Goal: Task Accomplishment & Management: Use online tool/utility

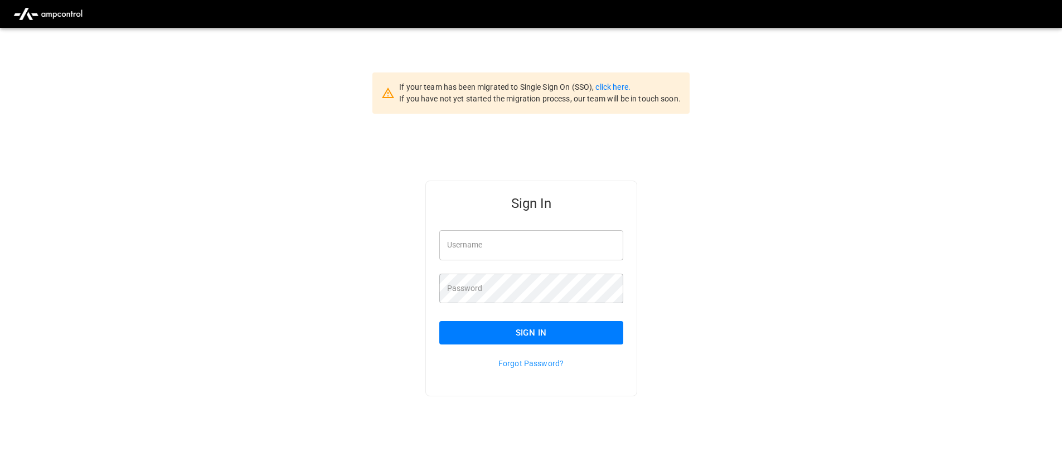
click at [622, 81] on div "If your team has been migrated to Single Sign On (SSO), click here. If you have…" at bounding box center [539, 92] width 281 height 23
click at [622, 83] on link "click here." at bounding box center [612, 86] width 35 height 9
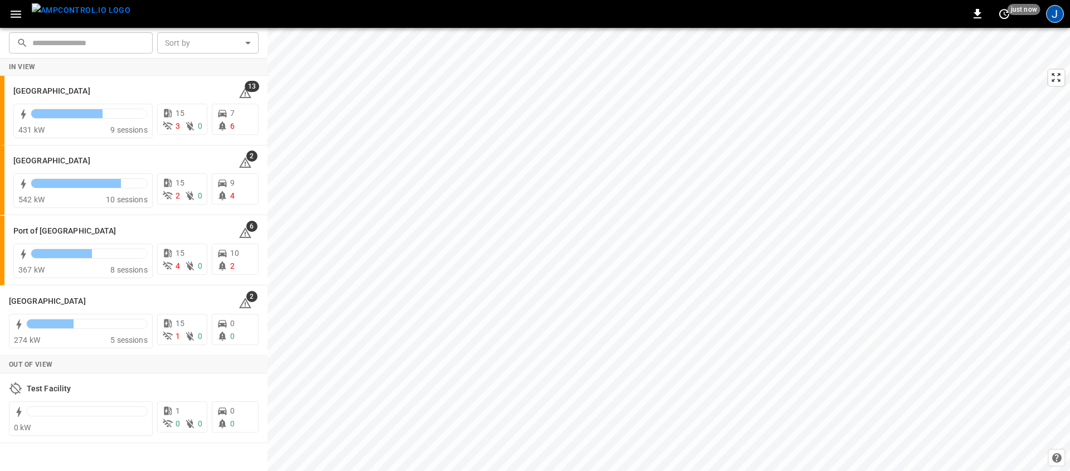
click at [1058, 16] on div "J" at bounding box center [1055, 14] width 18 height 18
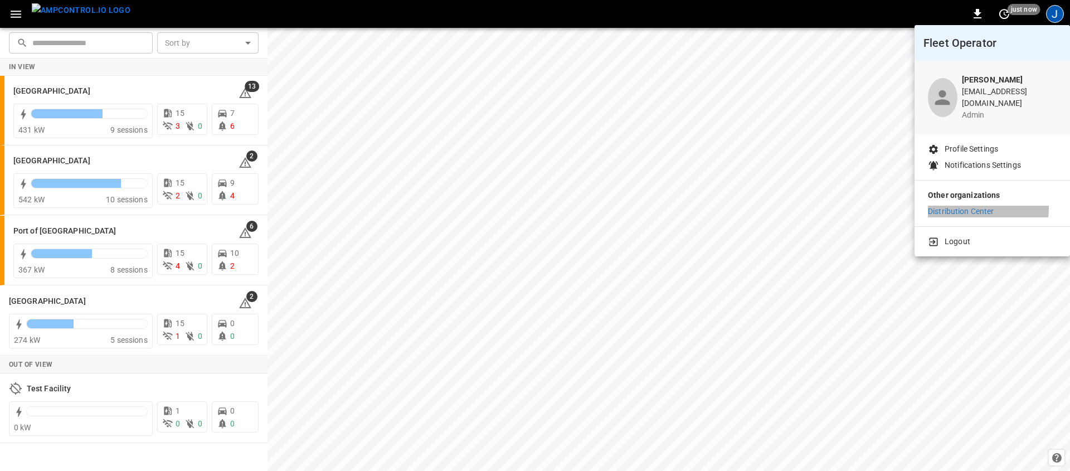
click at [969, 206] on p "Distribution Center" at bounding box center [961, 212] width 66 height 12
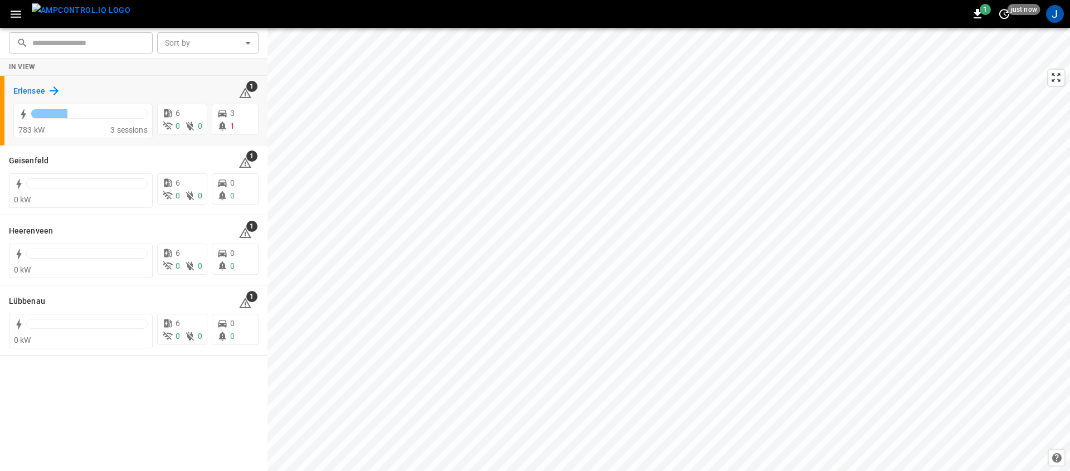
click at [47, 88] on icon at bounding box center [53, 90] width 13 height 13
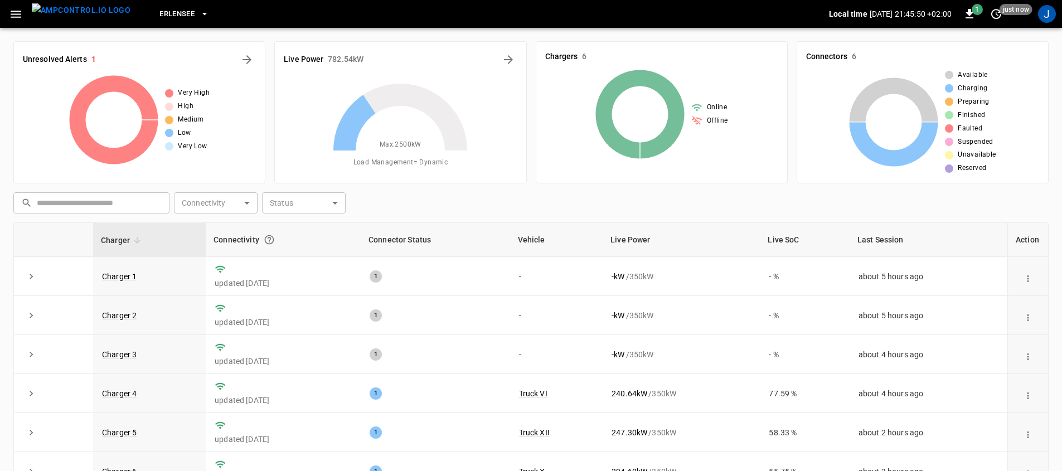
click at [23, 10] on button "button" at bounding box center [15, 14] width 23 height 21
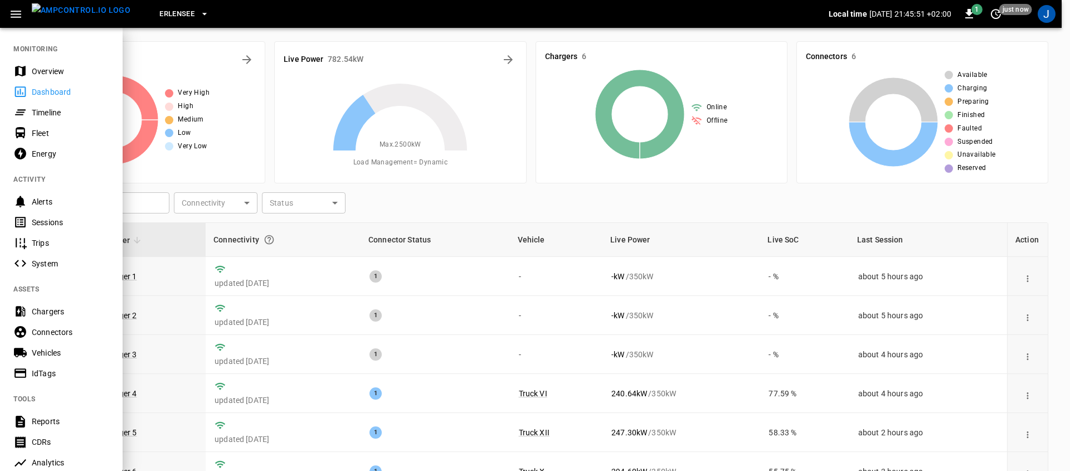
click at [67, 107] on div "Timeline" at bounding box center [70, 112] width 77 height 11
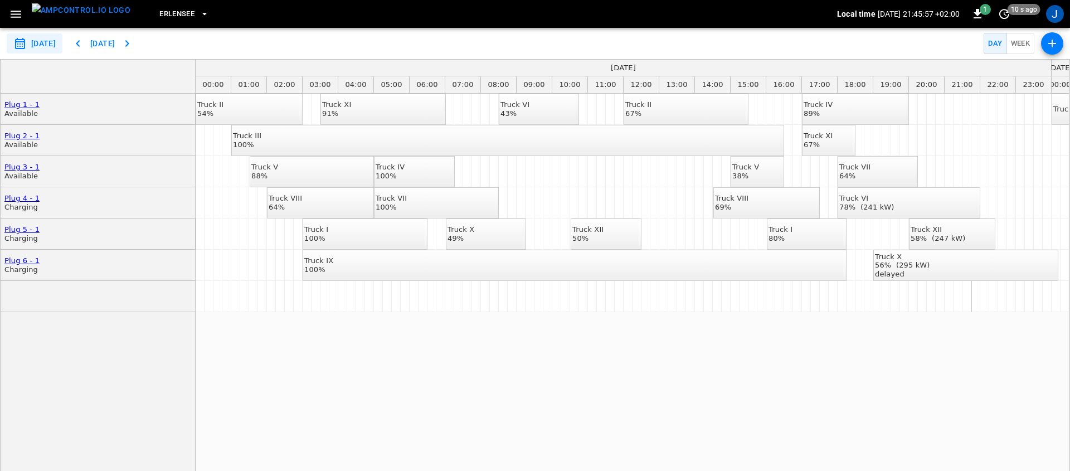
click at [930, 261] on div "56% (295 kW)" at bounding box center [902, 265] width 55 height 9
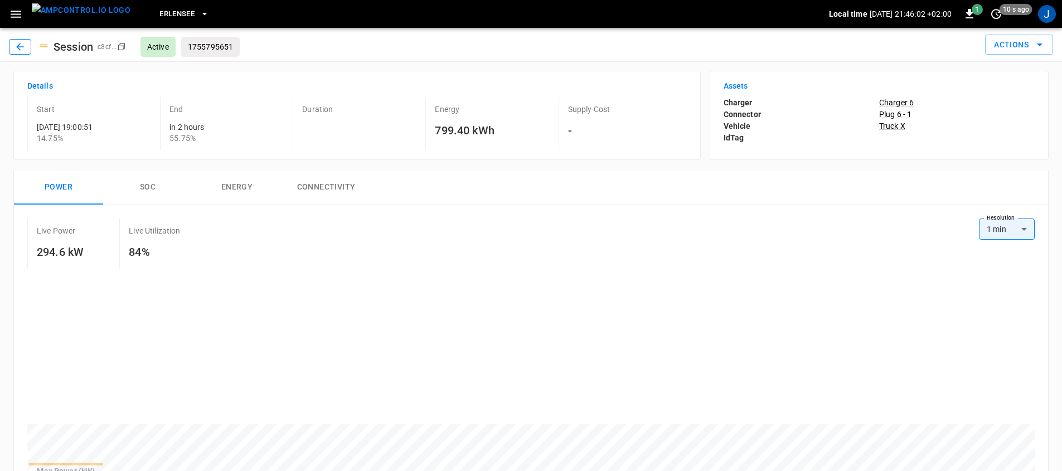
click at [21, 42] on icon "button" at bounding box center [19, 46] width 11 height 11
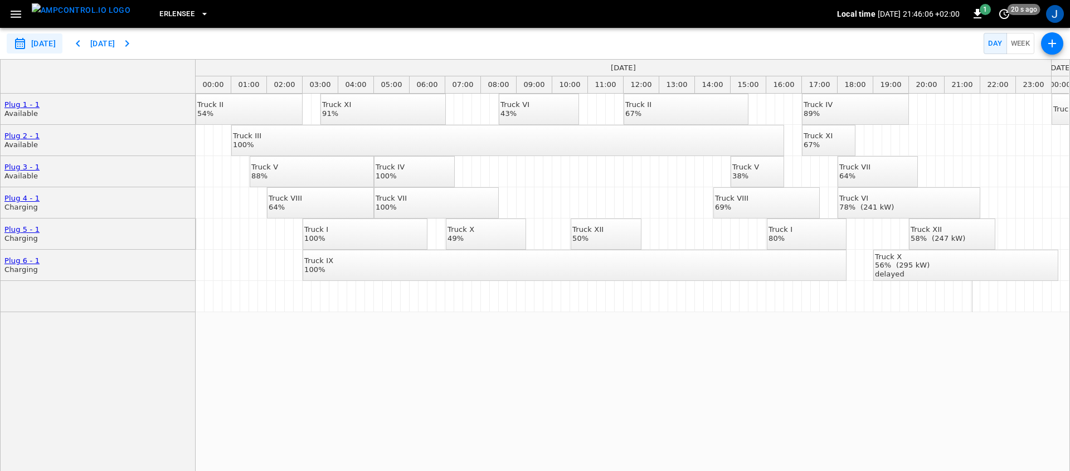
drag, startPoint x: 636, startPoint y: 338, endPoint x: 442, endPoint y: 326, distance: 194.3
drag, startPoint x: 897, startPoint y: 385, endPoint x: 664, endPoint y: 386, distance: 233.5
click at [664, 386] on div "Truck II 54% Truck XI 91% Truck VI 43% Truck II 67% Truck IV 89% Truck II Truck…" at bounding box center [632, 289] width 873 height 390
drag, startPoint x: 989, startPoint y: 90, endPoint x: 737, endPoint y: 87, distance: 251.9
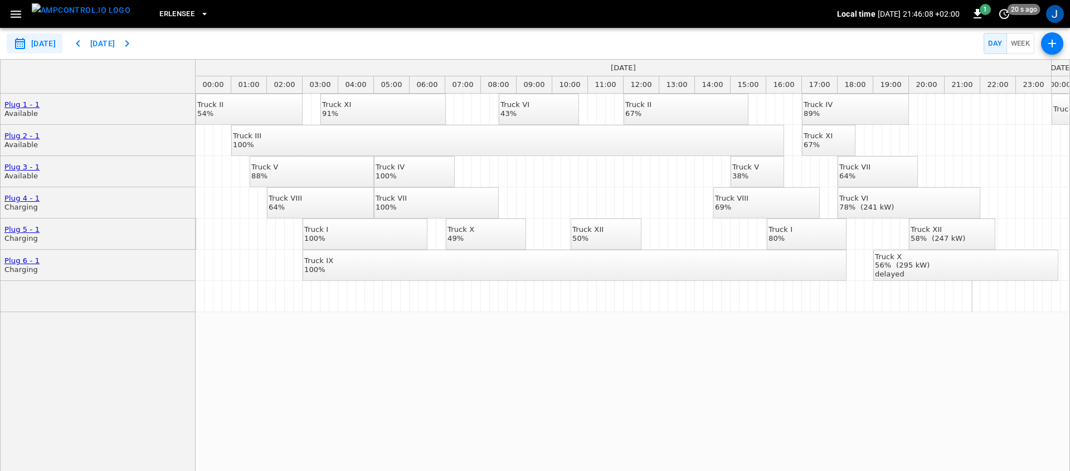
click at [908, 329] on div "Truck II 54% Truck XI 91% Truck VI 43% Truck II 67% Truck IV 89% Truck II Truck…" at bounding box center [632, 289] width 873 height 390
drag, startPoint x: 779, startPoint y: 152, endPoint x: 734, endPoint y: 152, distance: 44.6
drag, startPoint x: 935, startPoint y: 178, endPoint x: 807, endPoint y: 214, distance: 133.2
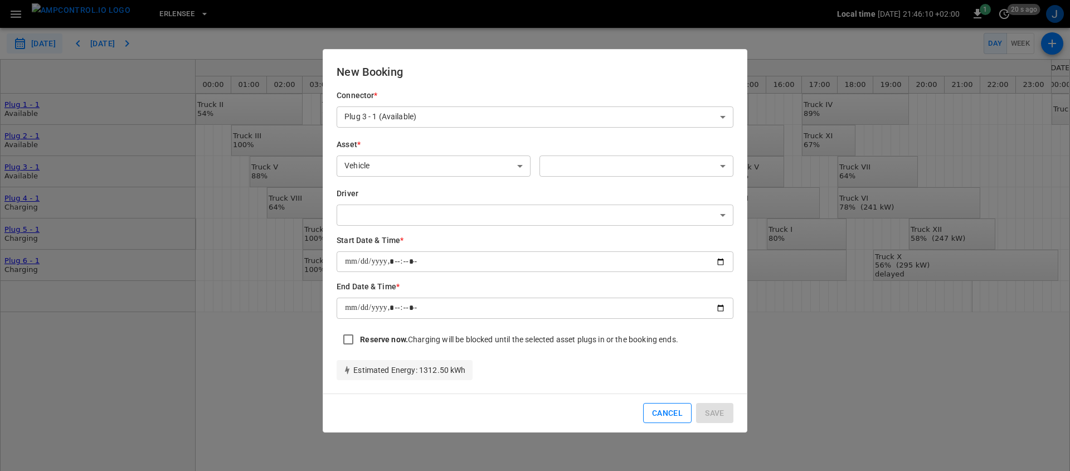
click at [665, 412] on button "Cancel" at bounding box center [667, 413] width 48 height 21
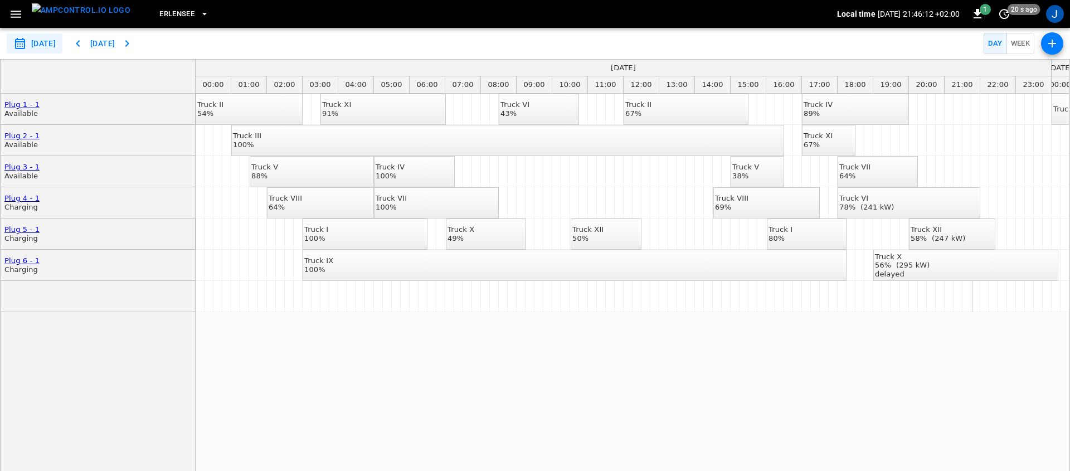
click at [701, 387] on div "Truck II 54% Truck XI 91% Truck VI 43% Truck II 67% Truck IV 89% Truck II Truck…" at bounding box center [632, 289] width 873 height 390
click at [134, 46] on icon "button" at bounding box center [126, 43] width 13 height 13
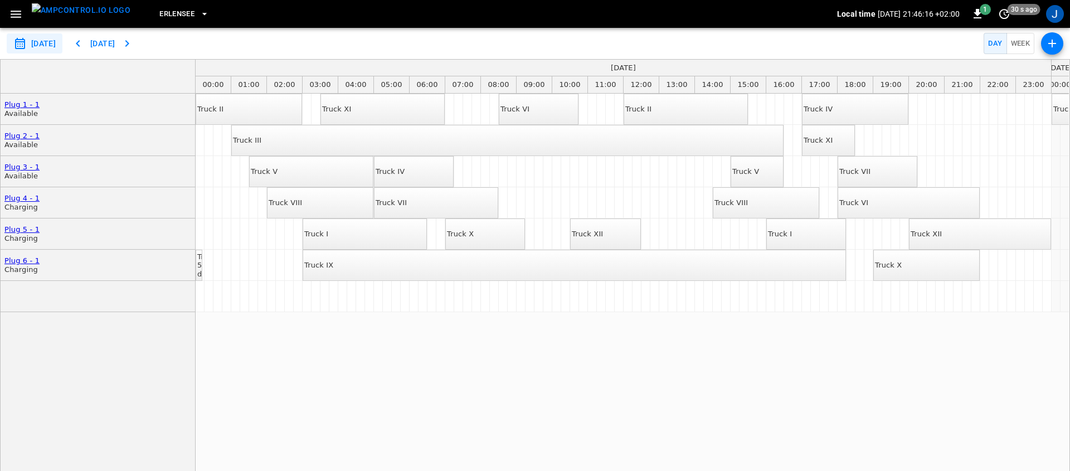
click at [85, 40] on icon "button" at bounding box center [77, 43] width 13 height 13
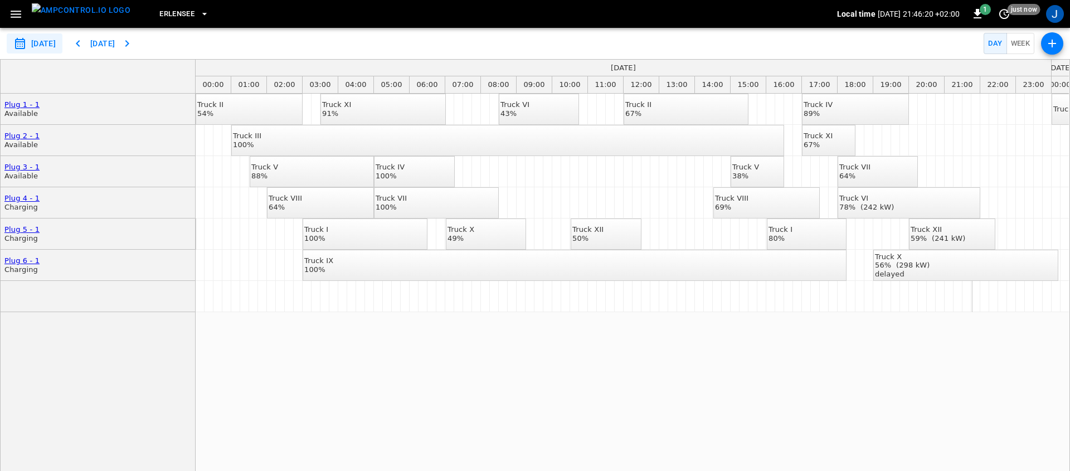
click at [1019, 46] on button "Week" at bounding box center [1020, 44] width 28 height 22
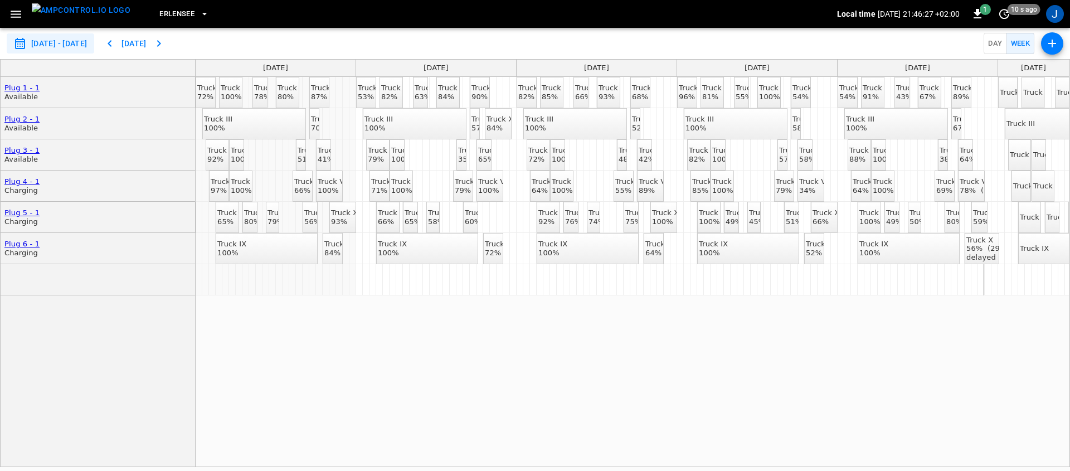
click at [84, 44] on input "**********" at bounding box center [50, 43] width 87 height 21
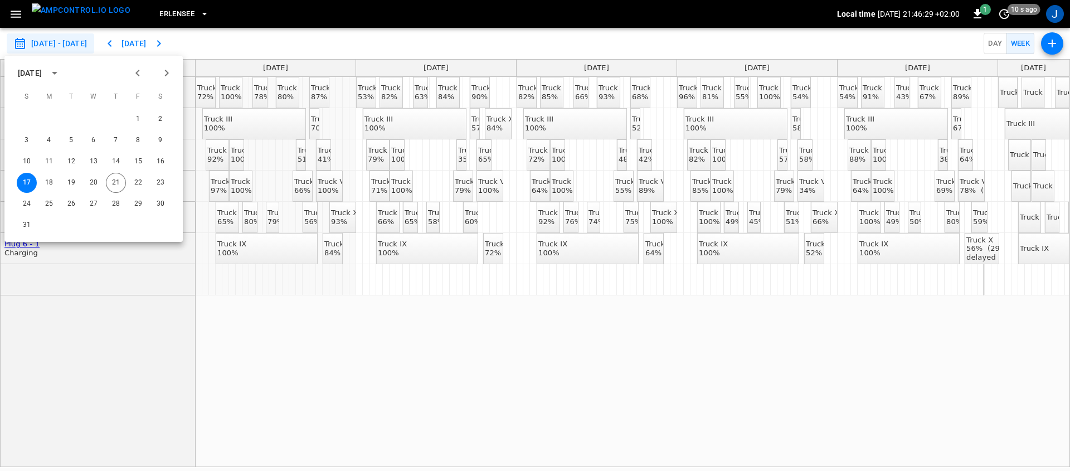
click at [152, 46] on button "[DATE]" at bounding box center [134, 43] width 36 height 21
click at [152, 45] on button "[DATE]" at bounding box center [134, 43] width 36 height 21
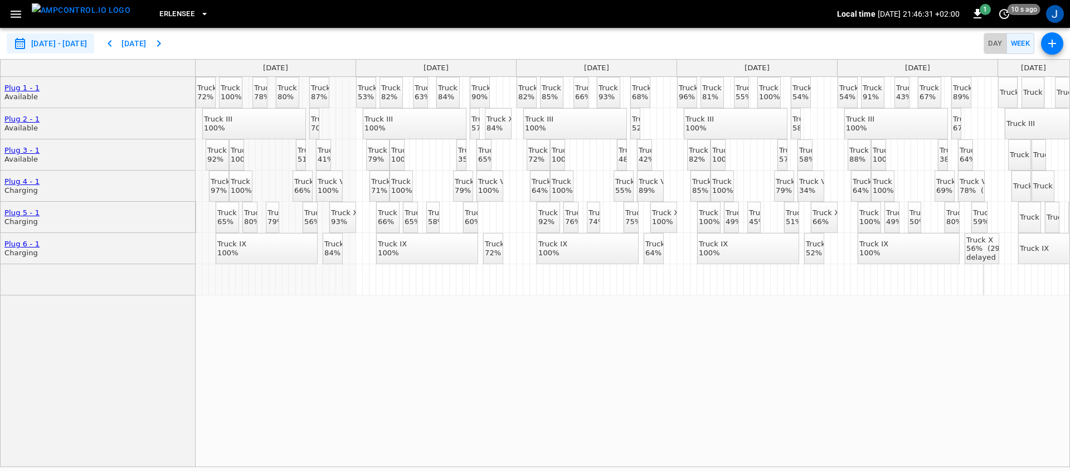
click at [994, 42] on button "Day" at bounding box center [995, 44] width 23 height 22
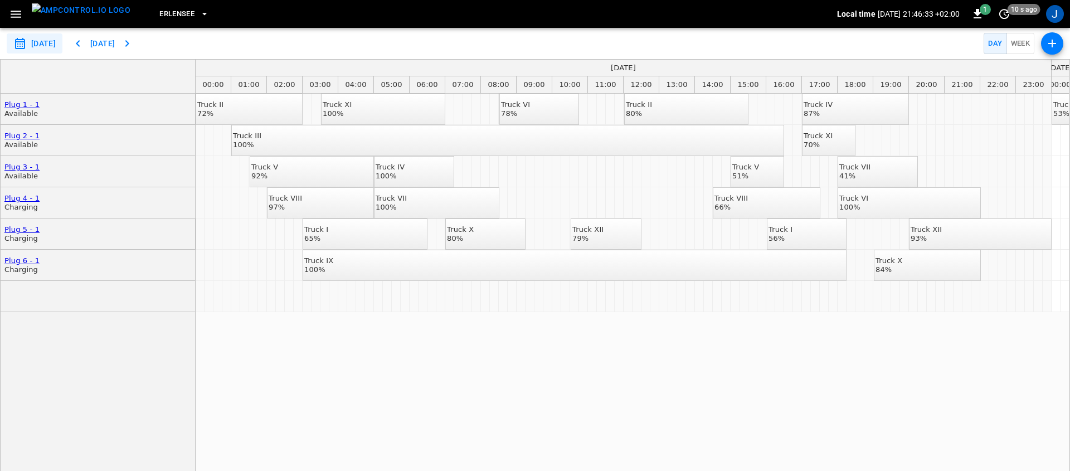
click at [134, 41] on icon "button" at bounding box center [126, 43] width 13 height 13
click at [85, 45] on icon "button" at bounding box center [77, 43] width 13 height 13
click at [85, 43] on icon "button" at bounding box center [77, 43] width 13 height 13
click at [134, 47] on icon "button" at bounding box center [126, 43] width 13 height 13
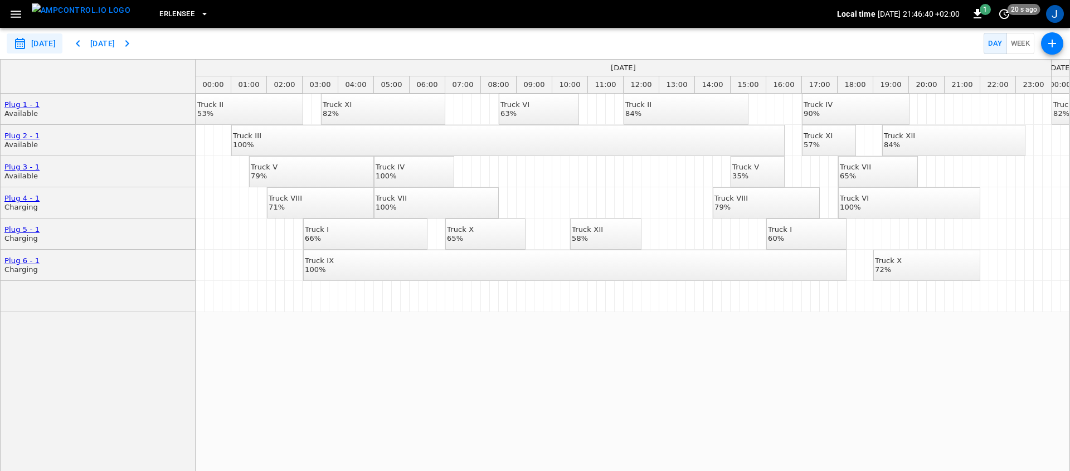
click at [120, 43] on button "[DATE]" at bounding box center [103, 43] width 36 height 21
click at [134, 44] on icon "button" at bounding box center [126, 43] width 13 height 13
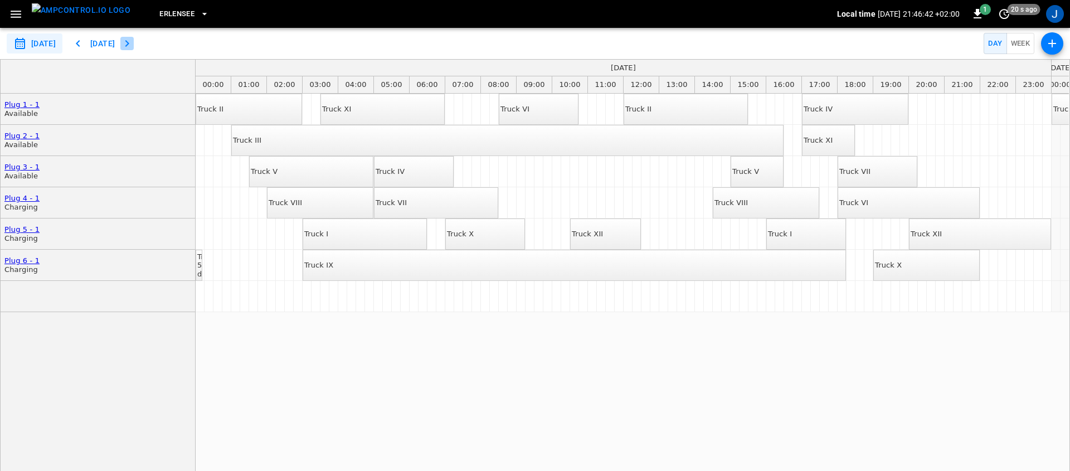
click at [134, 44] on icon "button" at bounding box center [126, 43] width 13 height 13
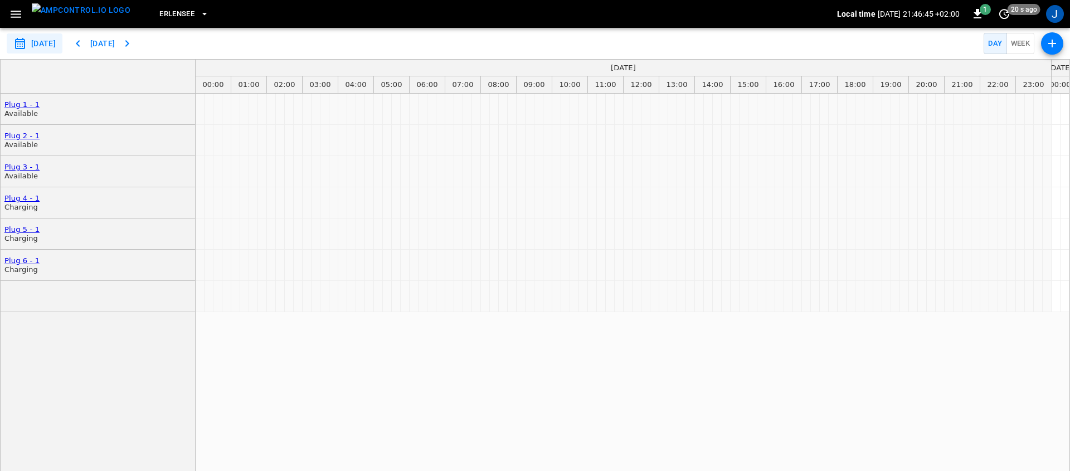
click at [157, 45] on div "**********" at bounding box center [535, 43] width 1070 height 31
click at [134, 43] on icon "button" at bounding box center [126, 43] width 13 height 13
click at [120, 45] on button "[DATE]" at bounding box center [103, 43] width 36 height 21
type input "**********"
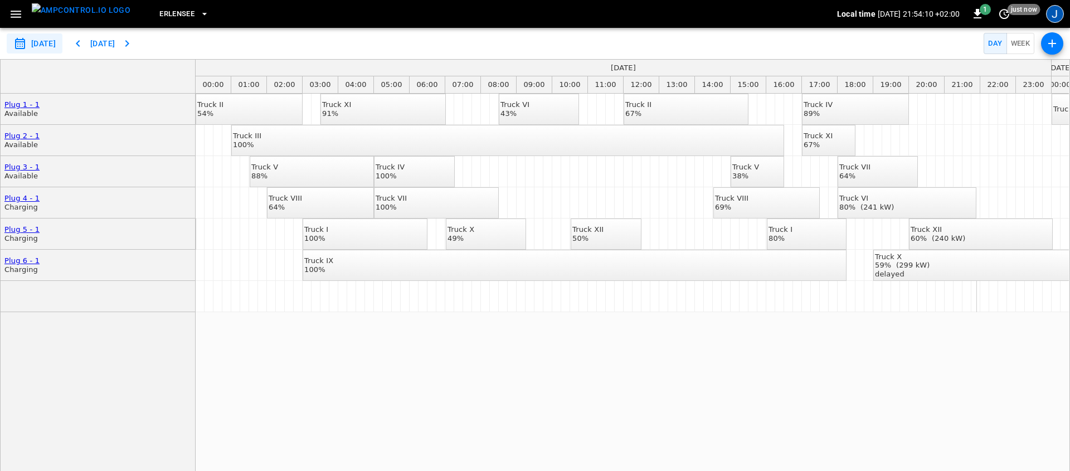
click at [1052, 11] on div "J" at bounding box center [1055, 14] width 18 height 18
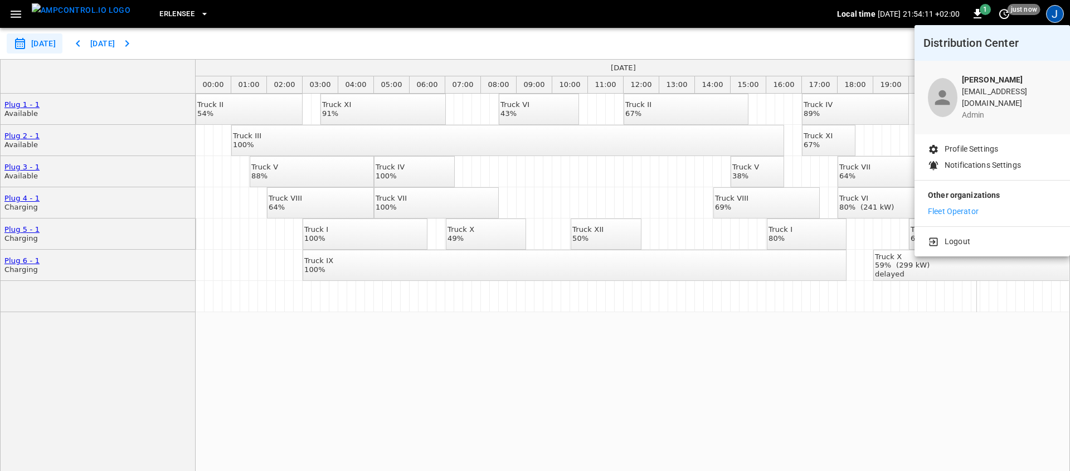
click at [964, 206] on p "Fleet Operator" at bounding box center [953, 212] width 51 height 12
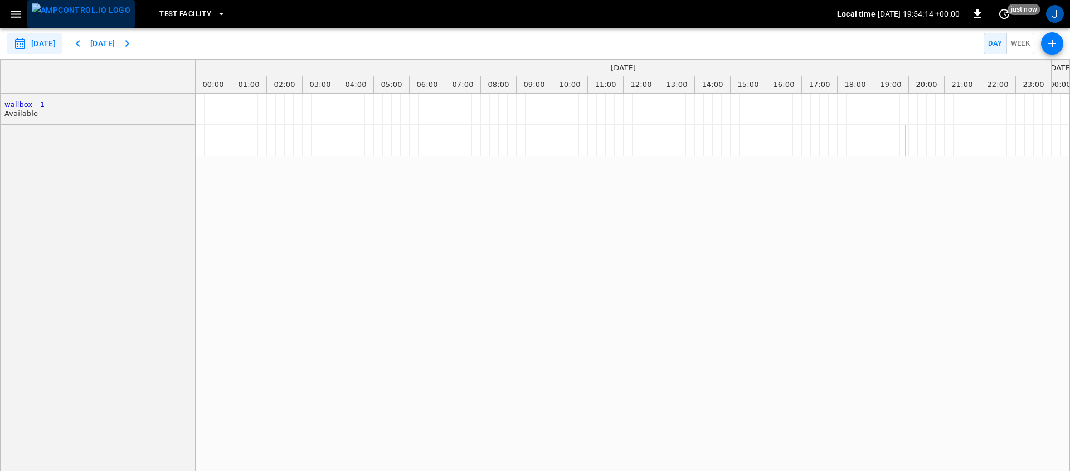
click at [88, 11] on img "menu" at bounding box center [81, 10] width 99 height 14
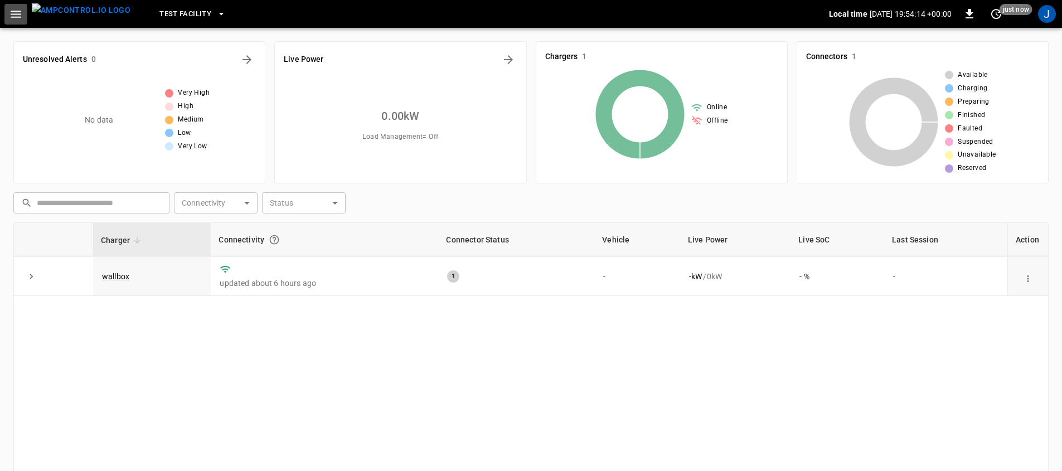
click at [9, 14] on icon "button" at bounding box center [16, 14] width 14 height 14
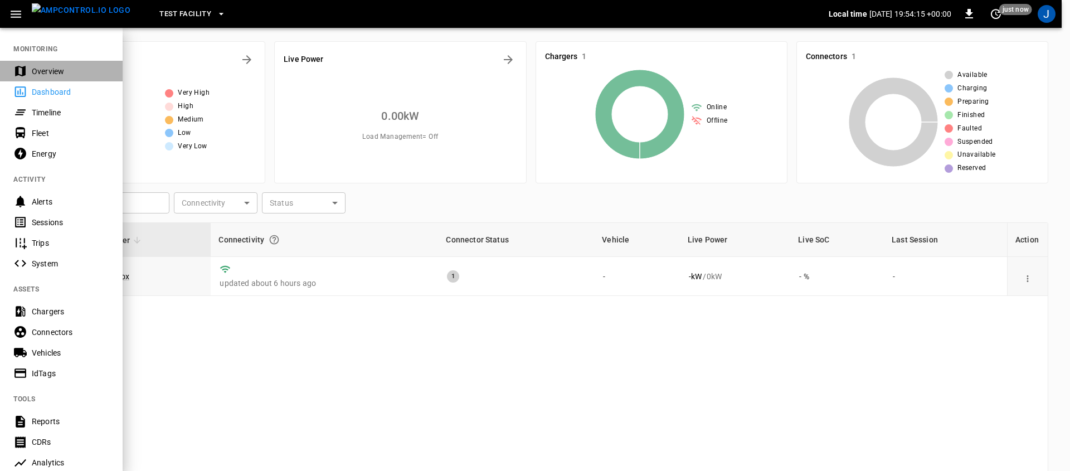
click at [39, 76] on div "Overview" at bounding box center [70, 71] width 77 height 11
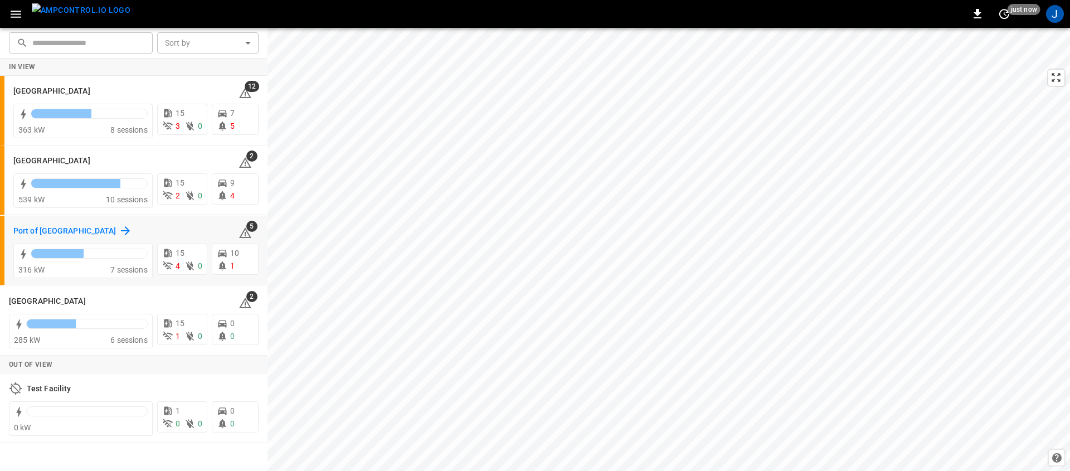
click at [119, 230] on icon at bounding box center [125, 230] width 13 height 13
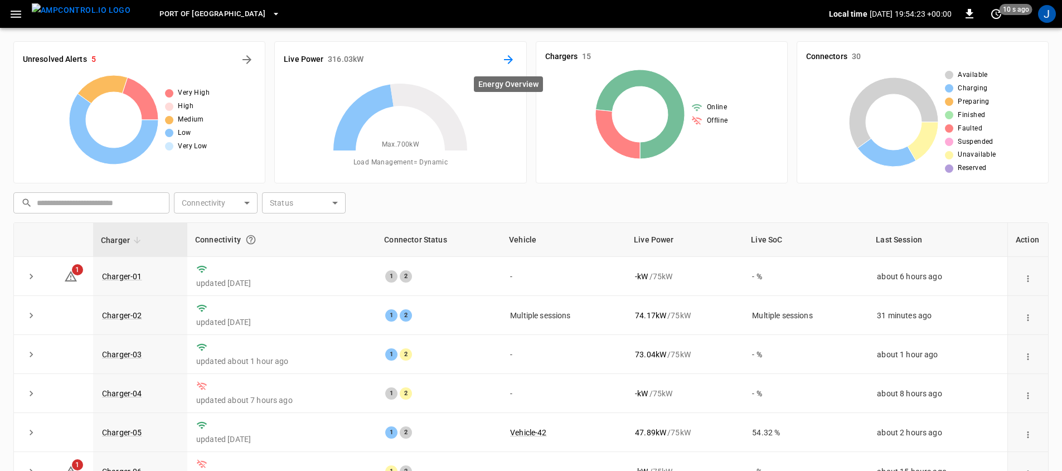
click at [509, 55] on icon "Energy Overview" at bounding box center [508, 59] width 13 height 13
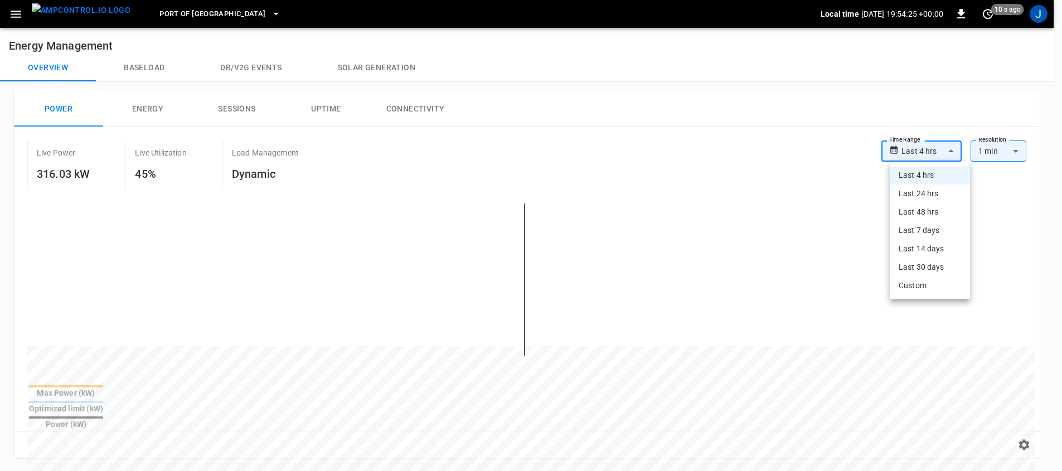
click at [951, 151] on body "**********" at bounding box center [531, 450] width 1062 height 900
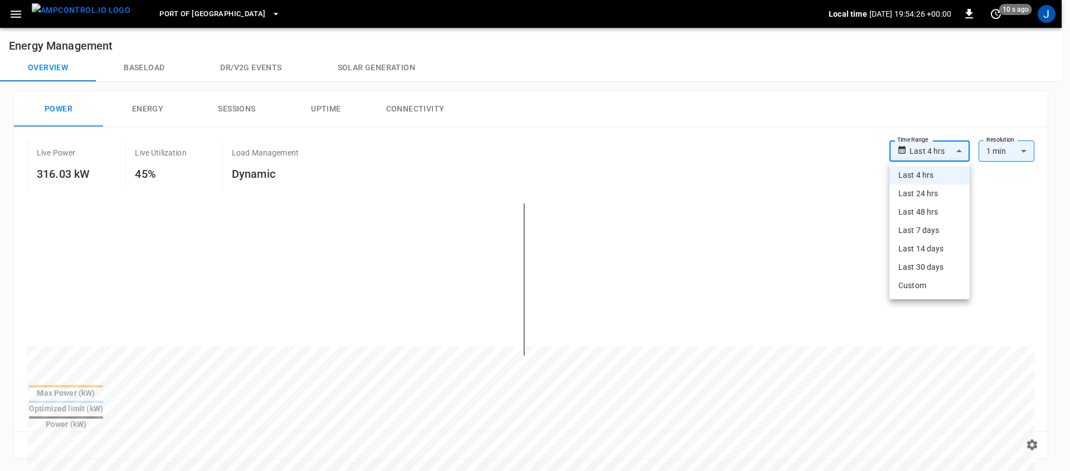
click at [927, 212] on li "Last 48 hrs" at bounding box center [929, 212] width 80 height 18
type input "**********"
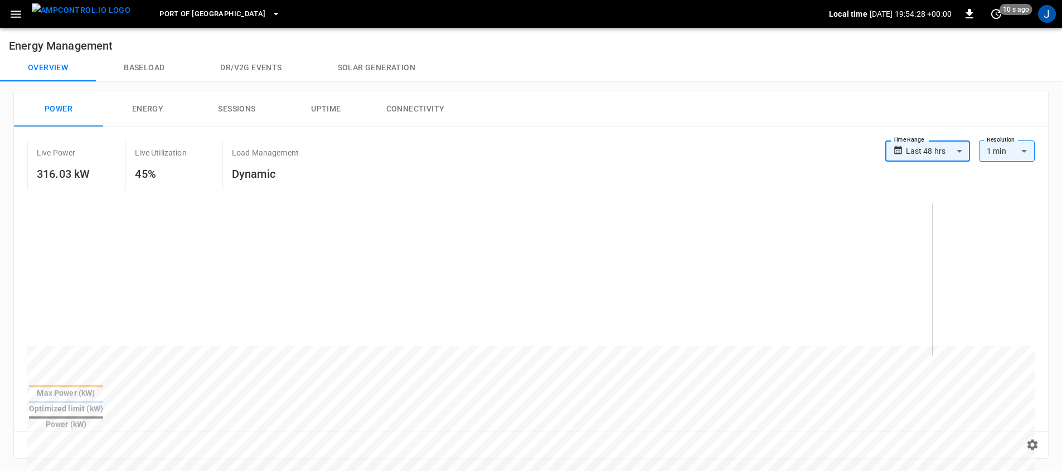
click at [190, 9] on span "Port of [GEOGRAPHIC_DATA]" at bounding box center [212, 14] width 106 height 13
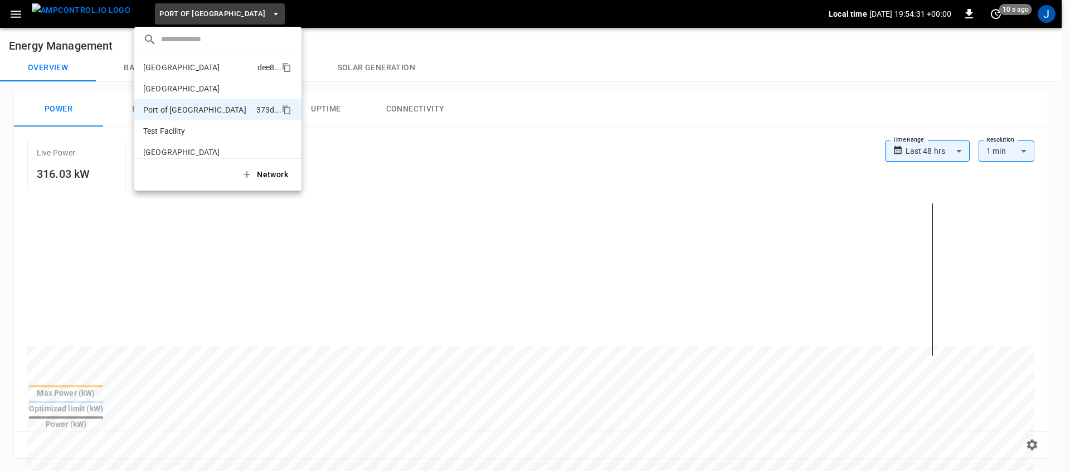
click at [222, 74] on li "Frankfurt Depot dee8 ..." at bounding box center [217, 67] width 167 height 21
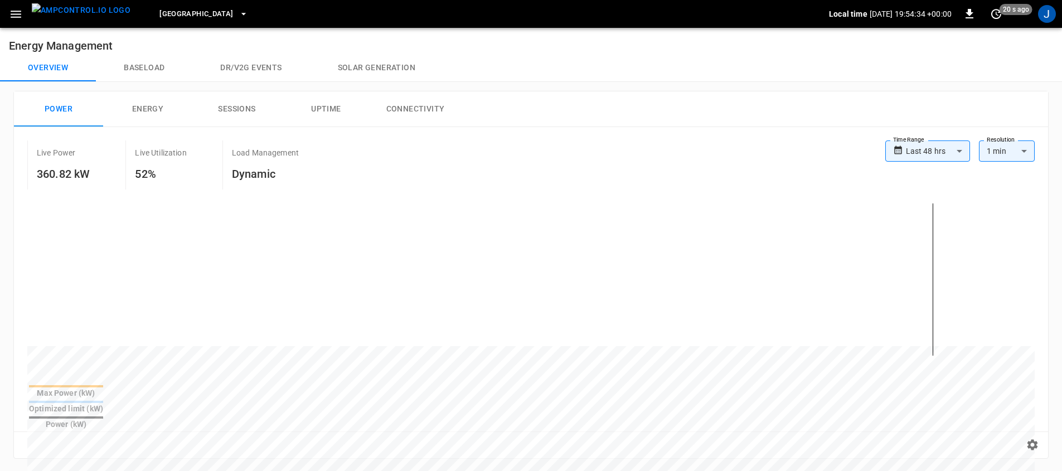
click at [164, 14] on span "[GEOGRAPHIC_DATA]" at bounding box center [196, 14] width 74 height 13
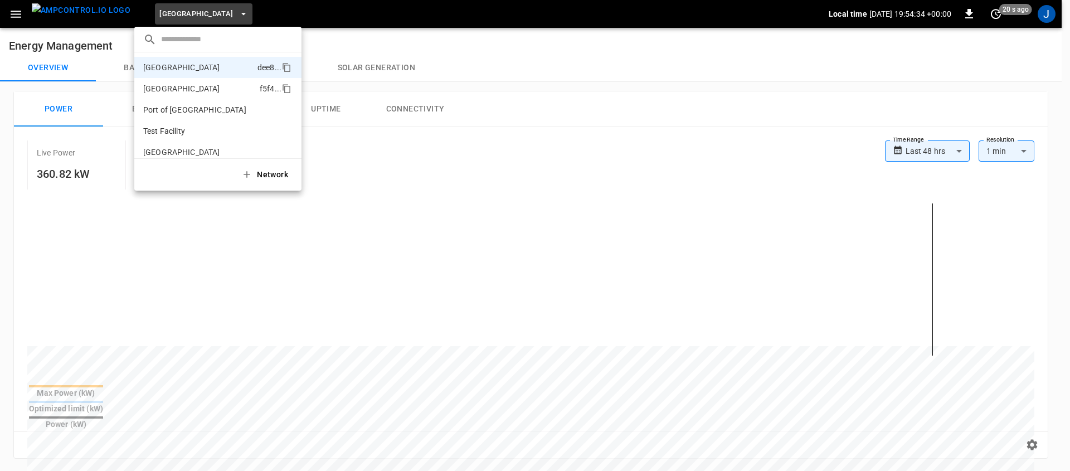
click at [173, 83] on p "[GEOGRAPHIC_DATA]" at bounding box center [181, 88] width 77 height 11
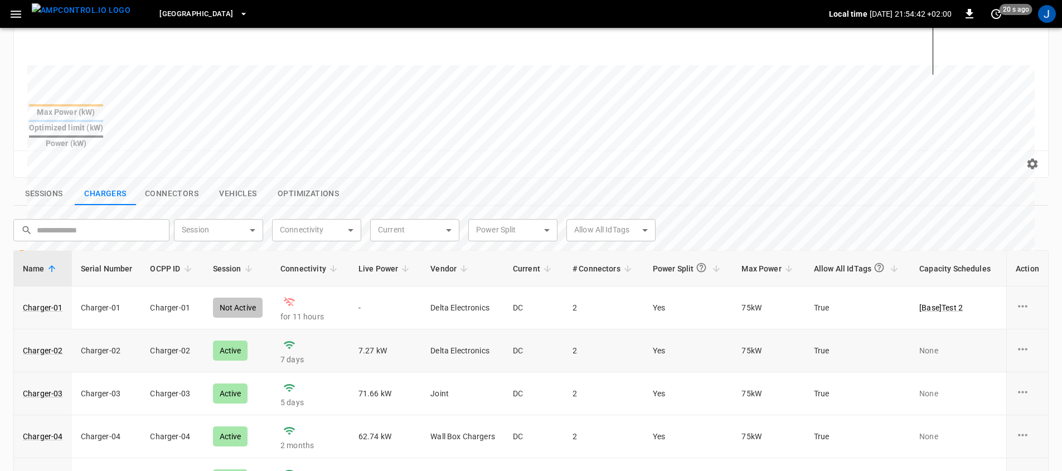
scroll to position [301, 0]
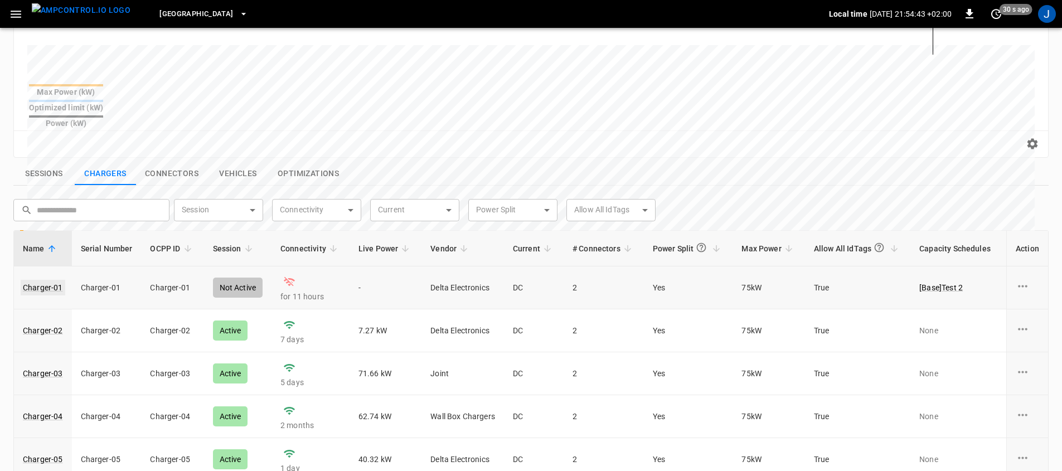
click at [53, 280] on link "Charger-01" at bounding box center [43, 288] width 45 height 16
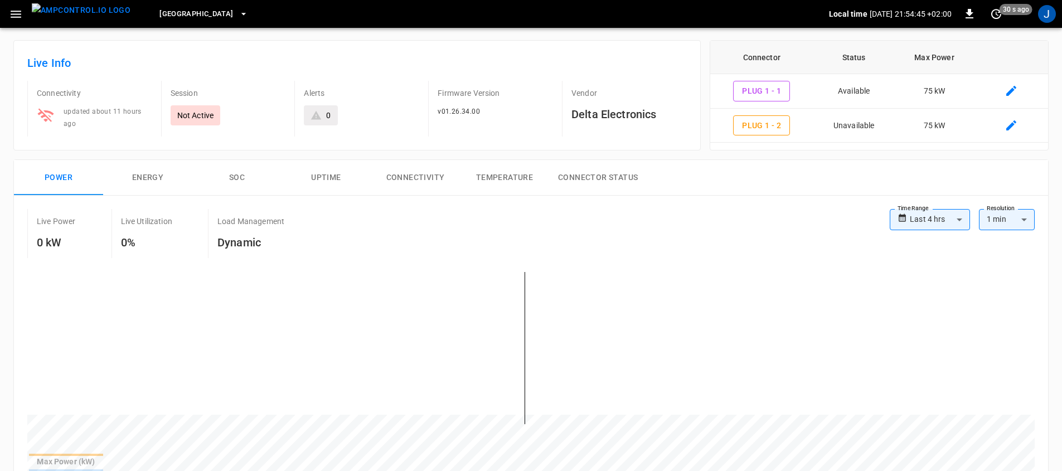
scroll to position [196, 0]
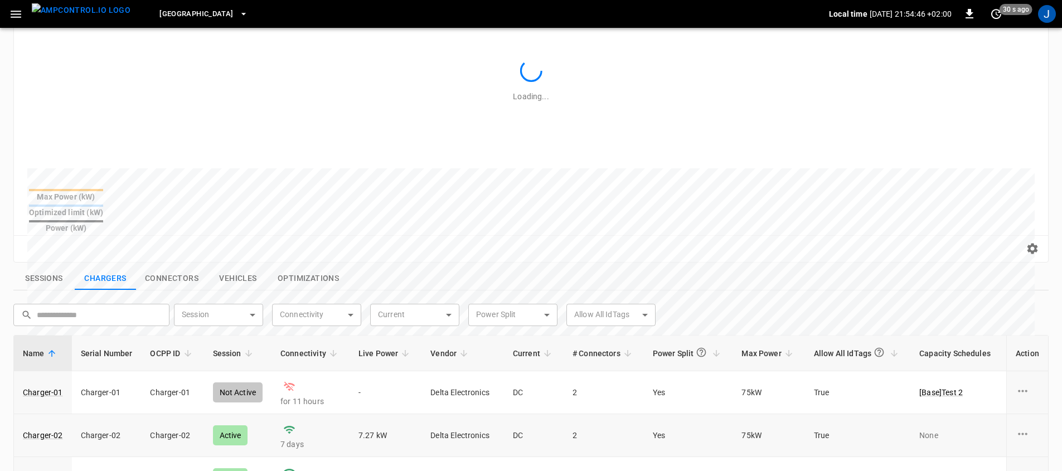
scroll to position [301, 0]
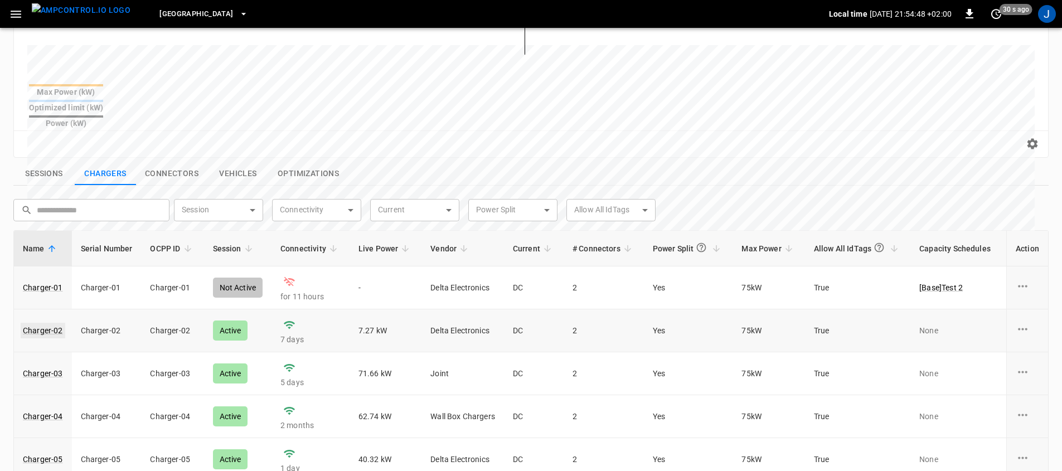
click at [41, 323] on link "Charger-02" at bounding box center [43, 331] width 45 height 16
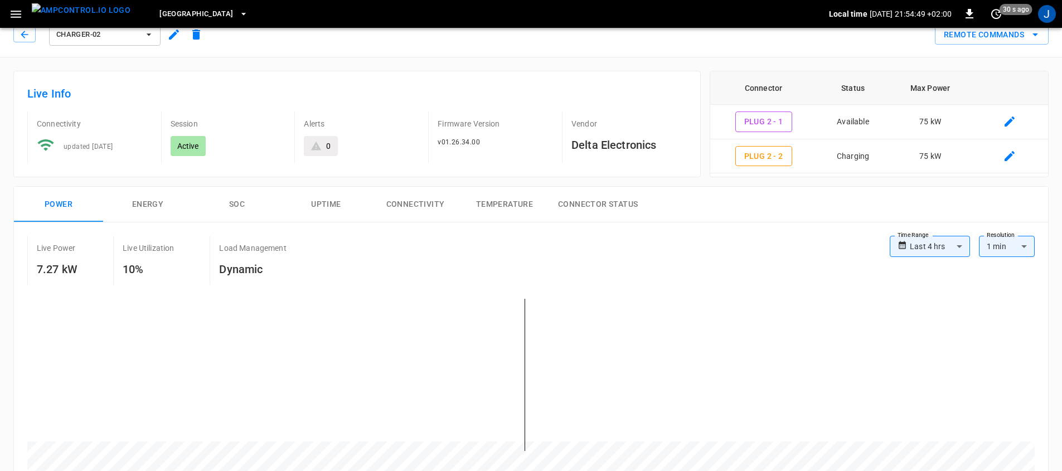
scroll to position [17, 0]
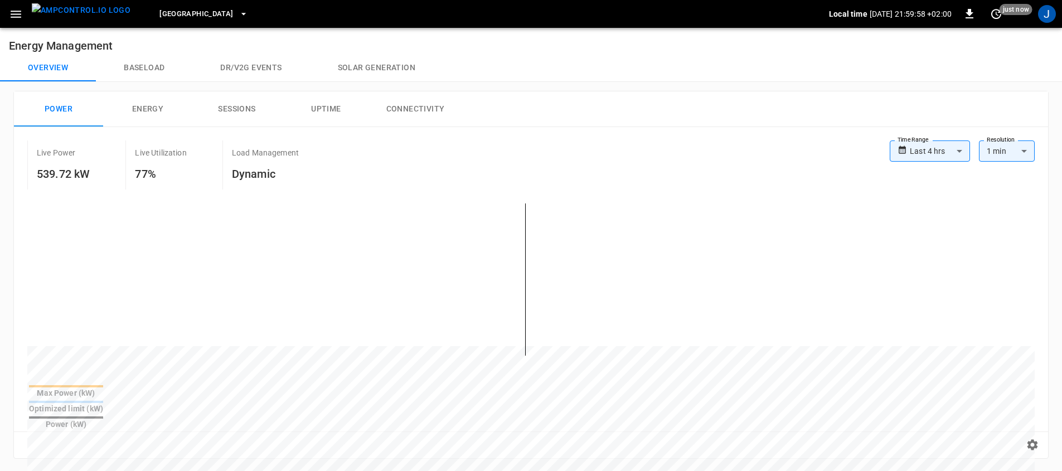
click at [114, 13] on div "Port of Barcelona Local time 2025-08-21 21:59:58 +02:00 0 just now J" at bounding box center [531, 14] width 1062 height 28
click at [55, 13] on img "menu" at bounding box center [81, 10] width 99 height 14
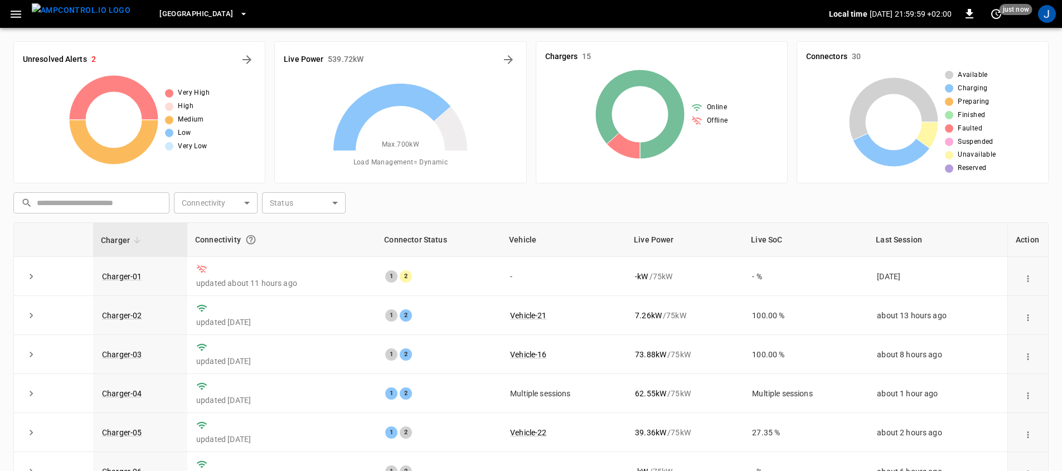
click at [23, 13] on button "button" at bounding box center [15, 14] width 23 height 21
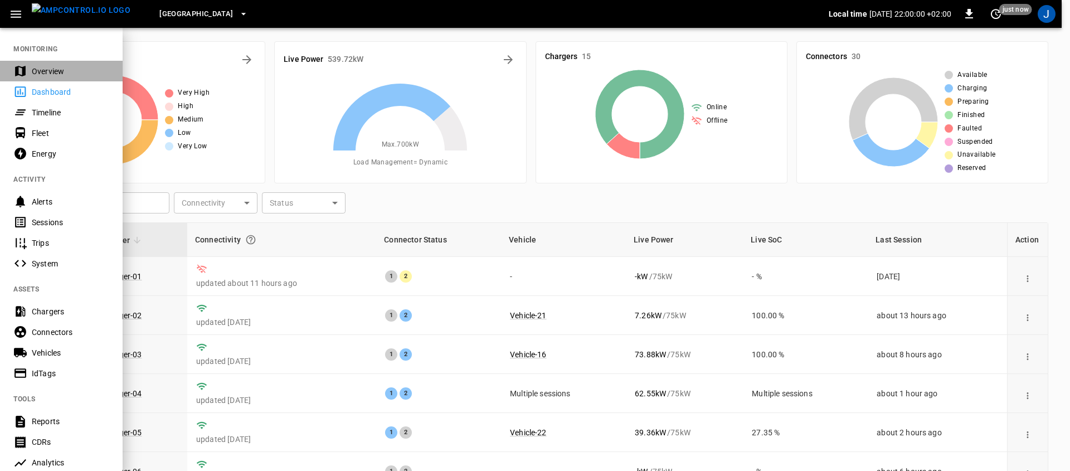
click at [43, 66] on div "Overview" at bounding box center [70, 71] width 77 height 11
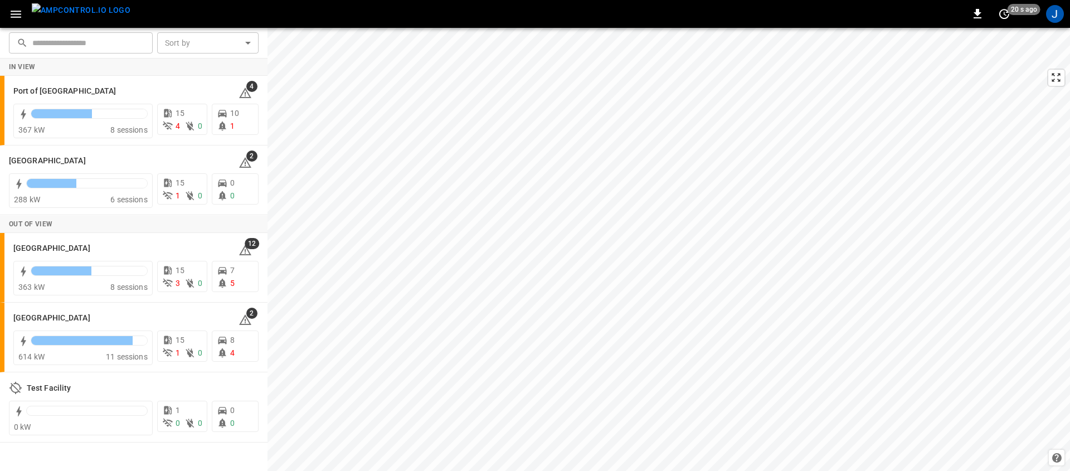
click at [26, 13] on button "button" at bounding box center [15, 14] width 23 height 21
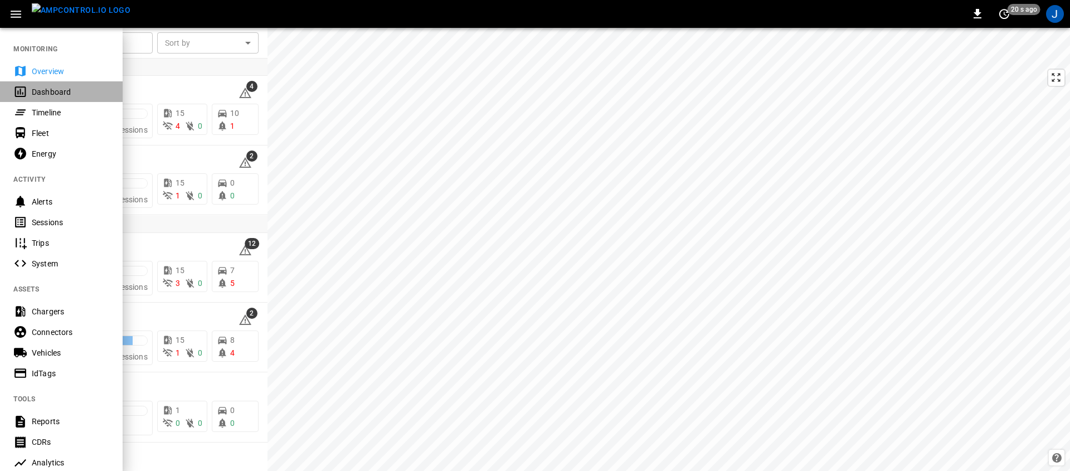
click at [64, 94] on div "Dashboard" at bounding box center [70, 91] width 77 height 11
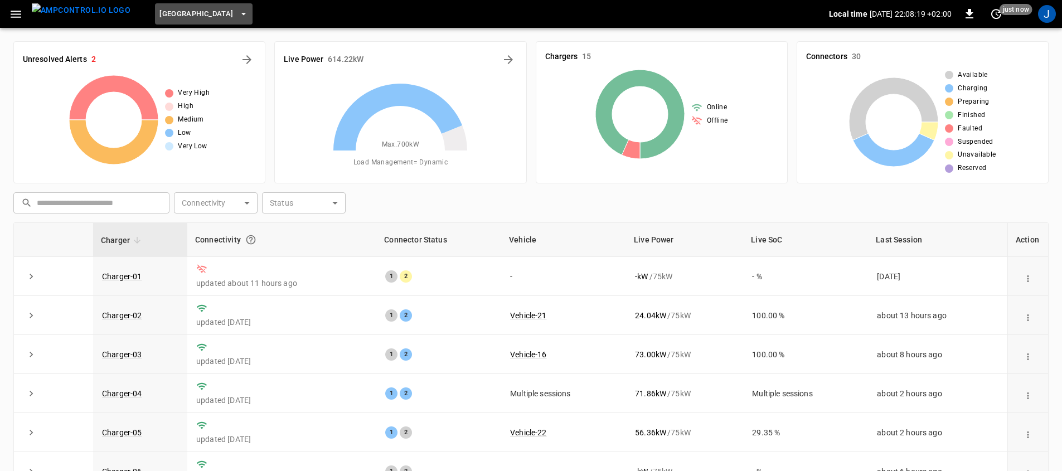
click at [209, 14] on span "[GEOGRAPHIC_DATA]" at bounding box center [196, 14] width 74 height 13
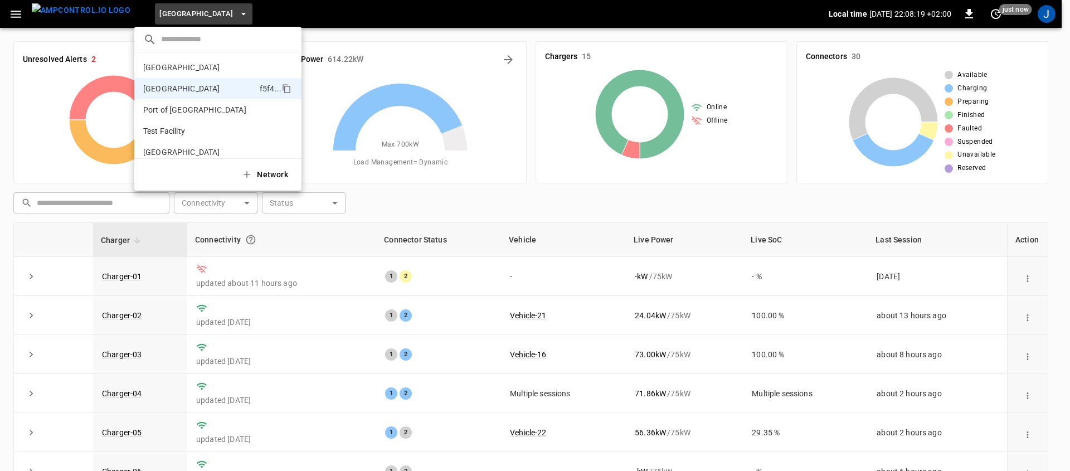
scroll to position [9, 0]
click at [14, 115] on div at bounding box center [535, 235] width 1070 height 471
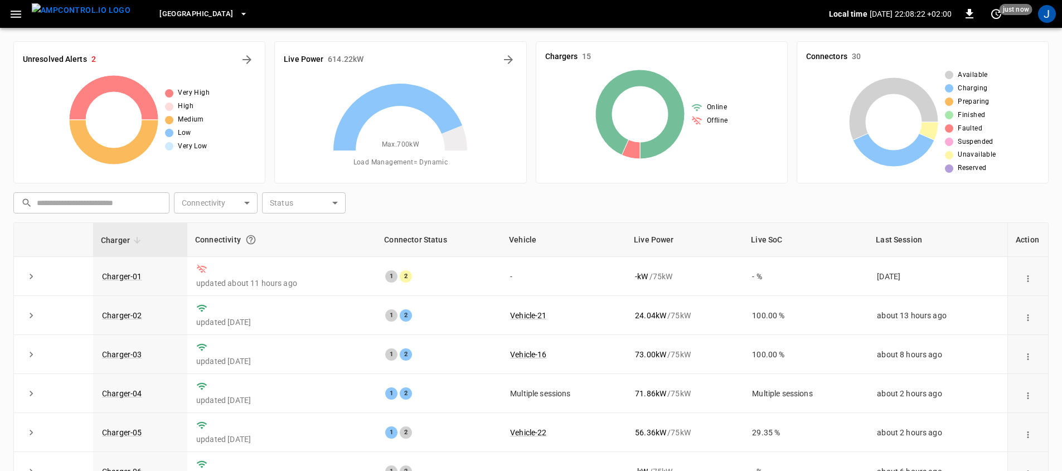
click at [193, 13] on span "[GEOGRAPHIC_DATA]" at bounding box center [196, 14] width 74 height 13
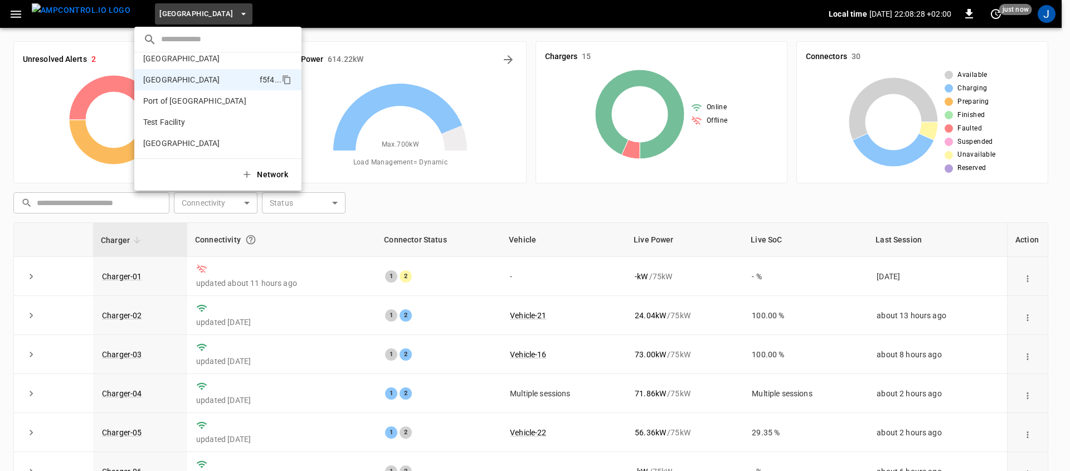
click at [1, 239] on div at bounding box center [535, 235] width 1070 height 471
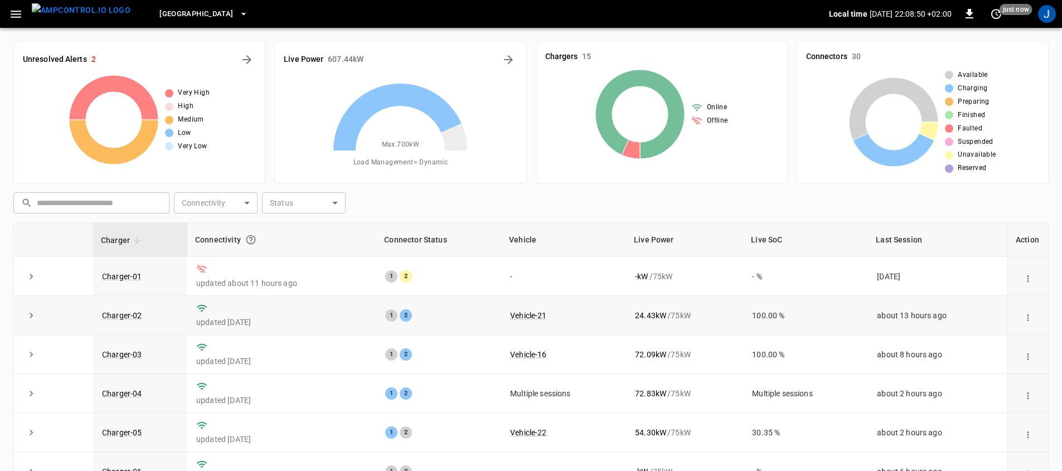
click at [35, 313] on icon "expand row" at bounding box center [31, 315] width 11 height 11
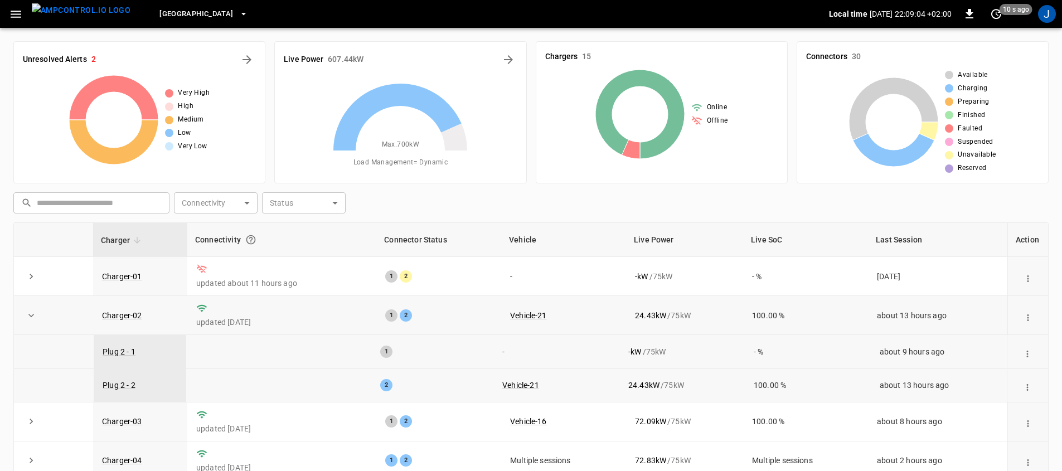
click at [455, 208] on icon at bounding box center [399, 150] width 139 height 139
drag, startPoint x: 369, startPoint y: 272, endPoint x: 402, endPoint y: 278, distance: 33.3
click at [402, 278] on td "1 2" at bounding box center [438, 276] width 125 height 39
click at [822, 58] on h6 "Connectors" at bounding box center [826, 57] width 41 height 12
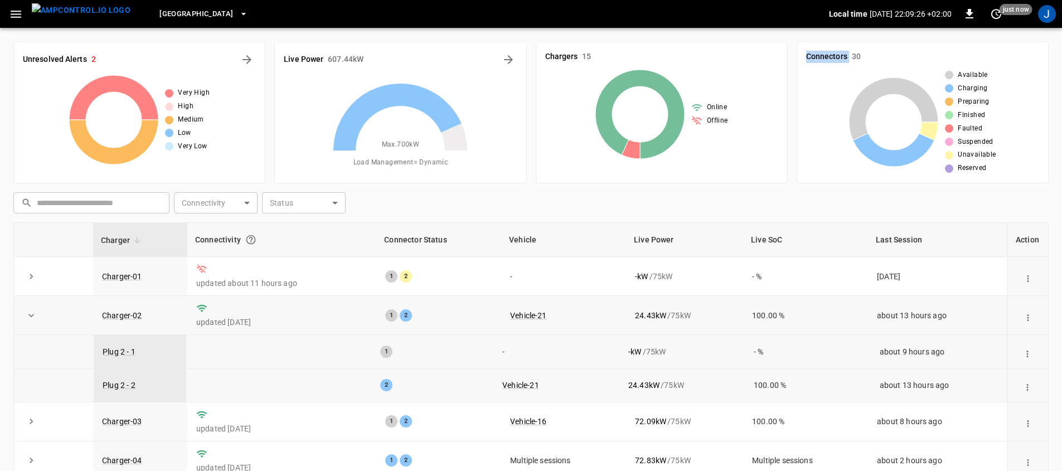
click at [822, 58] on h6 "Connectors" at bounding box center [826, 57] width 41 height 12
click at [17, 11] on icon "button" at bounding box center [16, 14] width 11 height 7
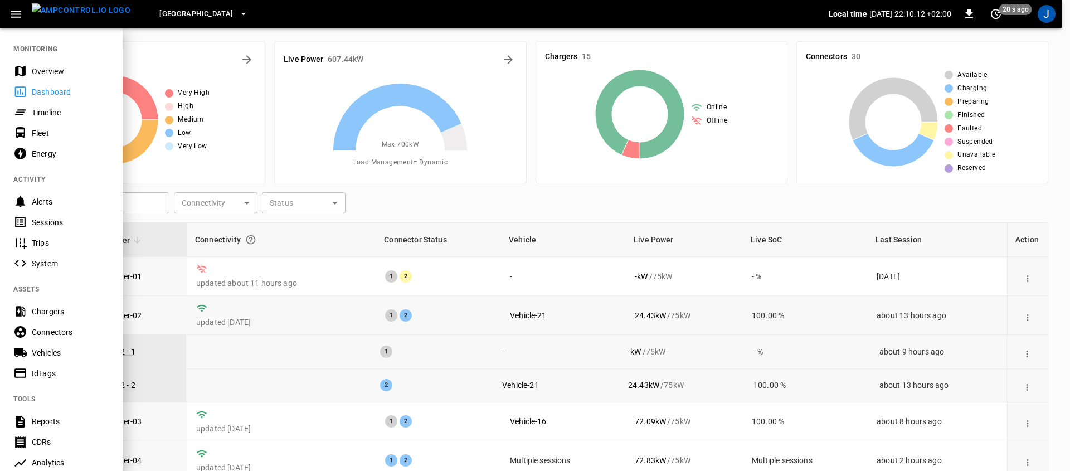
click at [388, 55] on div at bounding box center [535, 235] width 1070 height 471
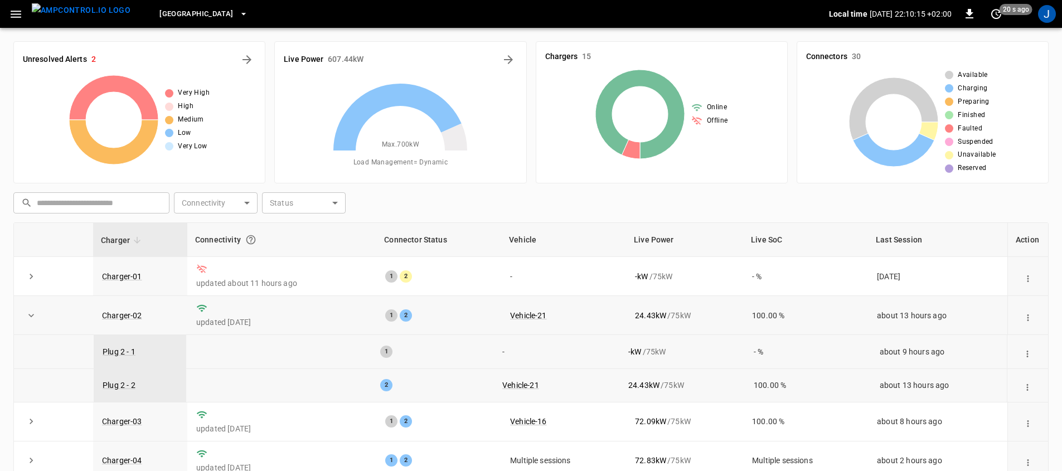
click at [14, 15] on icon "button" at bounding box center [16, 14] width 14 height 14
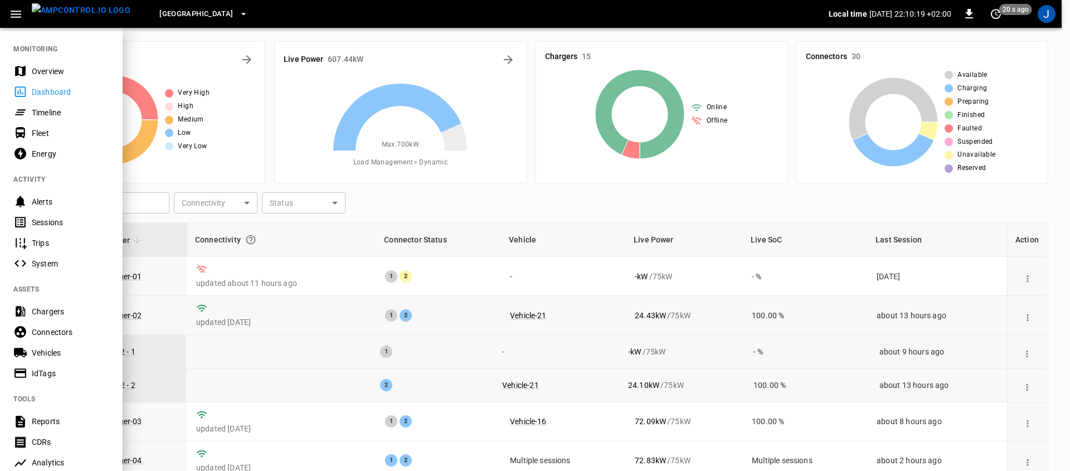
click at [472, 25] on div "[GEOGRAPHIC_DATA]" at bounding box center [483, 14] width 689 height 26
click at [508, 61] on div at bounding box center [535, 235] width 1070 height 471
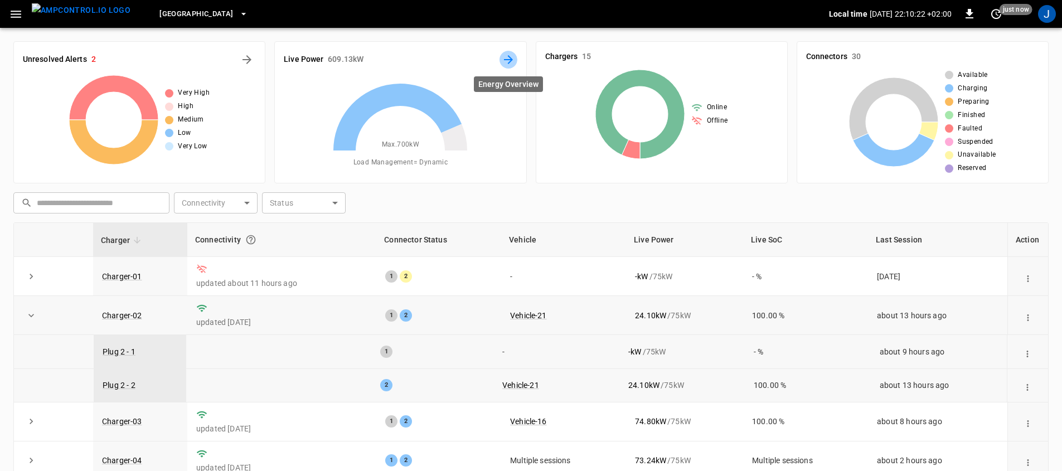
click at [507, 59] on icon "Energy Overview" at bounding box center [508, 59] width 13 height 13
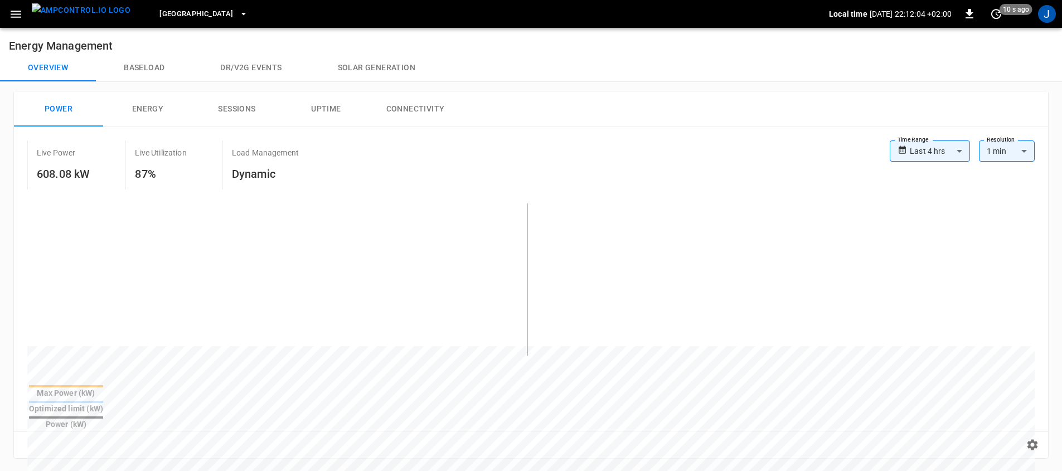
click at [704, 147] on div "Live Power 608.08 kW Live Utilization 87% Load Management Dynamic" at bounding box center [458, 164] width 862 height 49
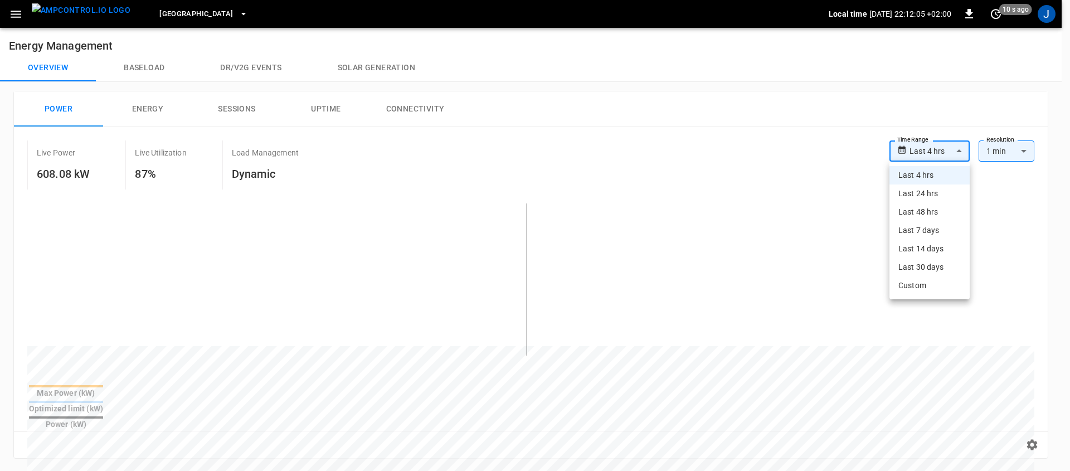
click at [910, 150] on body "**********" at bounding box center [535, 450] width 1070 height 900
click at [916, 218] on li "Last 48 hrs" at bounding box center [929, 212] width 80 height 18
type input "**********"
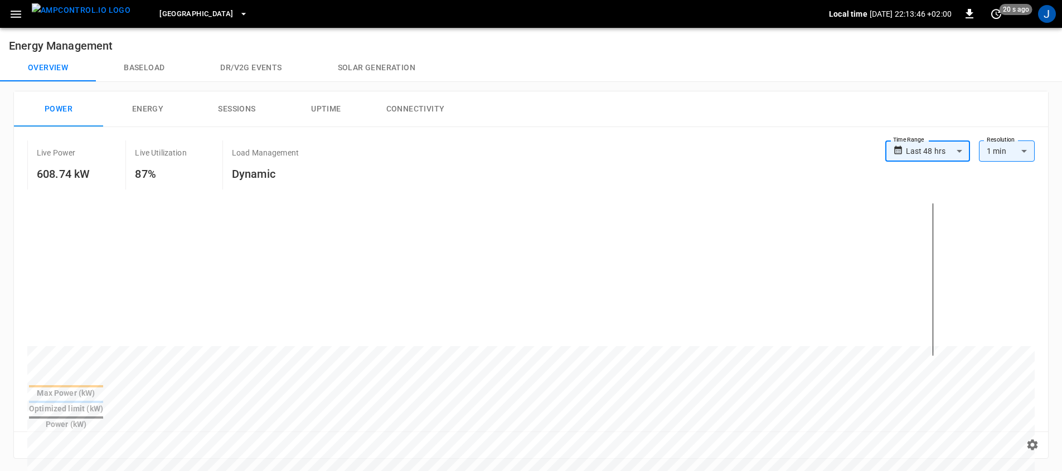
click at [722, 431] on div "Reset zoom" at bounding box center [531, 444] width 1034 height 27
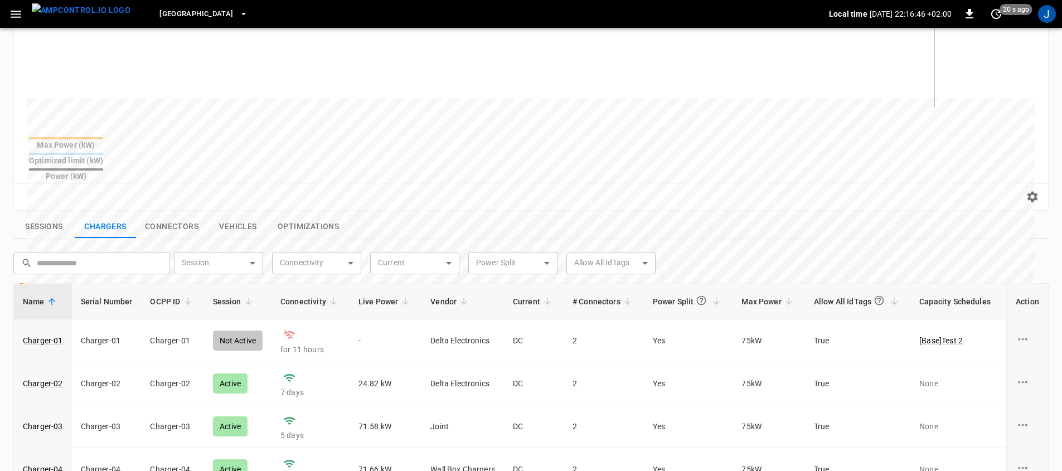
scroll to position [261, 0]
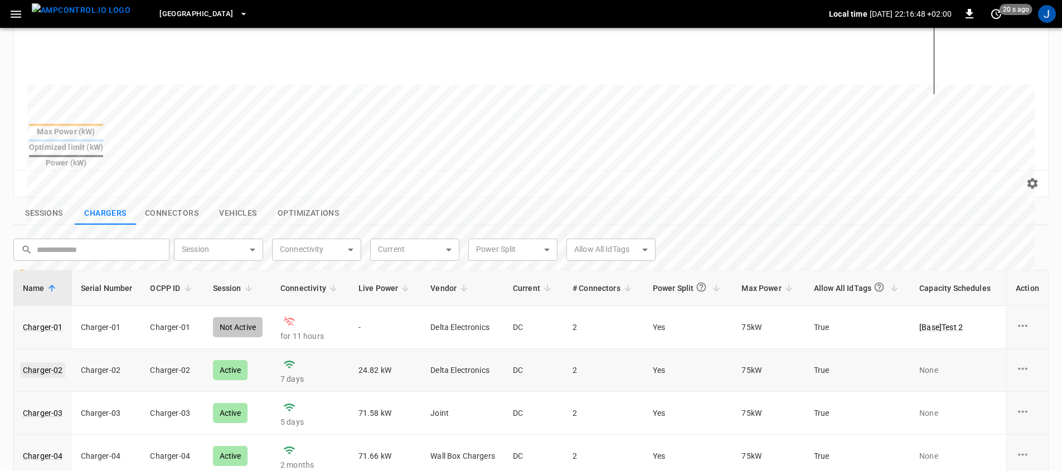
click at [56, 362] on link "Charger-02" at bounding box center [43, 370] width 45 height 16
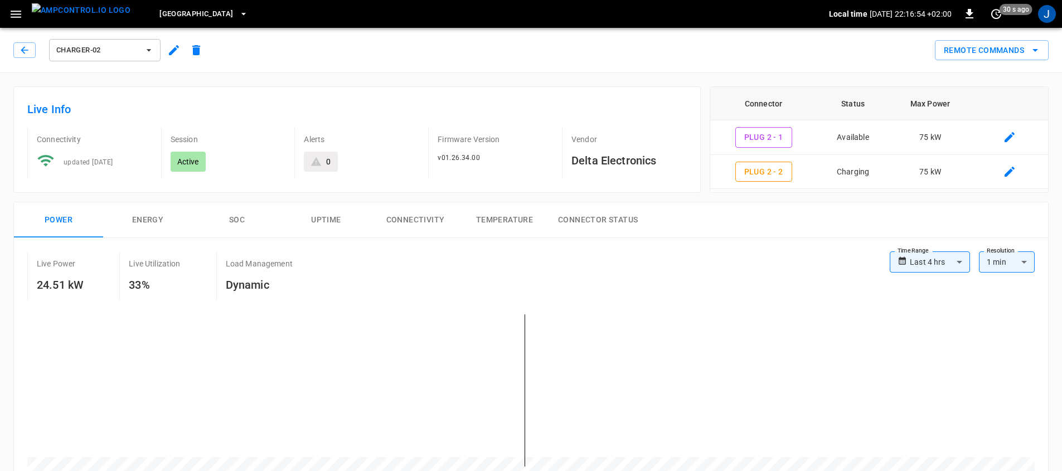
click at [453, 158] on span "v01.26.34.00" at bounding box center [458, 158] width 42 height 8
click at [185, 163] on p "Active" at bounding box center [188, 161] width 22 height 11
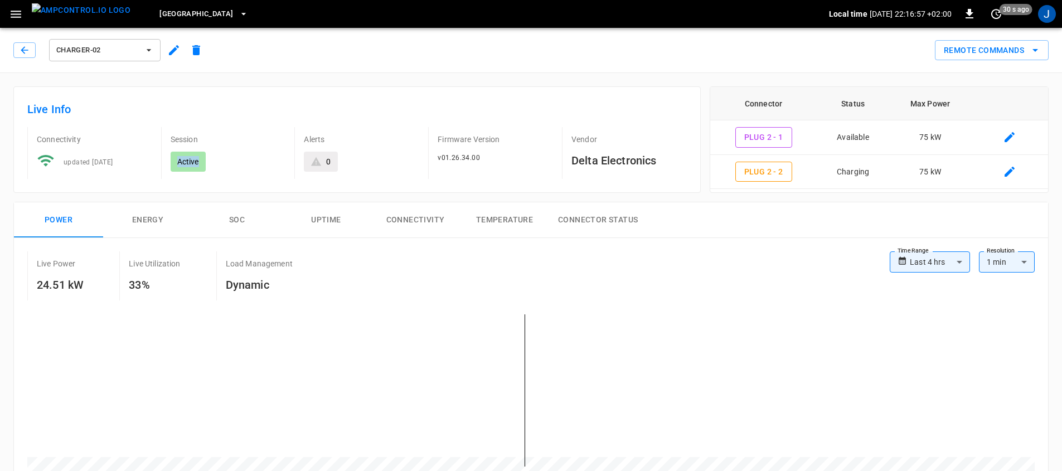
click at [185, 163] on p "Active" at bounding box center [188, 161] width 22 height 11
click at [620, 159] on h6 "Delta Electronics" at bounding box center [628, 161] width 115 height 18
click at [640, 148] on div "Vendor Delta Electronics" at bounding box center [624, 153] width 125 height 52
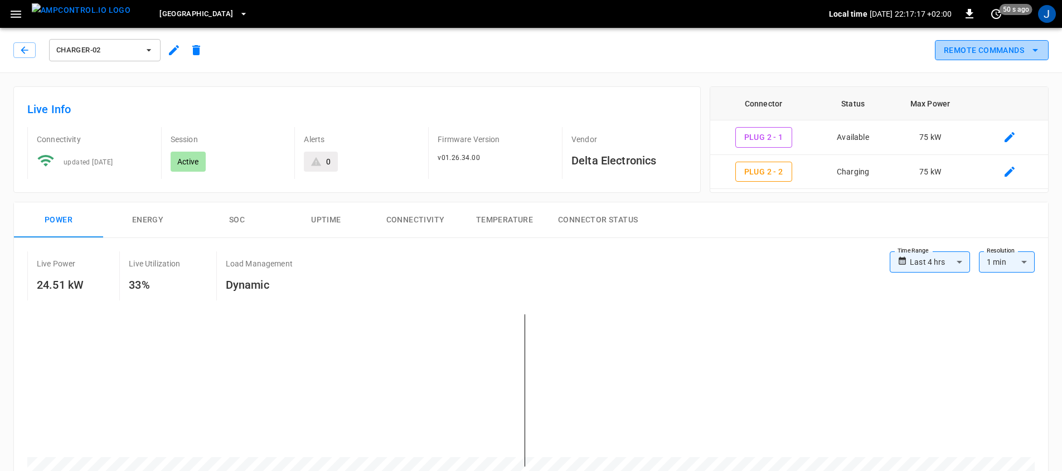
click at [998, 45] on button "Remote Commands" at bounding box center [992, 50] width 114 height 21
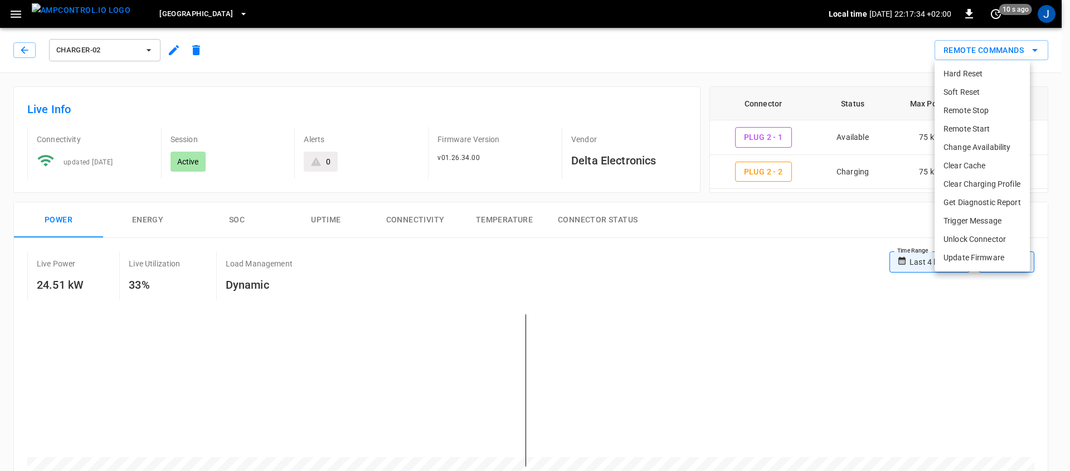
click at [763, 236] on div at bounding box center [535, 235] width 1070 height 471
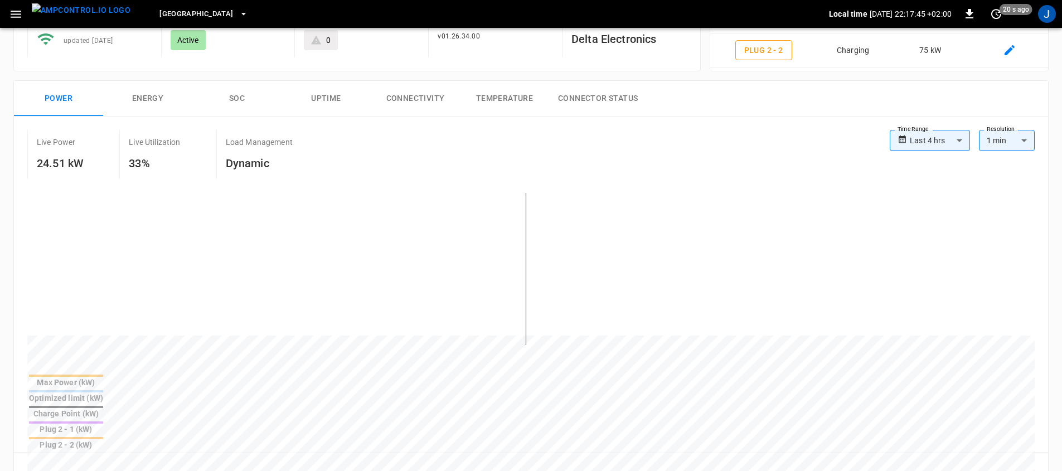
scroll to position [124, 0]
click at [232, 162] on h6 "Dynamic" at bounding box center [259, 161] width 67 height 18
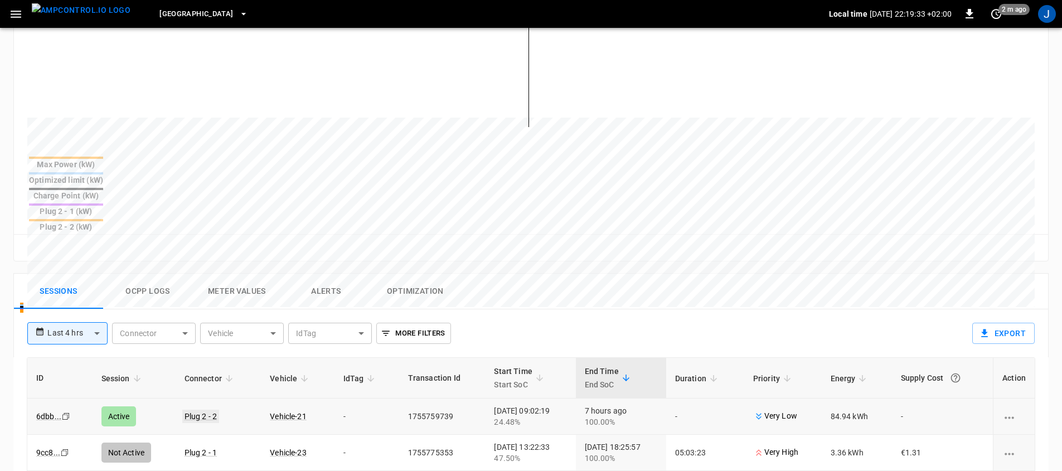
scroll to position [351, 0]
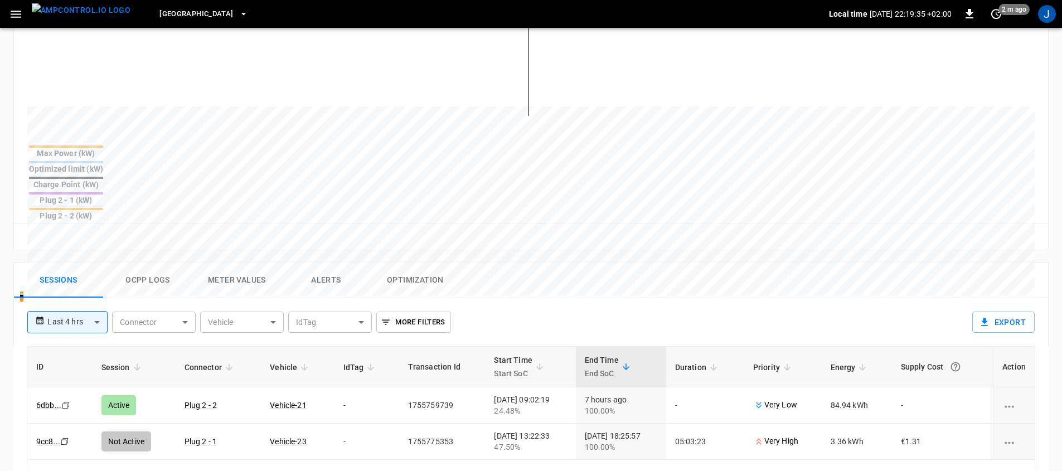
click at [163, 262] on button "Ocpp logs" at bounding box center [147, 280] width 89 height 36
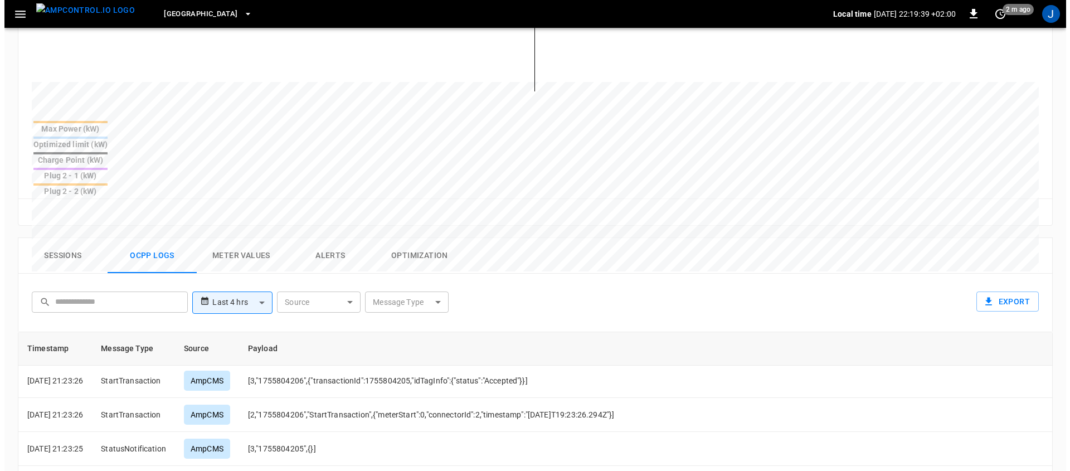
scroll to position [390, 0]
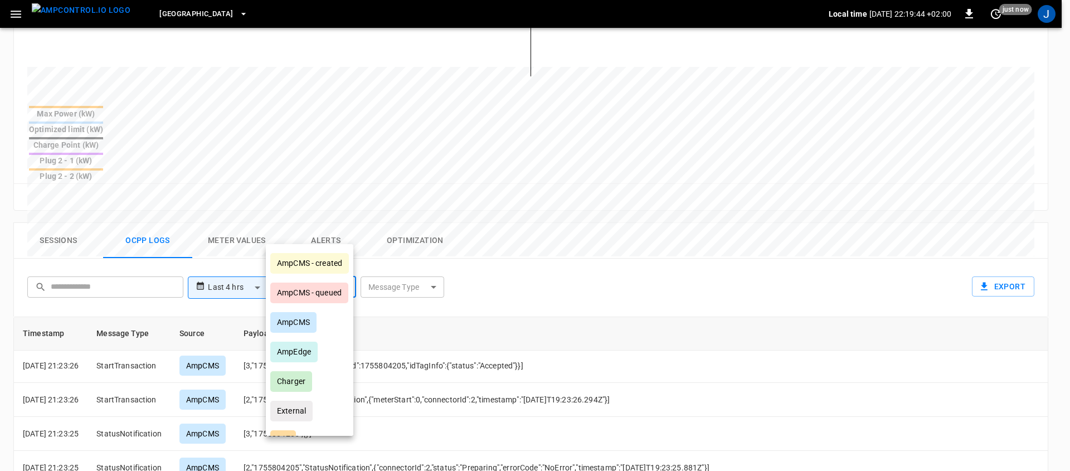
click at [325, 239] on body "**********" at bounding box center [535, 149] width 1070 height 1079
click at [429, 253] on div at bounding box center [535, 235] width 1070 height 471
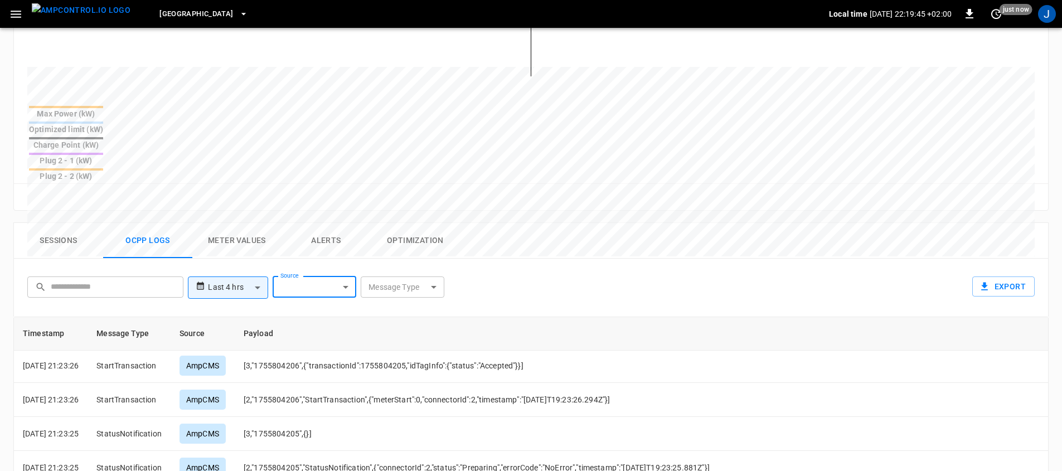
click at [429, 238] on div "AmpCMS - created AmpCMS - queued AmpCMS AmpEdge Charger External API UI" at bounding box center [531, 235] width 1062 height 471
click at [429, 237] on body "**********" at bounding box center [531, 149] width 1062 height 1079
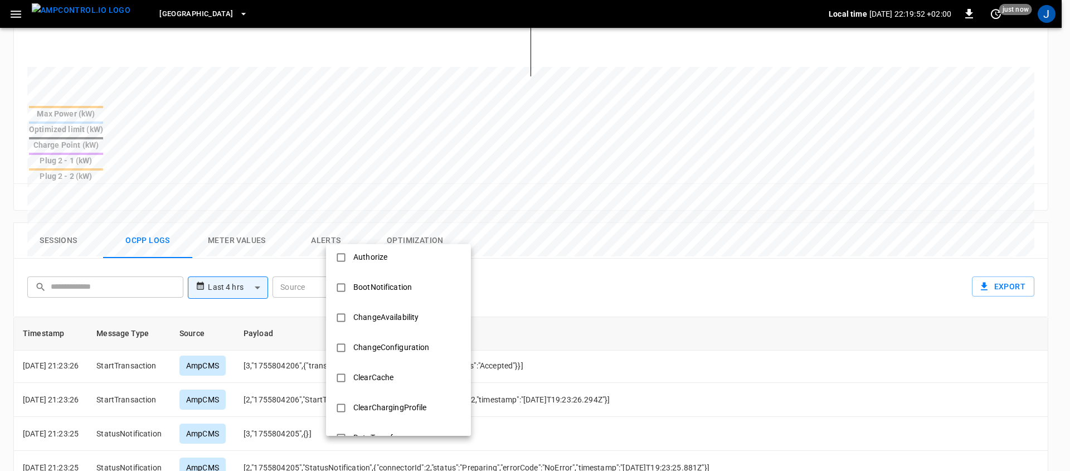
scroll to position [0, 0]
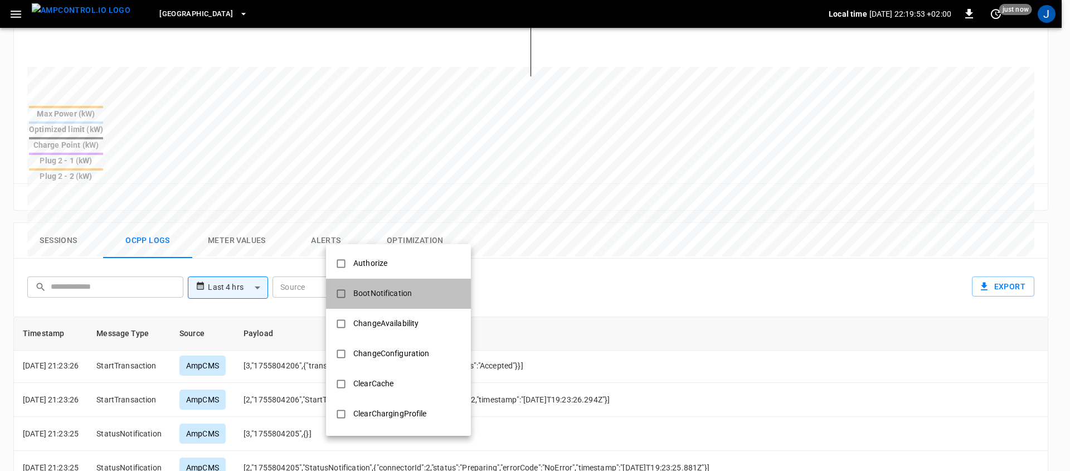
click at [393, 300] on div "BootNotification" at bounding box center [383, 293] width 72 height 21
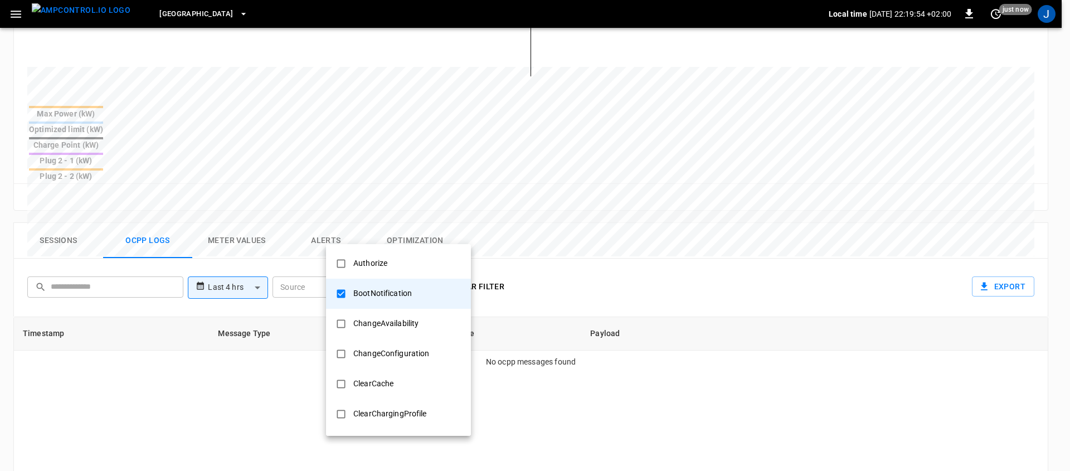
click at [624, 356] on div at bounding box center [535, 235] width 1070 height 471
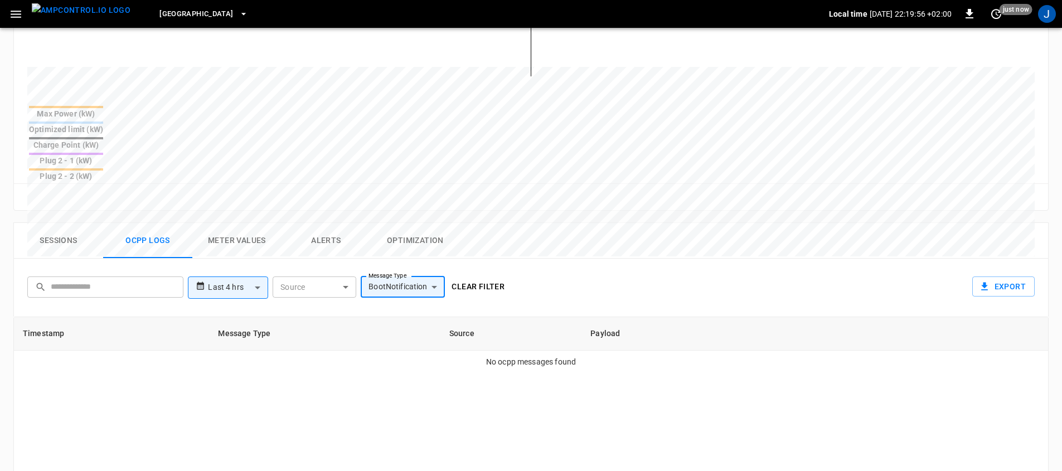
click at [417, 236] on body "**********" at bounding box center [531, 149] width 1062 height 1079
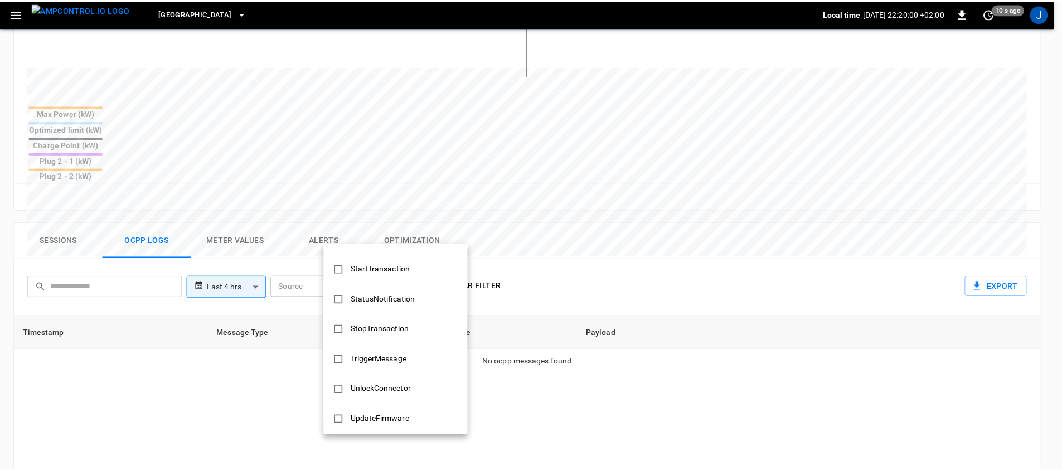
scroll to position [539, 0]
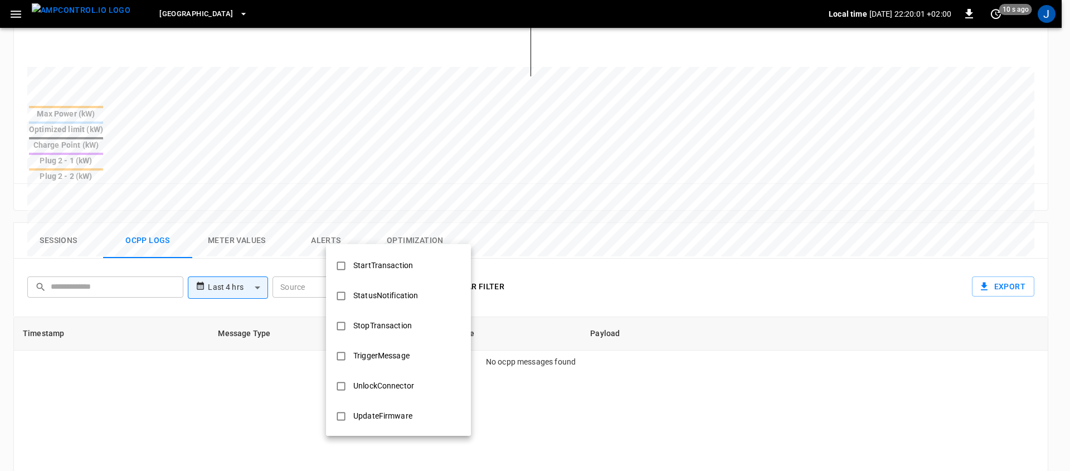
click at [399, 415] on div "UpdateFirmware" at bounding box center [383, 416] width 72 height 21
type input "**********"
click at [657, 355] on div at bounding box center [535, 235] width 1070 height 471
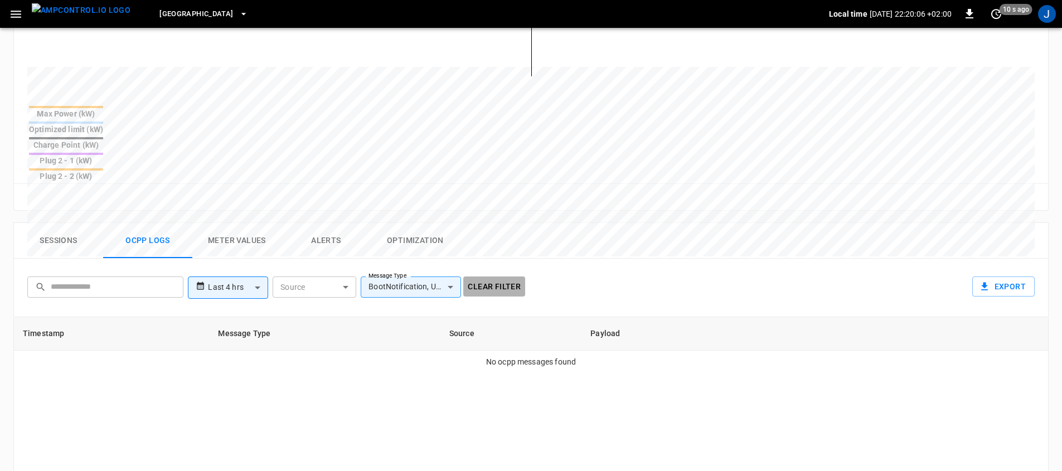
click at [483, 276] on button "Clear filter" at bounding box center [494, 286] width 62 height 21
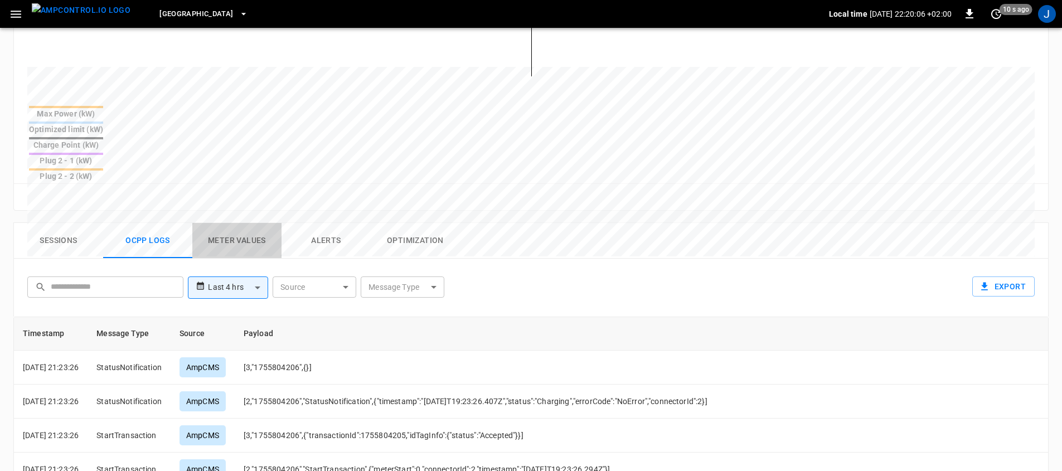
click at [223, 223] on button "Meter Values" at bounding box center [236, 241] width 89 height 36
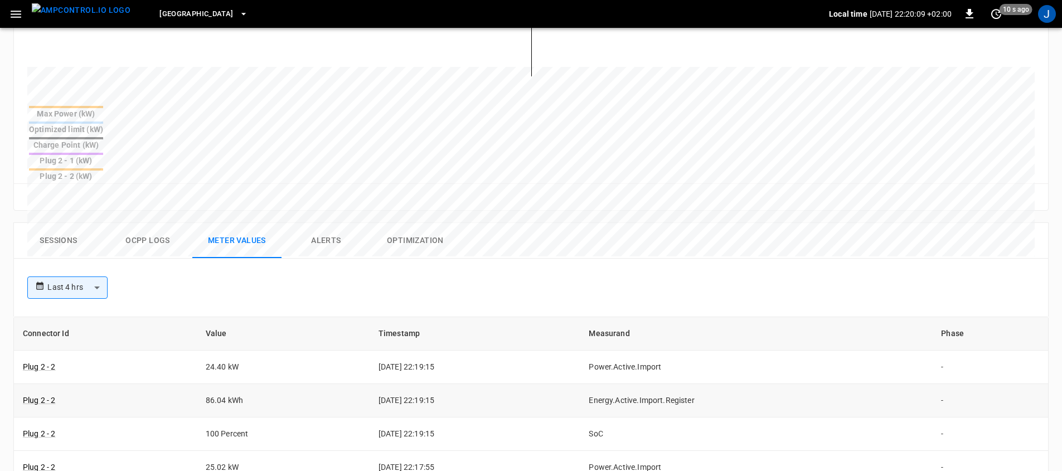
scroll to position [2, 0]
click at [374, 267] on div "**********" at bounding box center [528, 285] width 1011 height 36
click at [318, 223] on button "Alerts" at bounding box center [325, 241] width 89 height 36
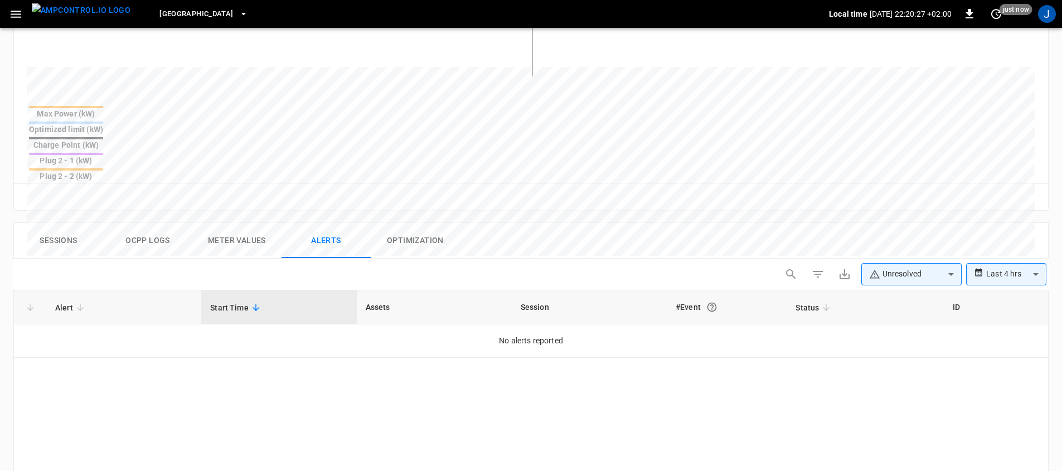
click at [427, 223] on button "Optimization" at bounding box center [415, 241] width 89 height 36
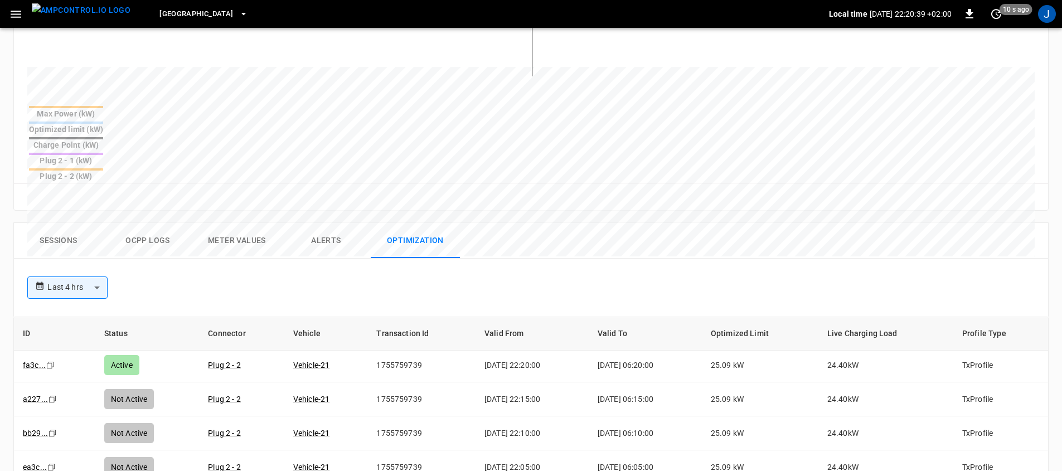
scroll to position [4, 0]
click at [736, 448] on td "25.09 kW" at bounding box center [760, 465] width 116 height 34
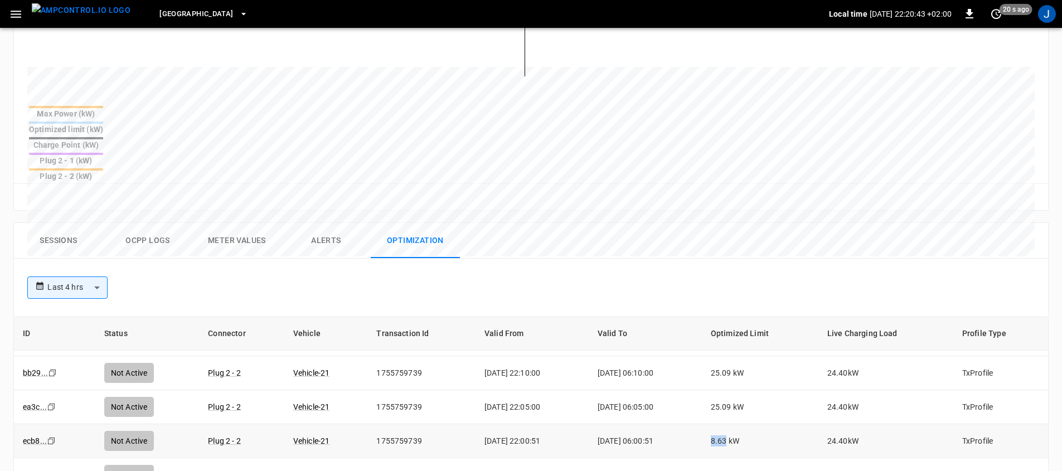
scroll to position [202, 0]
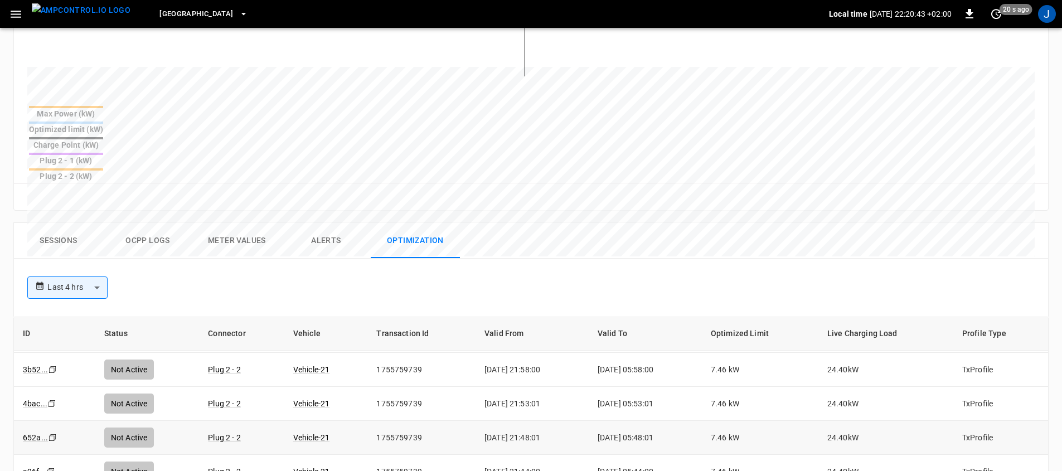
click at [738, 421] on td "7.46 kW" at bounding box center [760, 438] width 116 height 34
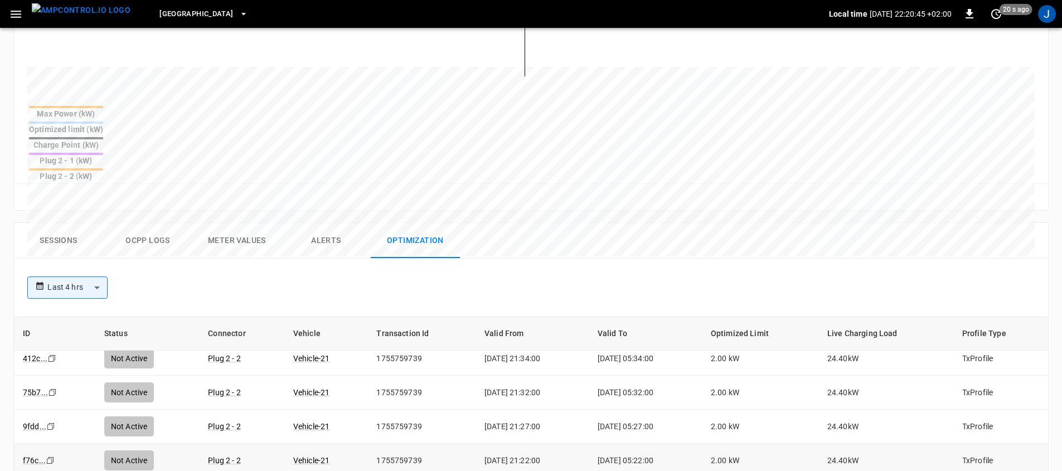
scroll to position [419, 0]
drag, startPoint x: 953, startPoint y: 400, endPoint x: 996, endPoint y: 405, distance: 43.2
click at [996, 441] on td "TxProfile" at bounding box center [1000, 458] width 95 height 34
click at [975, 441] on td "TxProfile" at bounding box center [1000, 458] width 95 height 34
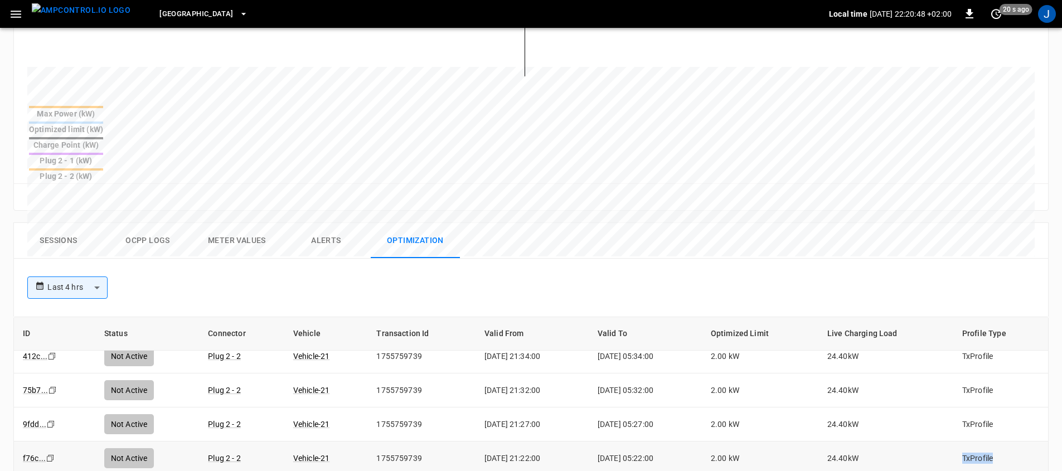
click at [975, 441] on td "TxProfile" at bounding box center [1000, 458] width 95 height 34
click at [974, 441] on td "TxProfile" at bounding box center [1000, 458] width 95 height 34
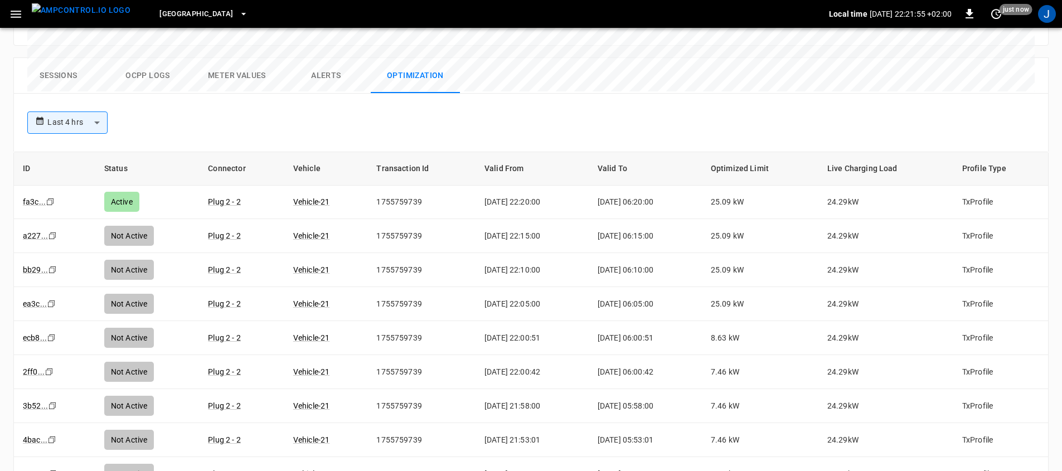
scroll to position [0, 0]
drag, startPoint x: 629, startPoint y: 103, endPoint x: 629, endPoint y: 96, distance: 6.7
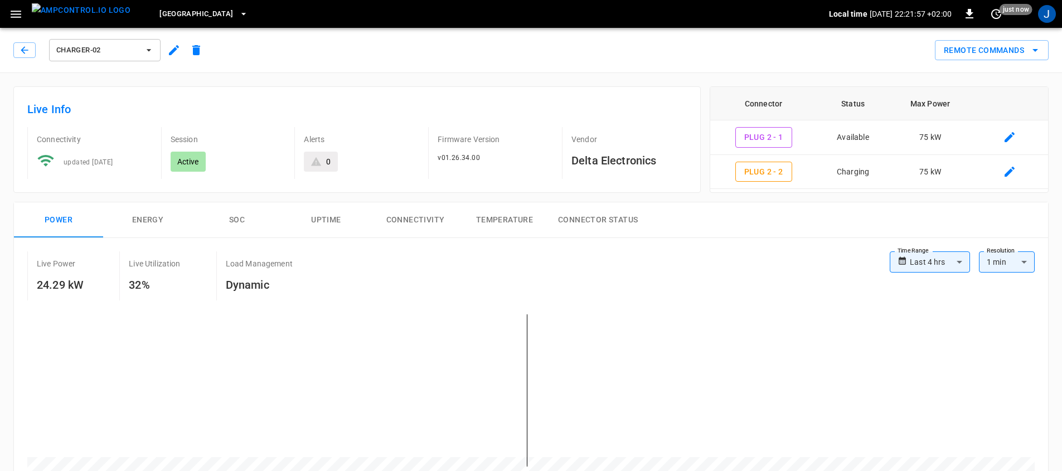
click at [673, 271] on div "Live Power 24.29 kW Live Utilization 32% Load Management Dynamic" at bounding box center [458, 275] width 862 height 49
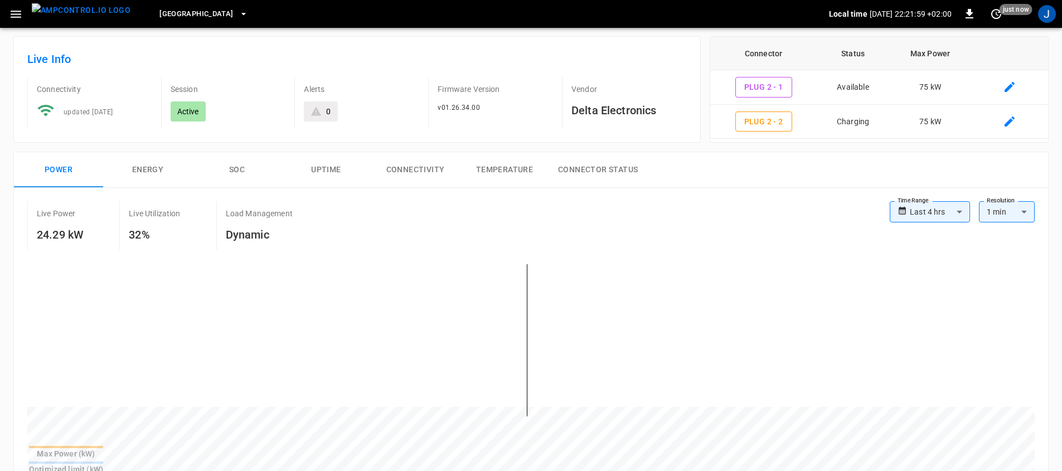
scroll to position [55, 0]
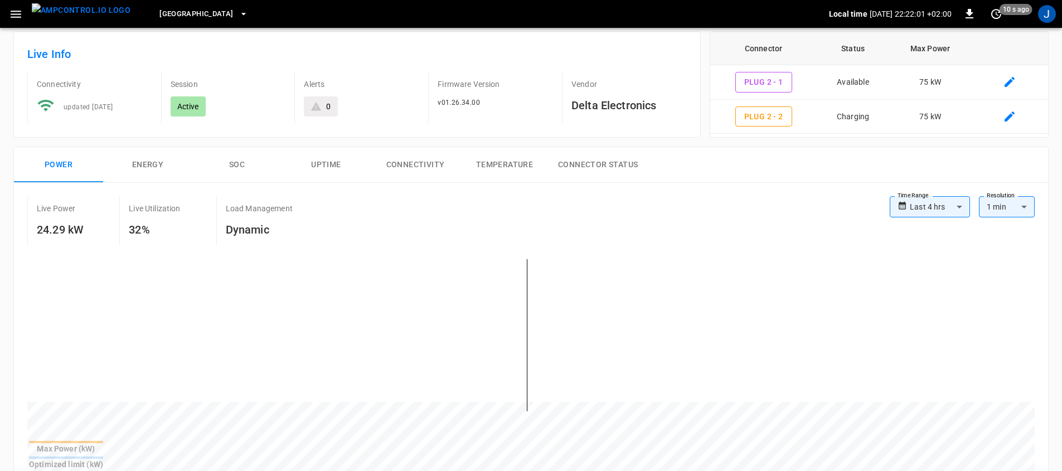
click at [162, 167] on button "Energy" at bounding box center [147, 165] width 89 height 36
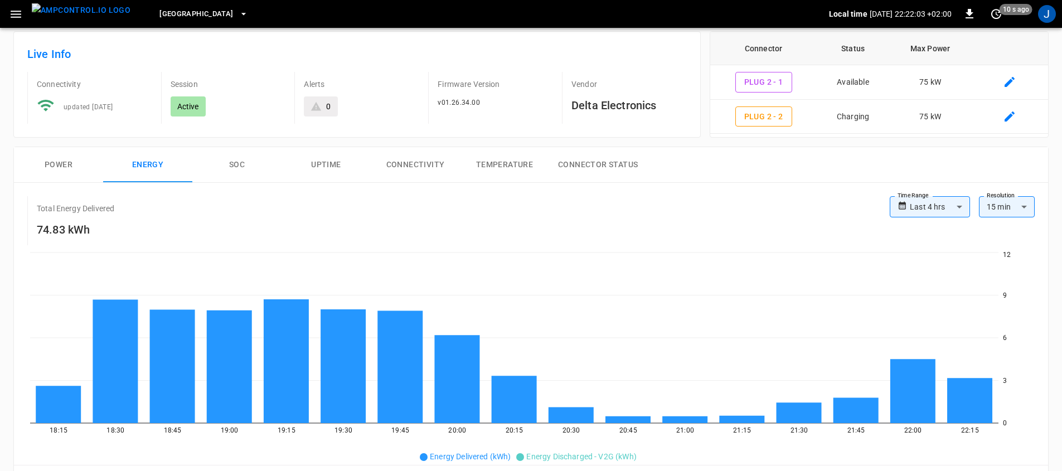
click at [64, 230] on h6 "74.83 kWh" at bounding box center [75, 230] width 77 height 18
drag, startPoint x: 168, startPoint y: 203, endPoint x: 244, endPoint y: 170, distance: 82.6
click at [168, 203] on div "Total Energy Delivered 74.83 kWh" at bounding box center [458, 220] width 862 height 49
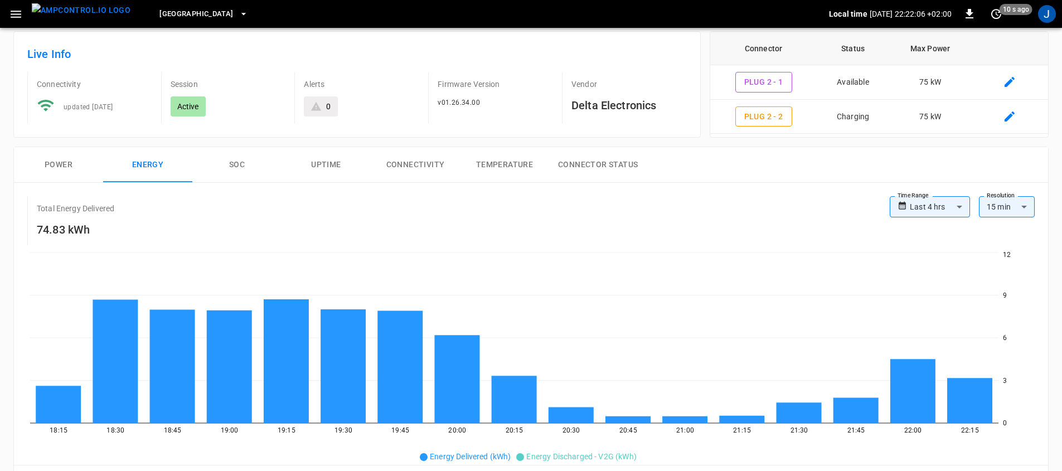
click at [244, 168] on button "SOC" at bounding box center [236, 165] width 89 height 36
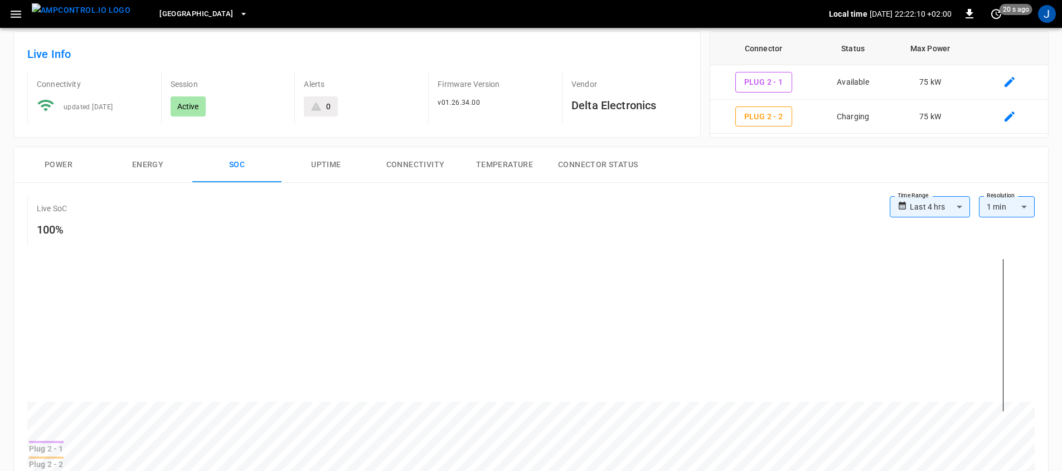
click at [318, 176] on button "Uptime" at bounding box center [325, 165] width 89 height 36
click at [46, 228] on h6 "100%" at bounding box center [72, 230] width 70 height 18
click at [404, 166] on button "Connectivity" at bounding box center [415, 165] width 89 height 36
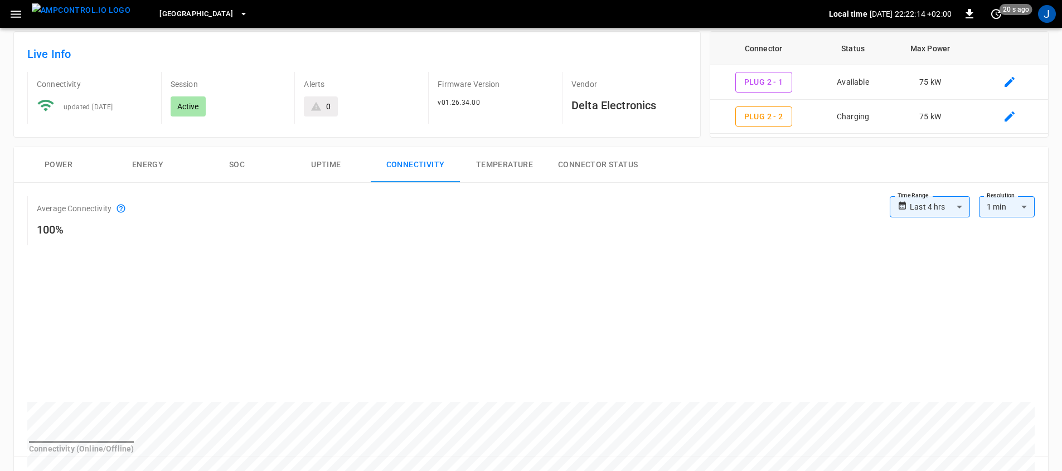
click at [61, 223] on h6 "100%" at bounding box center [81, 230] width 89 height 18
click at [494, 178] on button "Temperature" at bounding box center [504, 165] width 89 height 36
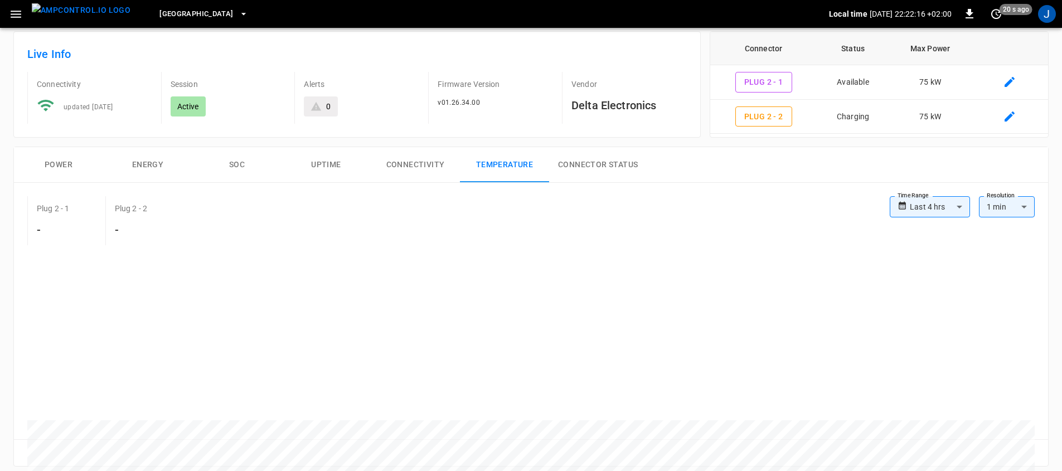
click at [581, 177] on button "Connector Status" at bounding box center [598, 165] width 98 height 36
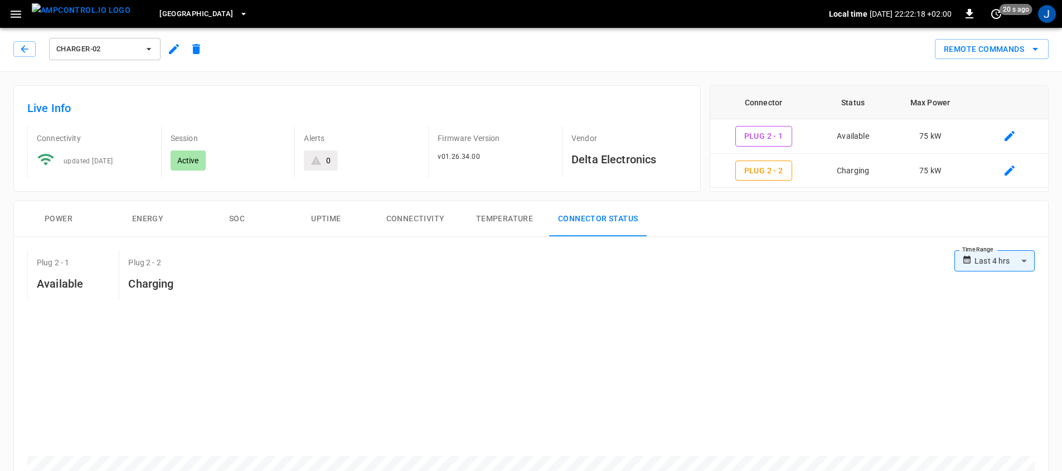
scroll to position [0, 0]
click at [23, 50] on icon "button" at bounding box center [24, 49] width 7 height 7
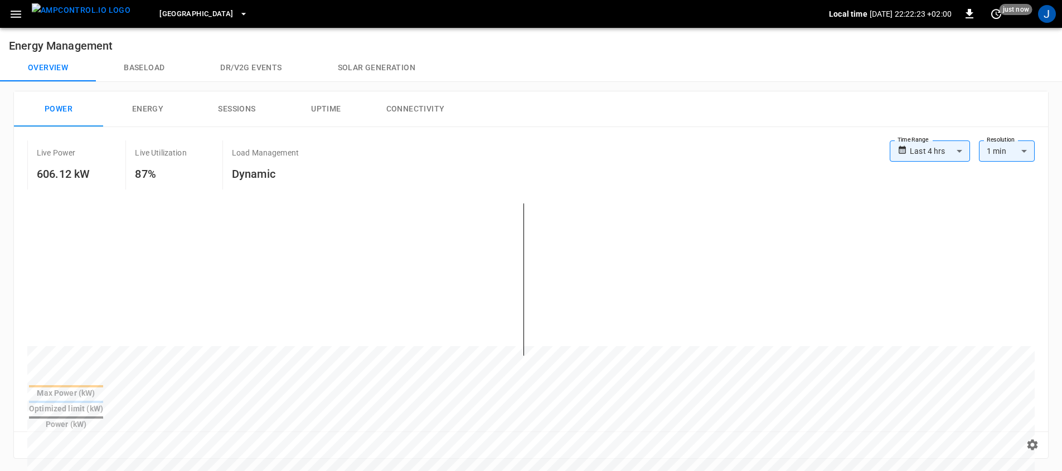
click at [135, 105] on button "Energy" at bounding box center [147, 109] width 89 height 36
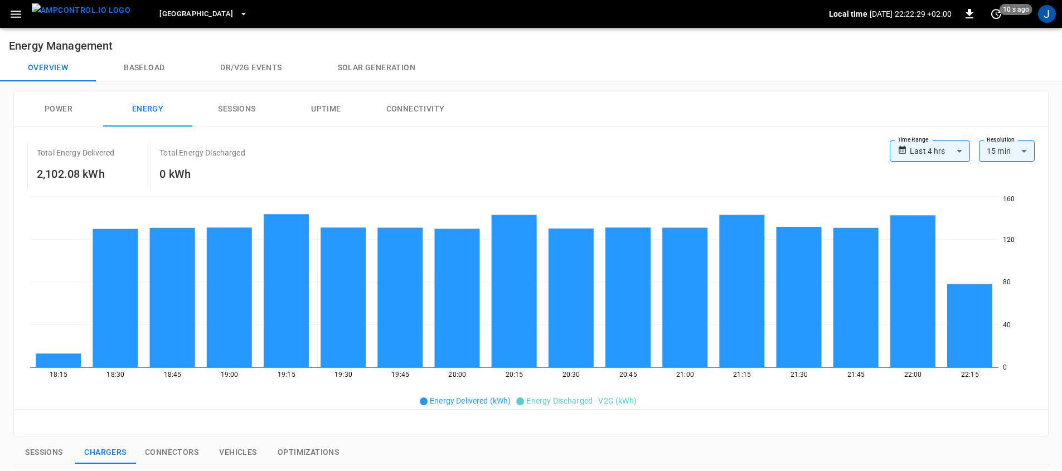
click at [242, 115] on button "Sessions" at bounding box center [236, 109] width 89 height 36
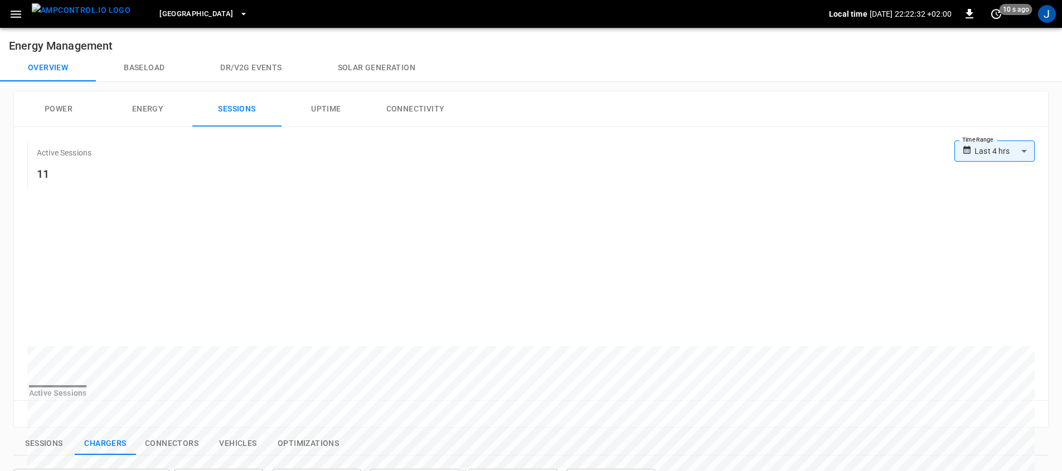
click at [990, 139] on label "Time Range" at bounding box center [977, 139] width 31 height 9
click at [991, 149] on body "**********" at bounding box center [531, 434] width 1062 height 869
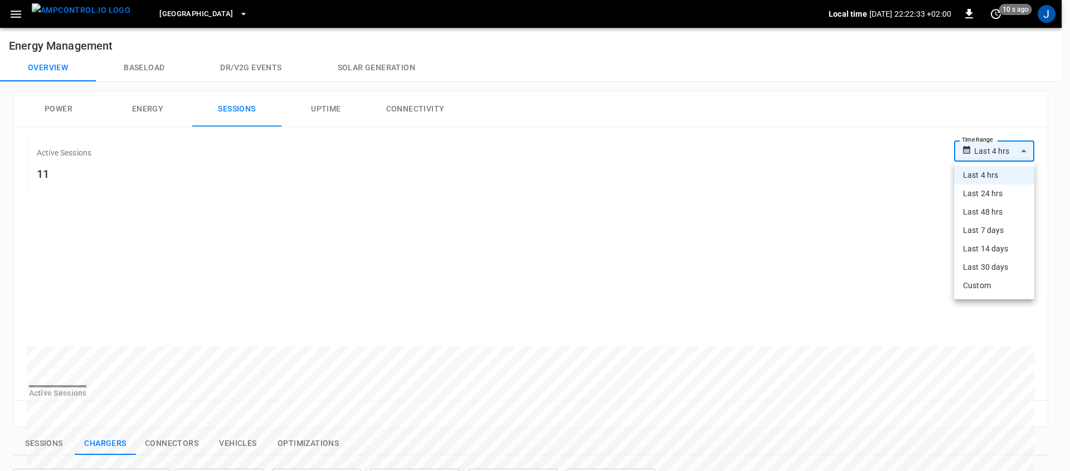
click at [1001, 194] on li "Last 24 hrs" at bounding box center [994, 193] width 80 height 18
type input "**********"
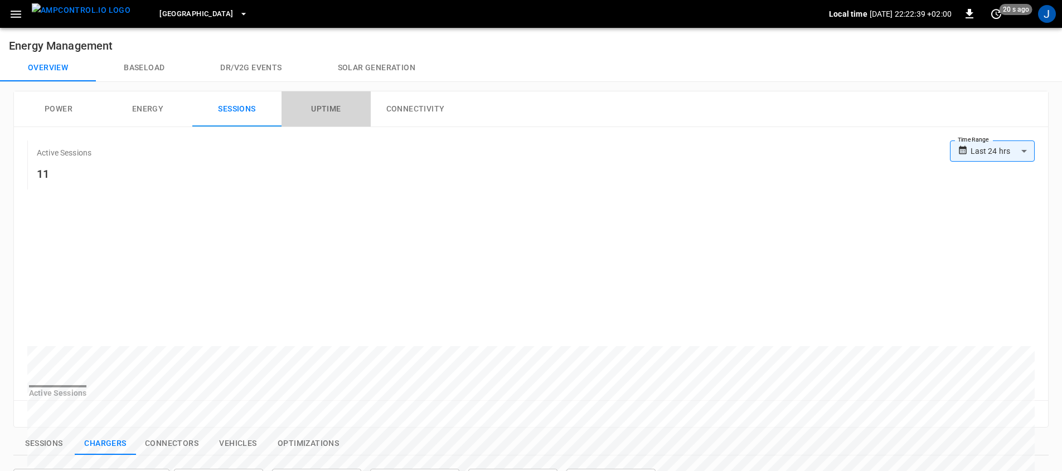
click at [321, 118] on button "Uptime" at bounding box center [325, 109] width 89 height 36
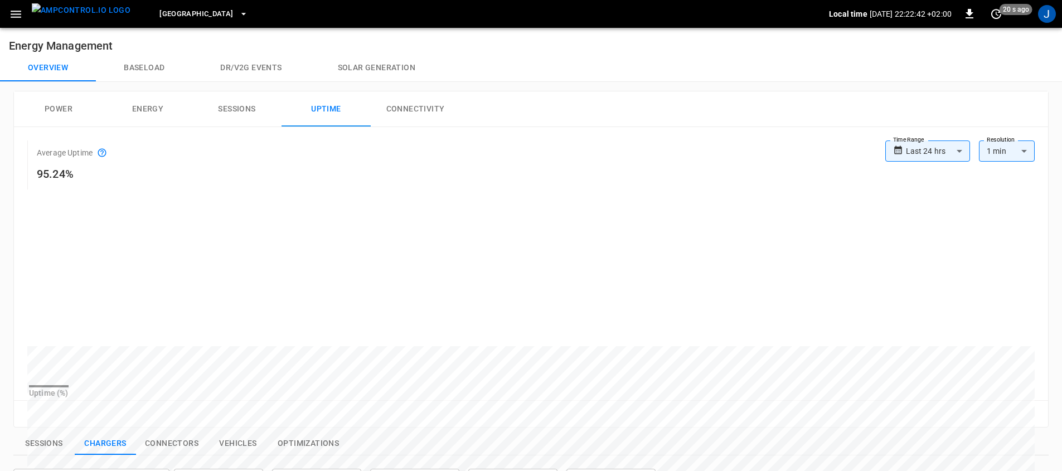
click at [55, 176] on h6 "95.24%" at bounding box center [72, 174] width 70 height 18
drag, startPoint x: 368, startPoint y: 165, endPoint x: 425, endPoint y: 120, distance: 72.2
click at [369, 165] on div "Average Uptime 95.24%" at bounding box center [456, 164] width 858 height 49
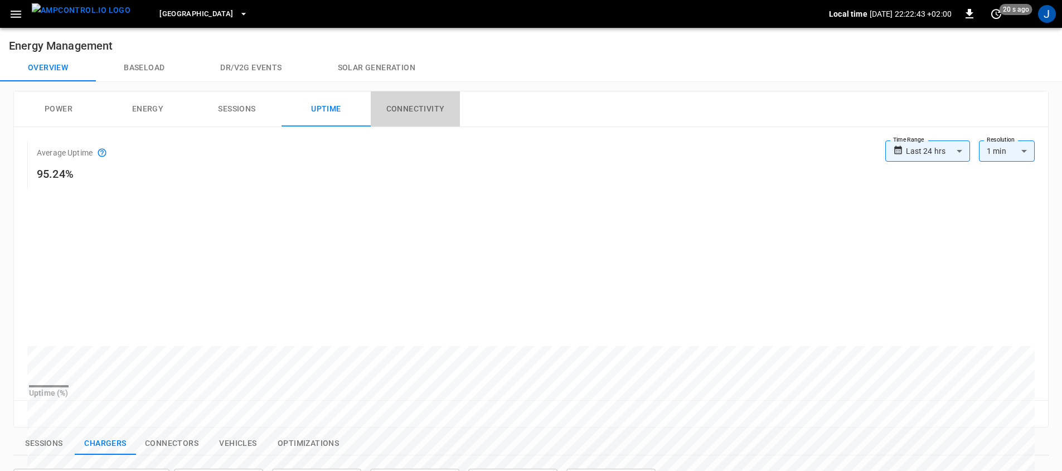
click at [431, 112] on button "Connectivity" at bounding box center [415, 109] width 89 height 36
click at [64, 174] on h6 "89.3%" at bounding box center [81, 174] width 89 height 18
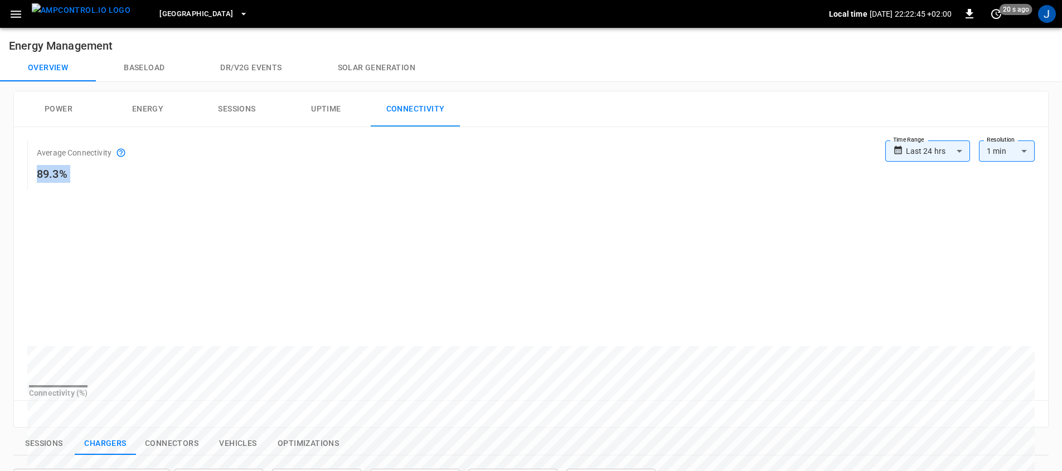
click at [64, 174] on h6 "89.3%" at bounding box center [81, 174] width 89 height 18
click at [246, 149] on div "Average Connectivity 89.3%" at bounding box center [456, 164] width 858 height 49
click at [106, 141] on div "Average Connectivity 89.3%" at bounding box center [94, 164] width 134 height 49
click at [967, 17] on icon "button" at bounding box center [969, 13] width 8 height 9
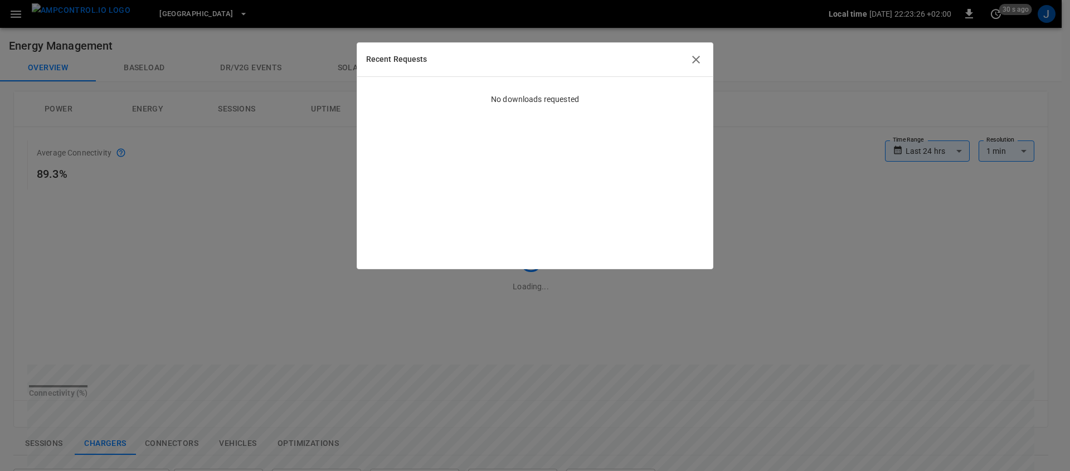
click at [698, 63] on icon "button" at bounding box center [695, 59] width 13 height 13
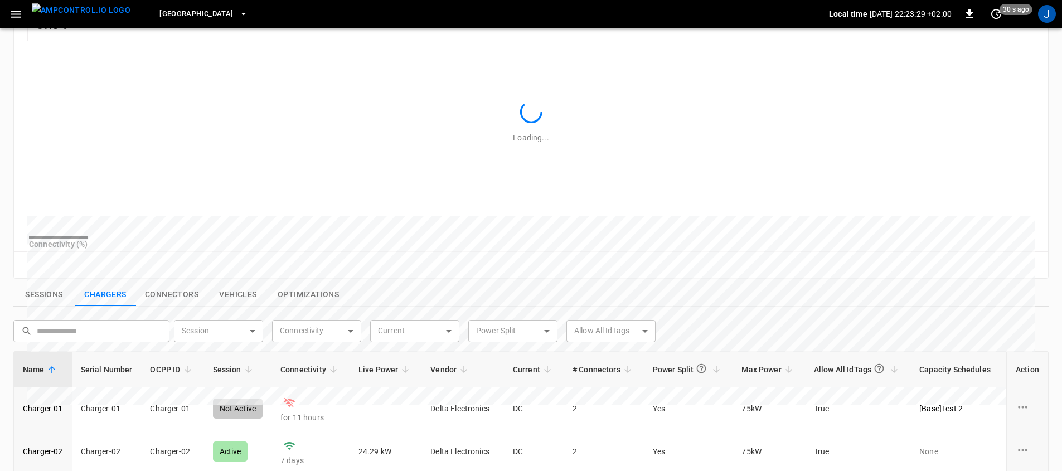
scroll to position [383, 0]
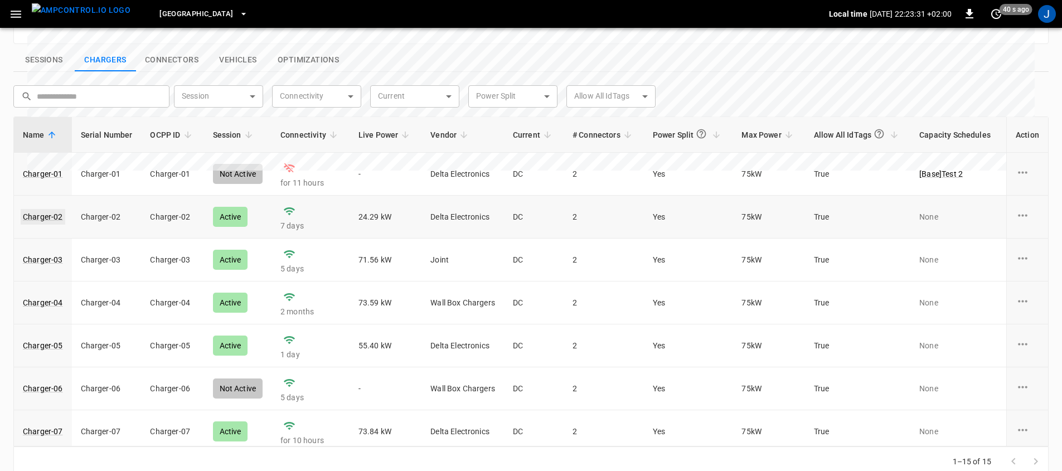
click at [46, 225] on link "Charger-02" at bounding box center [43, 217] width 45 height 16
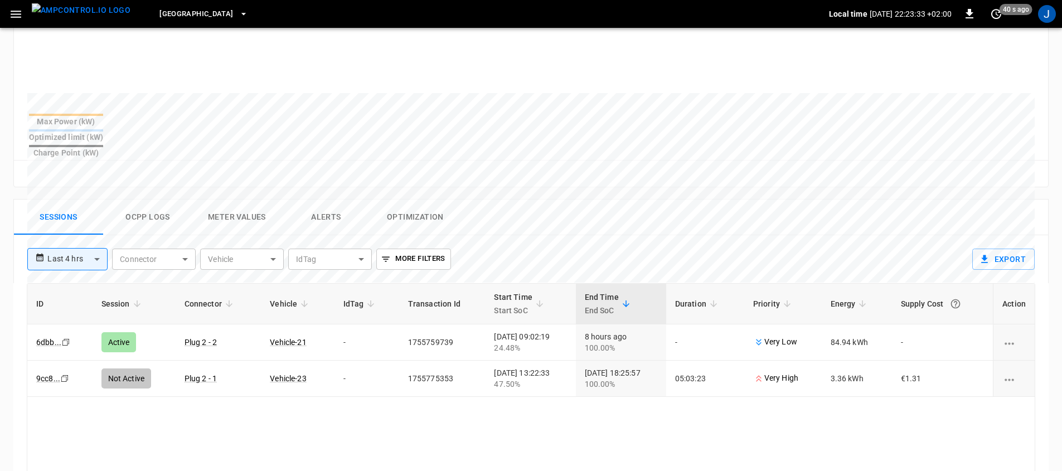
scroll to position [383, 0]
click at [139, 199] on button "Ocpp logs" at bounding box center [147, 217] width 89 height 36
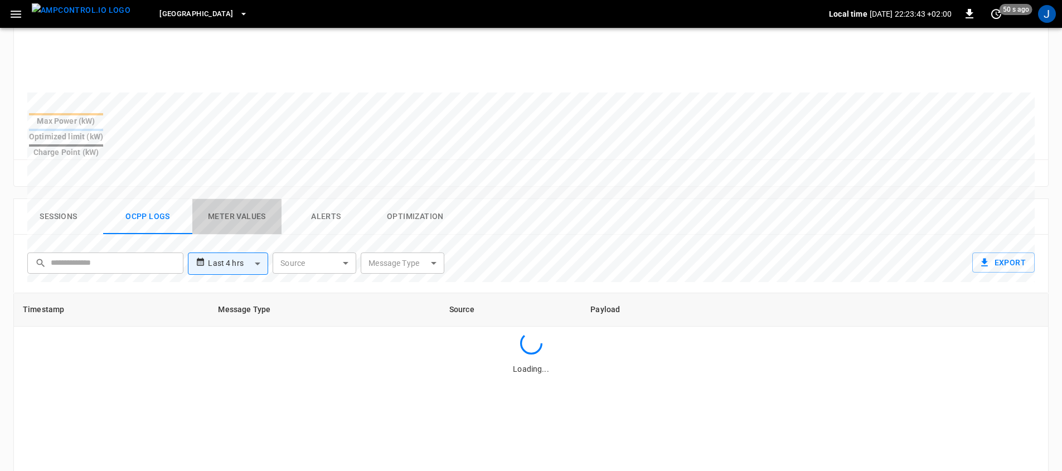
click at [263, 200] on button "Meter Values" at bounding box center [236, 217] width 89 height 36
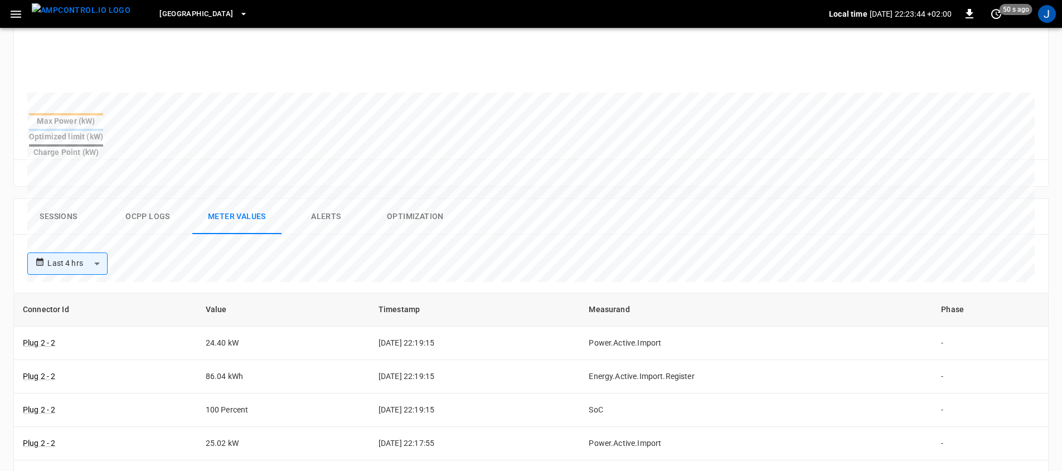
click at [315, 199] on button "Alerts" at bounding box center [325, 217] width 89 height 36
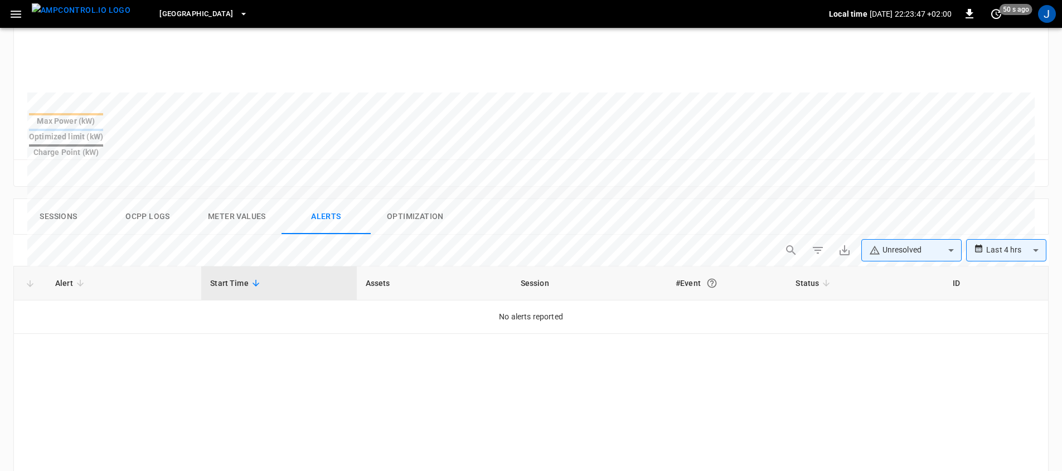
click at [383, 199] on button "Optimization" at bounding box center [415, 217] width 89 height 36
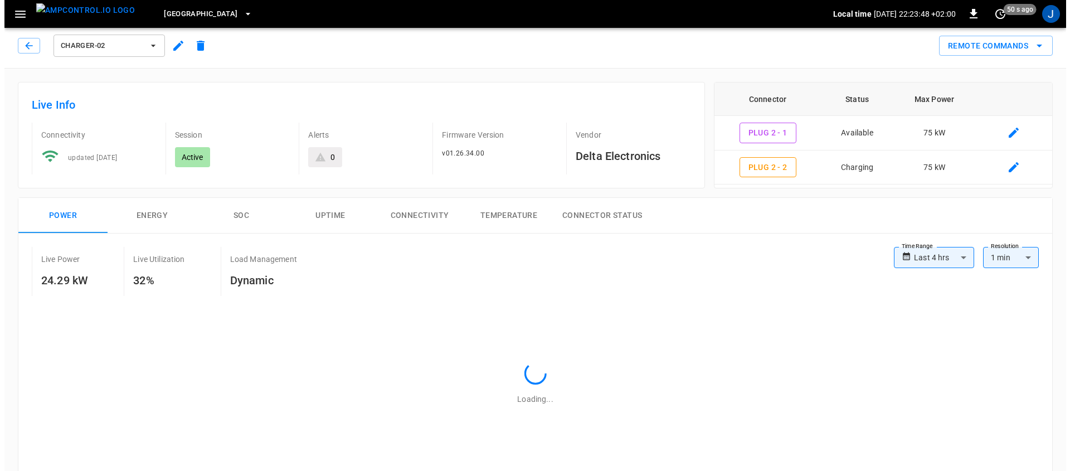
scroll to position [0, 0]
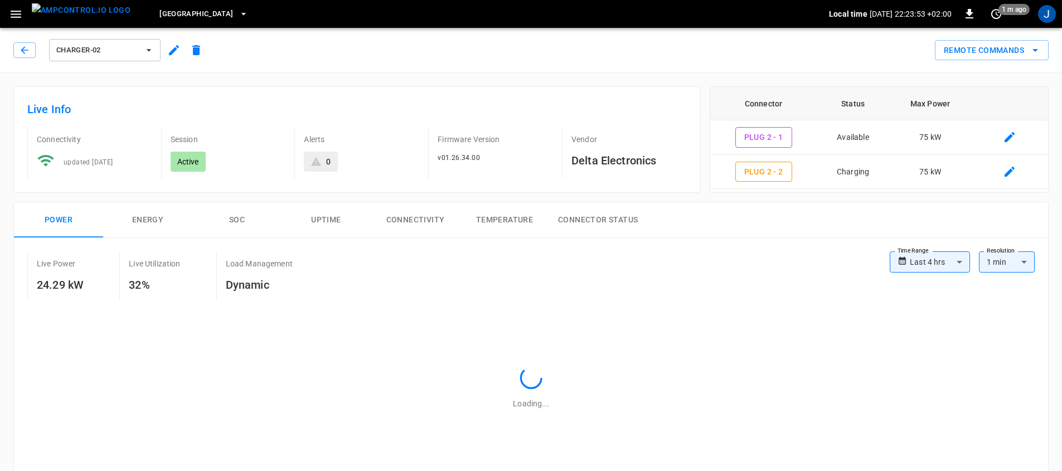
click at [0, 17] on div "Port of Barcelona Local time 2025-08-21 22:23:53 +02:00 0 1 m ago J" at bounding box center [531, 14] width 1062 height 28
click at [3, 15] on div "Port of Barcelona Local time 2025-08-21 22:23:53 +02:00 0 1 m ago J" at bounding box center [531, 14] width 1062 height 28
click at [14, 18] on icon "button" at bounding box center [16, 14] width 14 height 14
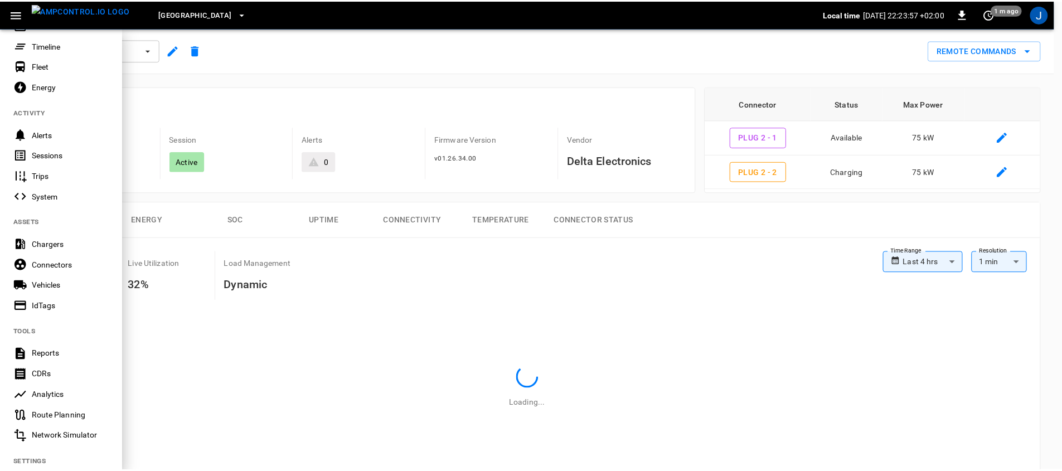
scroll to position [195, 0]
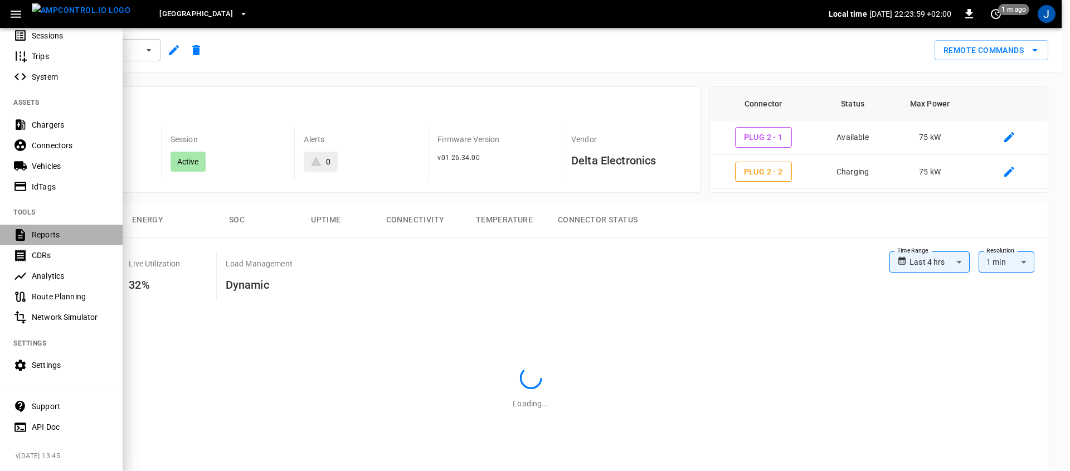
click at [67, 229] on div "Reports" at bounding box center [70, 234] width 77 height 11
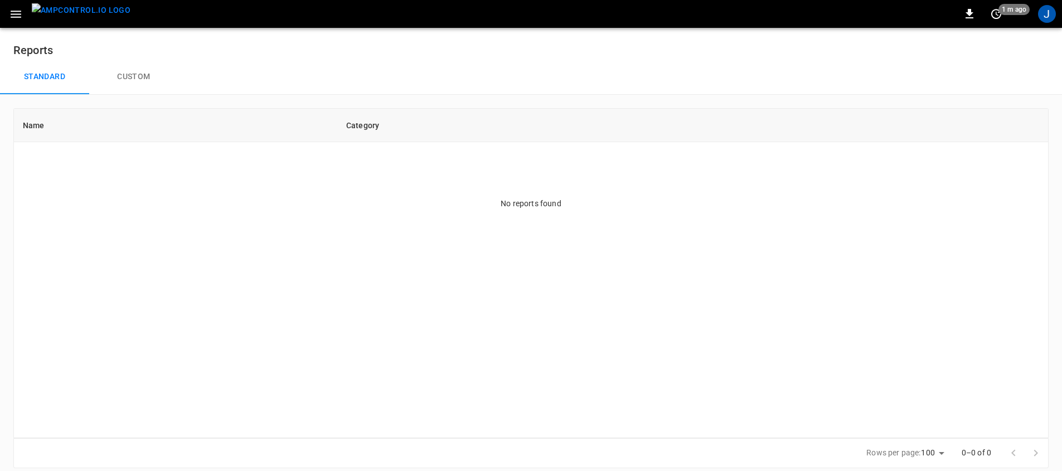
click at [118, 82] on button "Custom" at bounding box center [133, 77] width 89 height 36
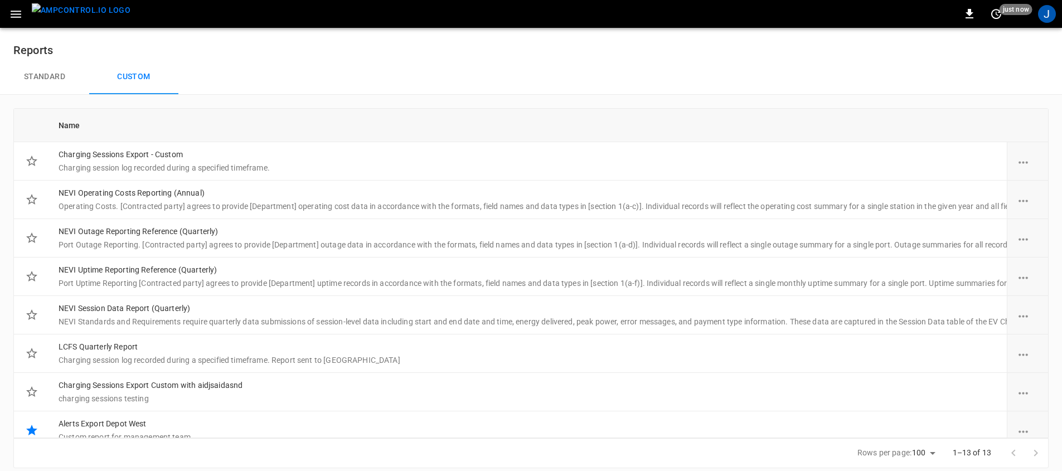
click at [33, 77] on button "Standard" at bounding box center [44, 77] width 89 height 36
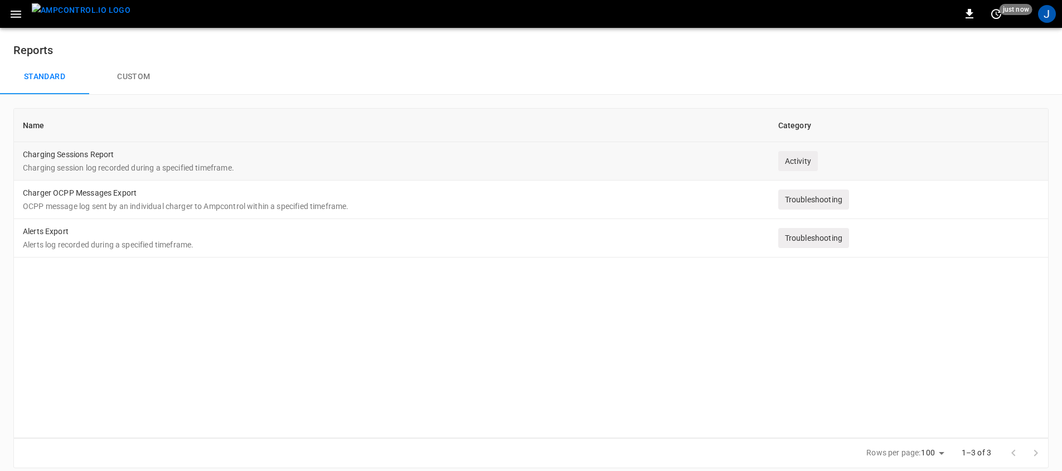
click at [76, 155] on td "Charging Sessions Report Charging session log recorded during a specified timef…" at bounding box center [391, 161] width 755 height 38
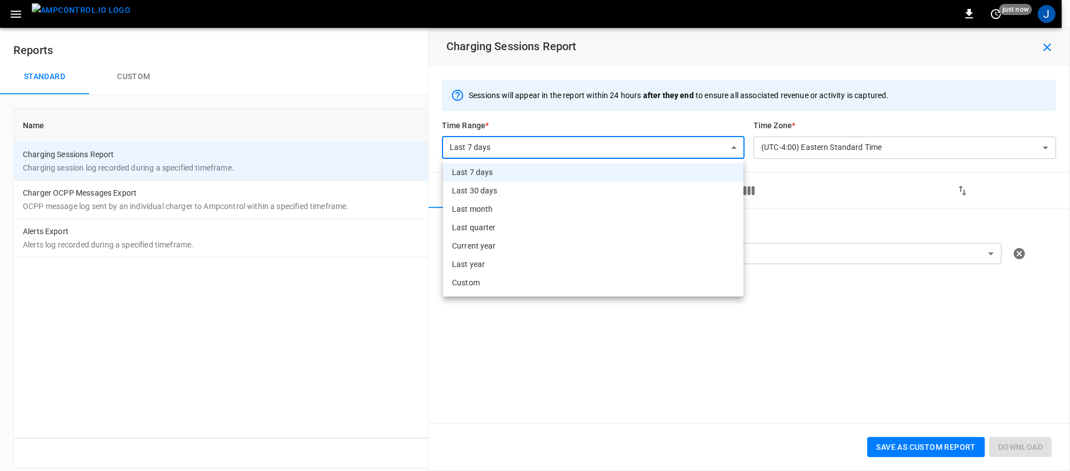
click at [599, 155] on body "**********" at bounding box center [535, 240] width 1070 height 481
click at [804, 327] on div at bounding box center [535, 235] width 1070 height 471
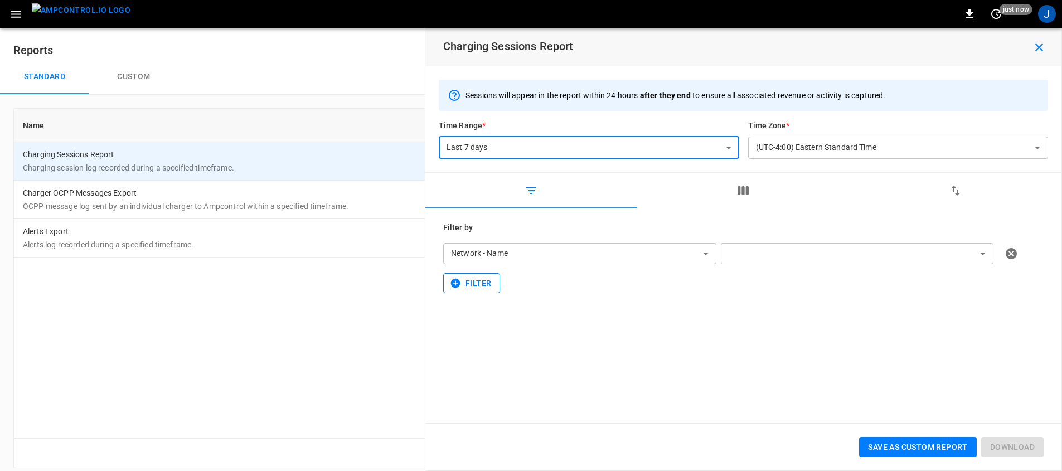
click at [475, 281] on button "Filter" at bounding box center [471, 283] width 57 height 21
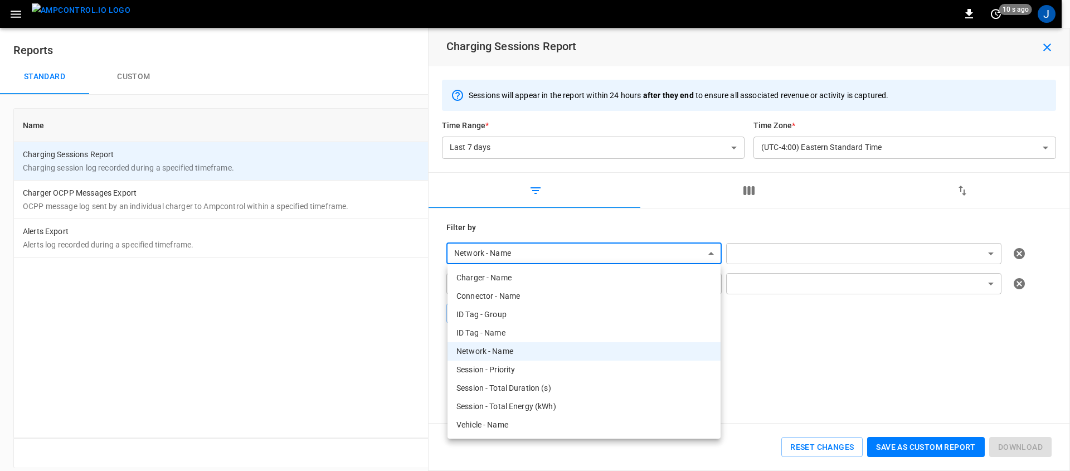
click at [581, 254] on body "**********" at bounding box center [535, 240] width 1070 height 481
click at [901, 359] on div at bounding box center [535, 235] width 1070 height 471
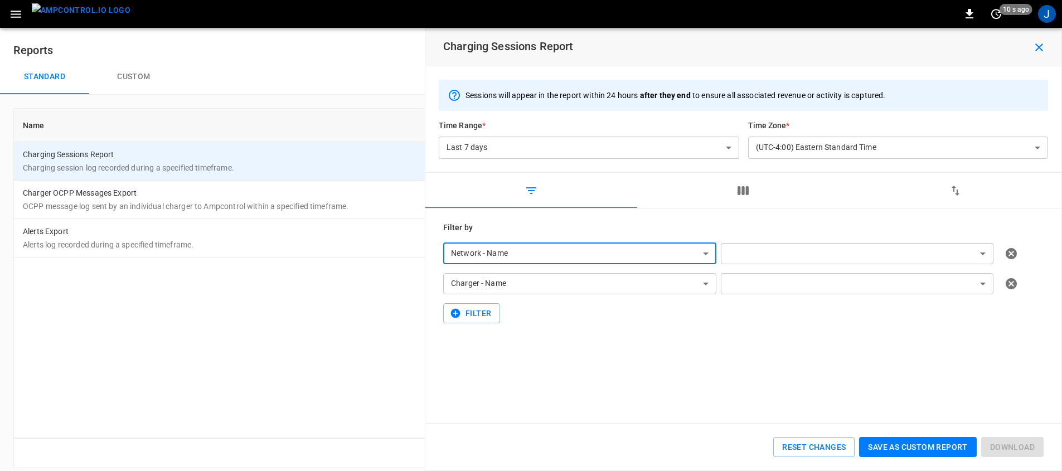
click at [790, 249] on body "**********" at bounding box center [531, 240] width 1062 height 481
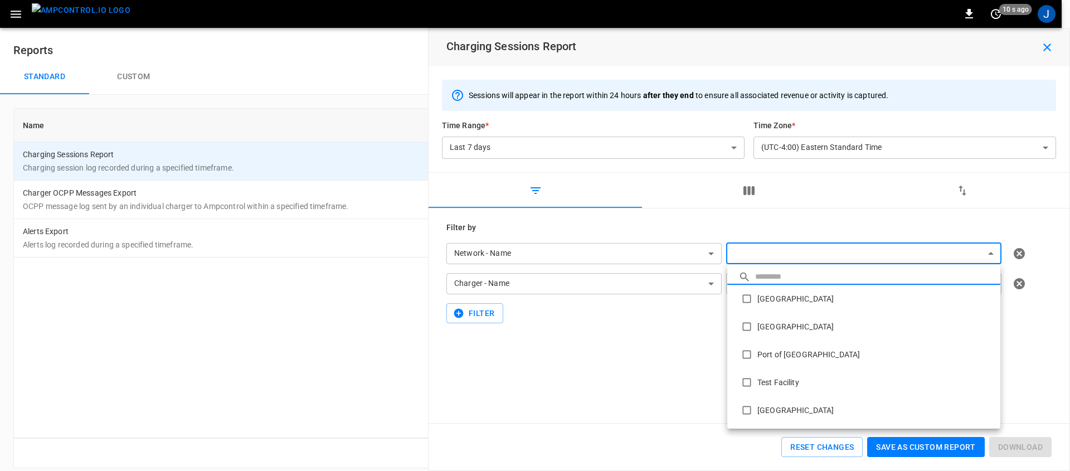
click at [646, 333] on div at bounding box center [535, 235] width 1070 height 471
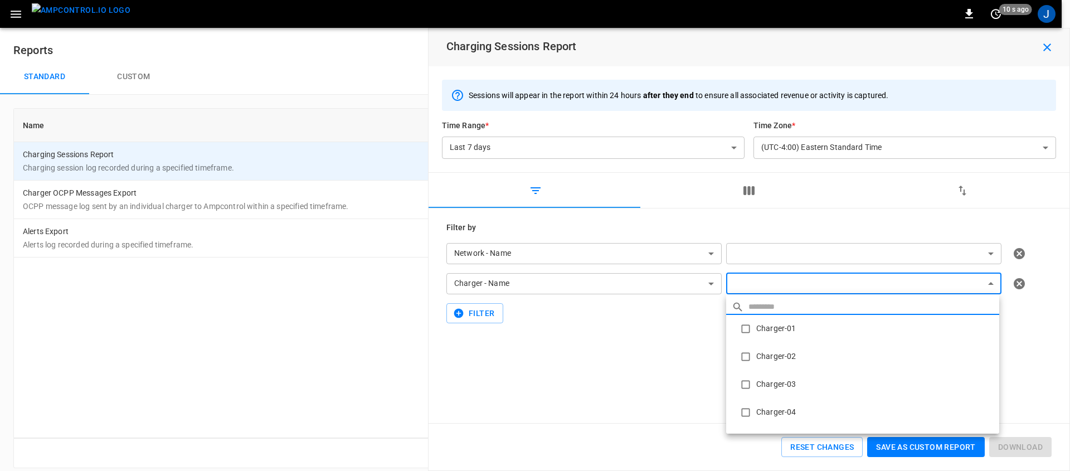
click at [780, 285] on body "**********" at bounding box center [535, 240] width 1070 height 481
click at [646, 360] on div at bounding box center [535, 235] width 1070 height 471
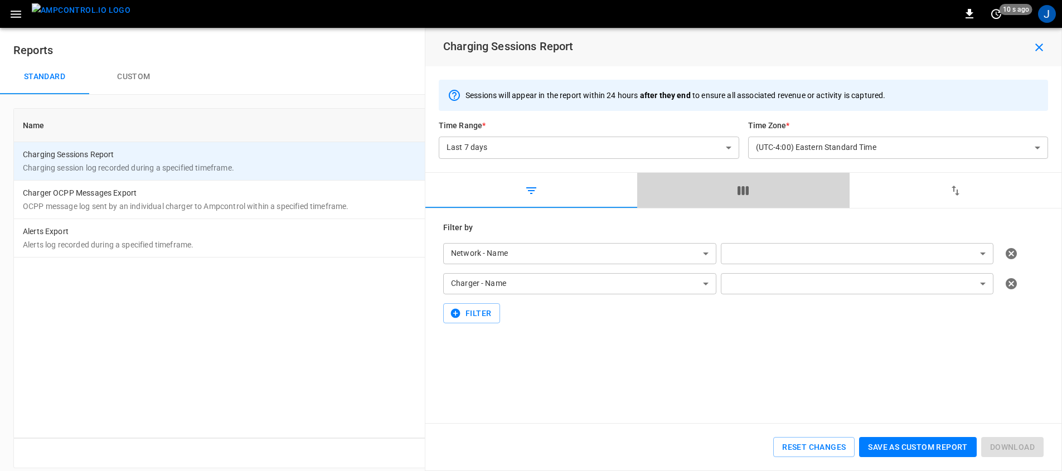
click at [721, 192] on button "button" at bounding box center [743, 191] width 212 height 36
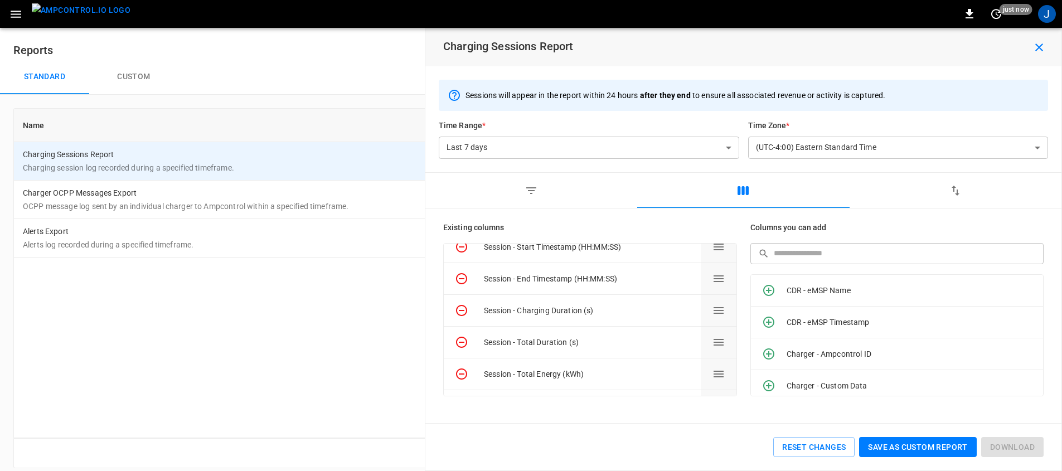
scroll to position [41, 0]
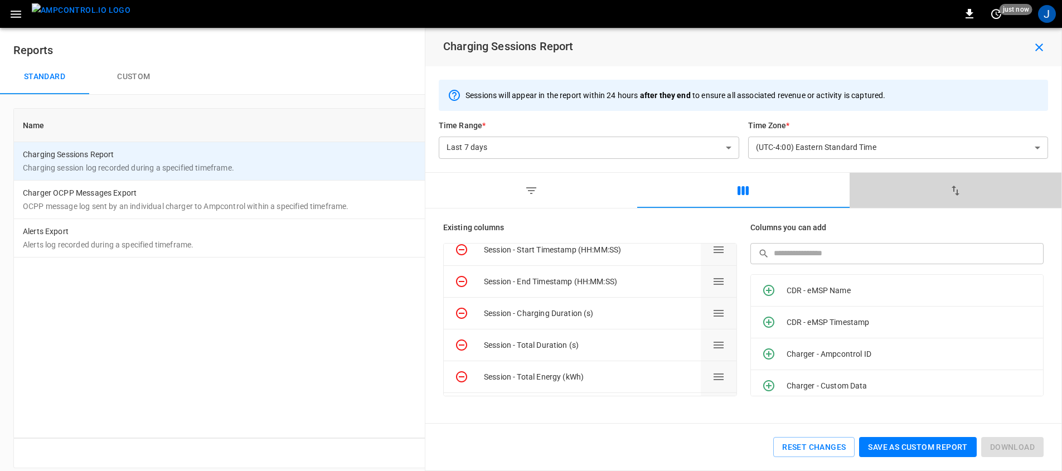
click at [949, 182] on button "button" at bounding box center [955, 191] width 212 height 36
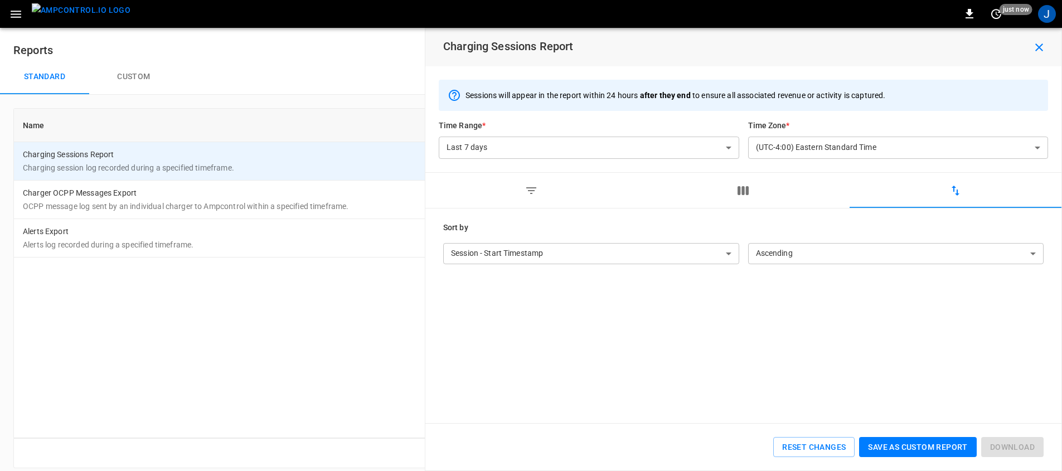
click at [810, 256] on body "**********" at bounding box center [531, 240] width 1062 height 481
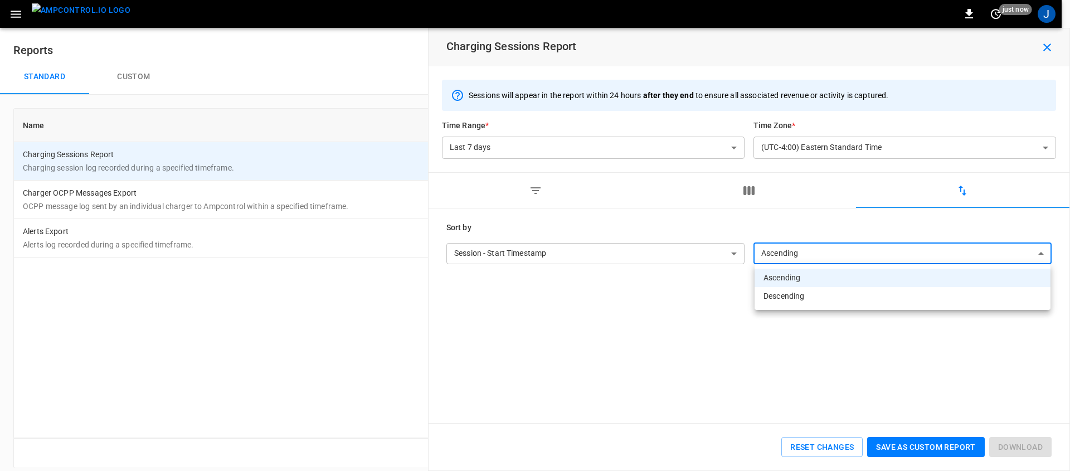
click at [664, 322] on div at bounding box center [535, 235] width 1070 height 471
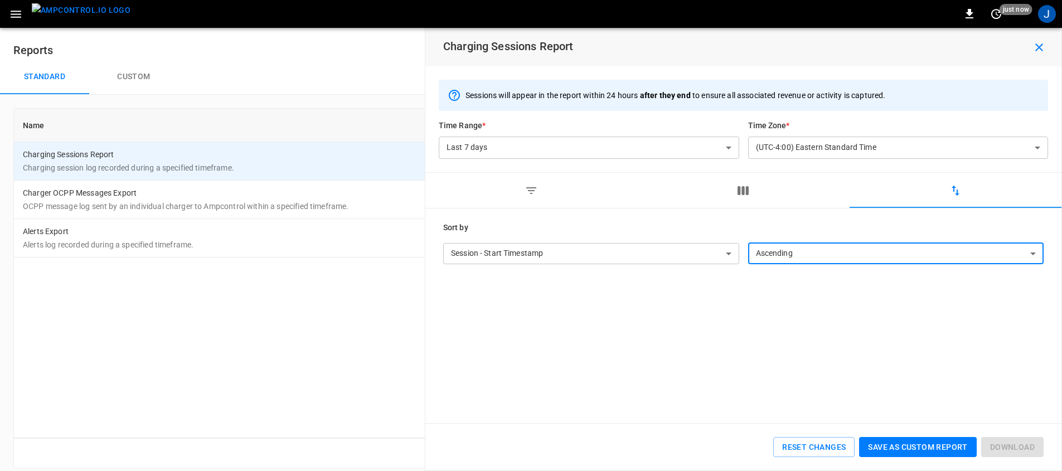
click at [1045, 41] on icon "button" at bounding box center [1038, 47] width 13 height 13
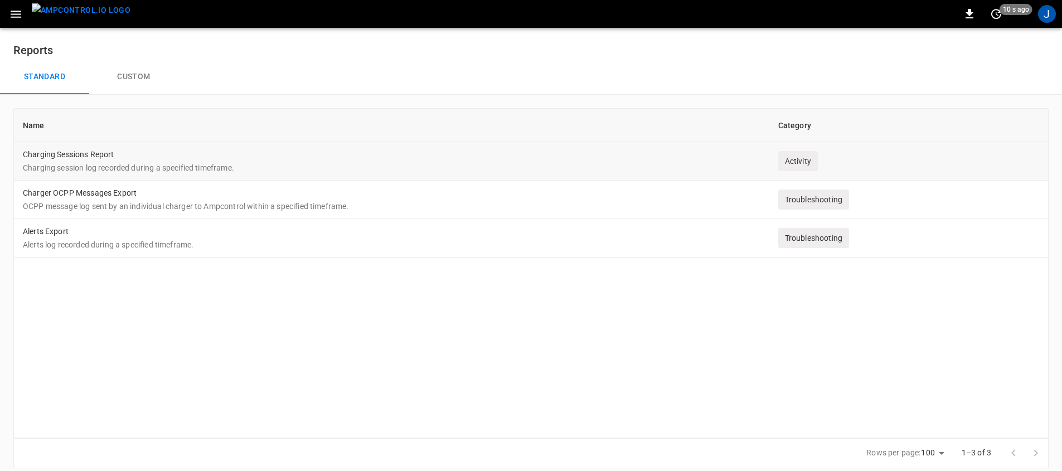
click at [174, 167] on p "Charging session log recorded during a specified timeframe." at bounding box center [391, 167] width 737 height 11
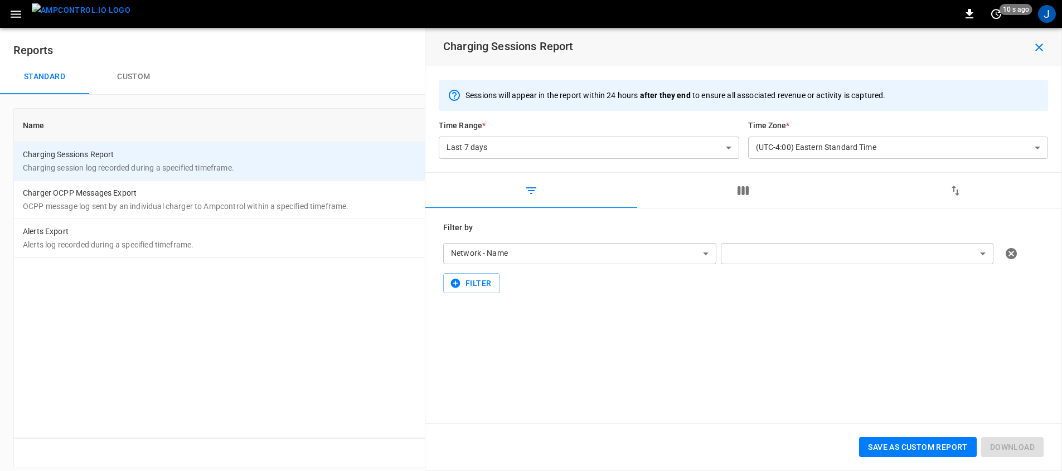
click at [108, 77] on button "Custom" at bounding box center [133, 77] width 89 height 36
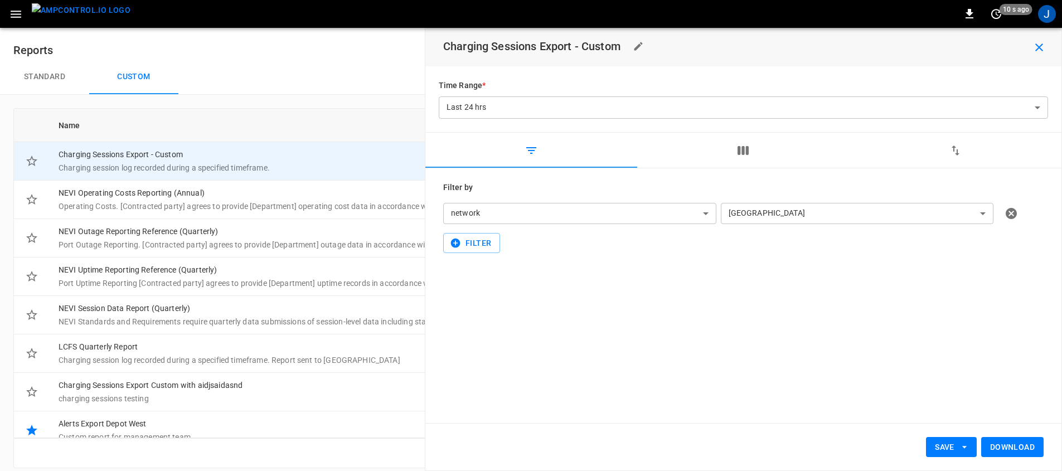
click at [1034, 446] on button "Download" at bounding box center [1012, 447] width 62 height 21
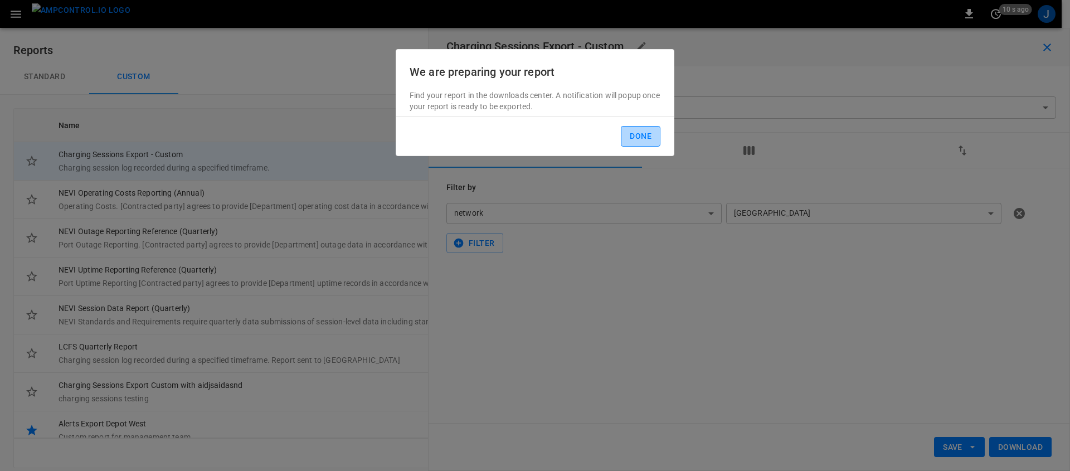
click at [635, 142] on button "Done" at bounding box center [641, 136] width 40 height 21
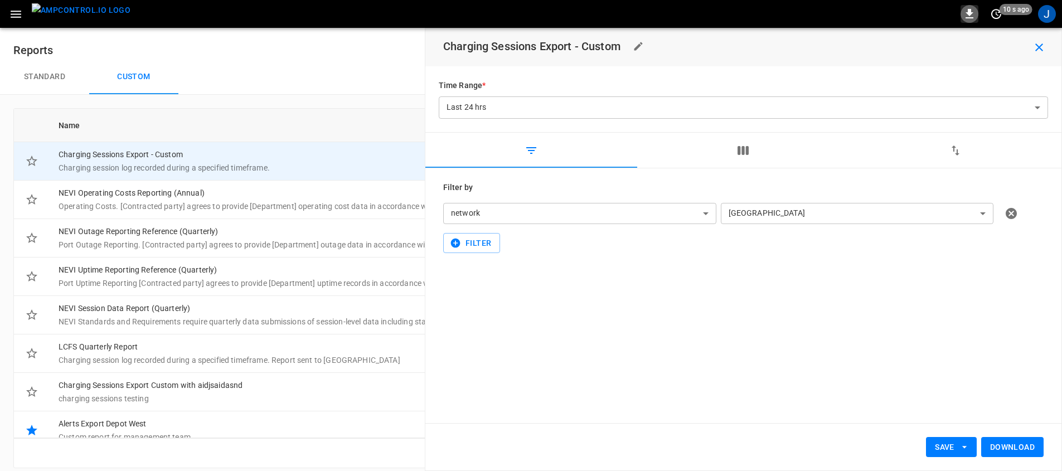
click at [964, 10] on icon "button" at bounding box center [968, 13] width 13 height 13
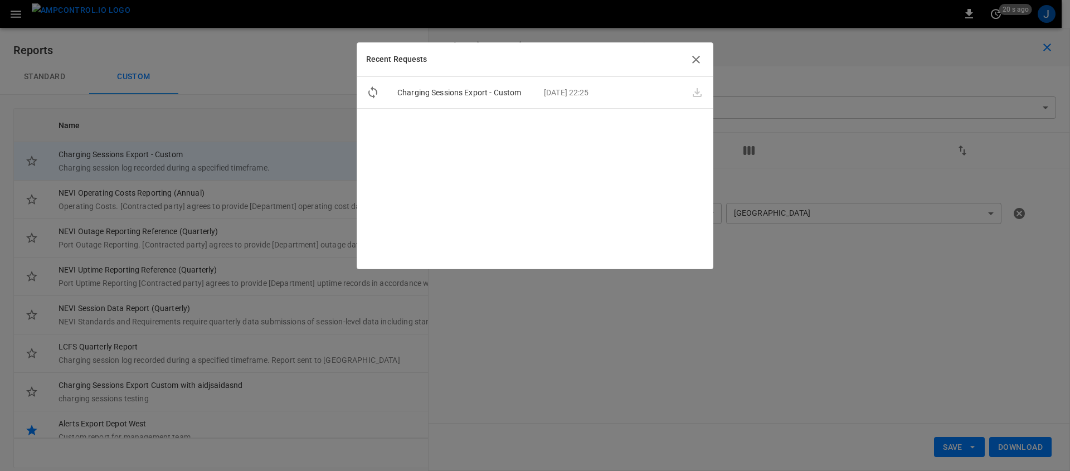
click at [690, 58] on icon "button" at bounding box center [695, 59] width 13 height 13
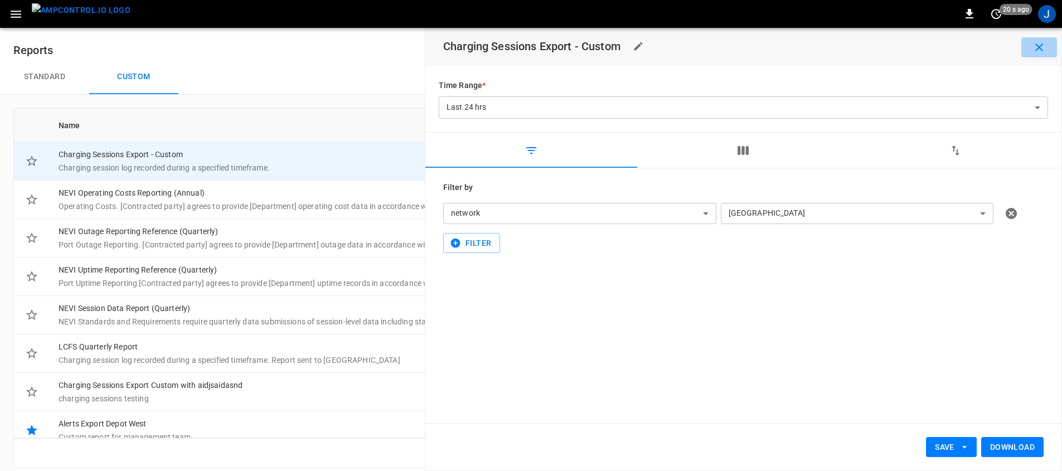
click at [1030, 48] on button "button" at bounding box center [1039, 47] width 36 height 20
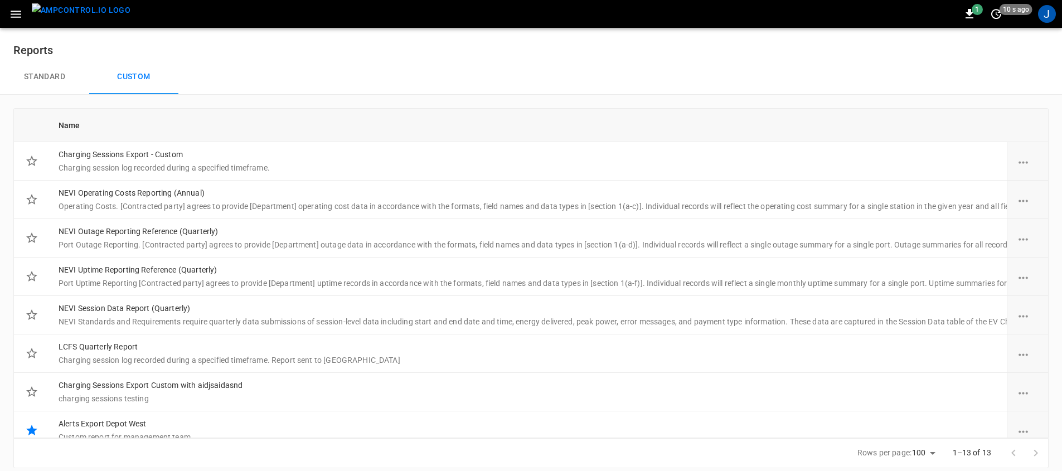
click at [396, 54] on h6 "Reports" at bounding box center [530, 50] width 1035 height 18
click at [59, 17] on img "menu" at bounding box center [81, 10] width 99 height 14
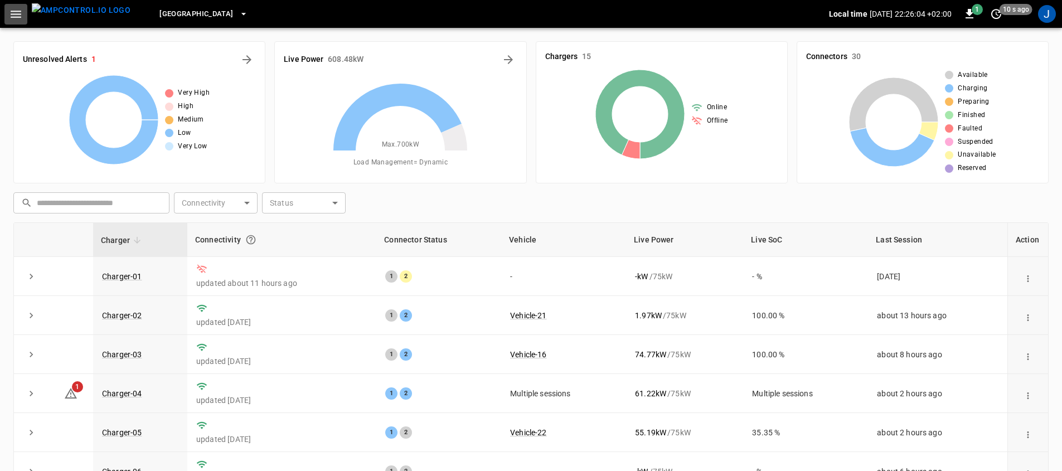
click at [21, 14] on icon "button" at bounding box center [16, 14] width 14 height 14
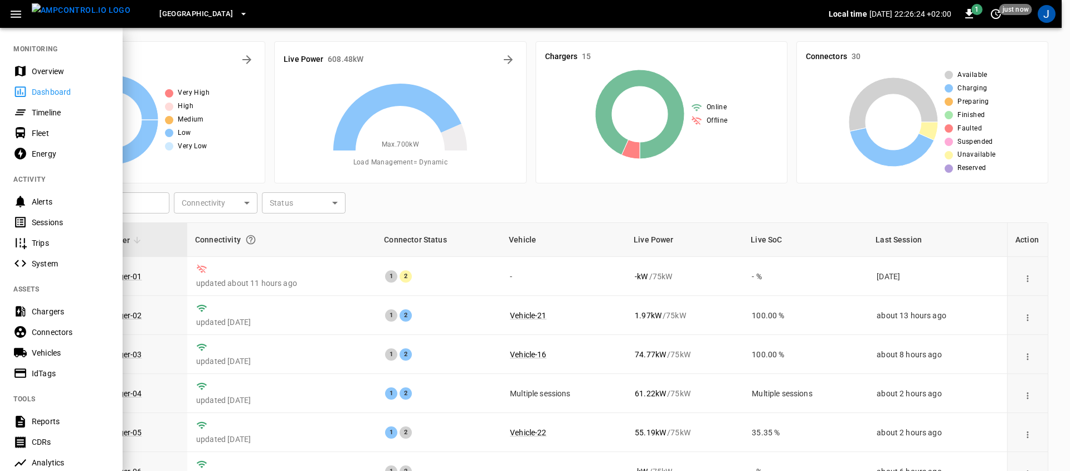
click at [26, 135] on icon at bounding box center [20, 133] width 14 height 14
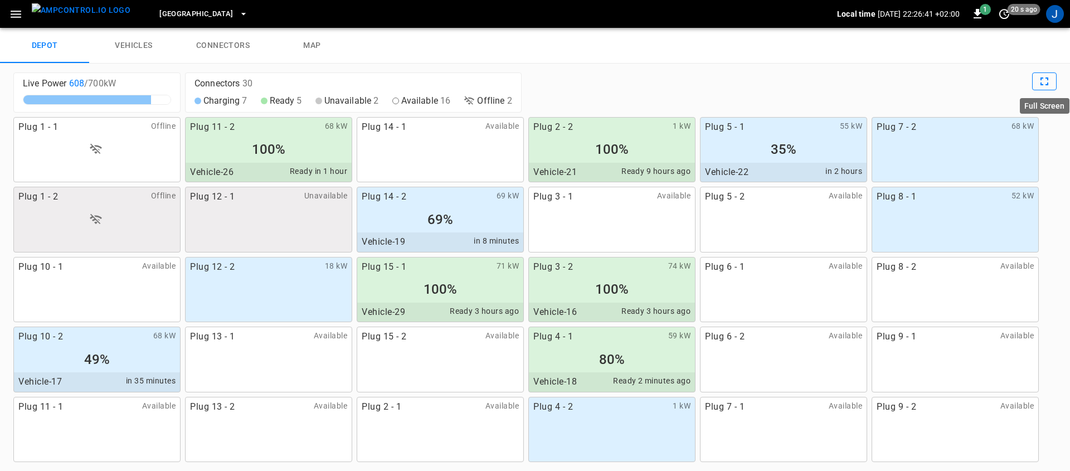
click at [1043, 78] on icon "Full Screen" at bounding box center [1044, 81] width 13 height 13
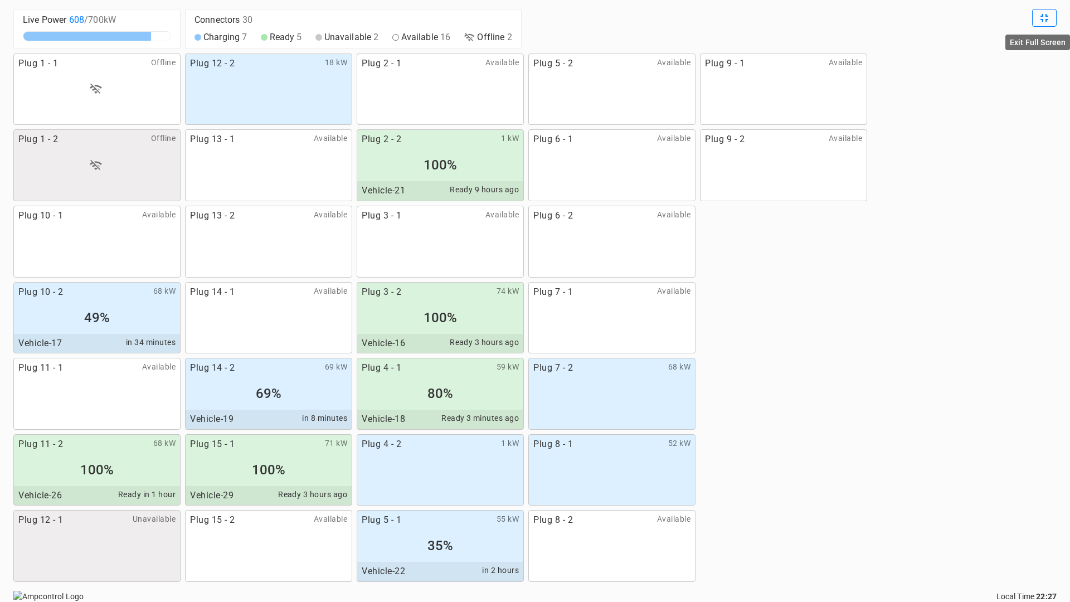
click at [1047, 22] on icon "Exit Full Screen" at bounding box center [1044, 17] width 13 height 13
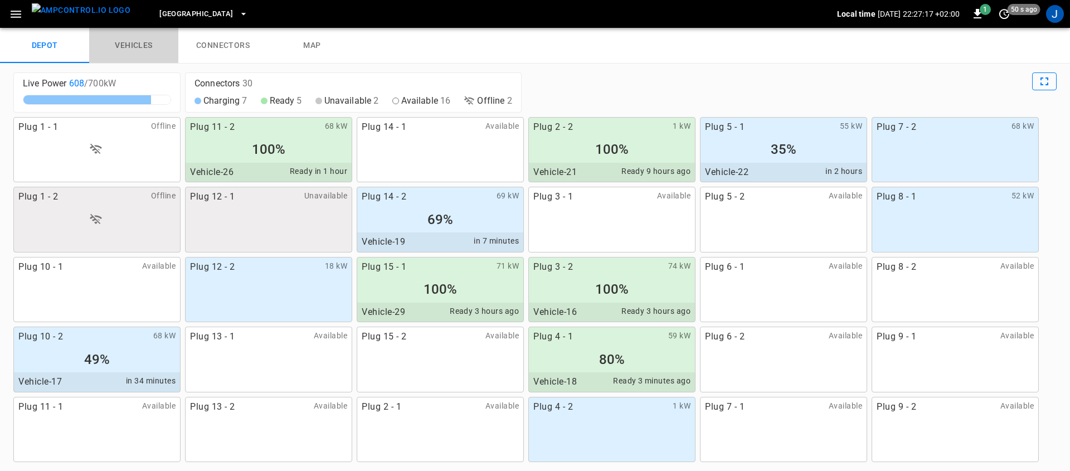
click at [140, 47] on link "vehicles" at bounding box center [133, 46] width 89 height 36
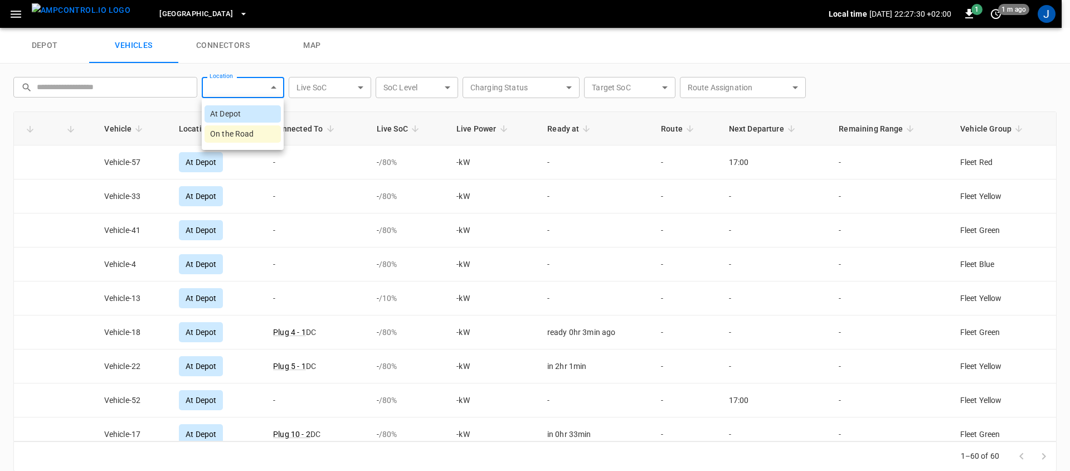
click at [249, 28] on body "Port of Barcelona Local time 2025-08-21 22:27:30 +02:00 1 1 m ago J depot vehic…" at bounding box center [535, 14] width 1070 height 28
click at [239, 129] on li "On the Road" at bounding box center [243, 133] width 76 height 17
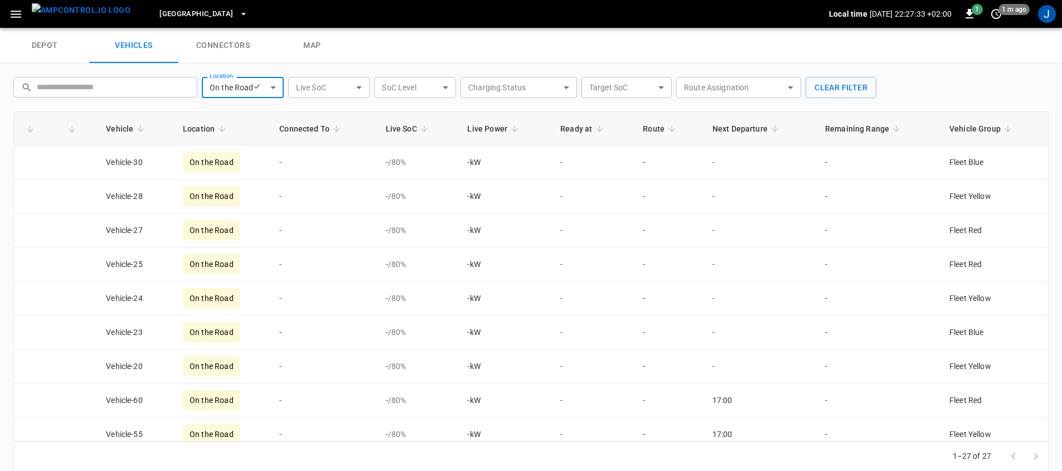
click at [212, 110] on div "**********" at bounding box center [531, 274] width 1062 height 421
click at [233, 28] on body "**********" at bounding box center [531, 14] width 1062 height 28
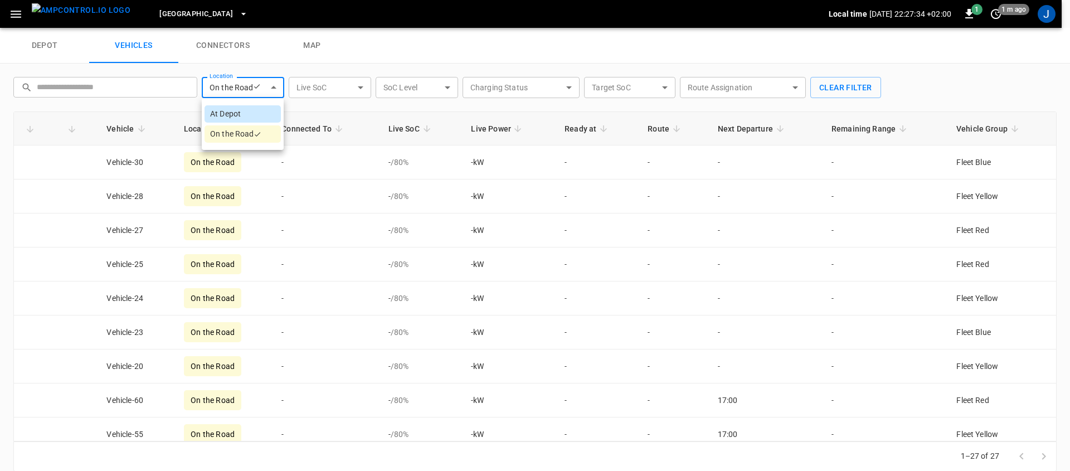
click at [235, 115] on li "At Depot" at bounding box center [243, 113] width 76 height 17
type input "********"
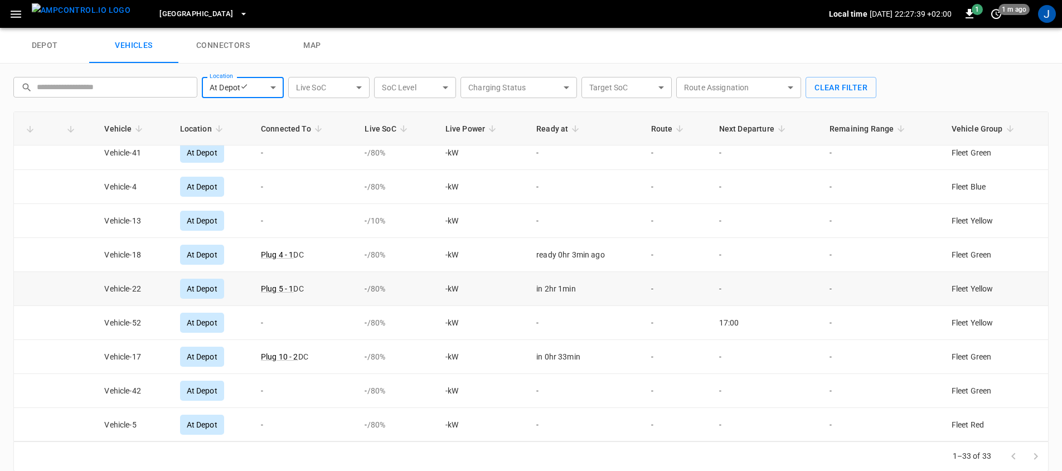
scroll to position [80, 0]
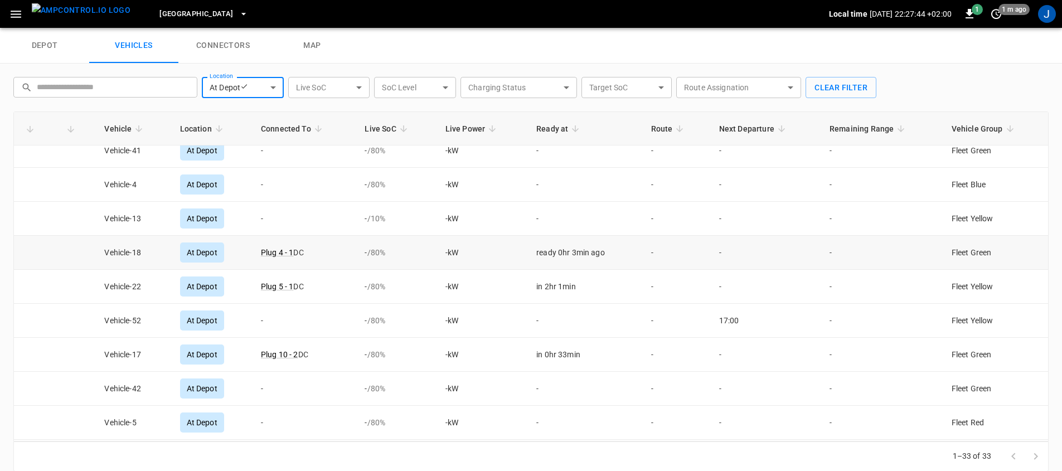
click at [336, 253] on td "Plug 4 - 1 DC" at bounding box center [304, 253] width 104 height 34
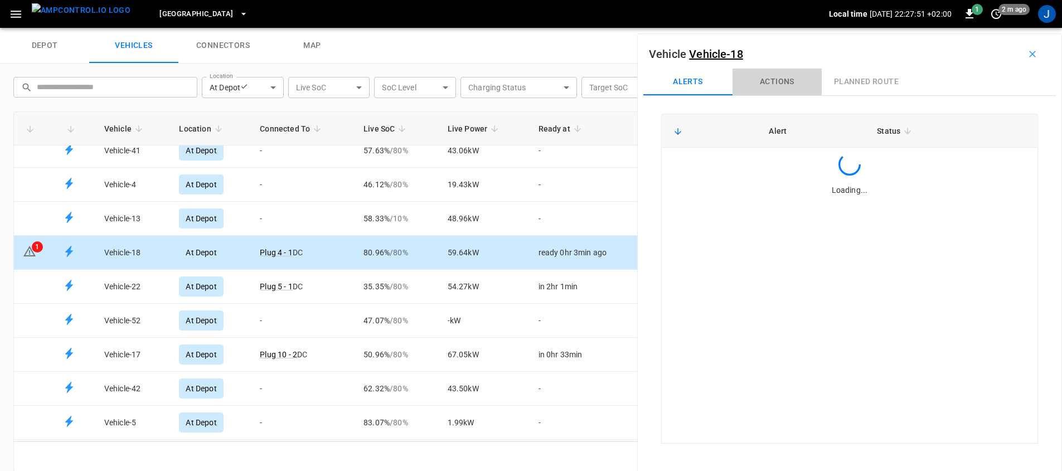
click at [774, 84] on button "Actions" at bounding box center [776, 82] width 89 height 27
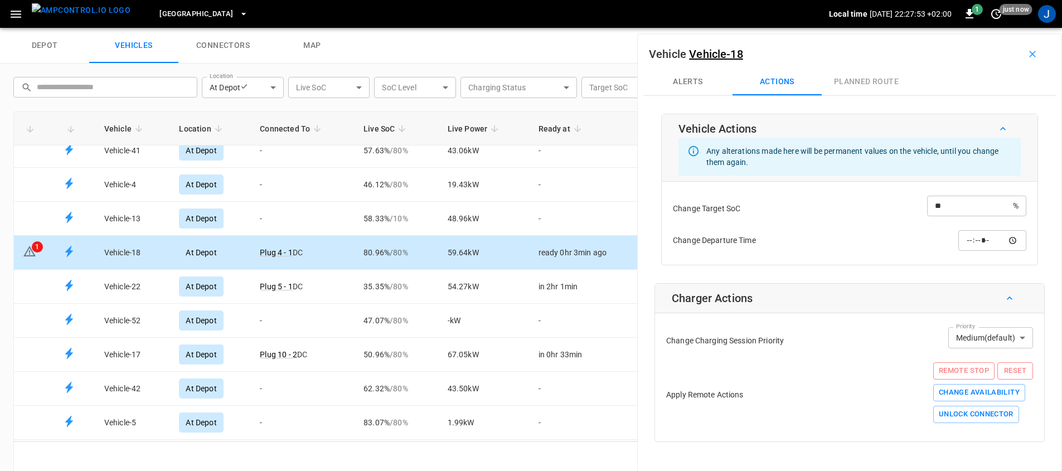
scroll to position [2, 0]
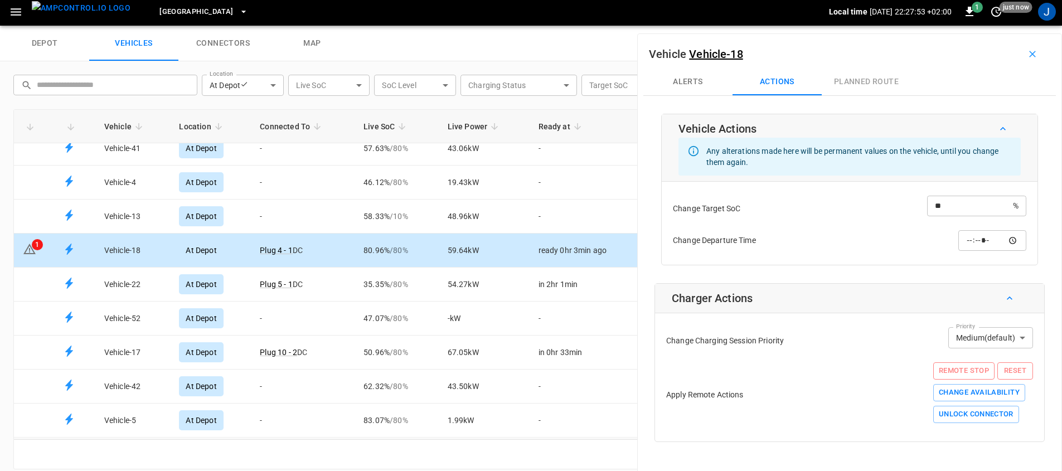
click at [961, 203] on input "**" at bounding box center [970, 206] width 86 height 21
click at [816, 246] on div "Change Departure Time ​" at bounding box center [849, 240] width 353 height 26
click at [1007, 240] on input "time" at bounding box center [992, 240] width 68 height 21
click at [824, 269] on div "Vehicle Actions Any alterations made here will be permanent values on the vehic…" at bounding box center [849, 278] width 412 height 328
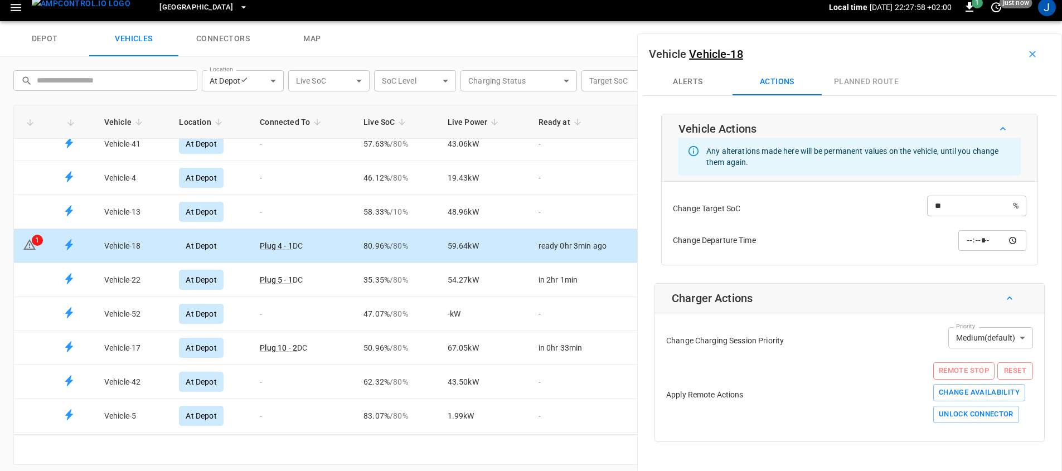
scroll to position [14, 0]
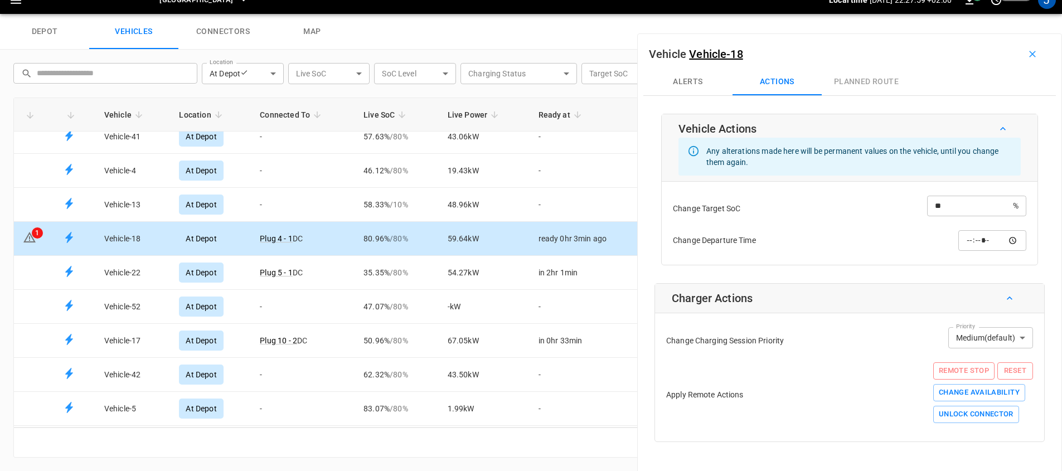
click at [989, 14] on body "Port of Barcelona Local time 2025-08-21 22:27:59 +02:00 1 just now J depot vehi…" at bounding box center [531, 0] width 1062 height 28
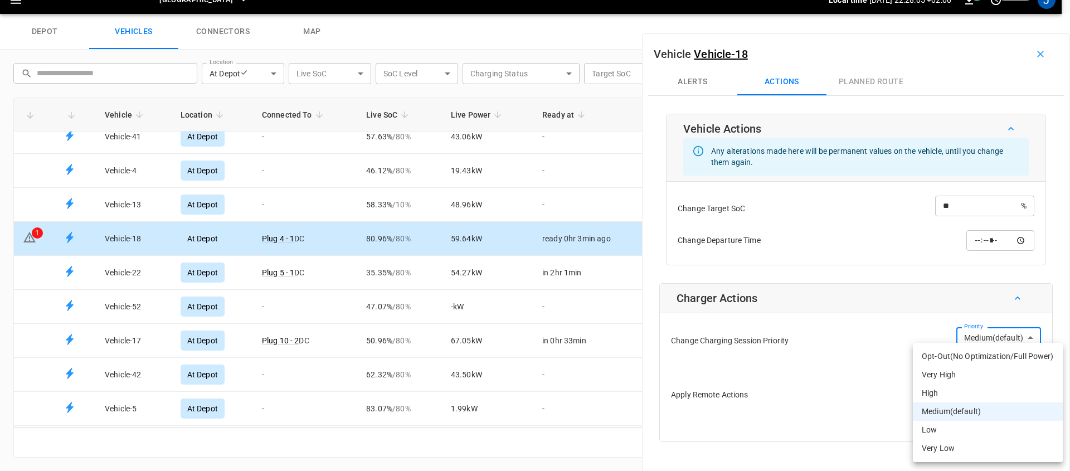
click at [967, 379] on li "Very High" at bounding box center [988, 375] width 150 height 18
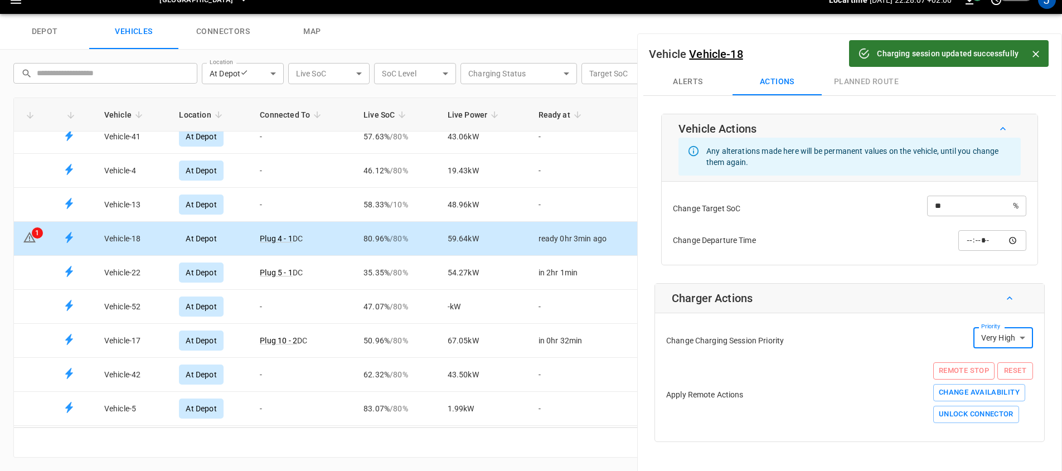
click at [1008, 14] on body "Charging session updated successfully Port of Barcelona Local time 2025-08-21 2…" at bounding box center [531, 0] width 1062 height 28
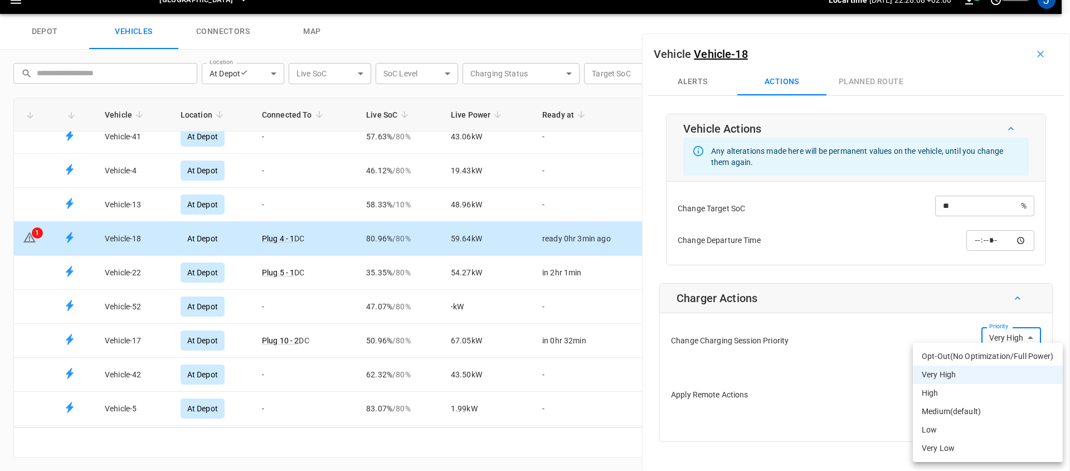
click at [959, 413] on li "Medium (default)" at bounding box center [988, 411] width 150 height 18
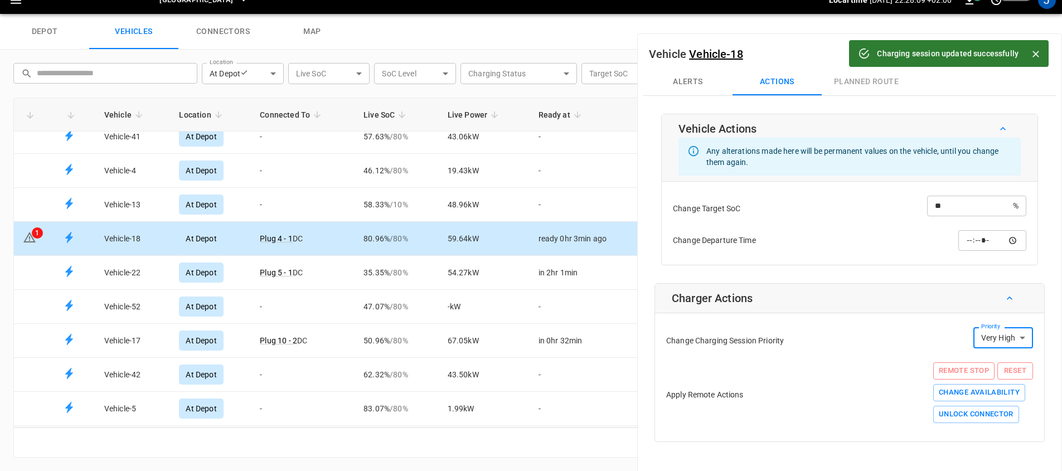
type input "*"
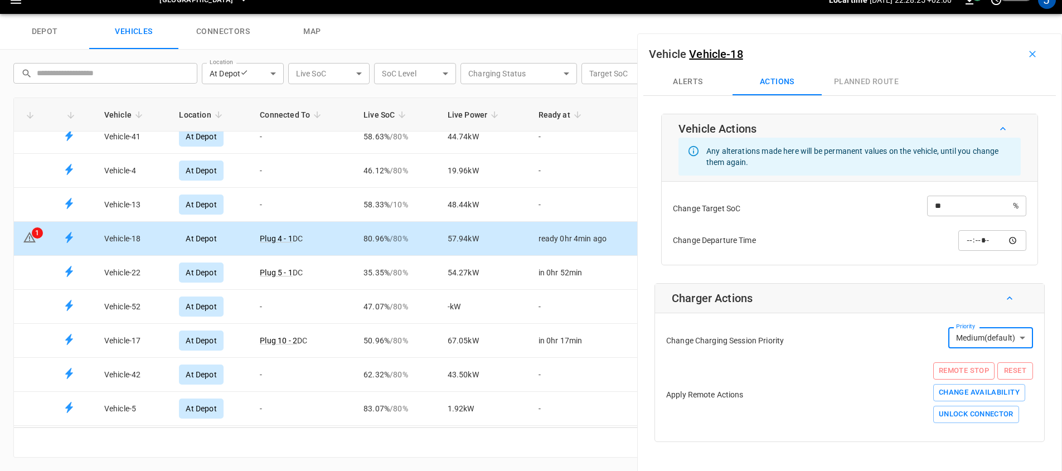
click at [1027, 57] on icon "button" at bounding box center [1032, 53] width 11 height 11
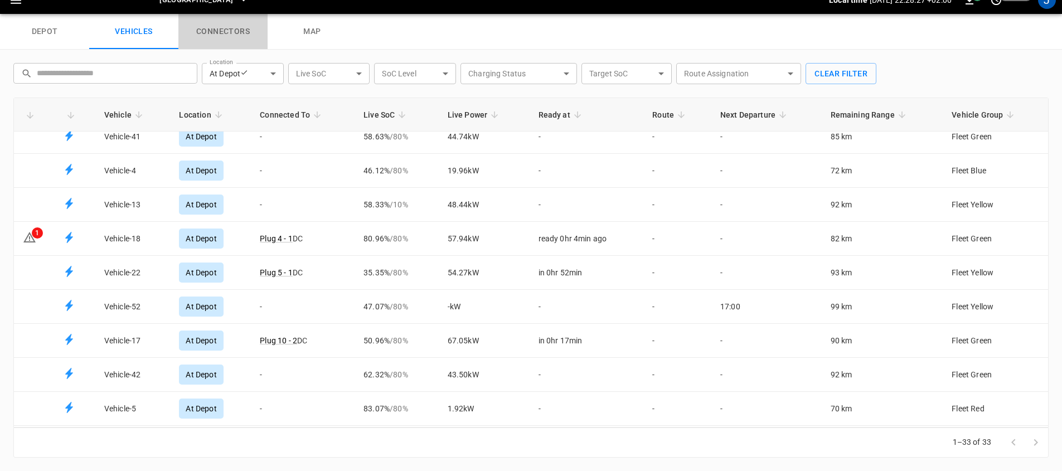
click at [208, 36] on link "connectors" at bounding box center [222, 32] width 89 height 36
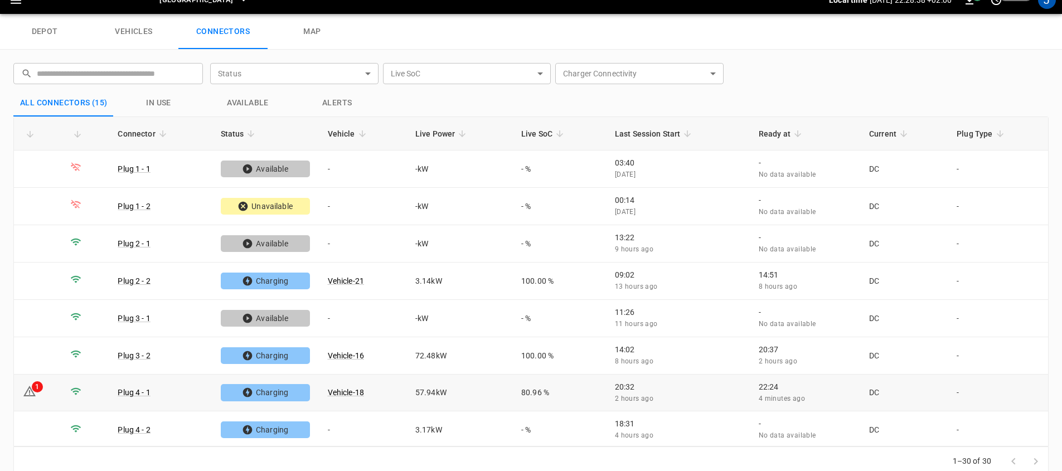
click at [178, 395] on td "Plug 4 - 1" at bounding box center [160, 392] width 103 height 37
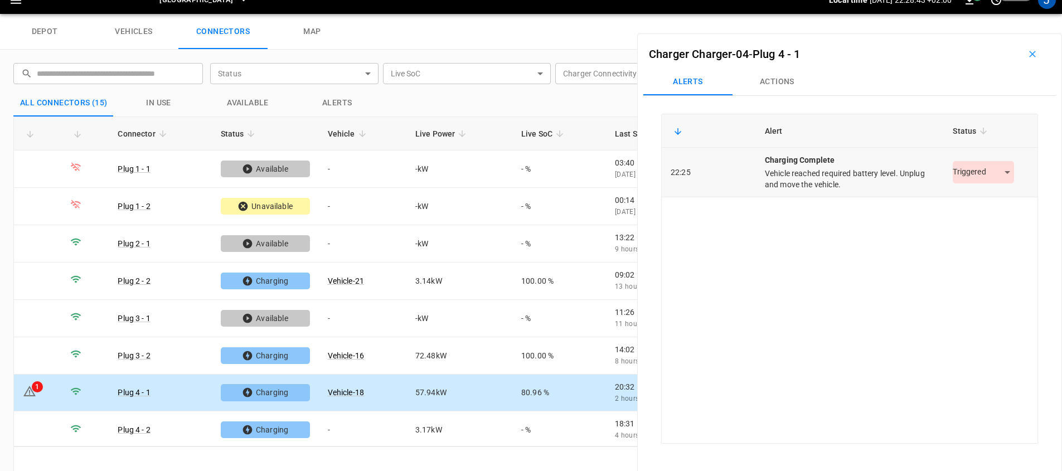
click at [976, 14] on body "Port of Barcelona Local time 2025-08-21 22:28:43 +02:00 1 20 s ago J depot vehi…" at bounding box center [531, 0] width 1062 height 28
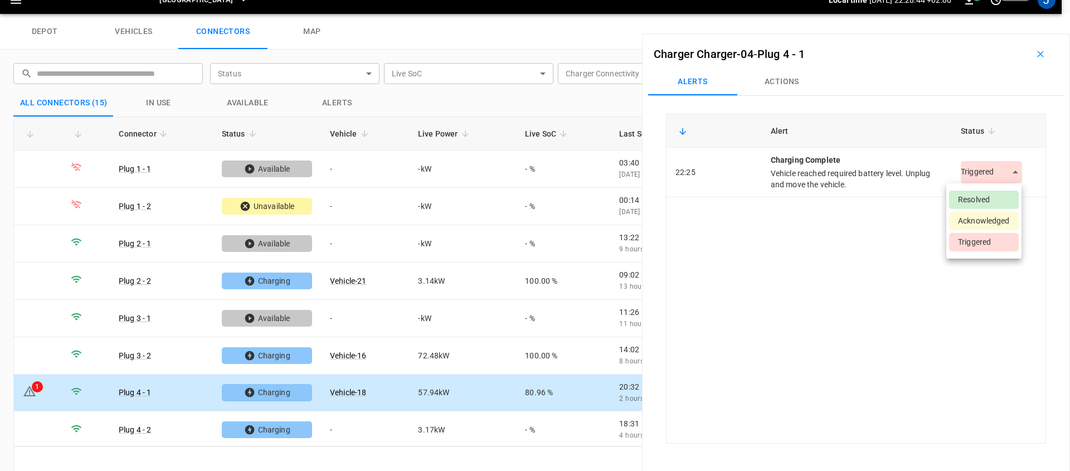
click at [855, 245] on div at bounding box center [535, 235] width 1070 height 471
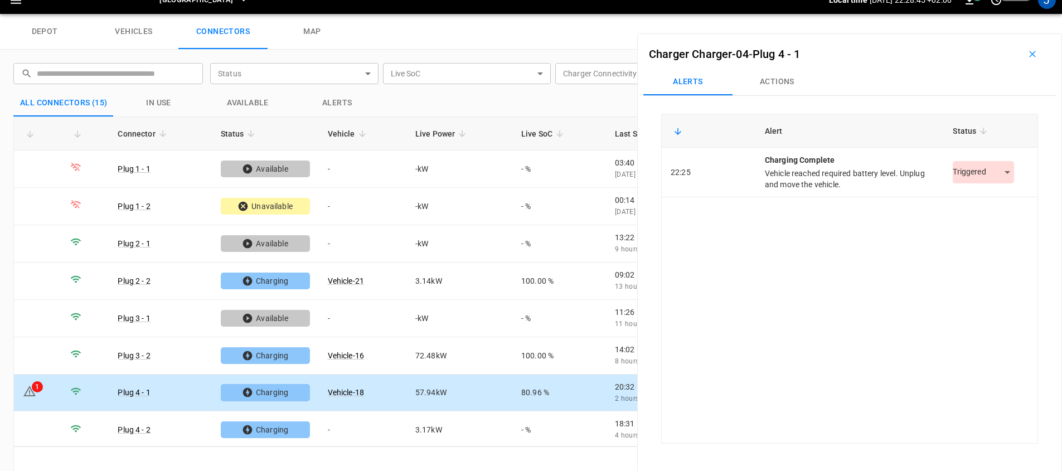
click at [785, 87] on button "Actions" at bounding box center [776, 82] width 89 height 27
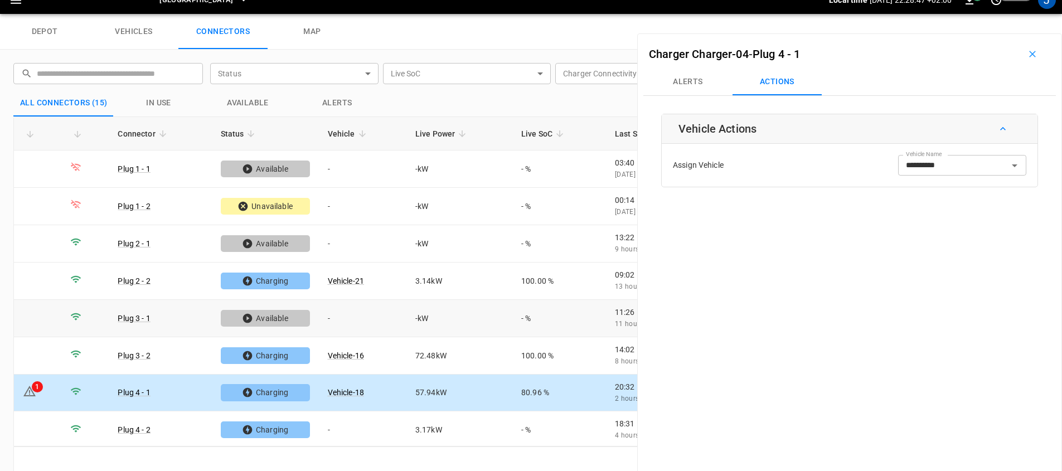
click at [182, 316] on td "Plug 3 - 1" at bounding box center [160, 318] width 103 height 37
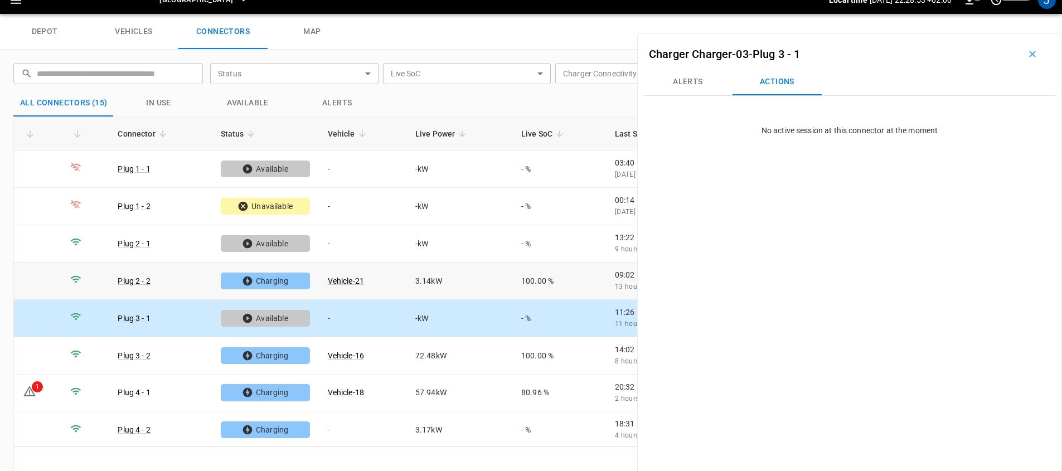
click at [501, 280] on td "3.14 kW" at bounding box center [459, 280] width 106 height 37
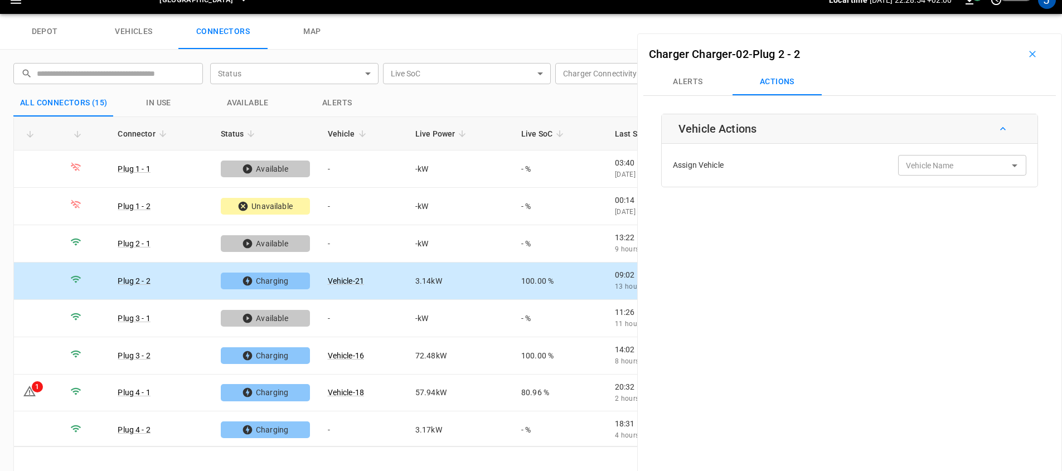
type input "**********"
click at [965, 162] on input "**********" at bounding box center [945, 165] width 89 height 14
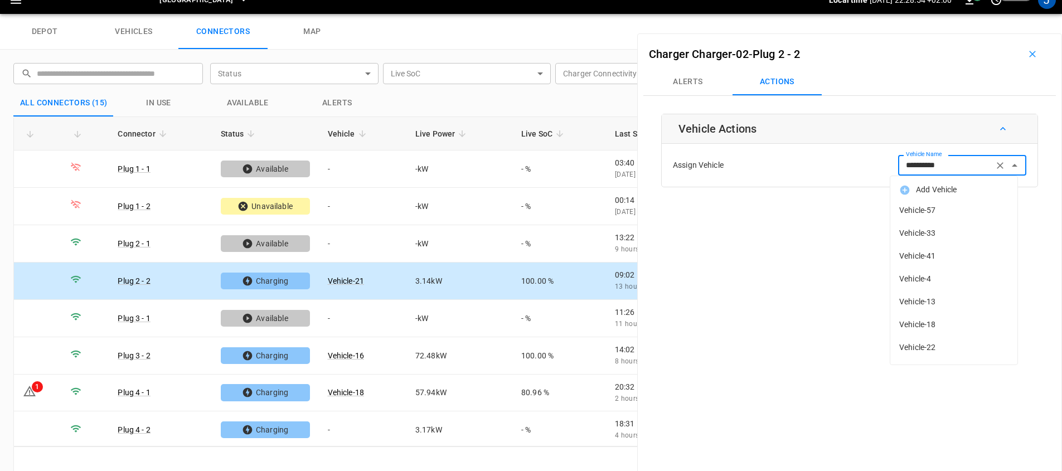
scroll to position [291, 0]
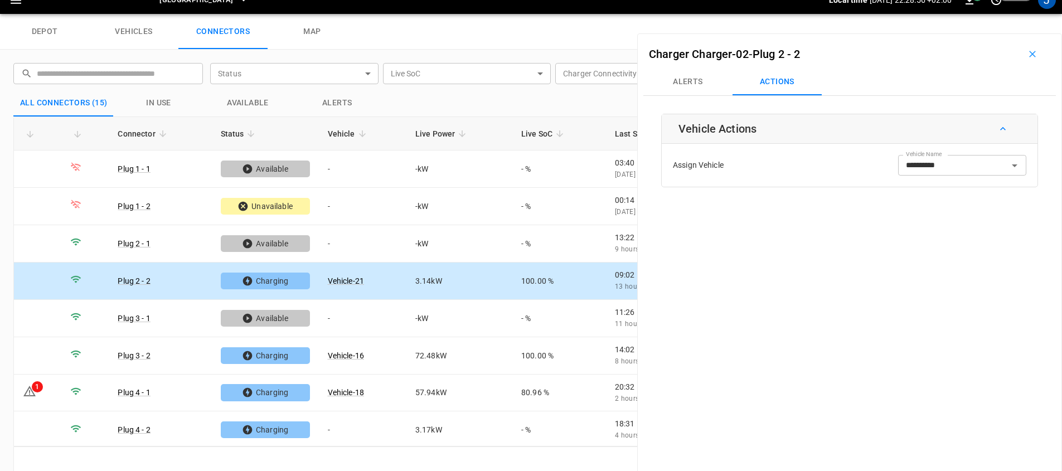
click at [805, 252] on div "**********" at bounding box center [849, 268] width 425 height 471
click at [1027, 55] on icon "button" at bounding box center [1032, 53] width 11 height 11
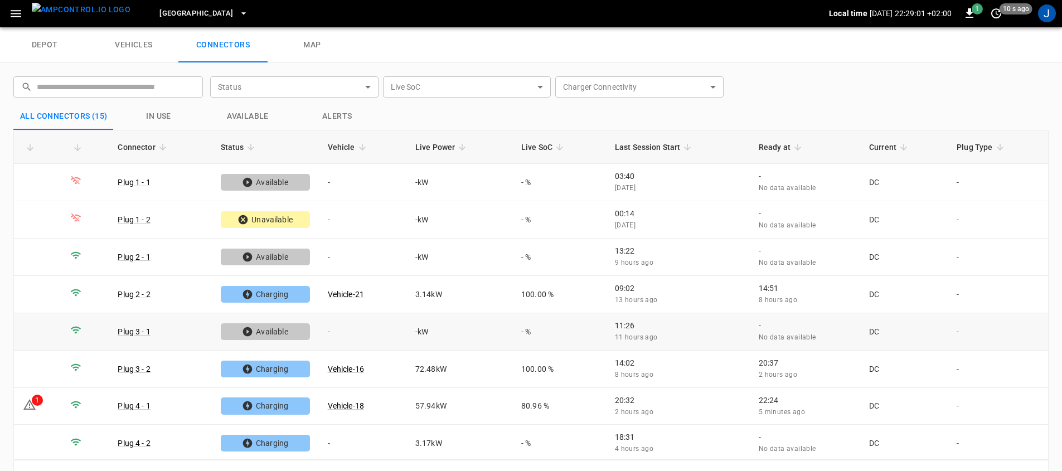
scroll to position [0, 0]
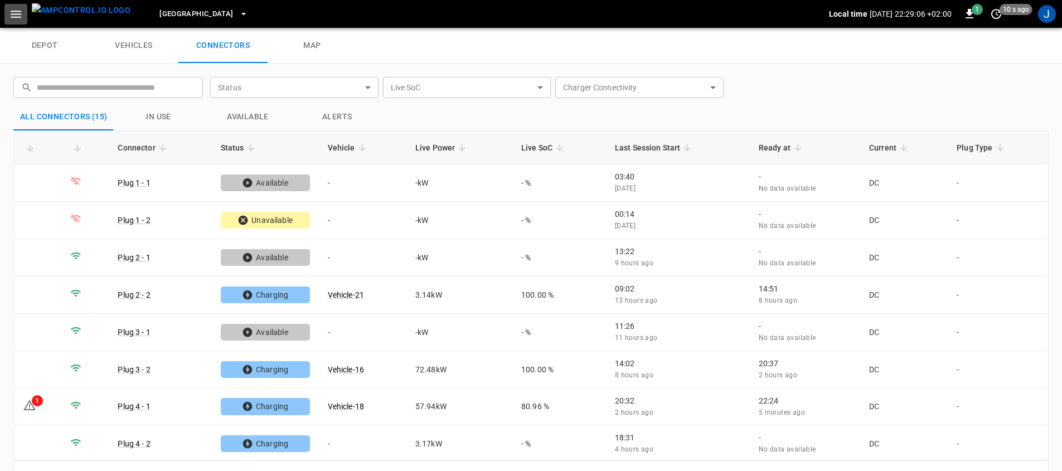
click at [21, 14] on icon "button" at bounding box center [16, 14] width 11 height 7
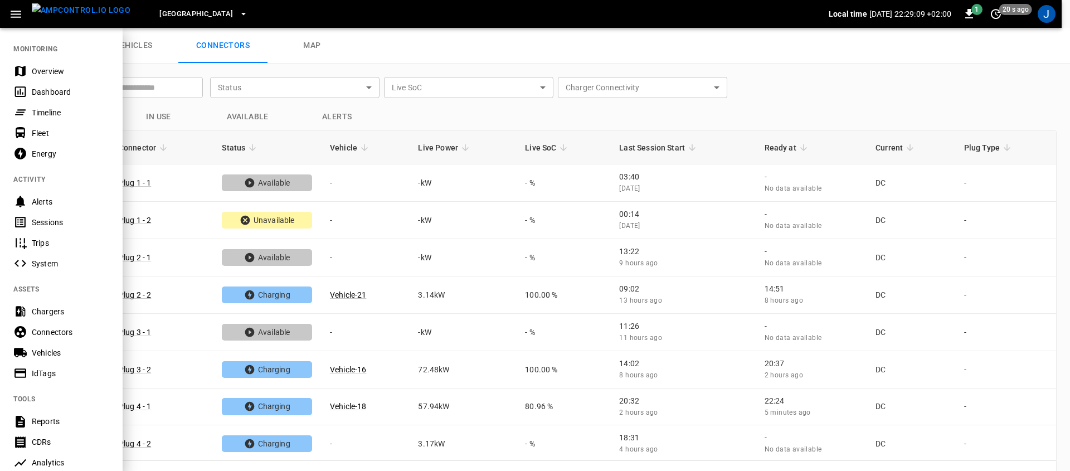
click at [895, 61] on div at bounding box center [535, 235] width 1070 height 471
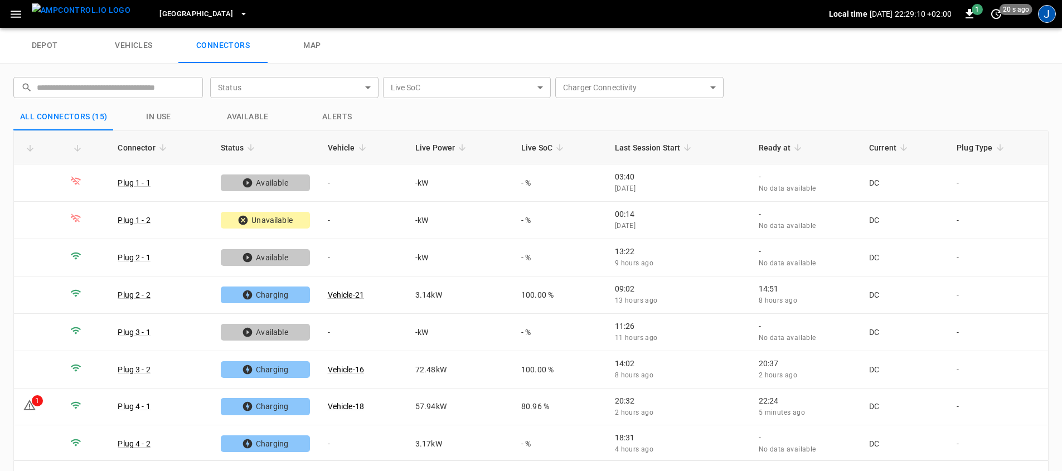
click at [1045, 13] on div "J" at bounding box center [1047, 14] width 18 height 18
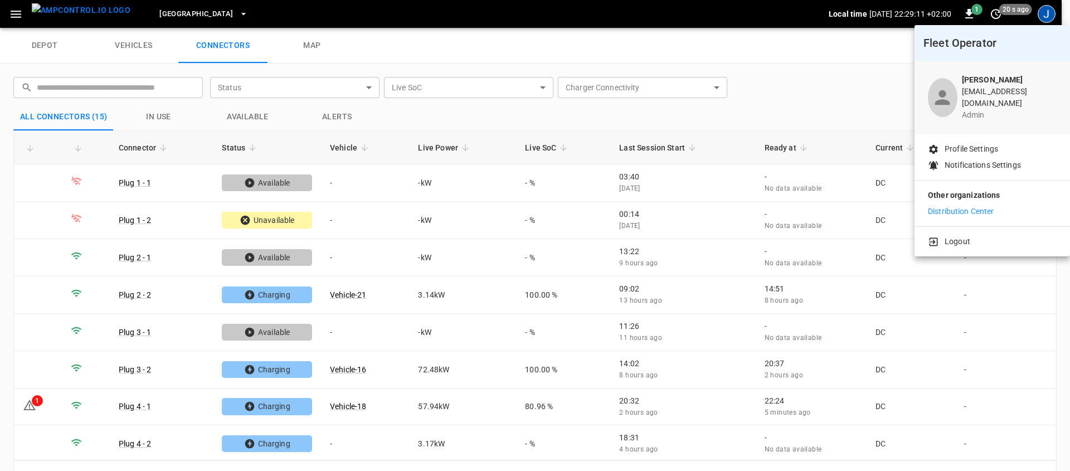
click at [943, 206] on p "Distribution Center" at bounding box center [961, 212] width 66 height 12
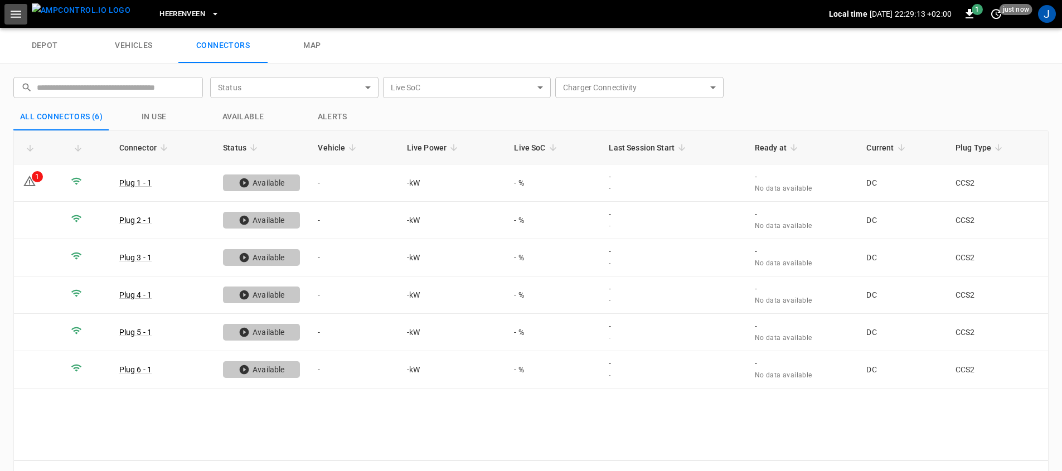
click at [20, 16] on icon "button" at bounding box center [16, 14] width 14 height 14
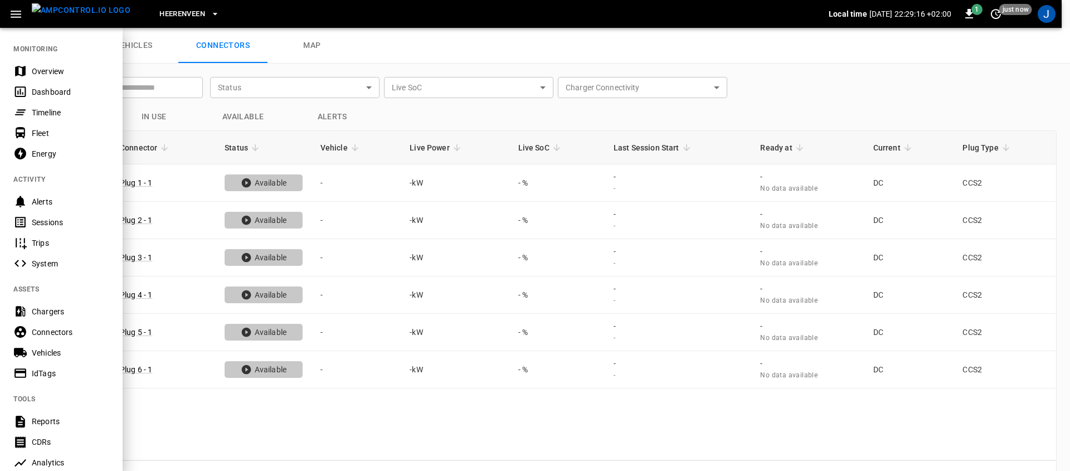
click at [43, 113] on div "Timeline" at bounding box center [70, 112] width 77 height 11
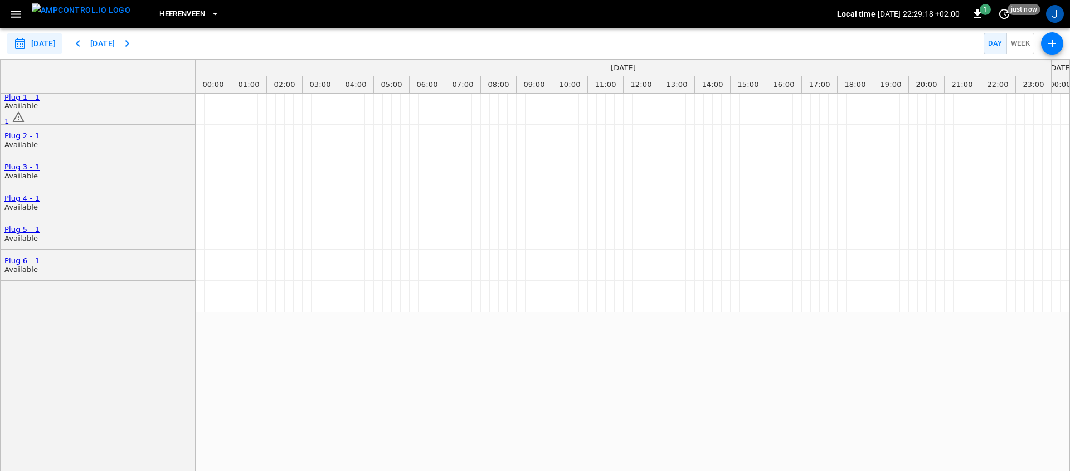
click at [117, 43] on button "[DATE]" at bounding box center [103, 43] width 36 height 21
click at [85, 45] on icon "button" at bounding box center [77, 43] width 13 height 13
click at [1059, 18] on div "J" at bounding box center [1055, 14] width 18 height 18
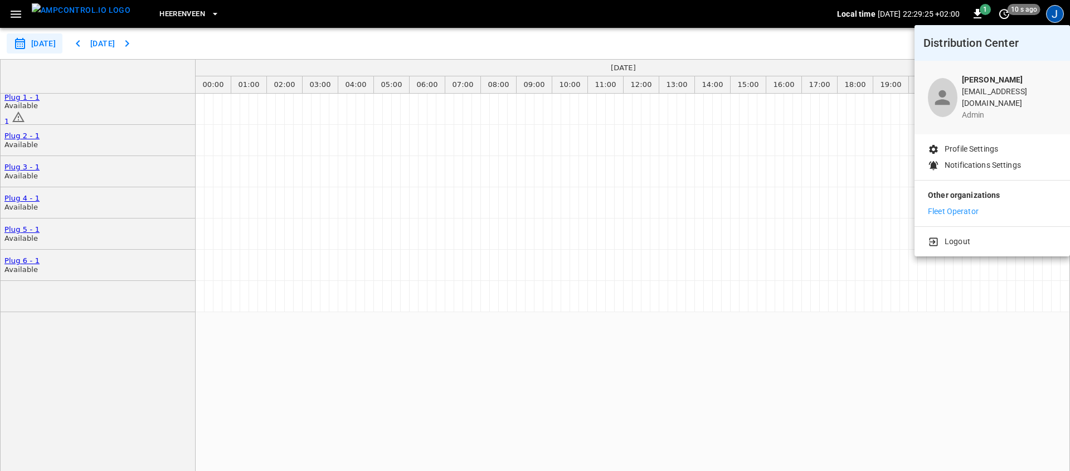
click at [489, 351] on div at bounding box center [535, 235] width 1070 height 471
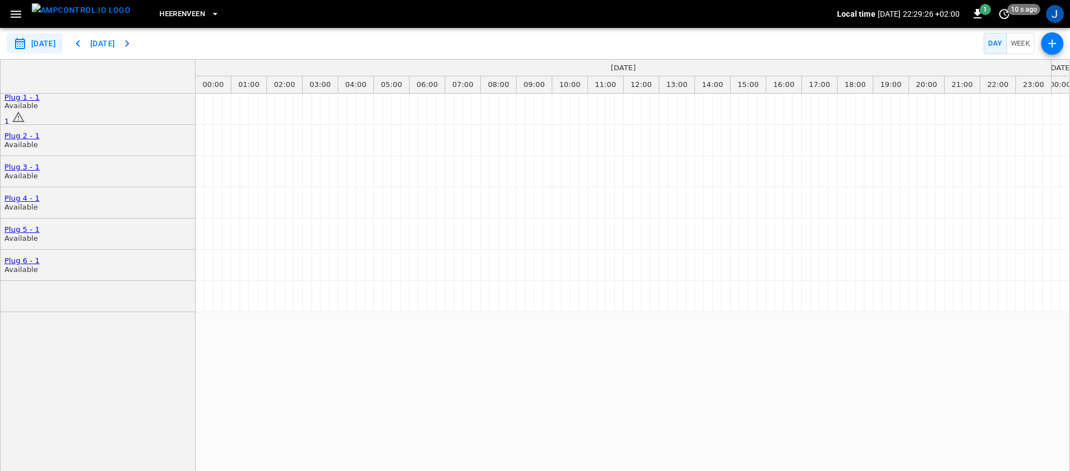
click at [120, 44] on button "[DATE]" at bounding box center [103, 43] width 36 height 21
type input "**********"
click at [62, 13] on img "menu" at bounding box center [81, 10] width 99 height 14
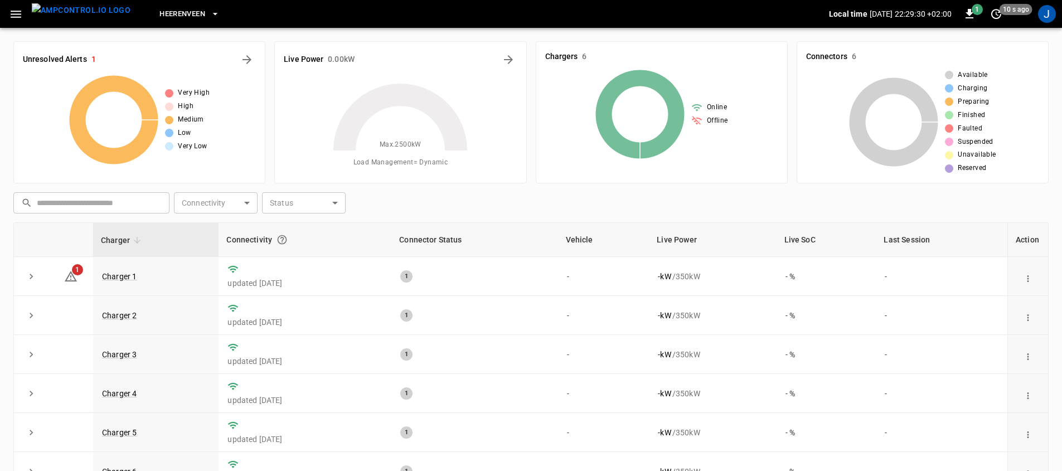
click at [182, 16] on span "Heerenveen" at bounding box center [182, 14] width 46 height 13
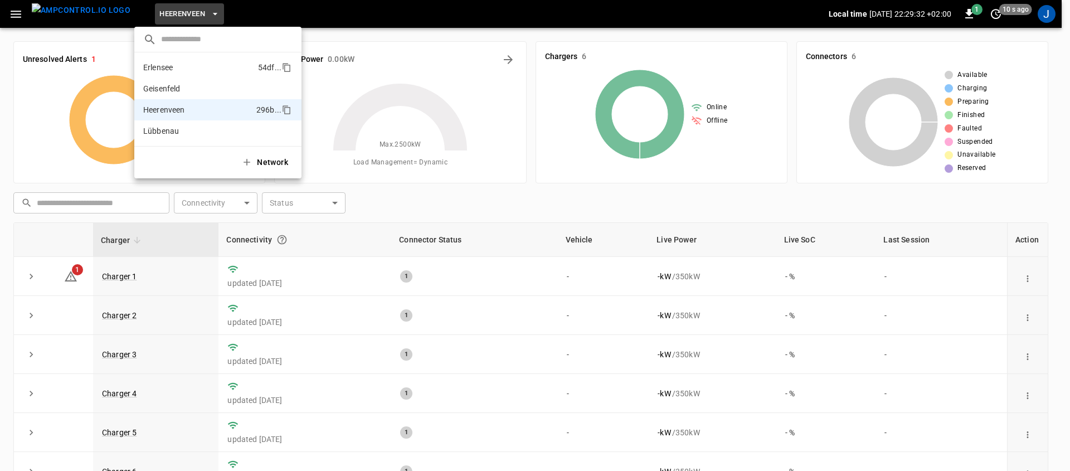
click at [188, 73] on li "Erlensee 54df ..." at bounding box center [217, 67] width 167 height 21
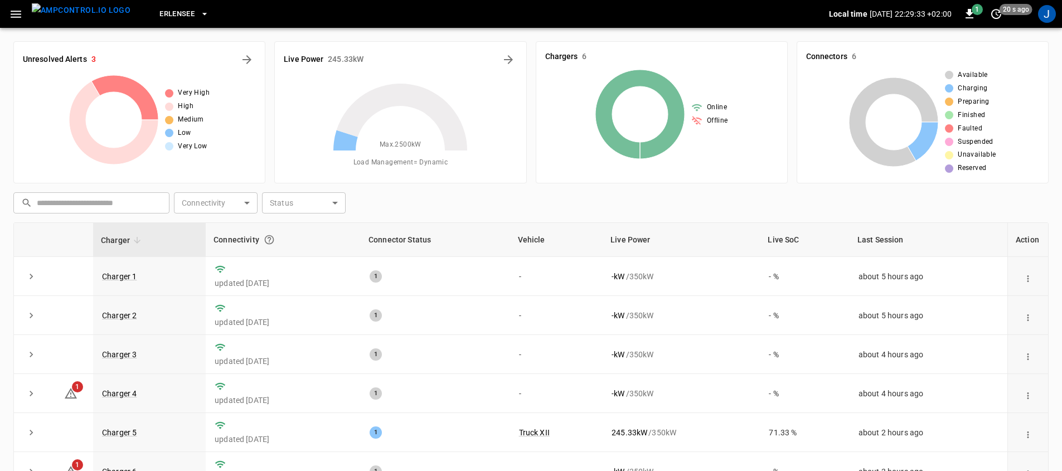
click at [16, 20] on icon "button" at bounding box center [16, 14] width 14 height 14
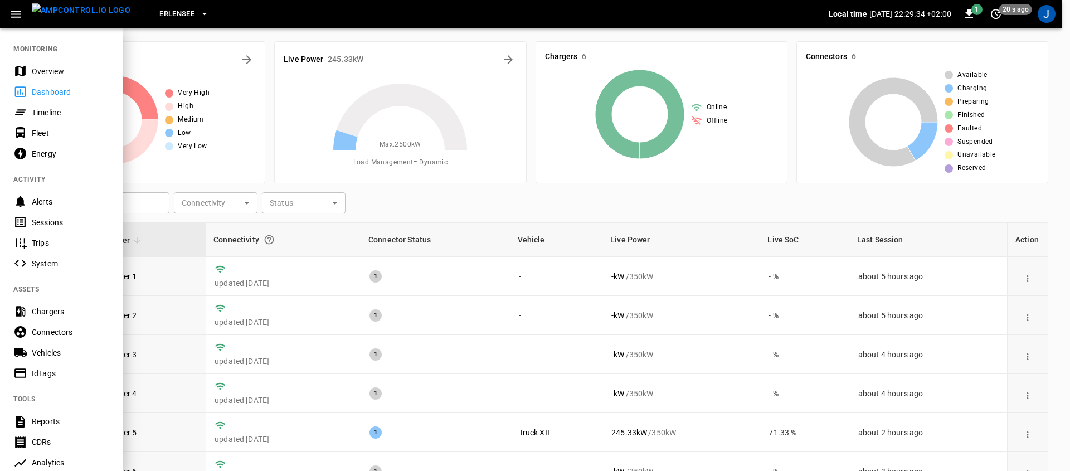
click at [48, 116] on div "Timeline" at bounding box center [70, 112] width 77 height 11
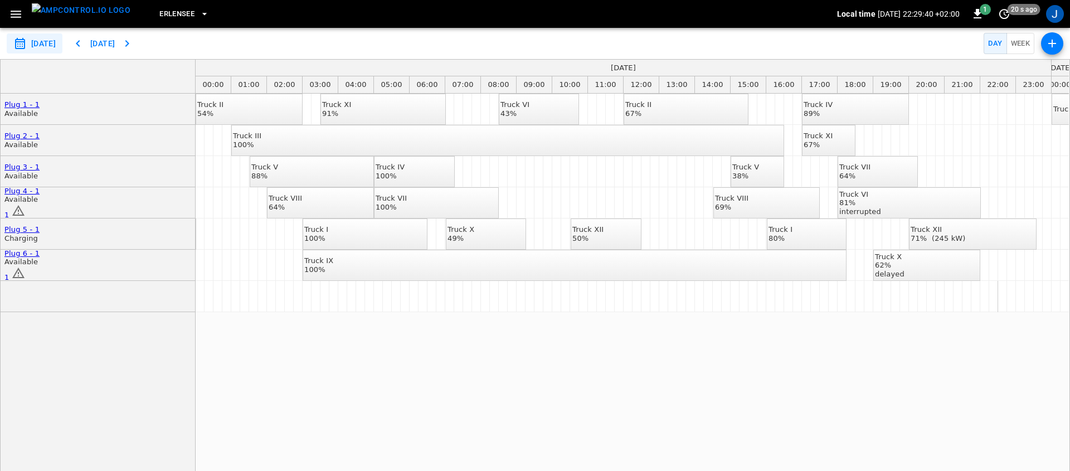
click at [945, 408] on div "Truck II 54% Truck XI 91% Truck VI 43% Truck II 67% Truck IV 89% Truck II Truck…" at bounding box center [632, 289] width 873 height 390
click at [1044, 45] on button "button" at bounding box center [1052, 43] width 22 height 22
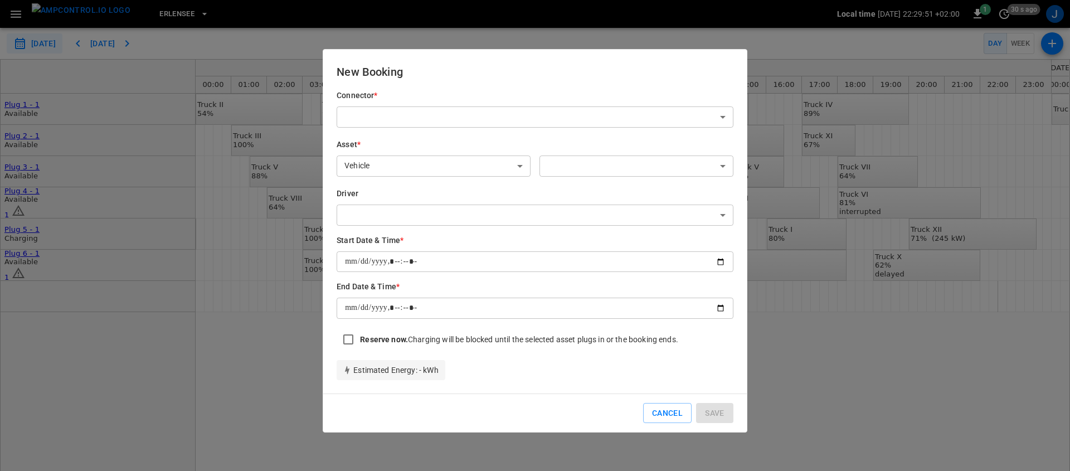
click at [418, 108] on body "**********" at bounding box center [535, 235] width 1070 height 471
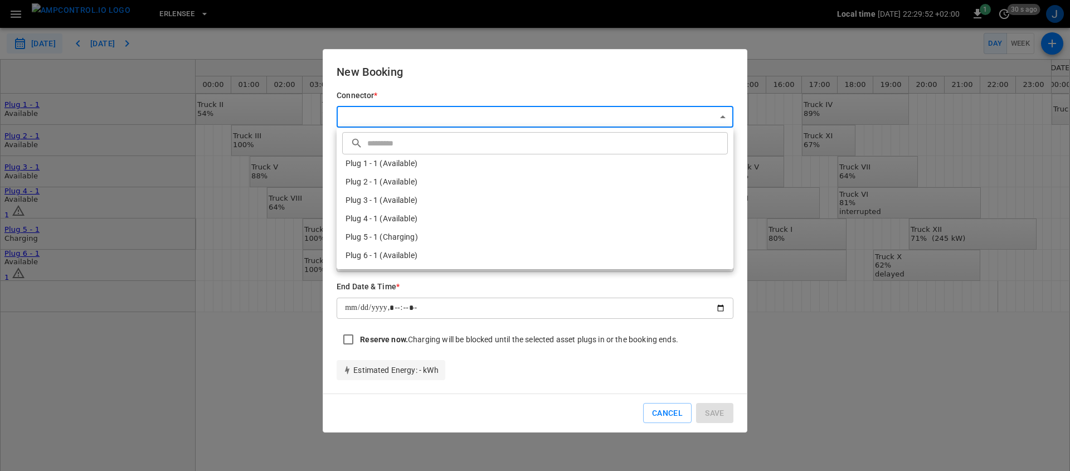
click at [432, 91] on div at bounding box center [535, 235] width 1070 height 471
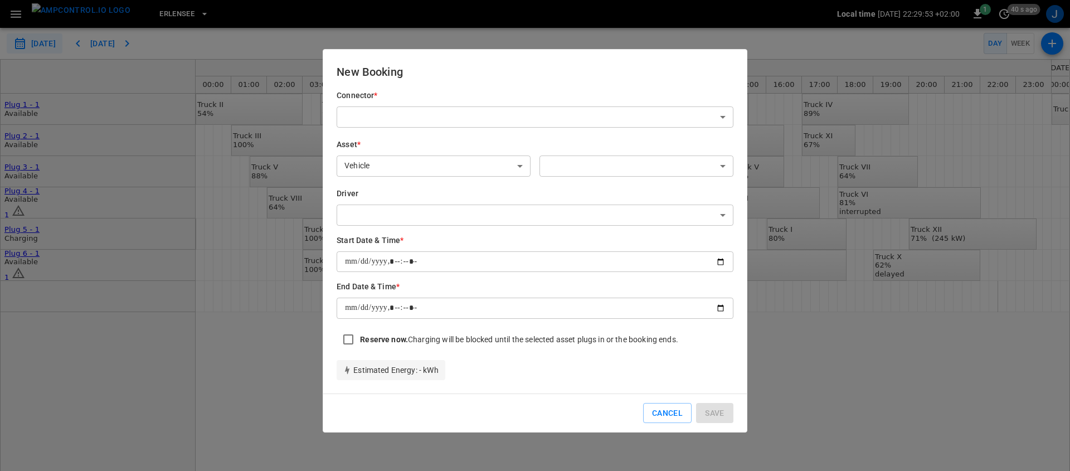
click at [585, 70] on h6 "New Booking" at bounding box center [535, 72] width 397 height 18
click at [679, 421] on button "Cancel" at bounding box center [667, 413] width 48 height 21
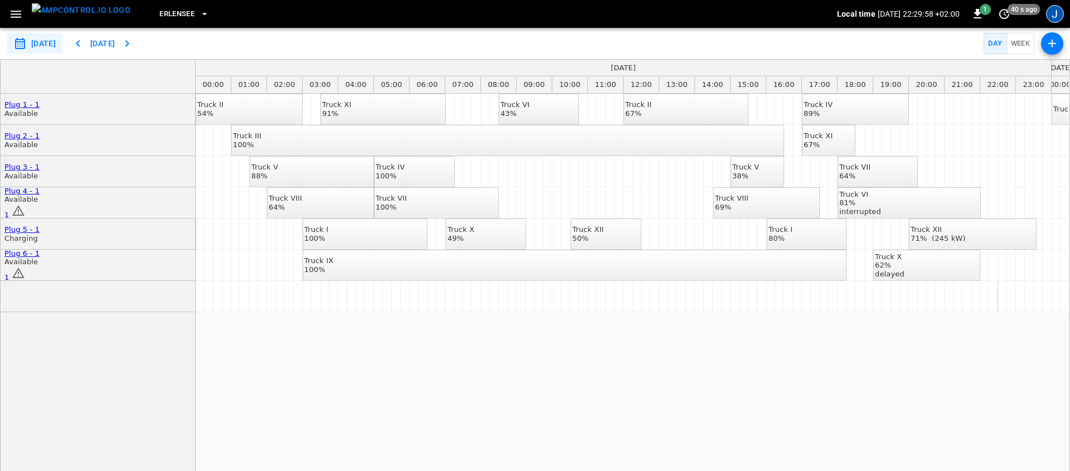
click at [1053, 18] on div "J" at bounding box center [1055, 14] width 18 height 18
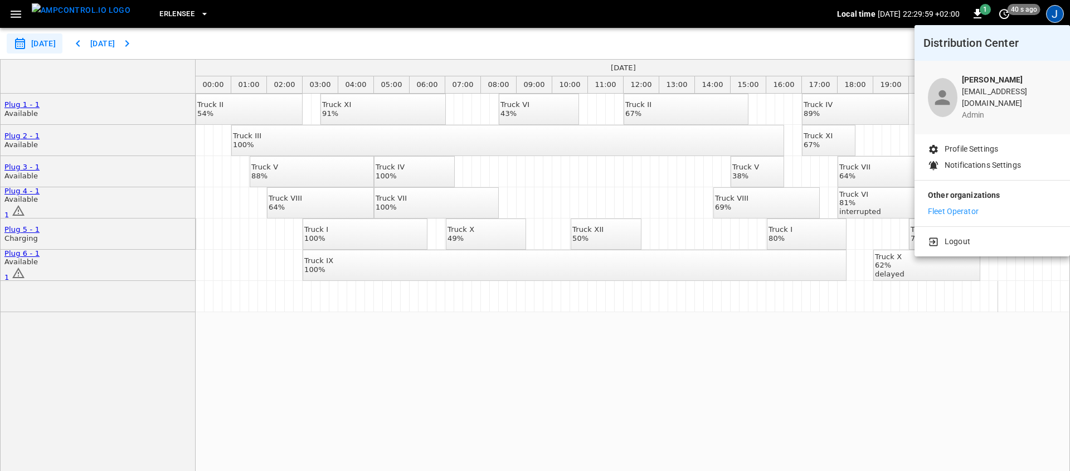
click at [965, 206] on p "Fleet Operator" at bounding box center [953, 212] width 51 height 12
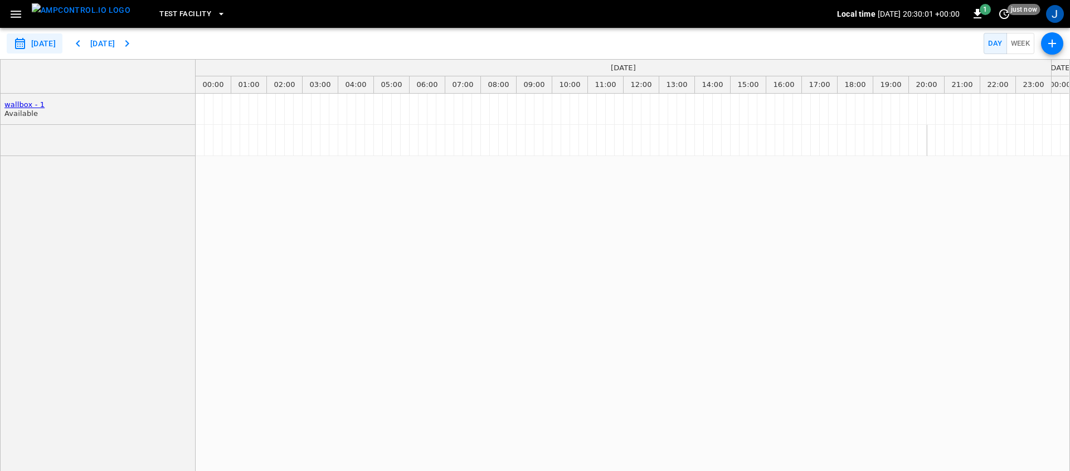
click at [68, 6] on img "menu" at bounding box center [81, 10] width 99 height 14
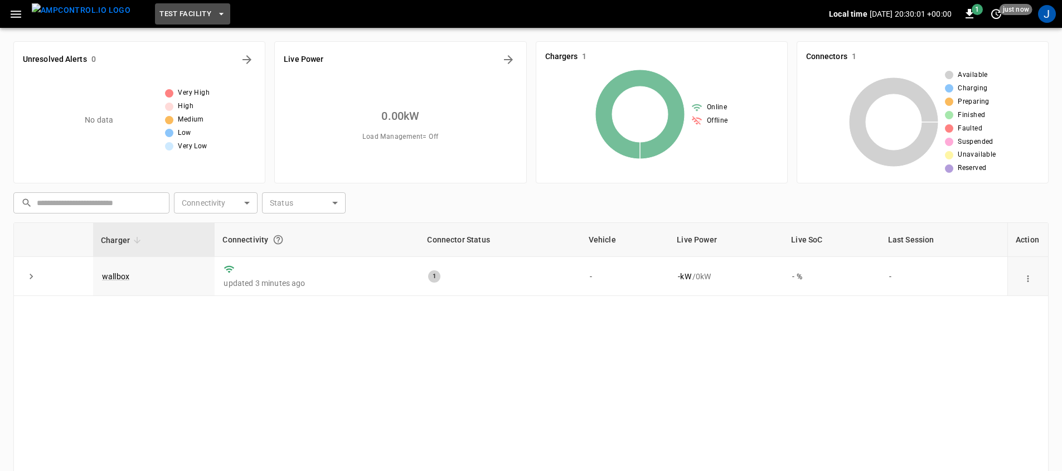
click at [159, 12] on span "Test Facility" at bounding box center [185, 14] width 52 height 13
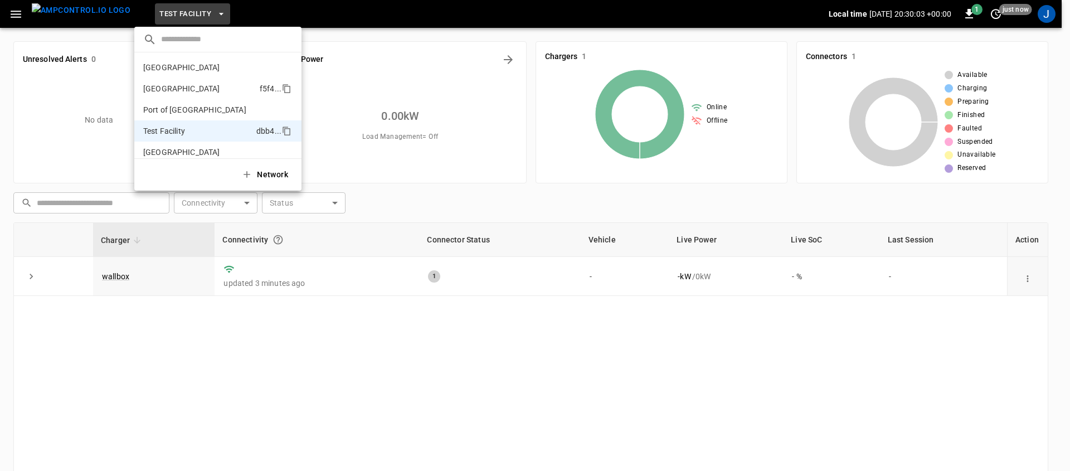
click at [210, 89] on li "Port of Barcelona f5f4 ..." at bounding box center [217, 88] width 167 height 21
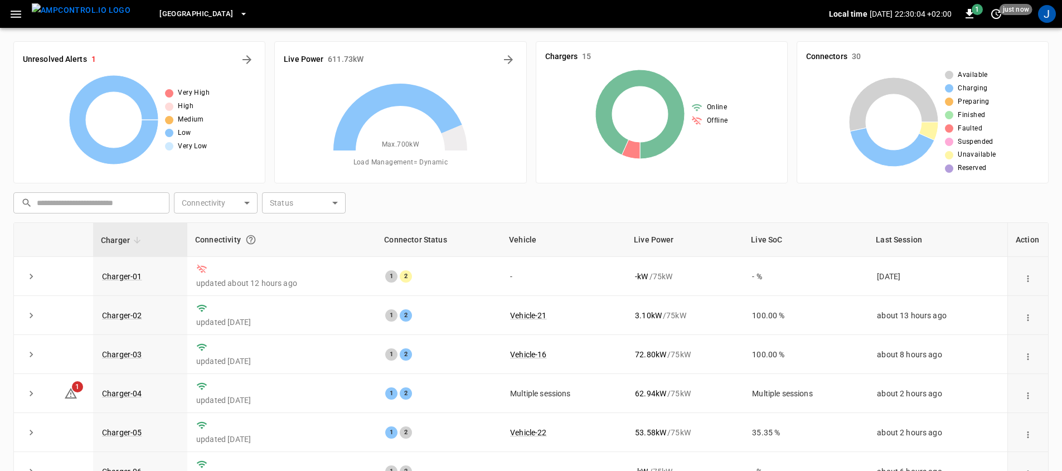
click at [16, 13] on icon "button" at bounding box center [16, 14] width 11 height 7
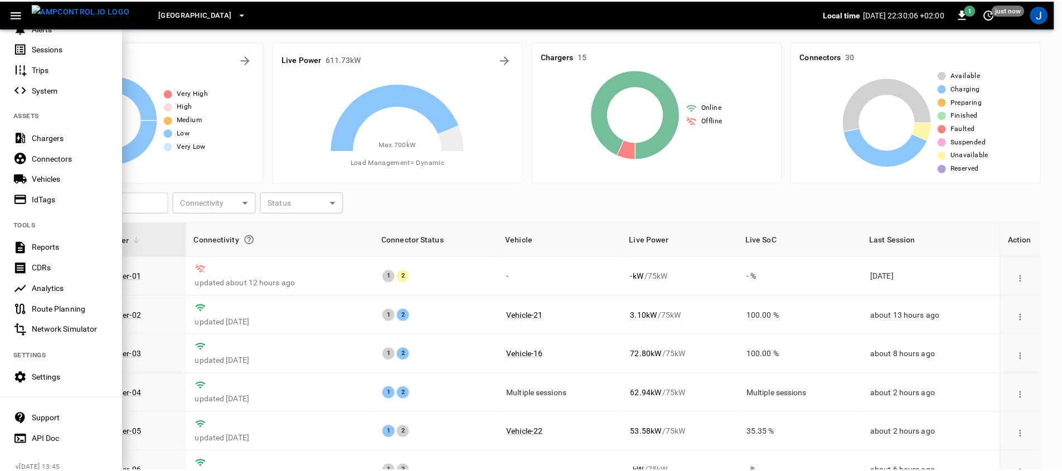
scroll to position [176, 0]
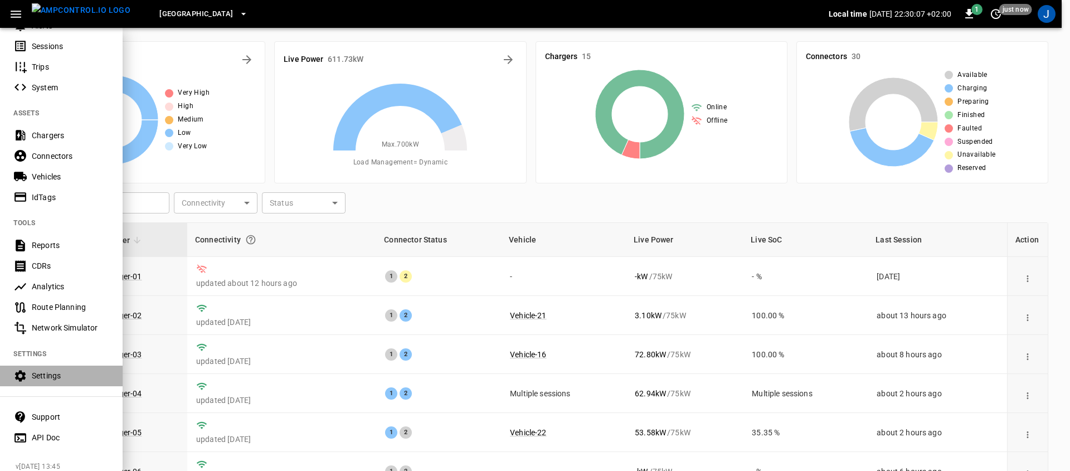
click at [68, 376] on div "Settings" at bounding box center [70, 375] width 77 height 11
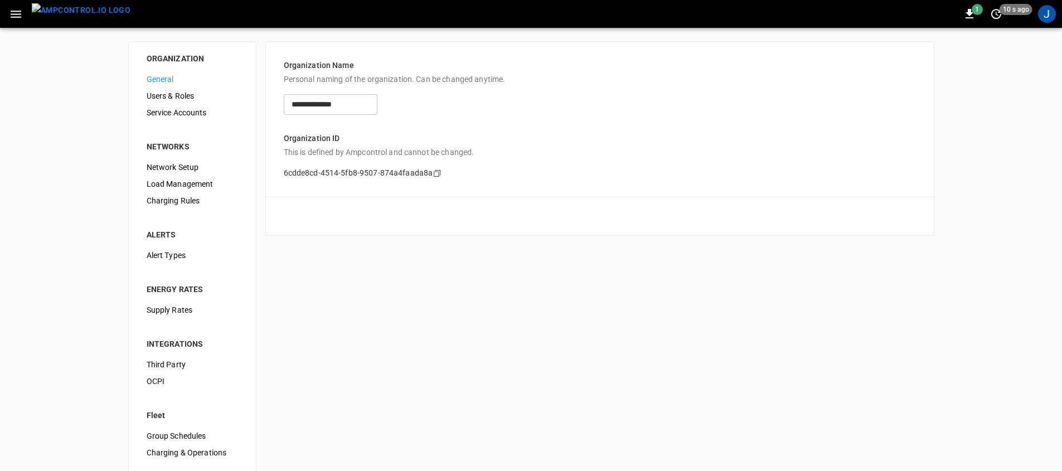
click at [0, 12] on div "1 10 s ago J" at bounding box center [531, 14] width 1062 height 28
click at [4, 13] on button "button" at bounding box center [15, 14] width 23 height 21
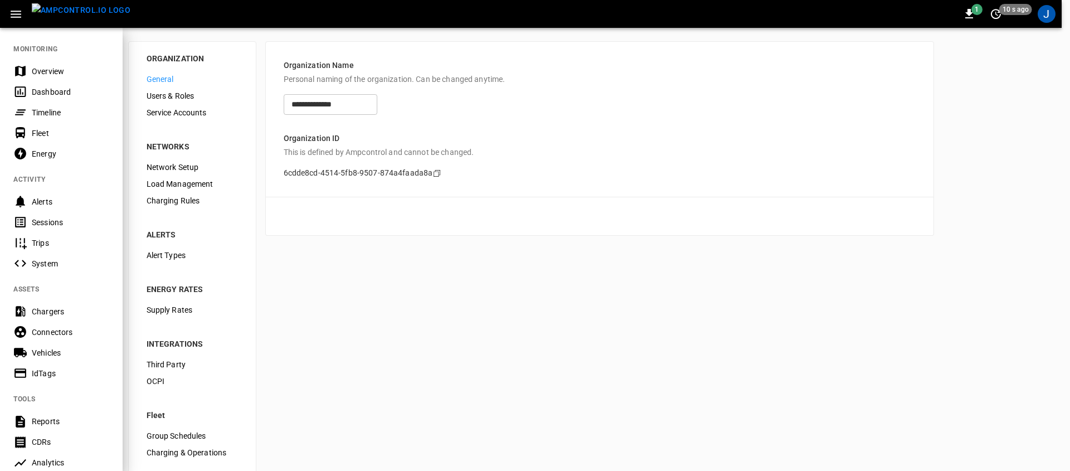
drag, startPoint x: 421, startPoint y: 334, endPoint x: 403, endPoint y: 274, distance: 62.1
click at [421, 334] on div at bounding box center [535, 235] width 1070 height 471
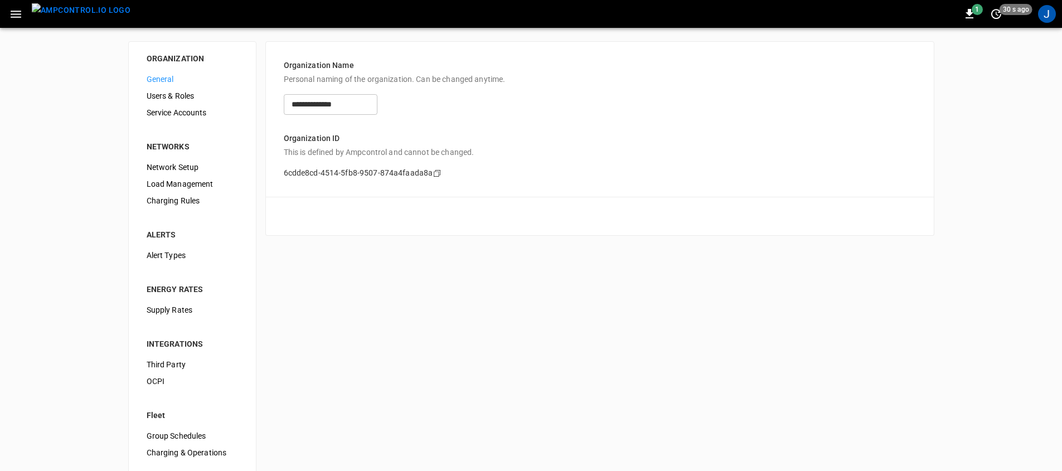
click at [22, 11] on icon "button" at bounding box center [16, 14] width 14 height 14
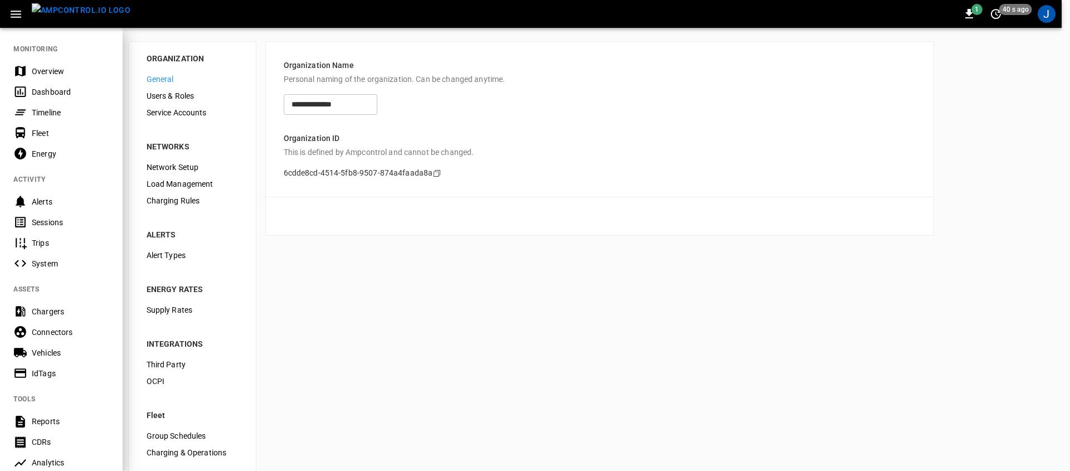
click at [425, 296] on div at bounding box center [535, 235] width 1070 height 471
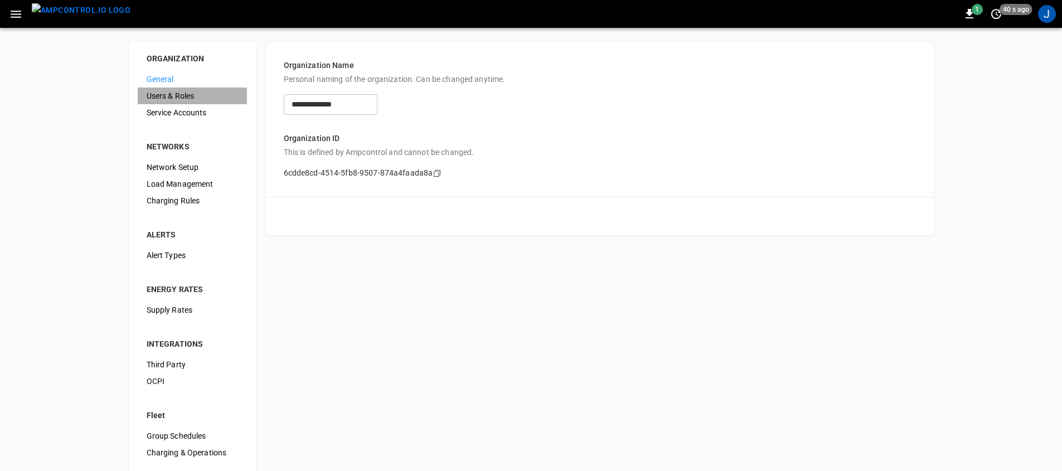
click at [192, 94] on span "Users & Roles" at bounding box center [192, 96] width 91 height 12
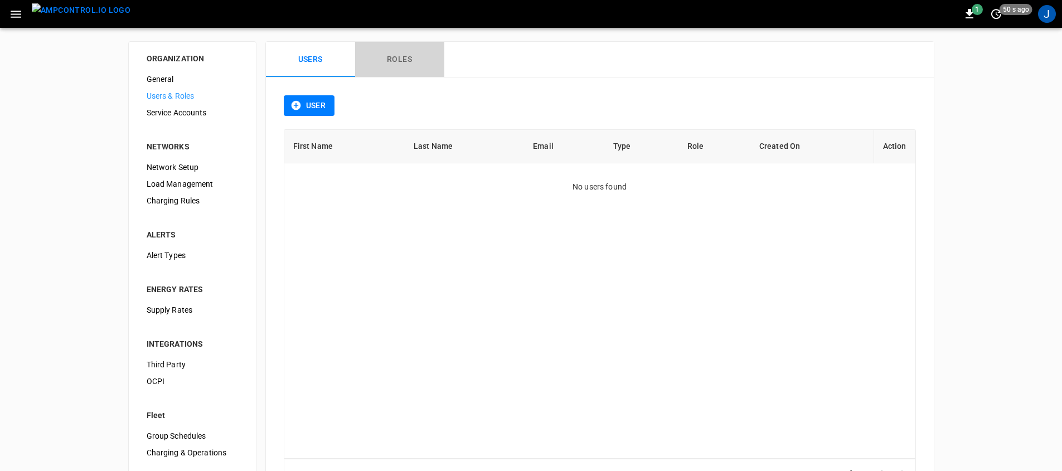
click at [402, 56] on button "Roles" at bounding box center [399, 60] width 89 height 36
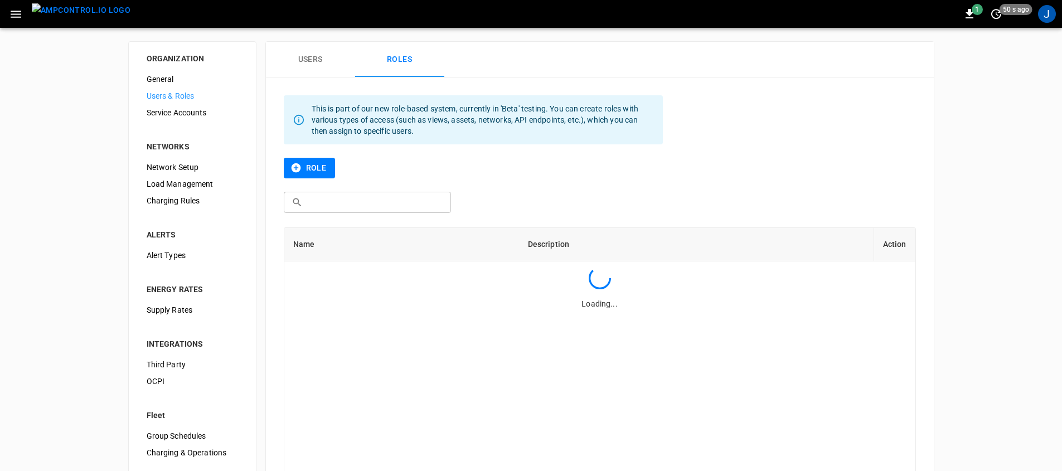
click at [312, 50] on button "Users" at bounding box center [310, 60] width 89 height 36
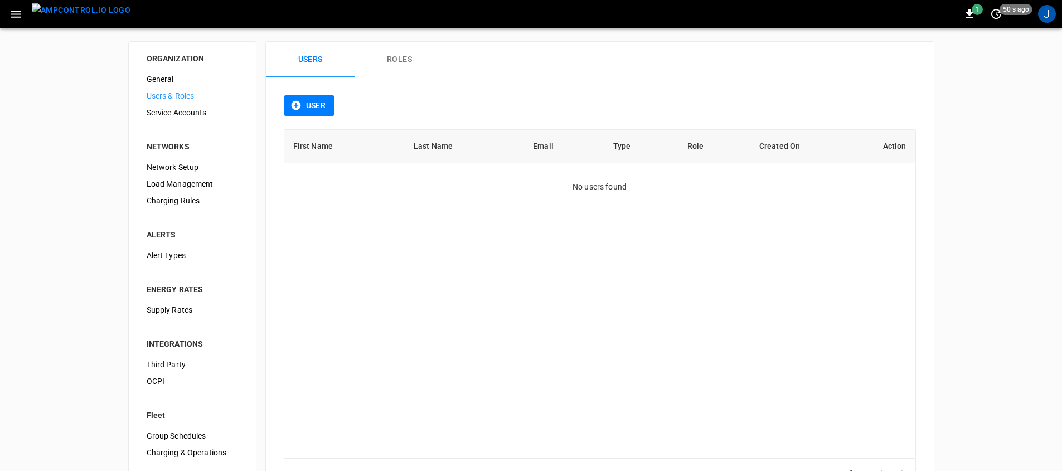
click at [402, 65] on button "Roles" at bounding box center [399, 60] width 89 height 36
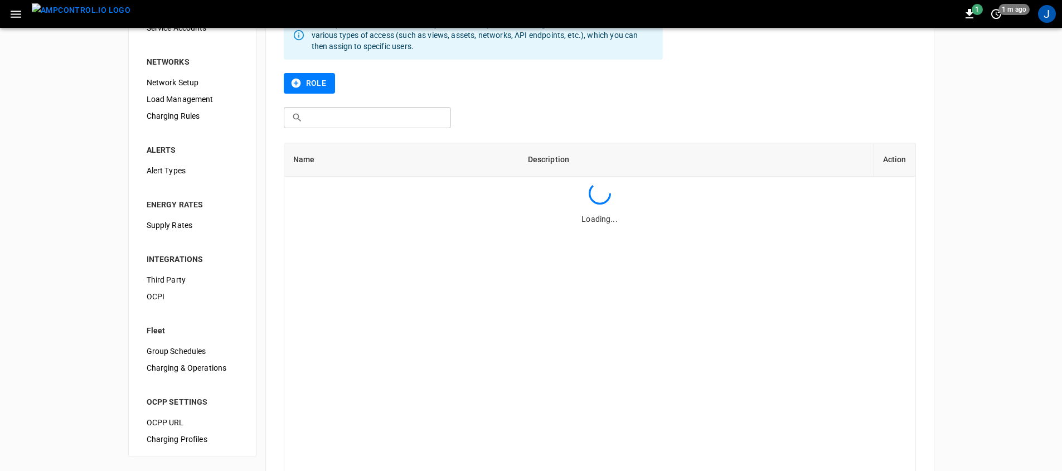
scroll to position [96, 0]
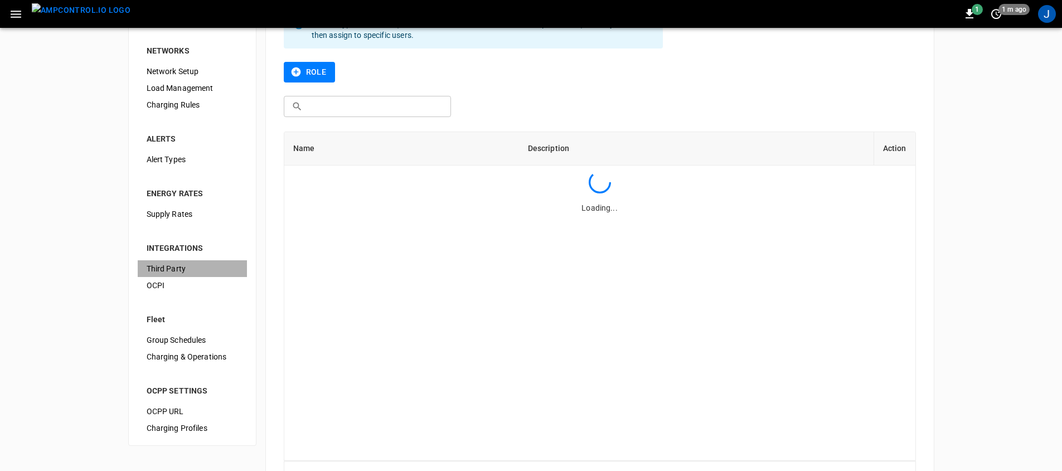
click at [174, 267] on span "Third Party" at bounding box center [192, 269] width 91 height 12
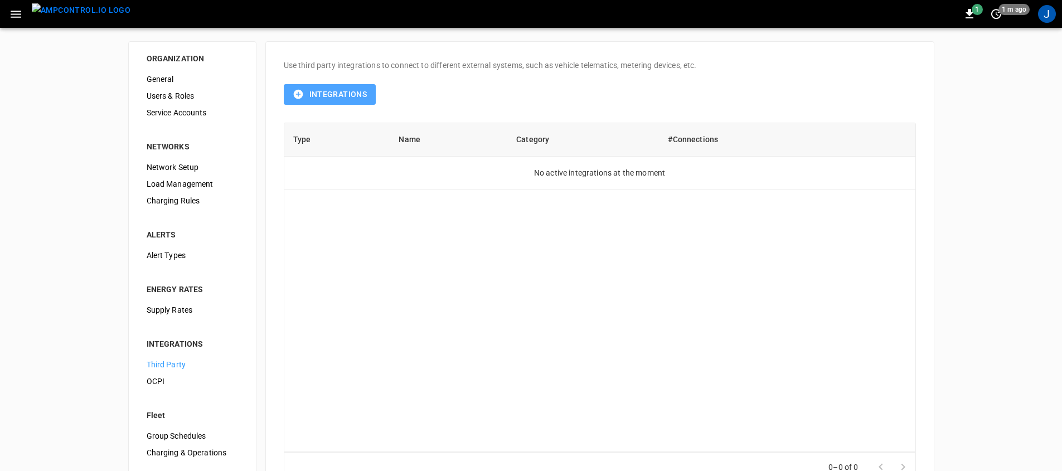
click at [329, 97] on button "Integrations" at bounding box center [330, 94] width 93 height 21
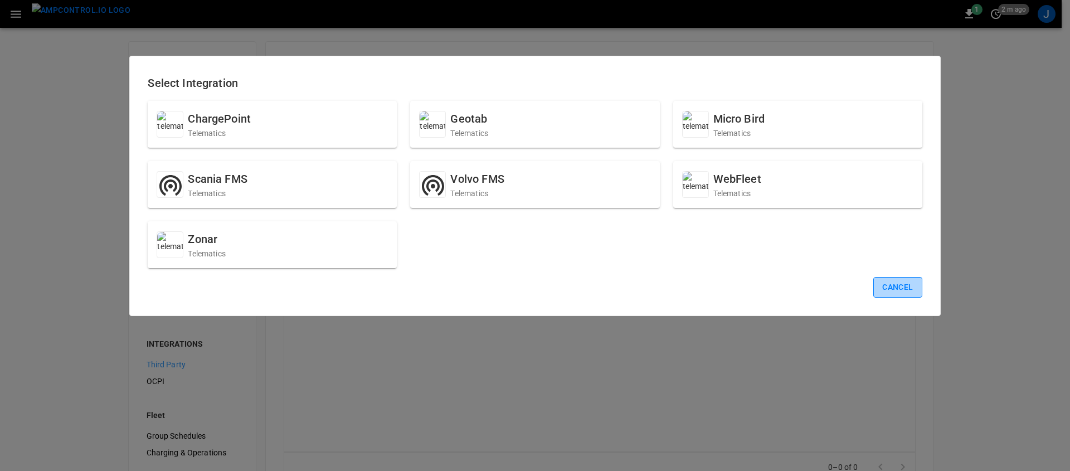
click at [889, 286] on button "Cancel" at bounding box center [897, 287] width 48 height 21
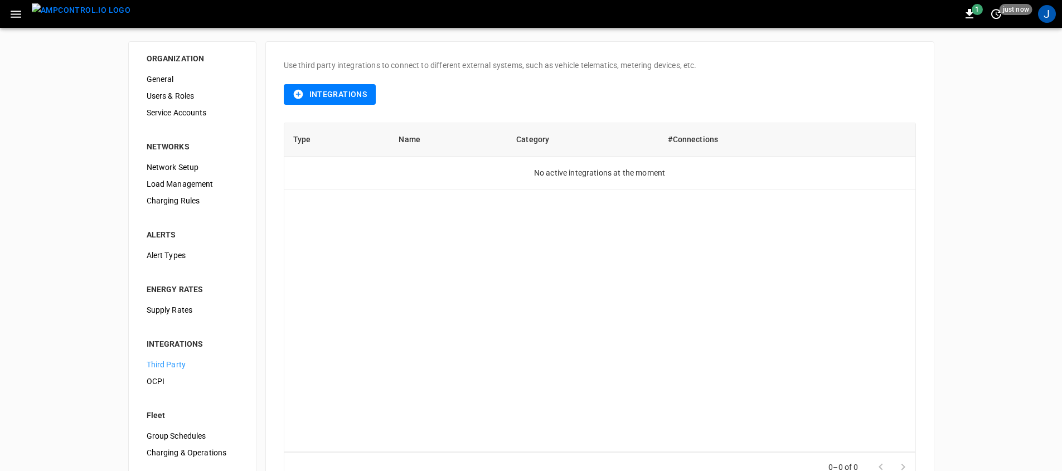
click at [214, 185] on span "Load Management" at bounding box center [192, 184] width 91 height 12
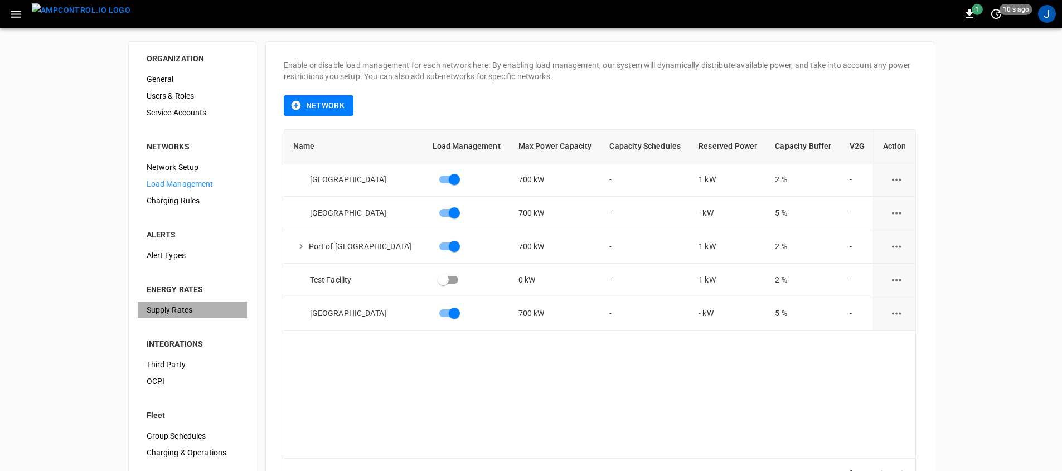
click at [219, 313] on span "Supply Rates" at bounding box center [192, 310] width 91 height 12
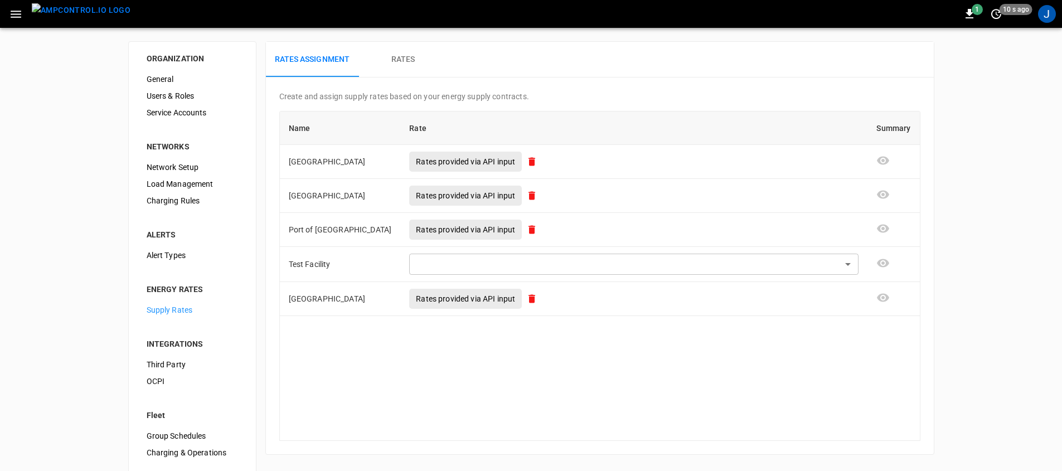
click at [404, 51] on button "Rates" at bounding box center [402, 60] width 89 height 36
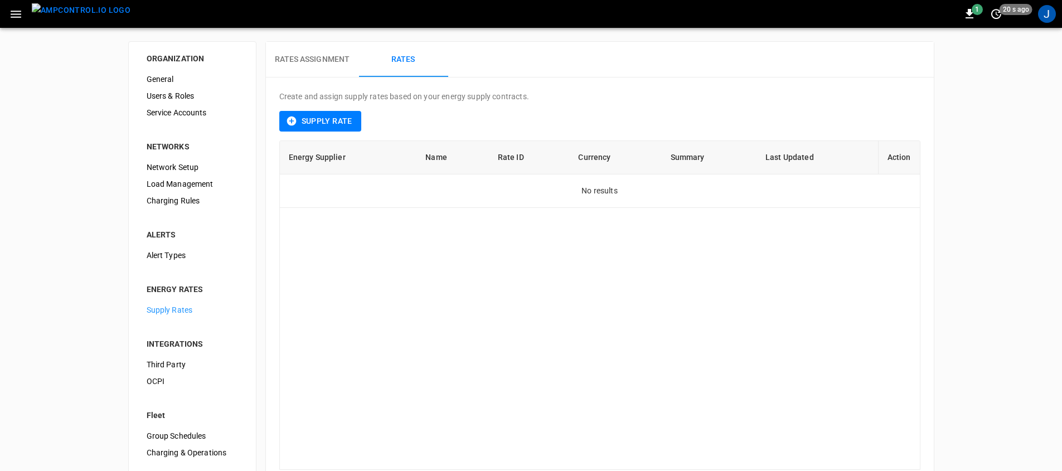
click at [319, 121] on button "Supply Rate" at bounding box center [320, 121] width 82 height 21
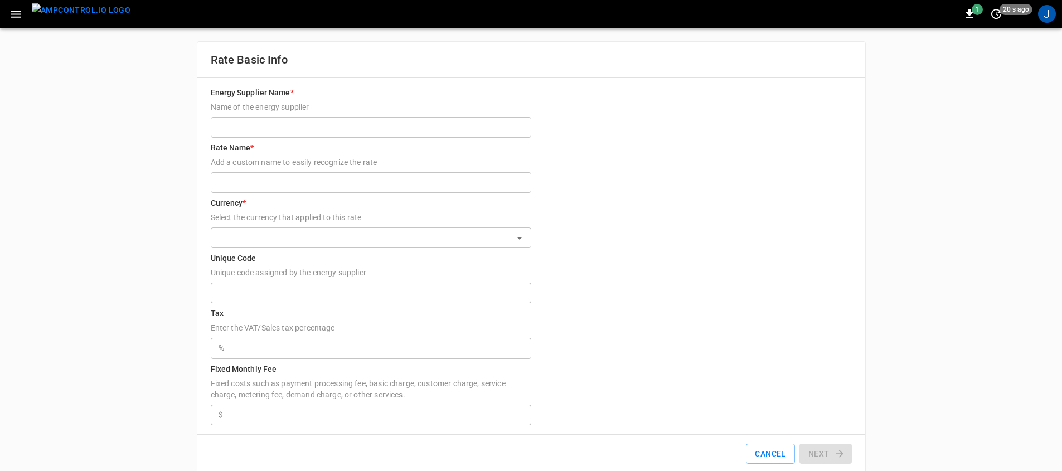
click at [78, 17] on img "menu" at bounding box center [81, 10] width 99 height 14
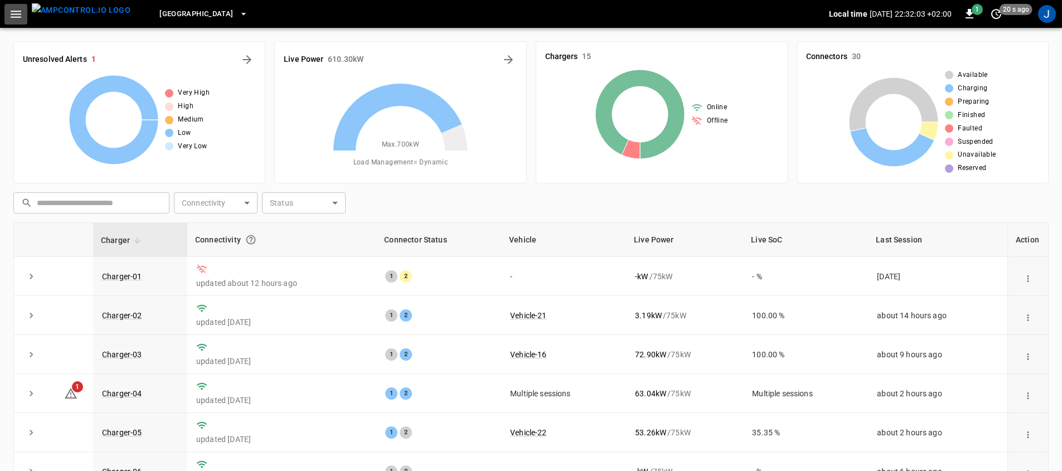
click at [20, 13] on icon "button" at bounding box center [16, 14] width 14 height 14
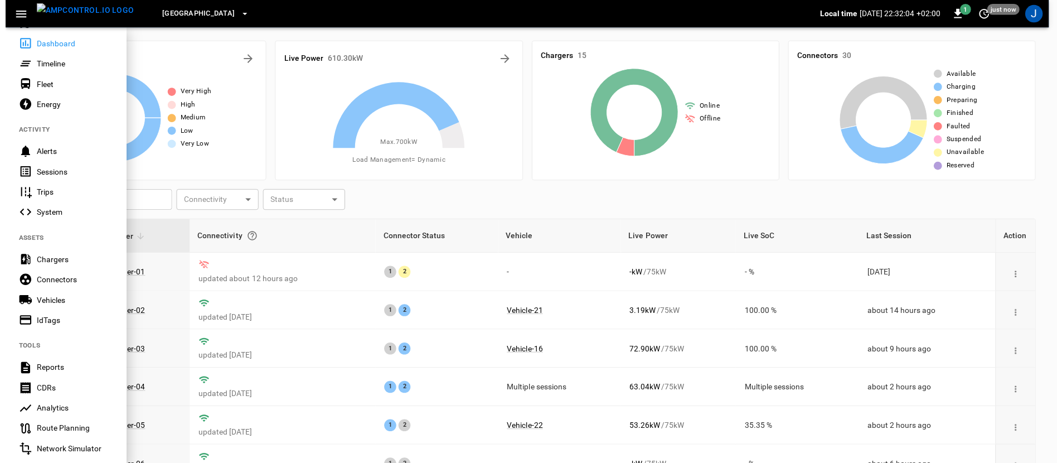
scroll to position [52, 0]
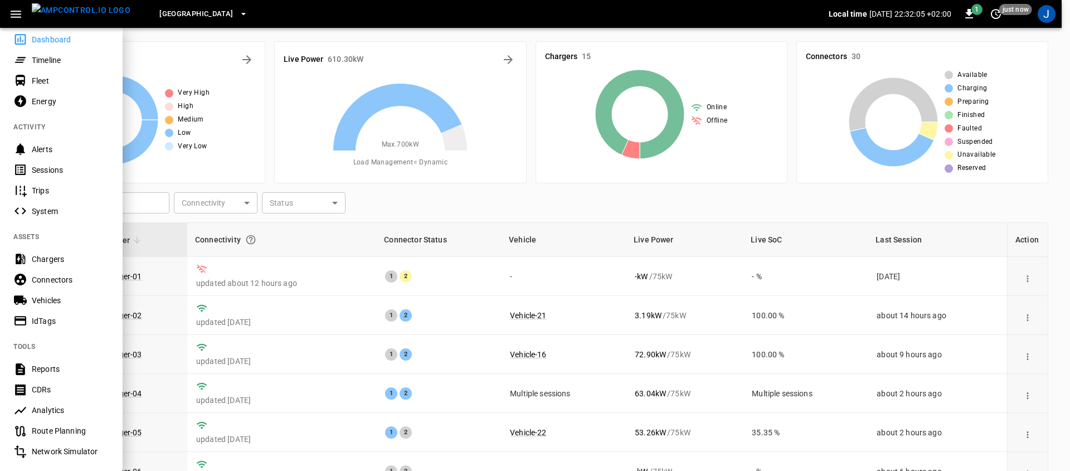
click at [75, 410] on div "Analytics" at bounding box center [70, 410] width 77 height 11
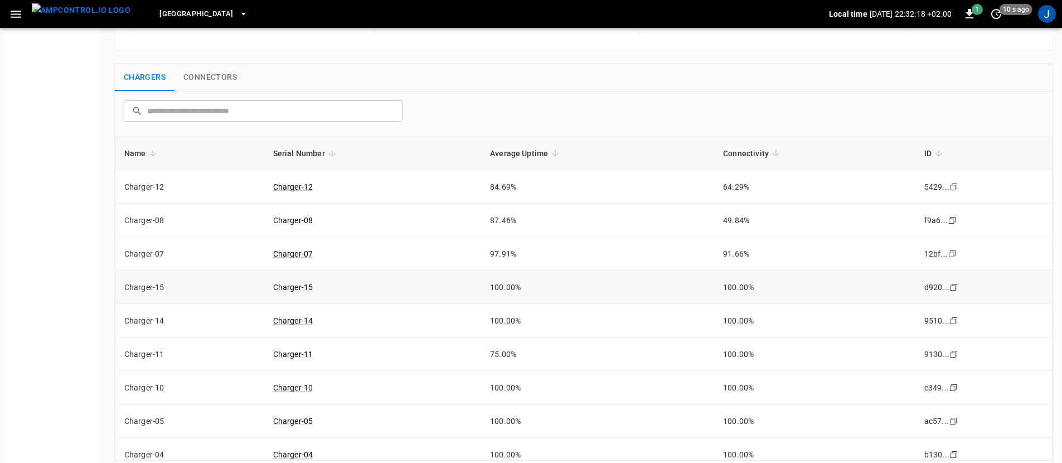
scroll to position [147, 0]
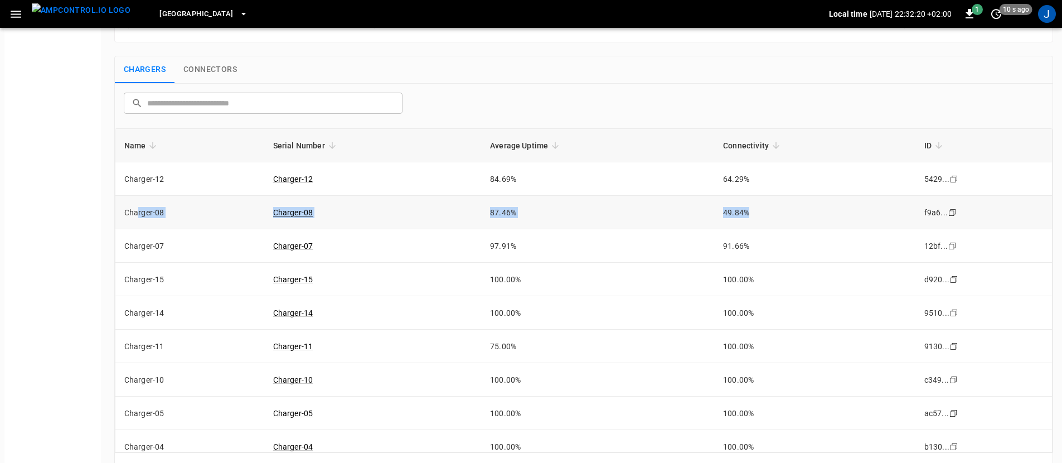
drag, startPoint x: 754, startPoint y: 212, endPoint x: 135, endPoint y: 207, distance: 618.6
click at [135, 207] on tr "Charger-08 Charger-08 87.46% 49.84% f9a6... Copy" at bounding box center [583, 212] width 936 height 33
drag, startPoint x: 710, startPoint y: 212, endPoint x: 727, endPoint y: 212, distance: 16.7
click at [727, 212] on td "49.84%" at bounding box center [814, 212] width 201 height 33
click at [746, 215] on td "49.84%" at bounding box center [814, 212] width 201 height 33
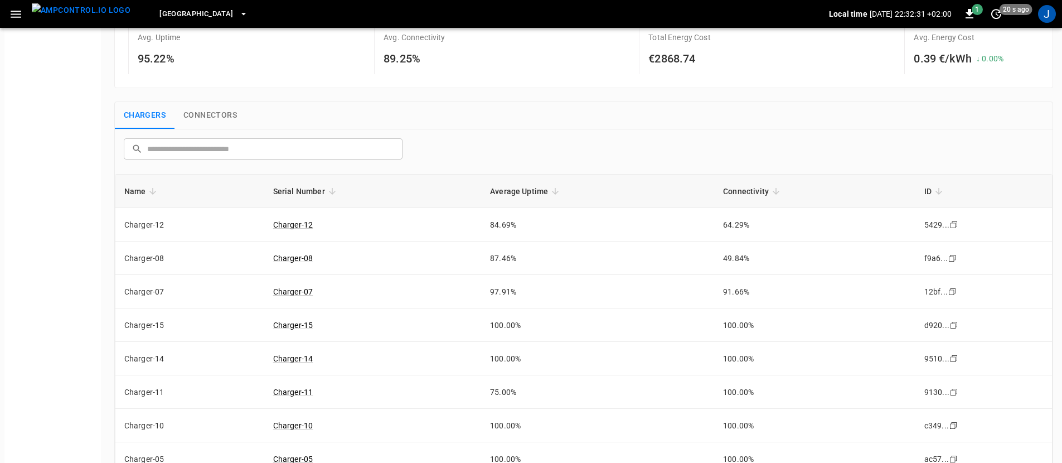
scroll to position [45, 0]
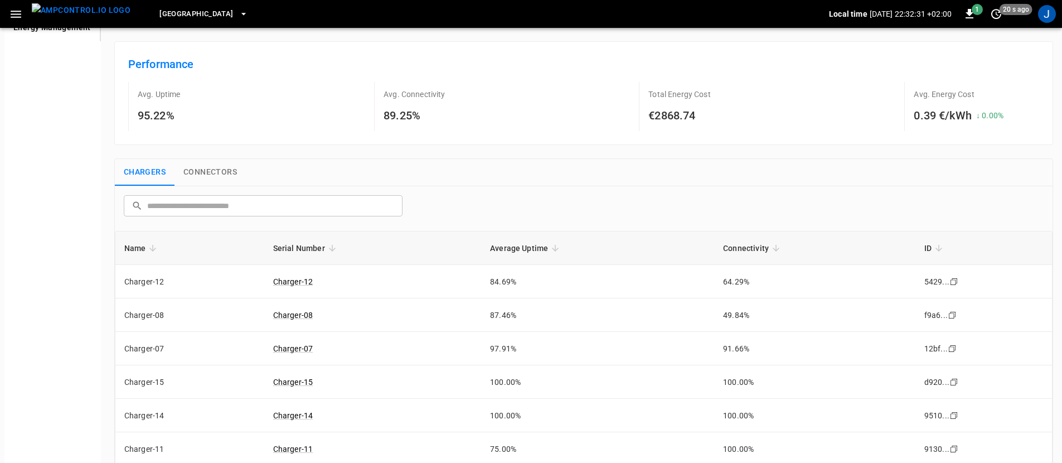
click at [202, 173] on button "Connectors" at bounding box center [209, 172] width 71 height 27
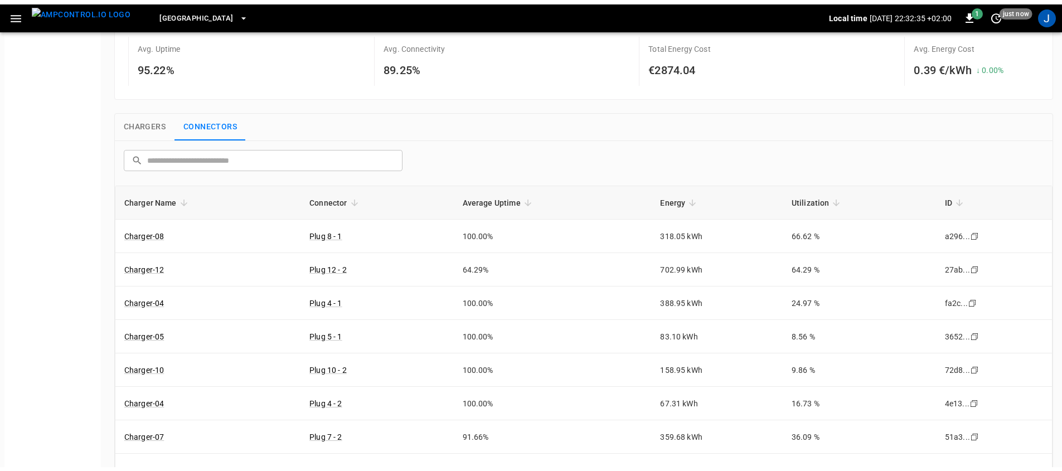
scroll to position [0, 0]
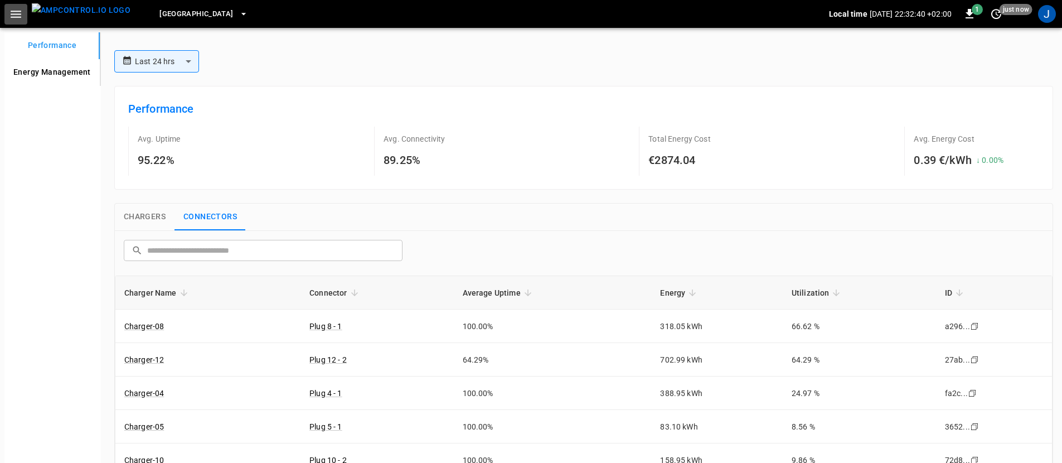
click at [15, 20] on icon "button" at bounding box center [16, 14] width 14 height 14
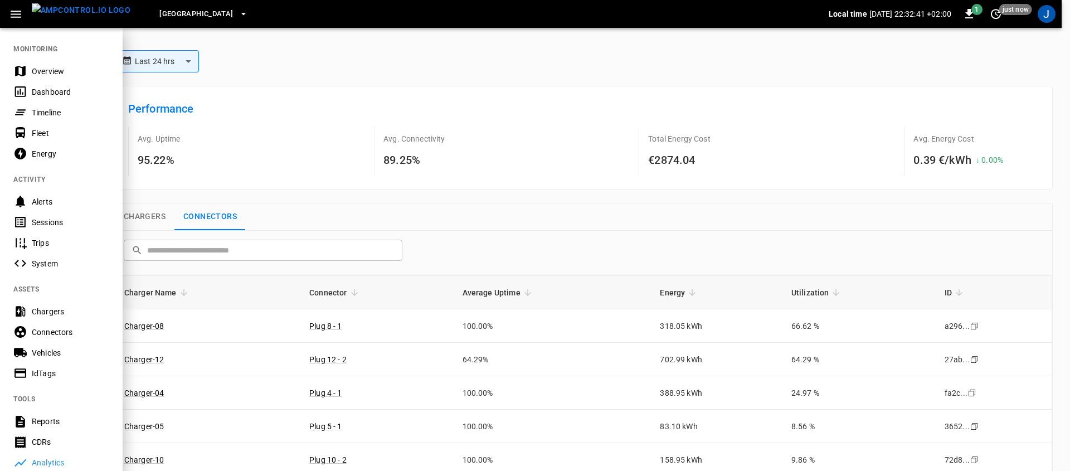
click at [271, 141] on div at bounding box center [535, 235] width 1070 height 471
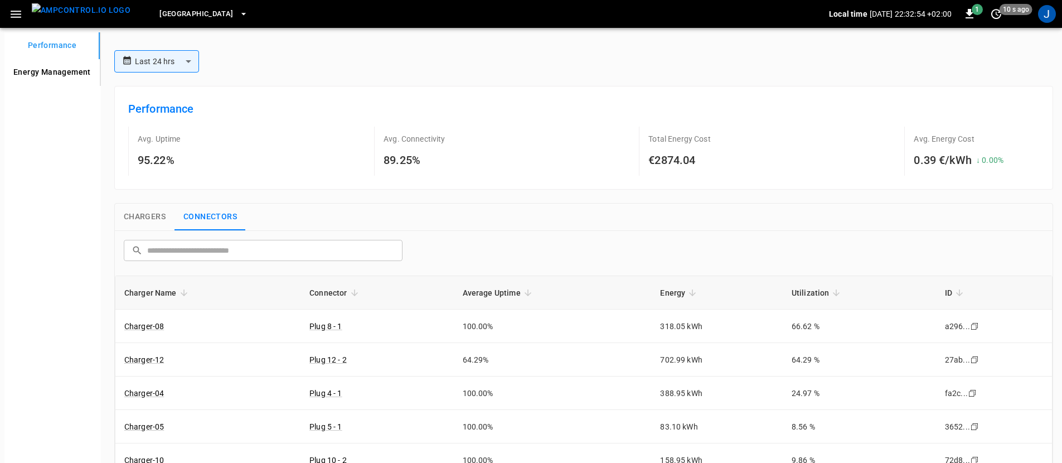
click at [0, 273] on div "**********" at bounding box center [531, 319] width 1062 height 639
click at [21, 245] on div "Performance Energy Management" at bounding box center [52, 335] width 96 height 606
click at [71, 11] on img "menu" at bounding box center [81, 10] width 99 height 14
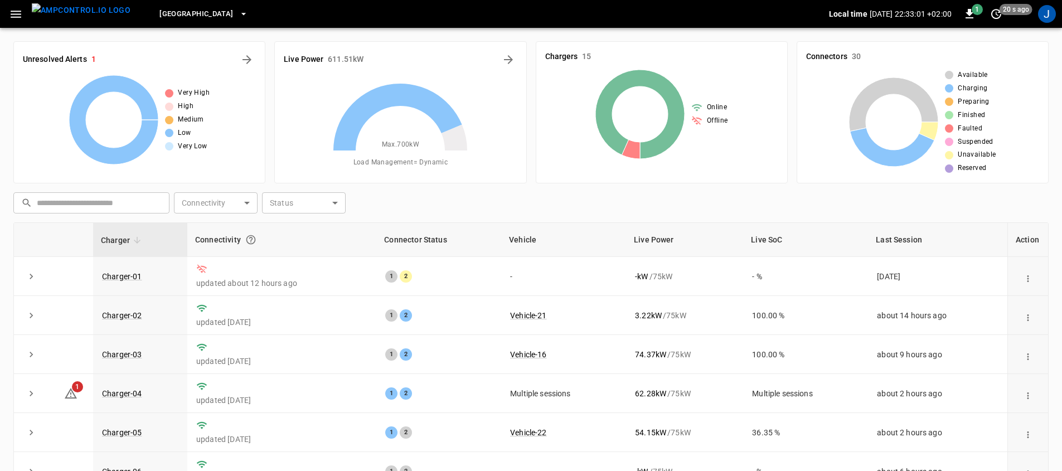
click at [0, 157] on div "Unresolved Alerts 1 Very High High Medium Low Very Low Live Power 611.51 kW Max…" at bounding box center [531, 311] width 1062 height 567
click at [16, 16] on icon "button" at bounding box center [16, 14] width 14 height 14
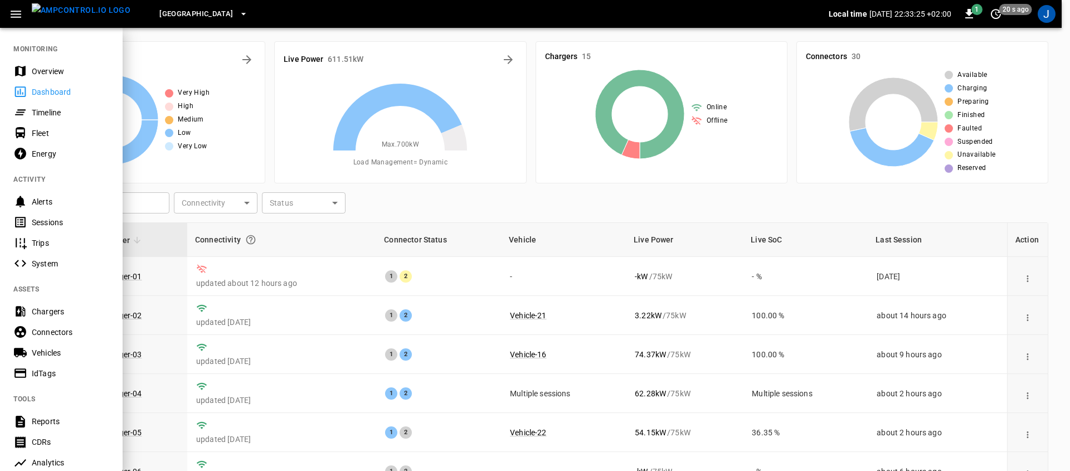
click at [420, 213] on div at bounding box center [535, 235] width 1070 height 471
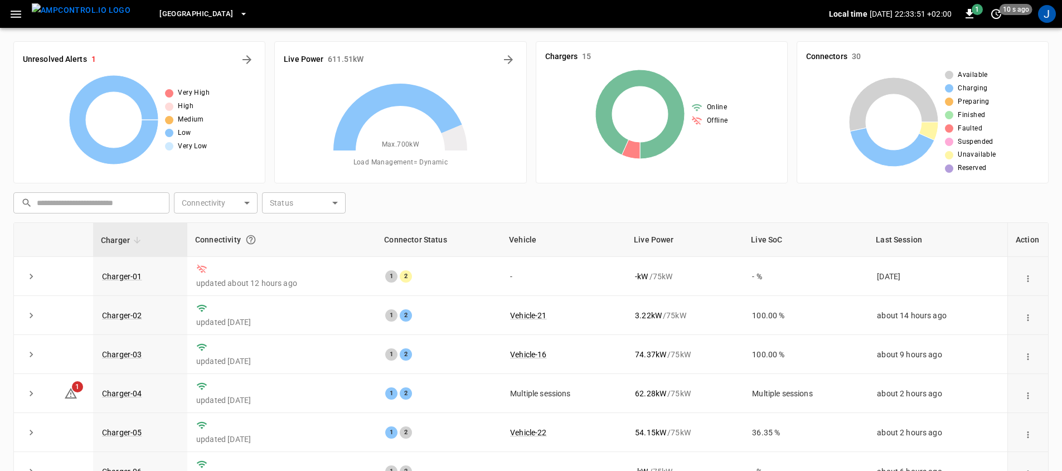
click at [663, 197] on div "​ ​ Connectivity ​ Connectivity Status ​ Status" at bounding box center [528, 201] width 1039 height 26
click at [18, 19] on icon "button" at bounding box center [16, 14] width 14 height 14
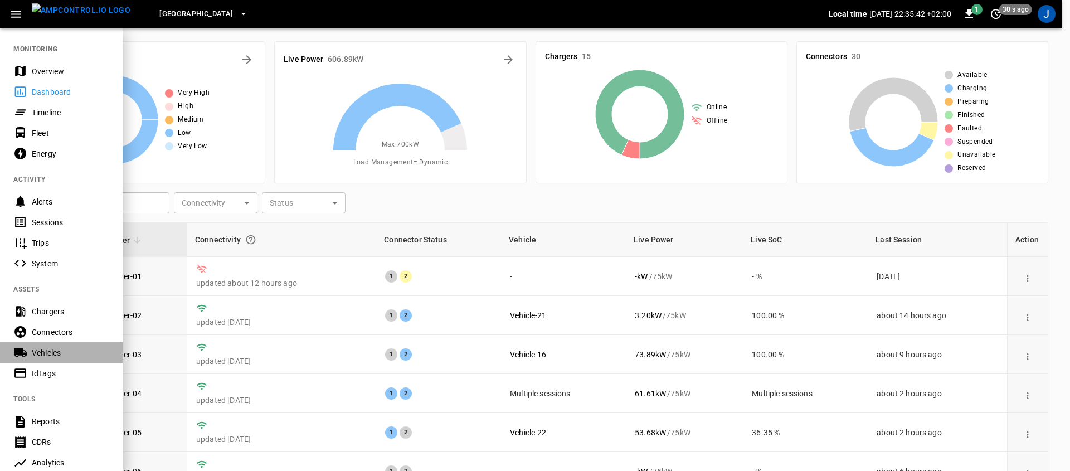
click at [66, 357] on div "Vehicles" at bounding box center [70, 352] width 77 height 11
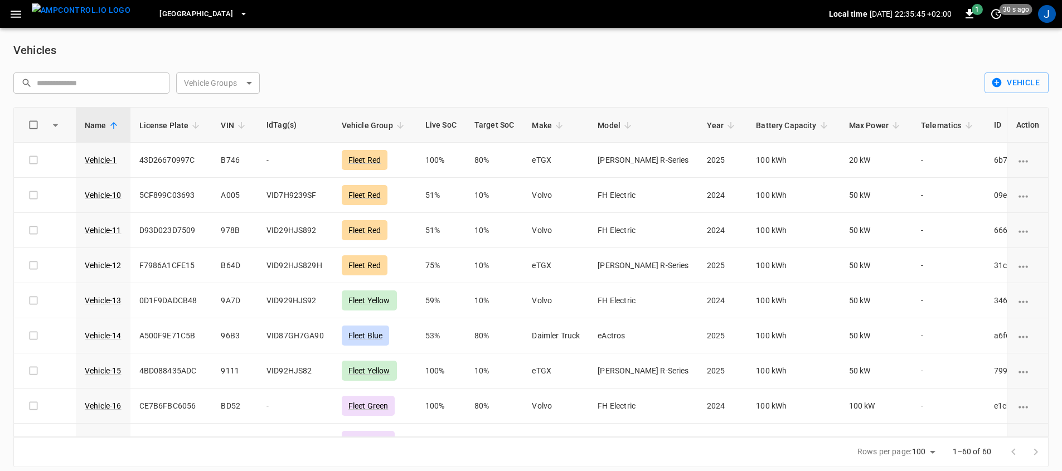
click at [14, 12] on icon "button" at bounding box center [16, 14] width 14 height 14
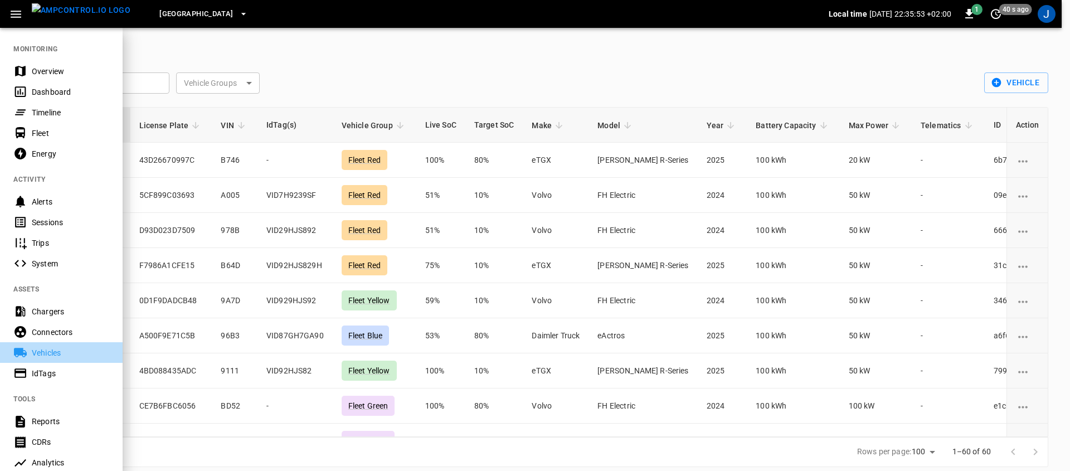
drag, startPoint x: 50, startPoint y: 352, endPoint x: 105, endPoint y: 353, distance: 55.2
click at [49, 352] on div "Vehicles" at bounding box center [70, 352] width 77 height 11
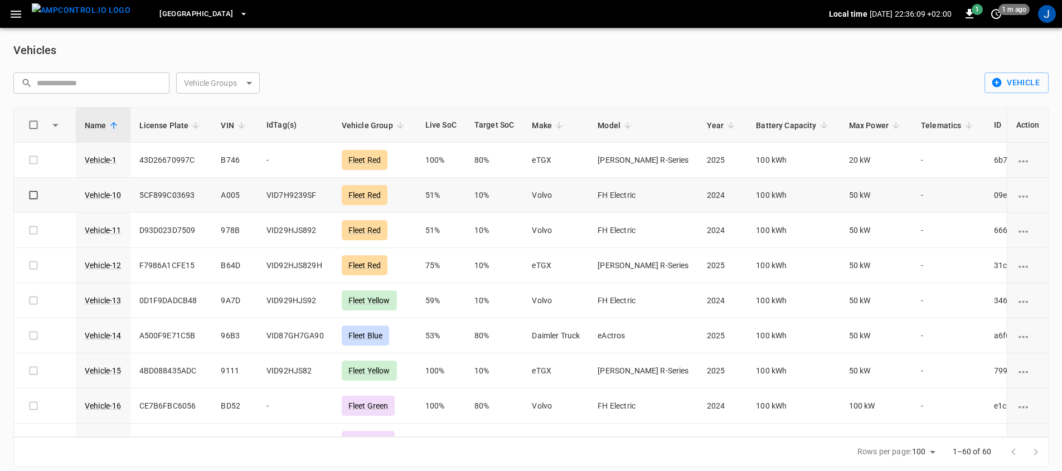
click at [294, 196] on span "VID7H9239SF" at bounding box center [291, 195] width 50 height 9
drag, startPoint x: 447, startPoint y: 192, endPoint x: 466, endPoint y: 191, distance: 19.5
click at [465, 191] on td "51%" at bounding box center [440, 195] width 49 height 35
drag, startPoint x: 483, startPoint y: 191, endPoint x: 509, endPoint y: 193, distance: 26.3
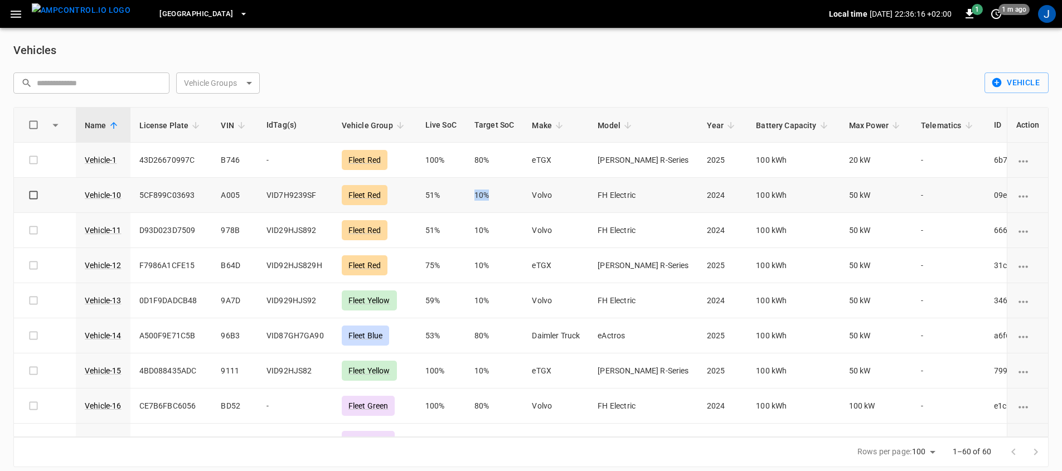
click at [507, 193] on td "10%" at bounding box center [494, 195] width 58 height 35
click at [543, 193] on td "Volvo" at bounding box center [556, 195] width 66 height 35
click at [645, 197] on td "FH Electric" at bounding box center [642, 195] width 109 height 35
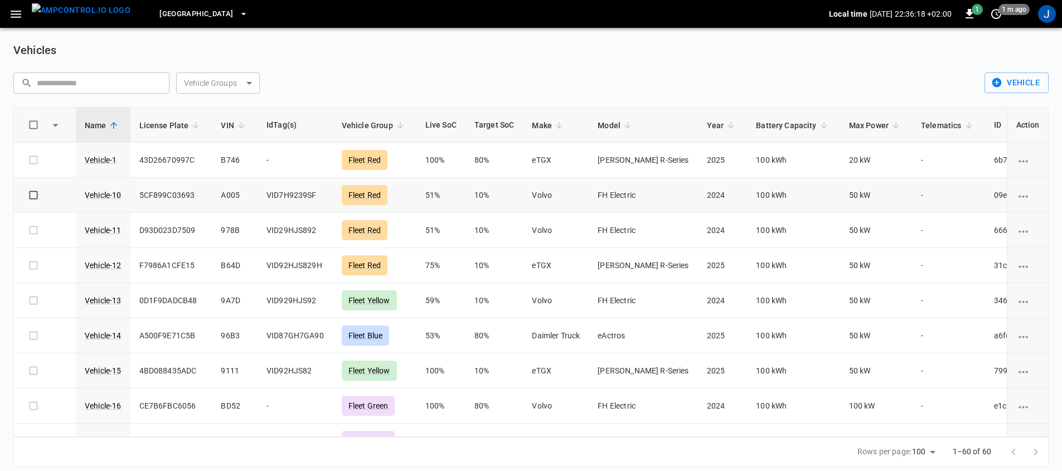
click at [747, 194] on td "100 kWh" at bounding box center [793, 195] width 93 height 35
click at [840, 193] on td "50 kW" at bounding box center [876, 195] width 72 height 35
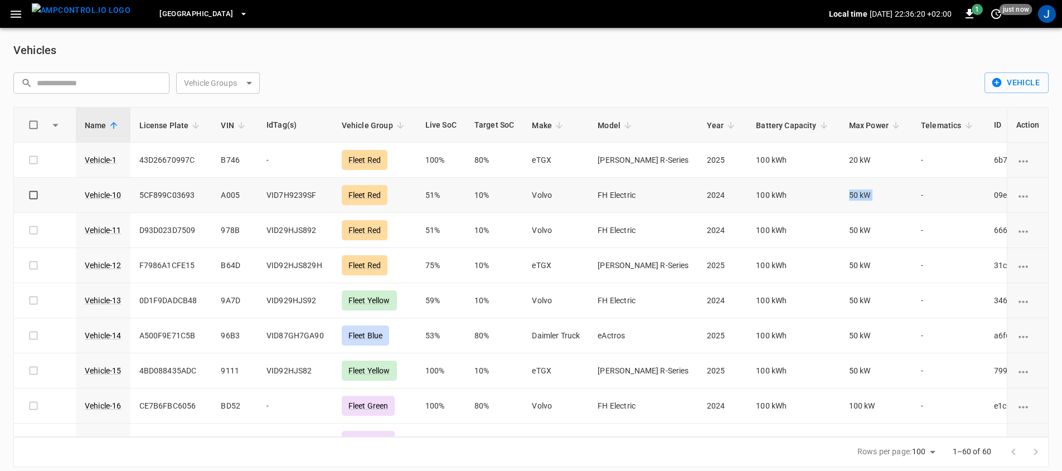
click at [840, 193] on td "50 kW" at bounding box center [876, 195] width 72 height 35
click at [843, 198] on td "50 kW" at bounding box center [876, 195] width 72 height 35
click at [109, 197] on link "Vehicle-10" at bounding box center [102, 194] width 41 height 13
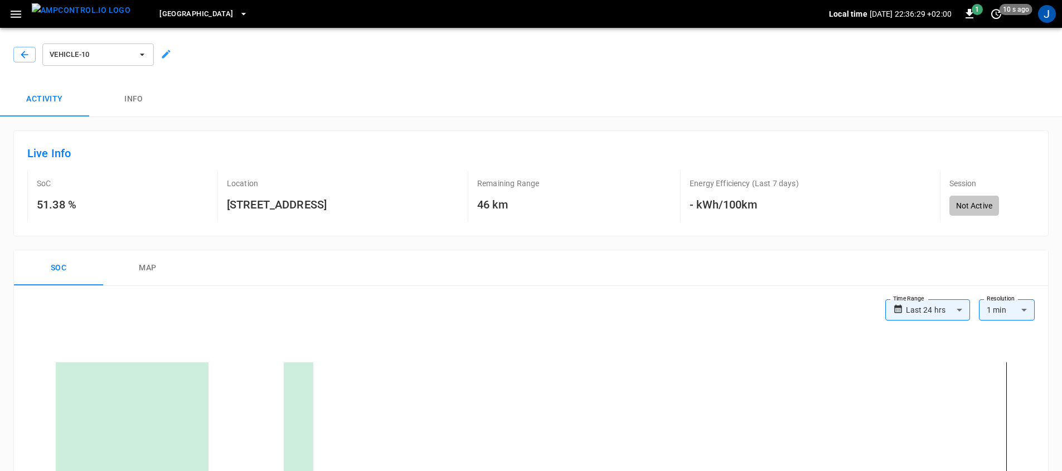
drag, startPoint x: 220, startPoint y: 204, endPoint x: 330, endPoint y: 204, distance: 110.3
click at [330, 204] on div "Location [STREET_ADDRESS]" at bounding box center [289, 196] width 145 height 51
click at [495, 203] on h6 "46 km" at bounding box center [508, 205] width 62 height 18
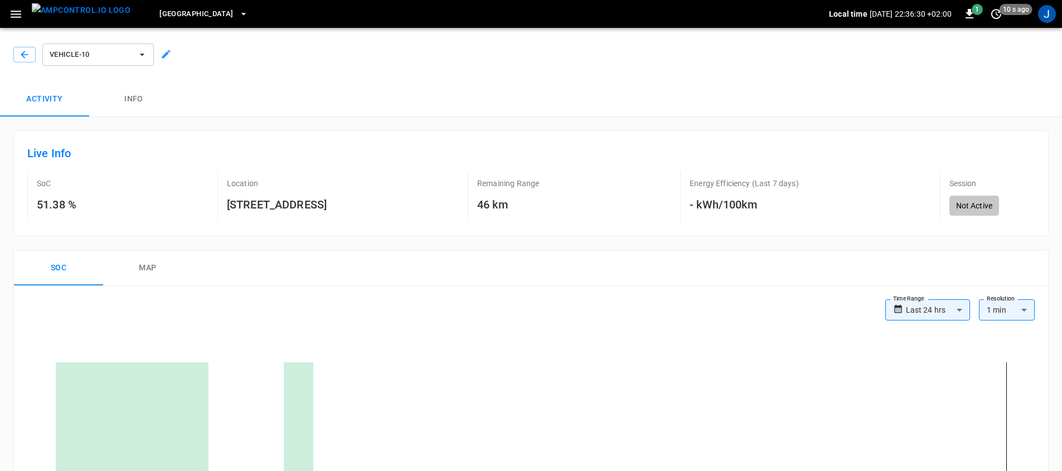
click at [707, 203] on h6 "- kWh/100km" at bounding box center [743, 205] width 109 height 18
click at [460, 273] on div "Soc map" at bounding box center [531, 268] width 1034 height 36
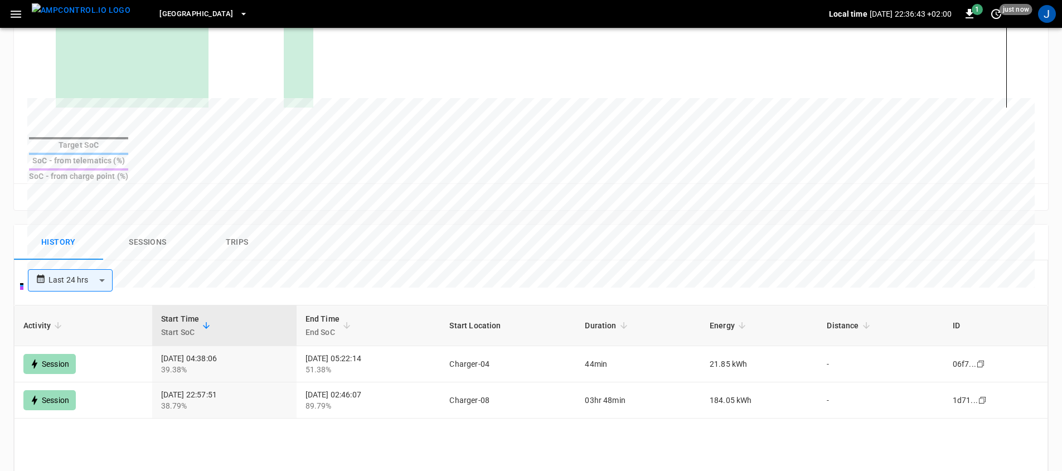
scroll to position [535, 0]
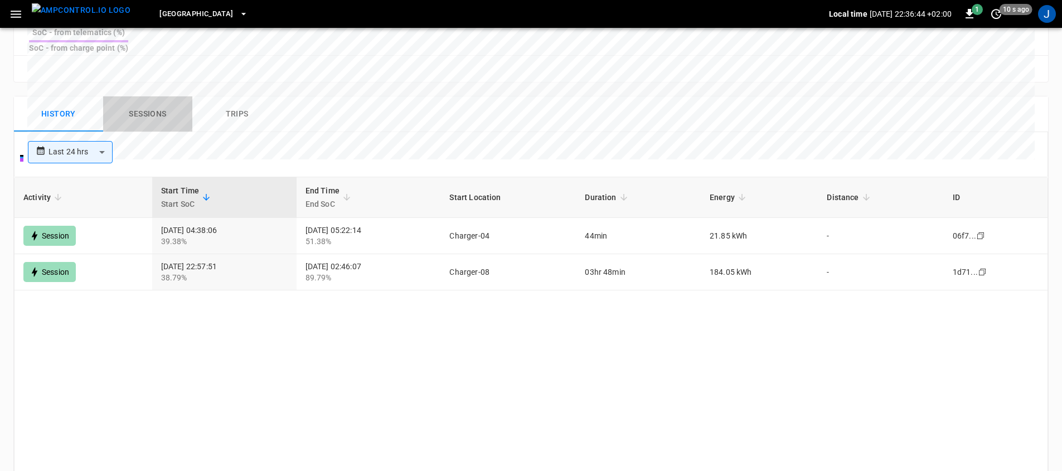
click at [153, 101] on button "Sessions" at bounding box center [147, 114] width 89 height 36
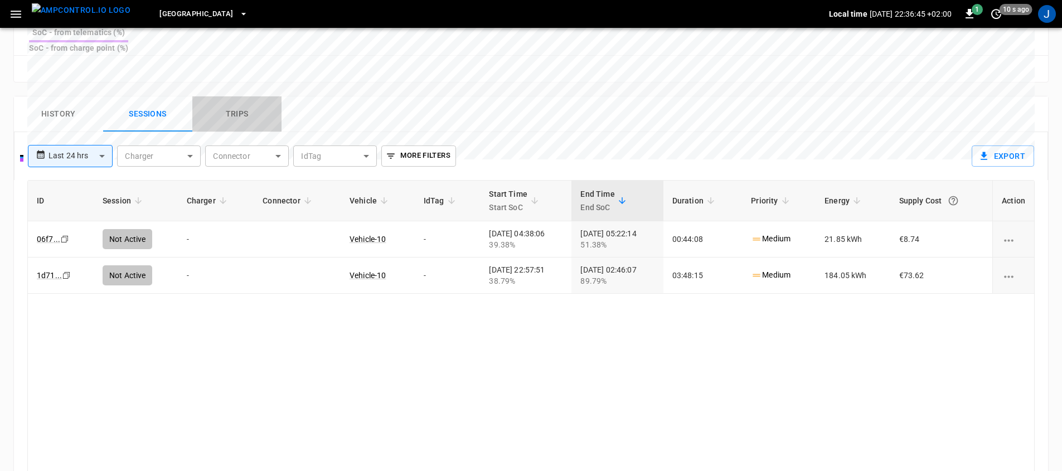
click at [236, 96] on button "Trips" at bounding box center [236, 114] width 89 height 36
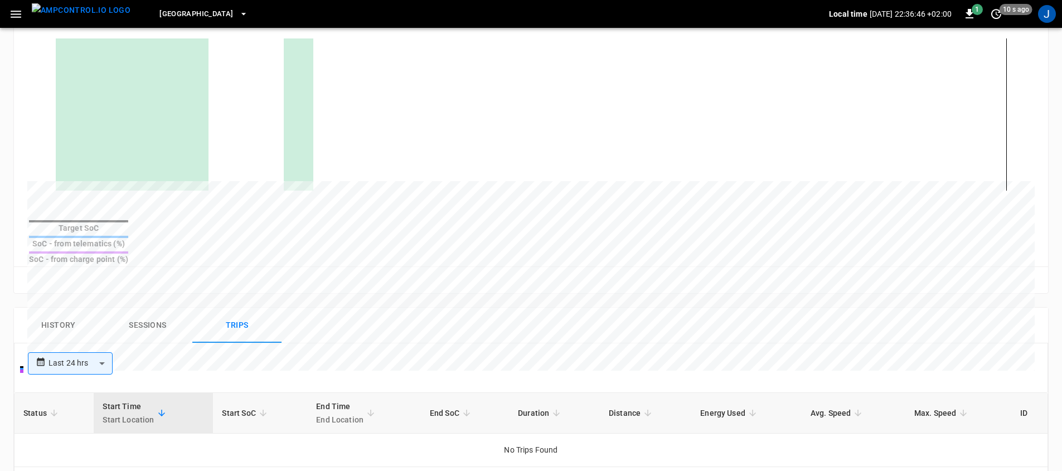
scroll to position [0, 0]
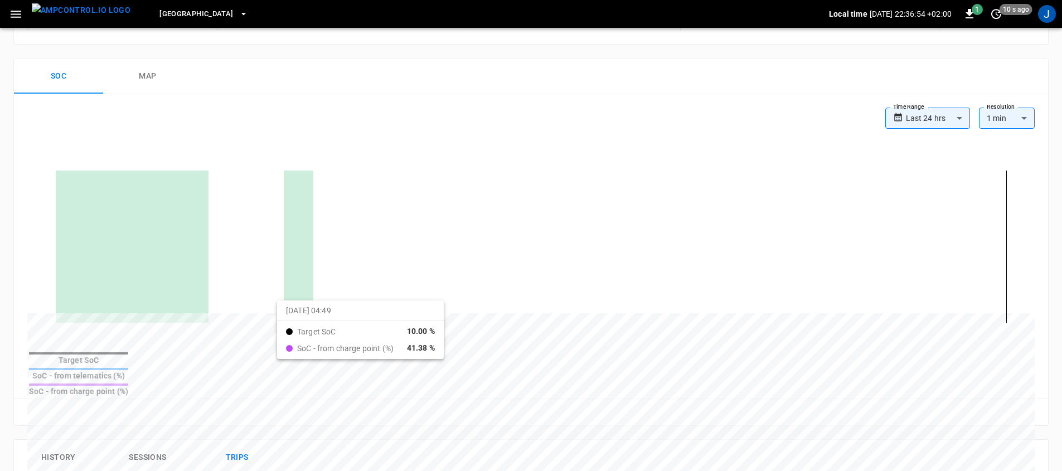
scroll to position [239, 0]
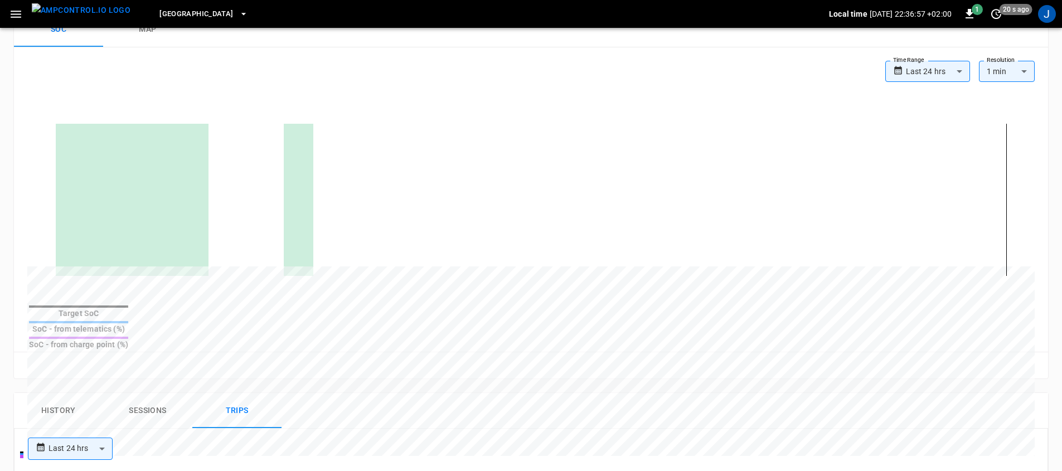
drag, startPoint x: 714, startPoint y: 318, endPoint x: 596, endPoint y: 316, distance: 118.2
click at [130, 316] on table "Target SoC SoC - from telematics (%) SoC - from charge point (%)" at bounding box center [78, 328] width 103 height 48
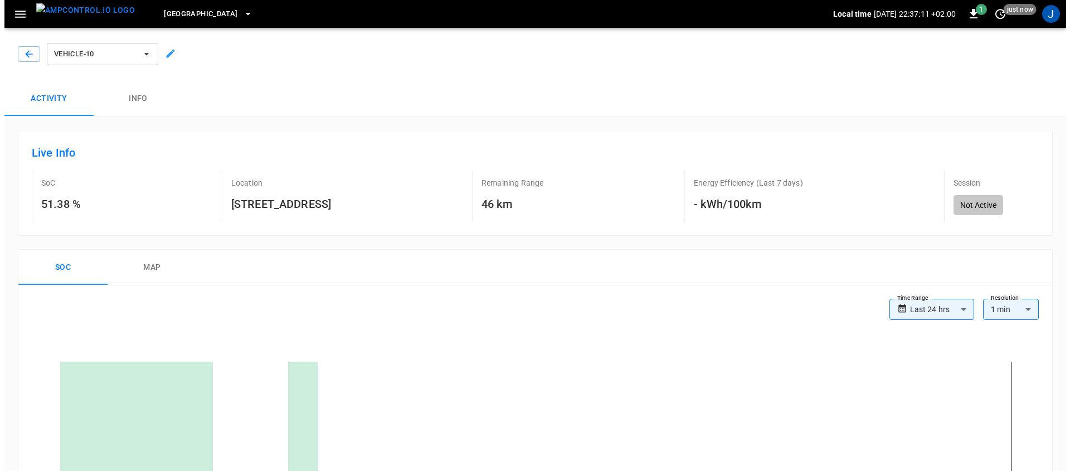
scroll to position [0, 0]
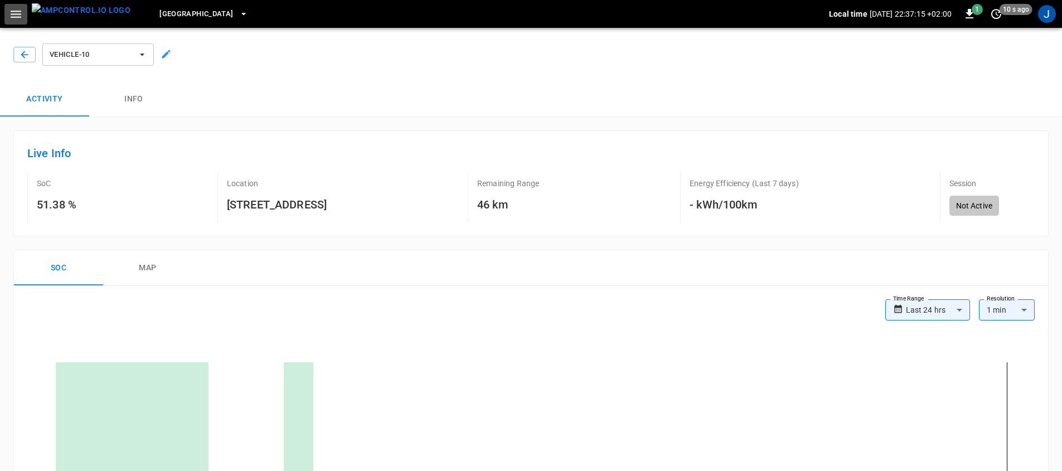
click at [14, 14] on icon "button" at bounding box center [16, 14] width 14 height 14
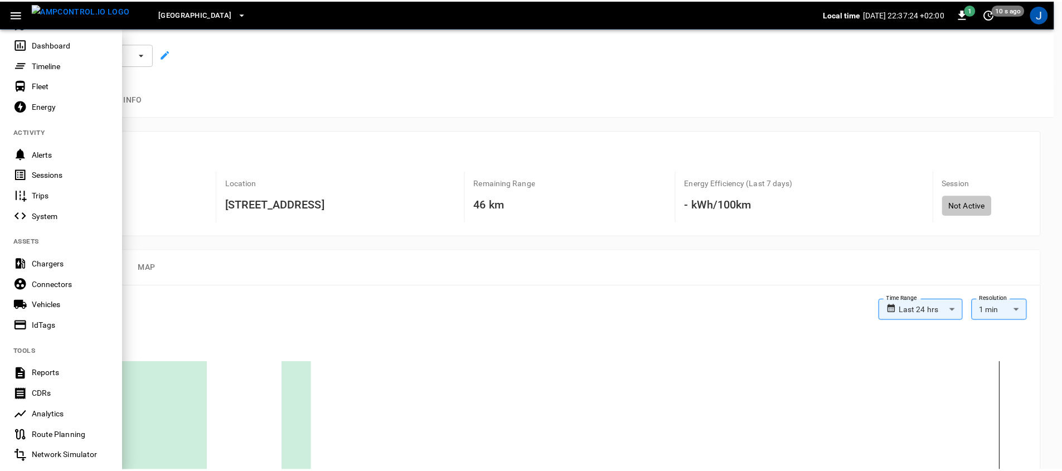
scroll to position [48, 0]
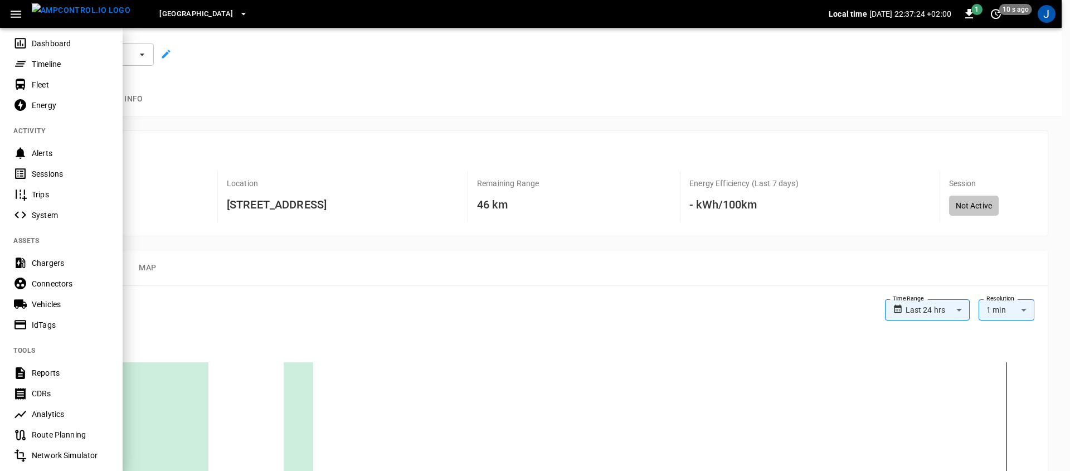
click at [74, 431] on div "Route Planning" at bounding box center [70, 434] width 77 height 11
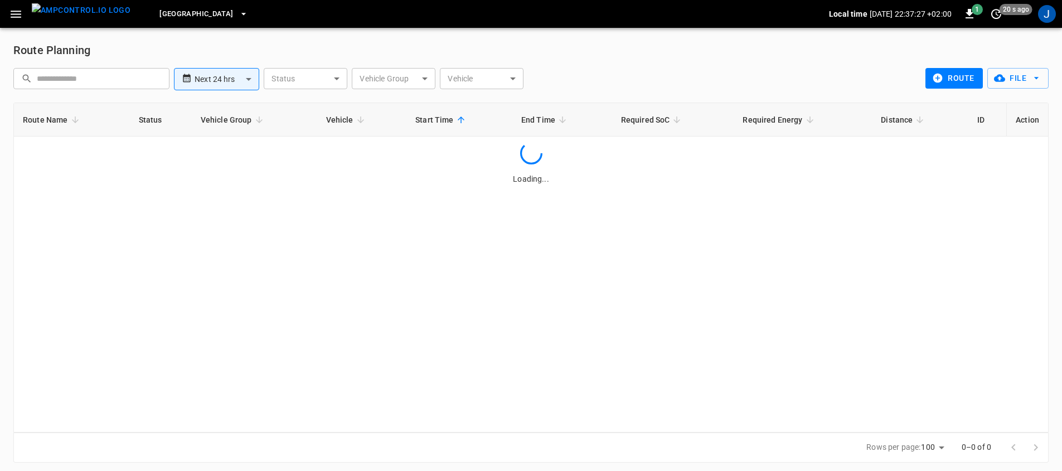
click at [234, 77] on body "**********" at bounding box center [531, 238] width 1062 height 476
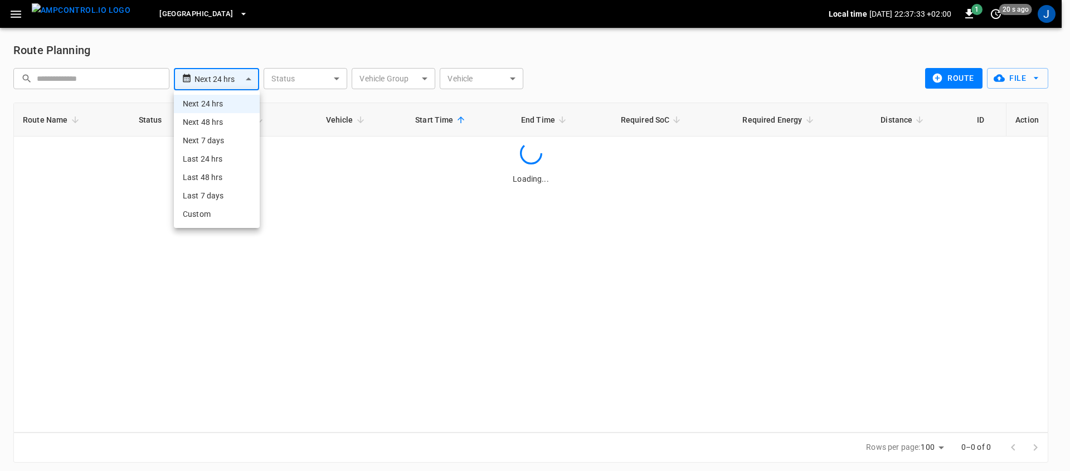
click at [651, 70] on div at bounding box center [535, 235] width 1070 height 471
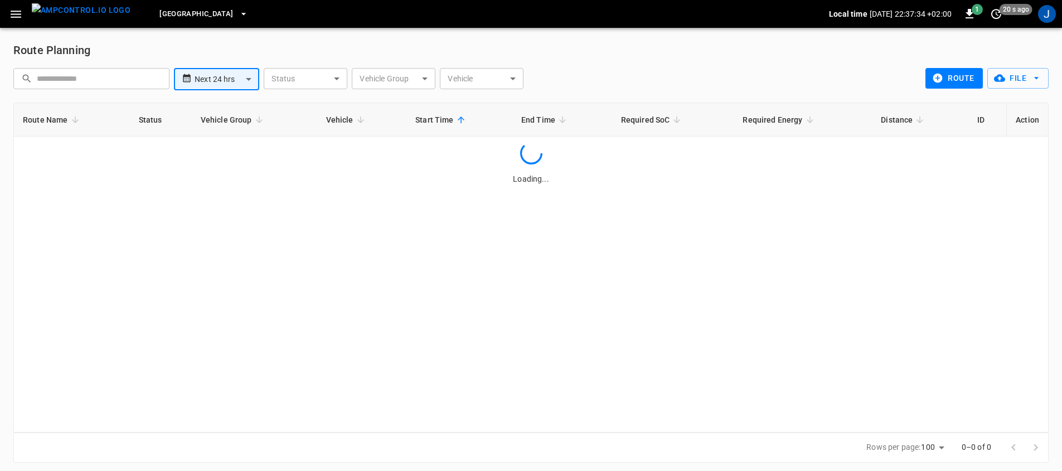
click at [959, 82] on button "route" at bounding box center [953, 78] width 57 height 21
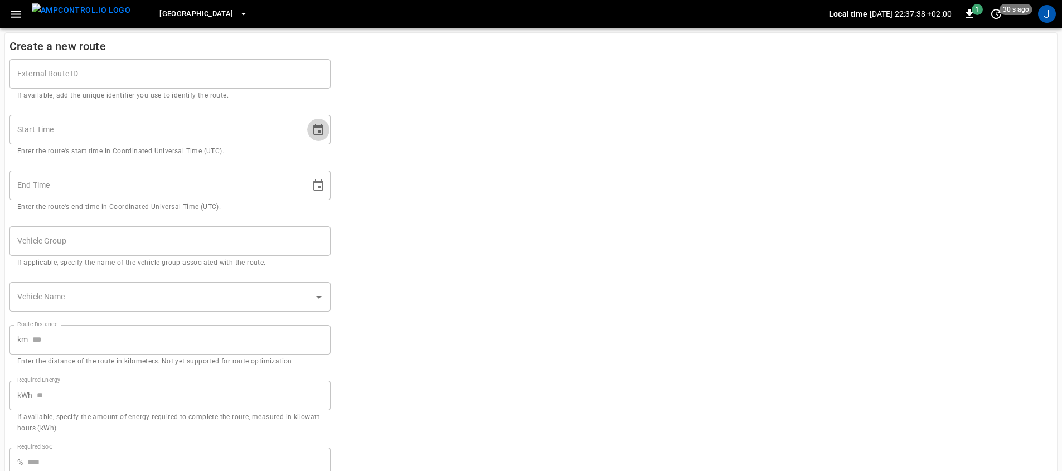
click at [322, 128] on icon "Choose date" at bounding box center [318, 129] width 10 height 11
click at [513, 168] on form "External Route ID External Route ID If available, add the unique identifier you…" at bounding box center [530, 276] width 1043 height 461
click at [320, 127] on icon "Choose date" at bounding box center [318, 129] width 10 height 11
click at [183, 270] on button "21" at bounding box center [178, 271] width 20 height 20
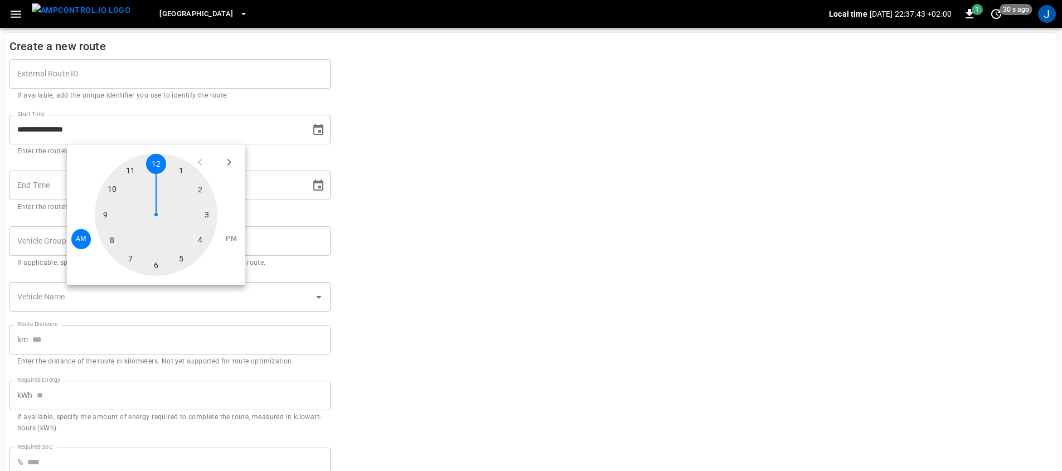
type input "**********"
click at [155, 163] on div at bounding box center [156, 214] width 123 height 123
click at [482, 208] on form "**********" at bounding box center [530, 276] width 1043 height 461
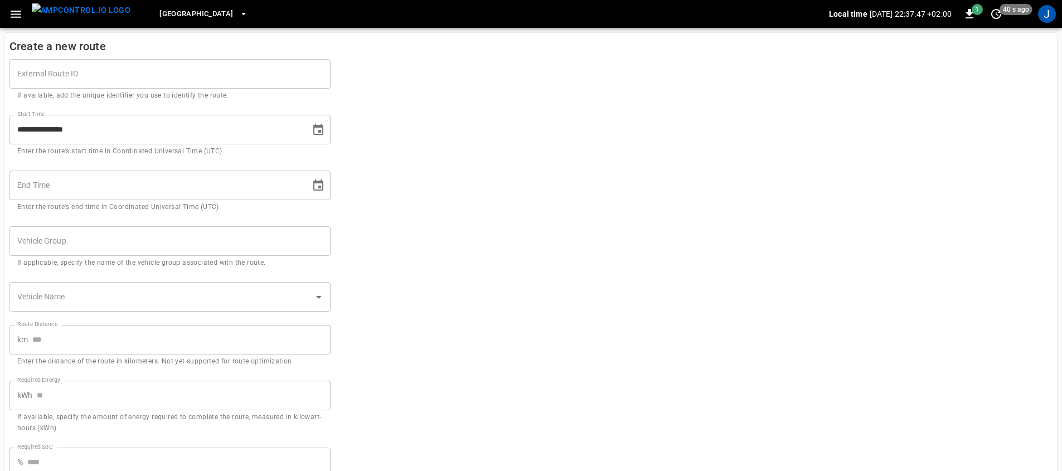
click at [319, 184] on icon "Choose date" at bounding box center [318, 185] width 13 height 13
click at [198, 326] on button "22" at bounding box center [201, 327] width 20 height 20
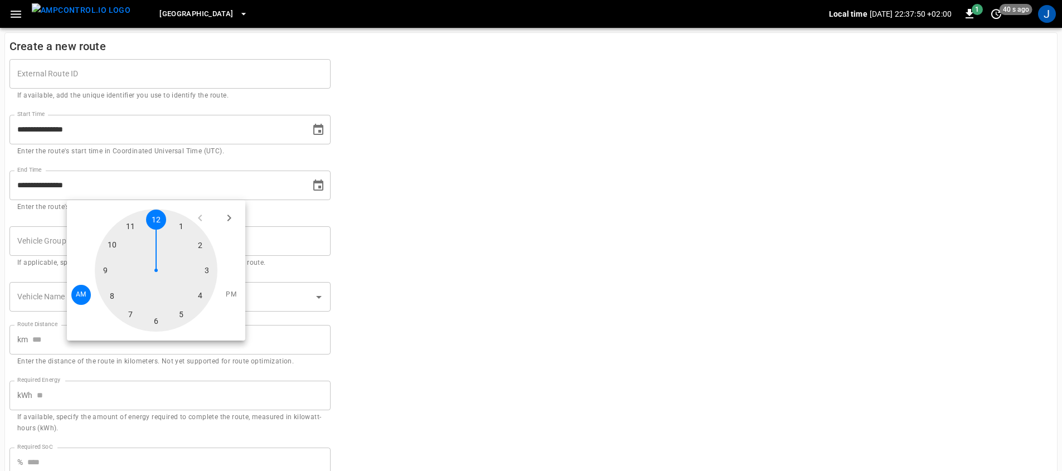
click at [204, 270] on div at bounding box center [156, 270] width 123 height 123
type input "**********"
click at [485, 222] on form "**********" at bounding box center [530, 276] width 1043 height 461
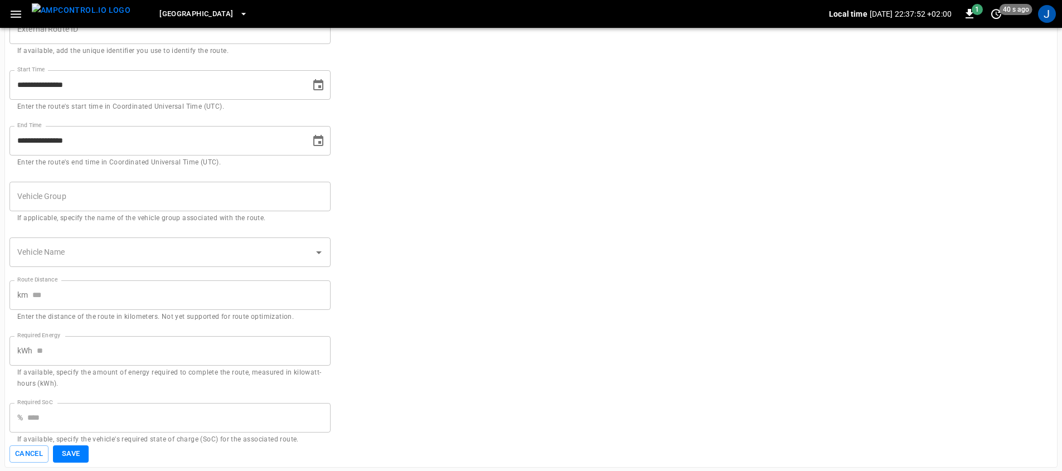
scroll to position [46, 0]
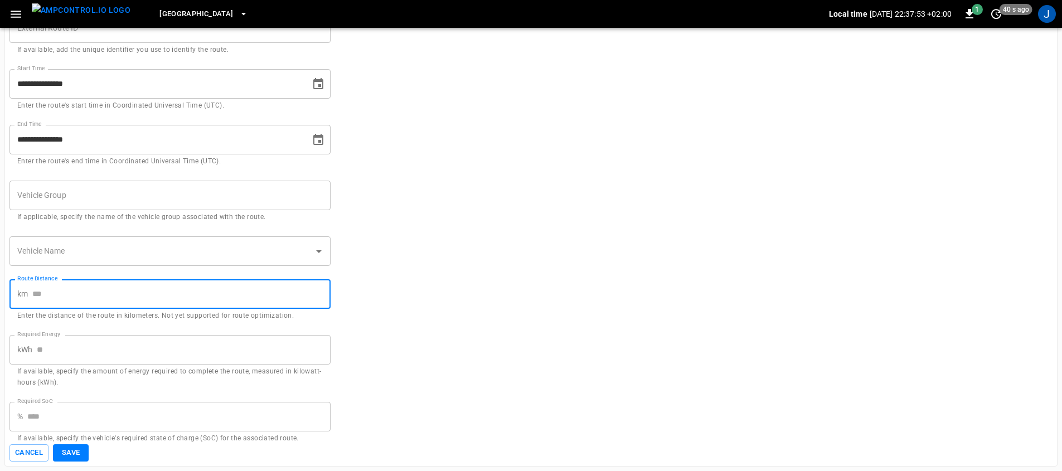
click at [111, 294] on input "Route Distance" at bounding box center [181, 294] width 298 height 30
click at [74, 351] on input "Required Energy" at bounding box center [184, 350] width 294 height 30
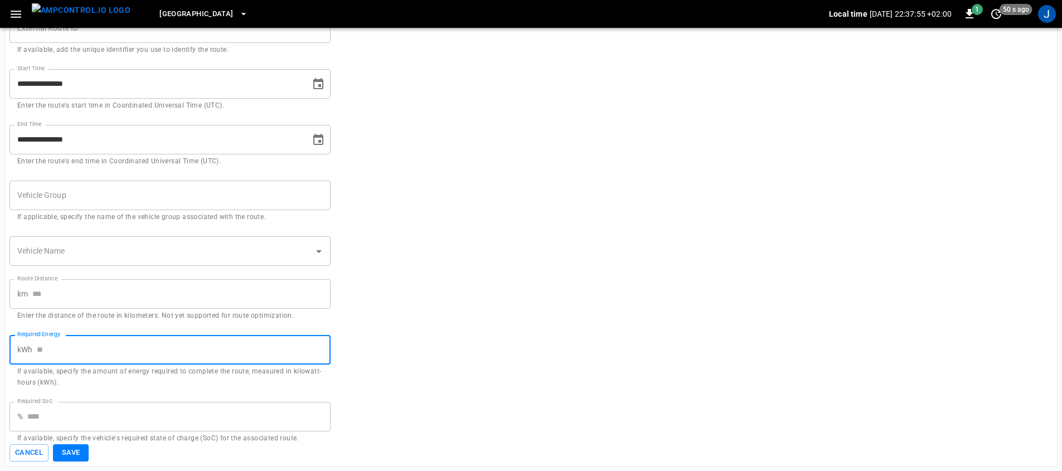
click at [84, 424] on input "Required SoC" at bounding box center [178, 417] width 303 height 30
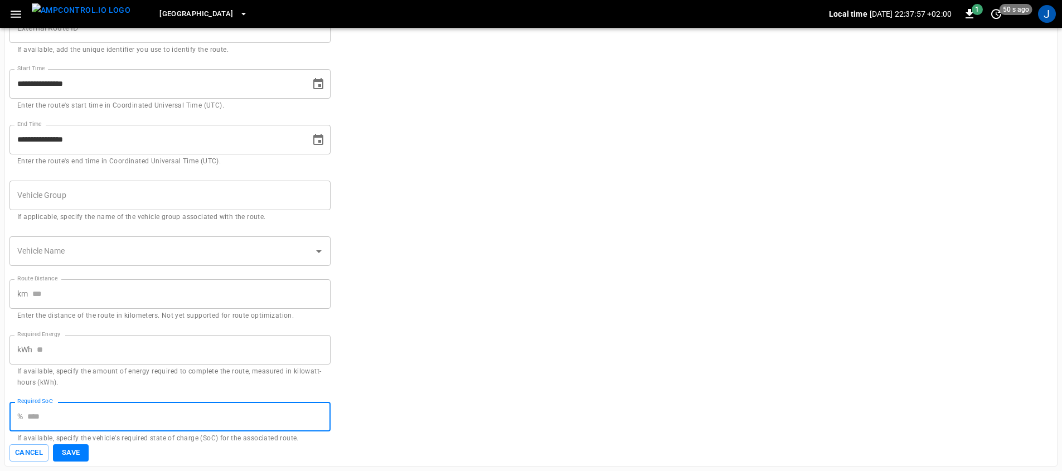
click at [586, 319] on form "**********" at bounding box center [530, 230] width 1043 height 461
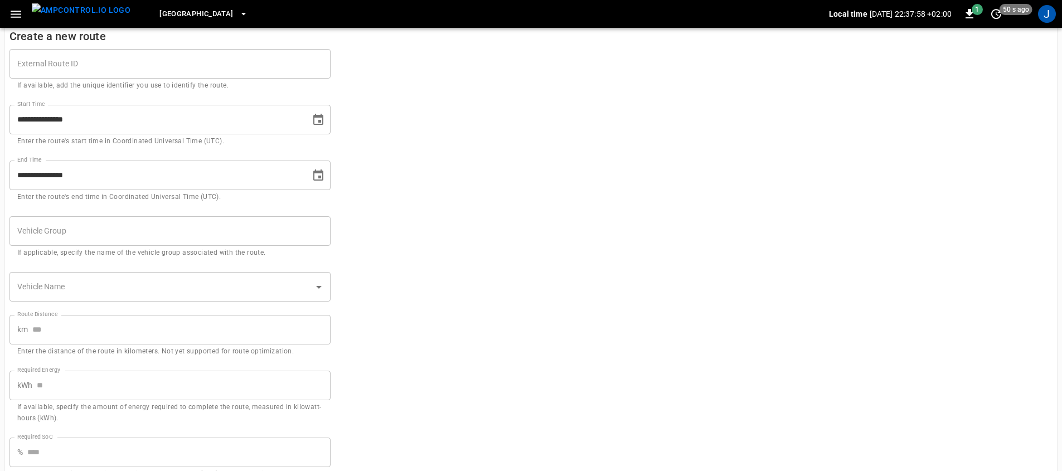
scroll to position [21, 0]
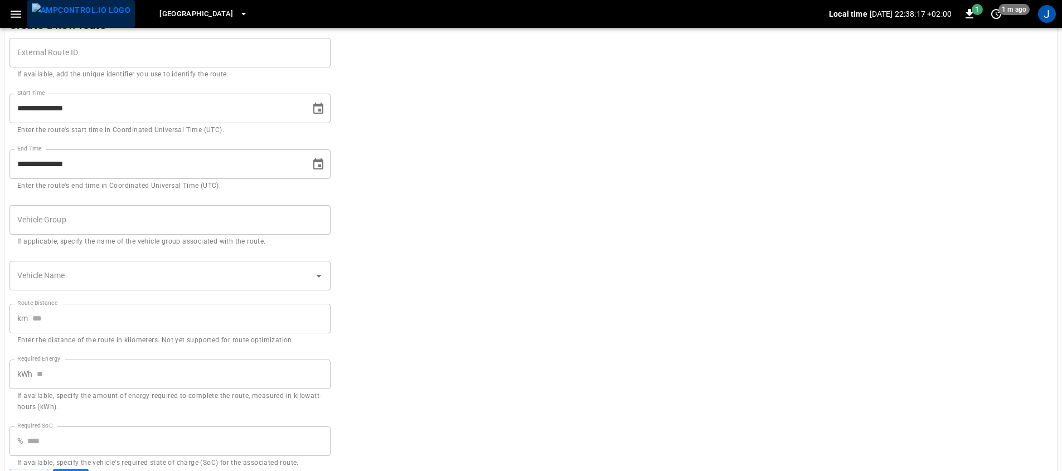
click at [84, 16] on img "menu" at bounding box center [81, 10] width 99 height 14
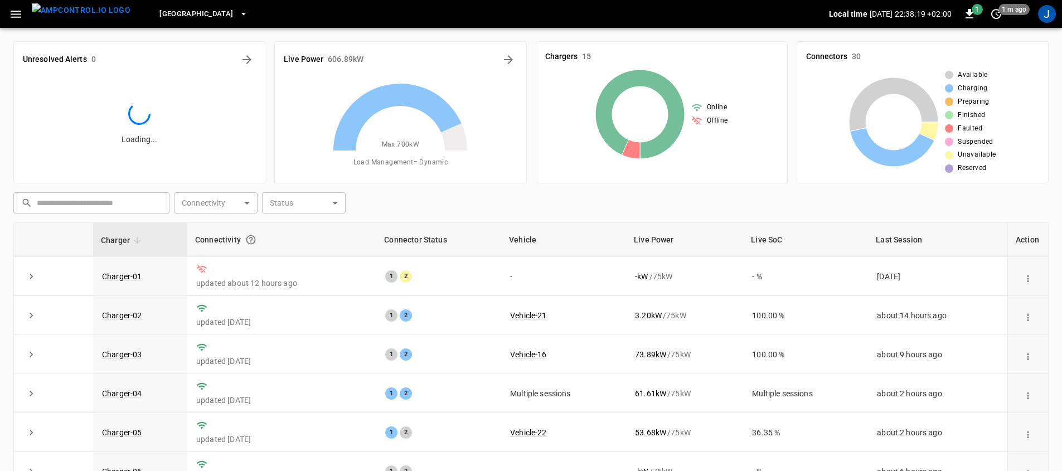
click at [22, 11] on icon "button" at bounding box center [16, 14] width 14 height 14
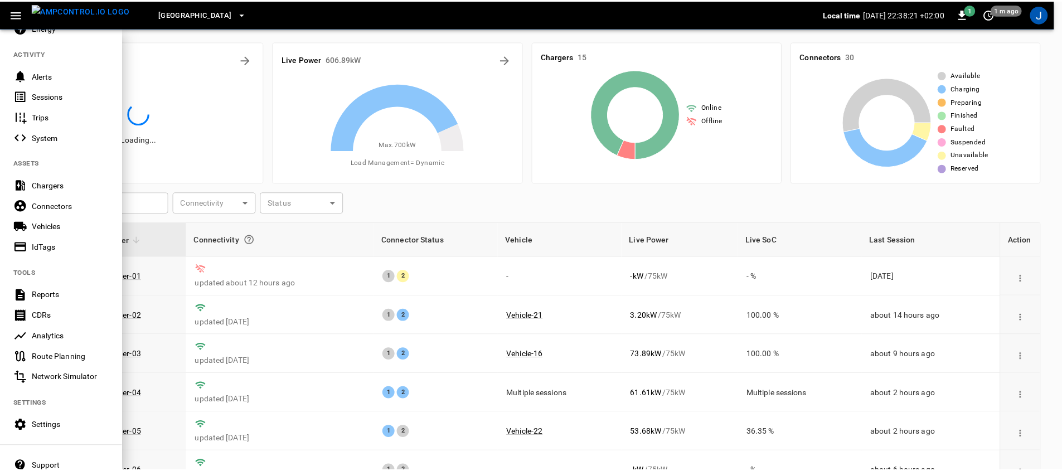
scroll to position [195, 0]
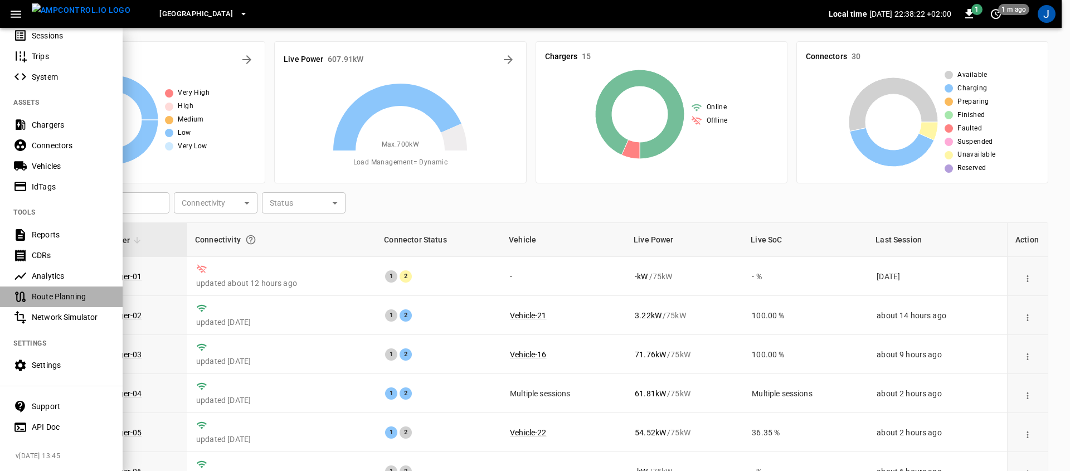
click at [76, 291] on div "Route Planning" at bounding box center [70, 296] width 77 height 11
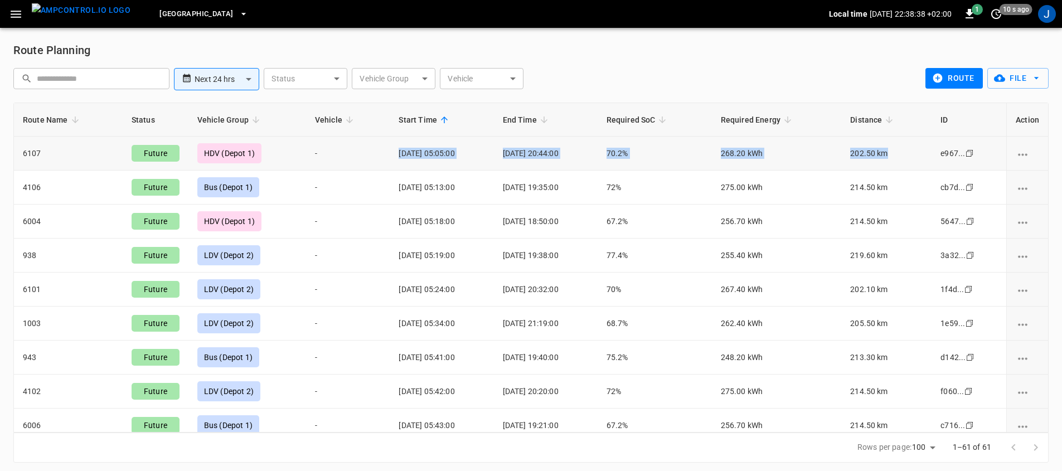
drag, startPoint x: 375, startPoint y: 150, endPoint x: 898, endPoint y: 148, distance: 523.3
click at [898, 148] on tr "6107 Future HDV (Depot 1) - [DATE] 05:05:00 [DATE] 20:44:00 70.2% 268.20 kWh 20…" at bounding box center [531, 154] width 1034 height 34
click at [868, 213] on td "214.50 km" at bounding box center [886, 222] width 90 height 34
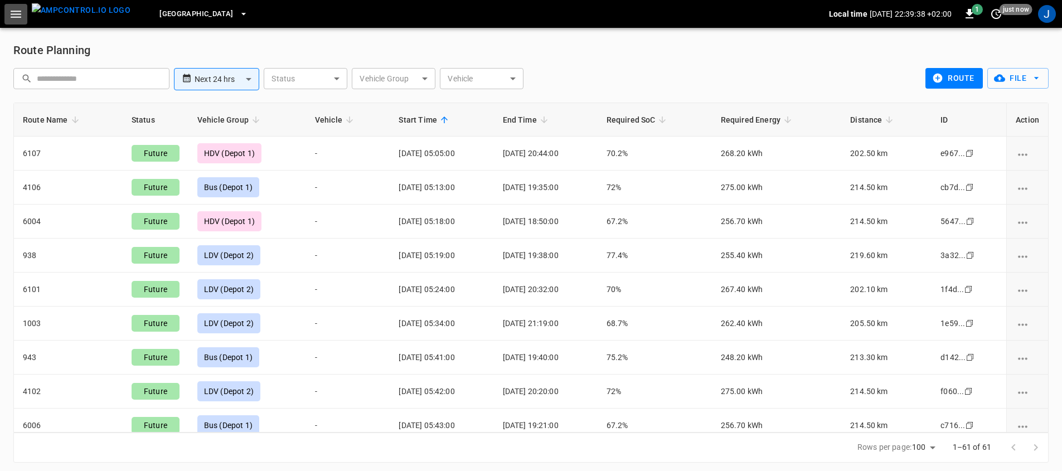
click at [13, 10] on icon "button" at bounding box center [16, 14] width 14 height 14
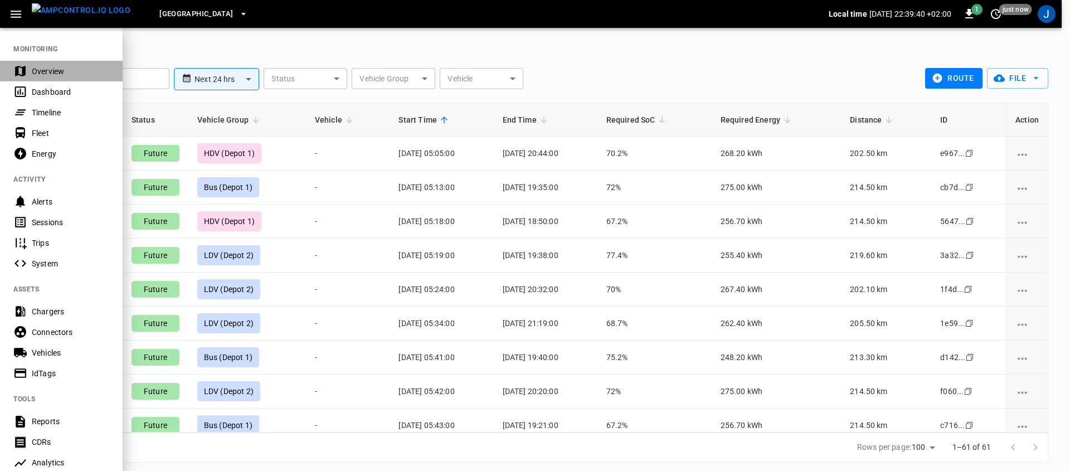
click at [72, 75] on div "Overview" at bounding box center [70, 71] width 77 height 11
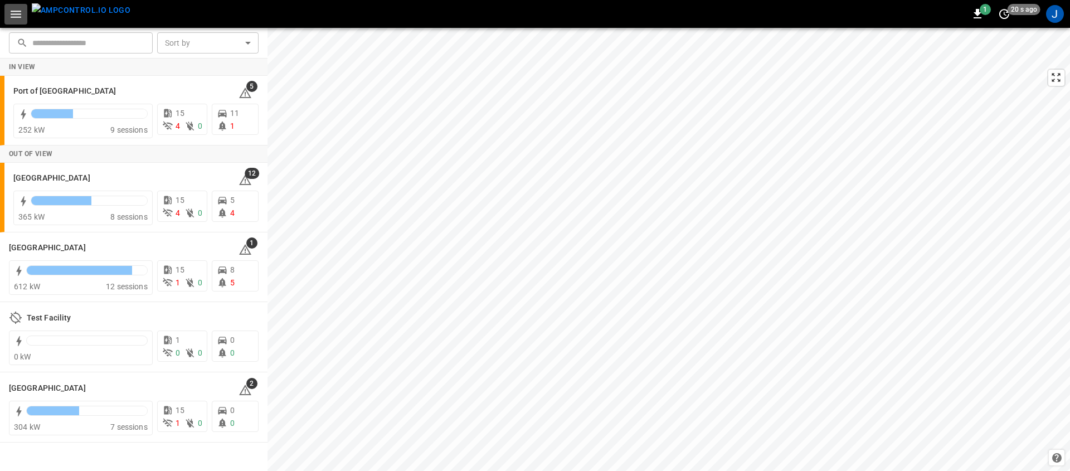
click at [18, 11] on icon "button" at bounding box center [16, 14] width 11 height 7
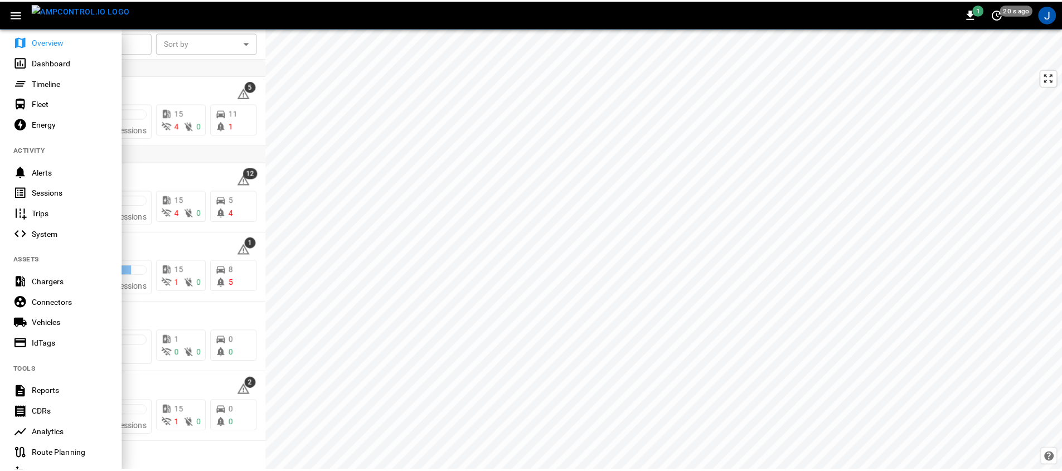
scroll to position [94, 0]
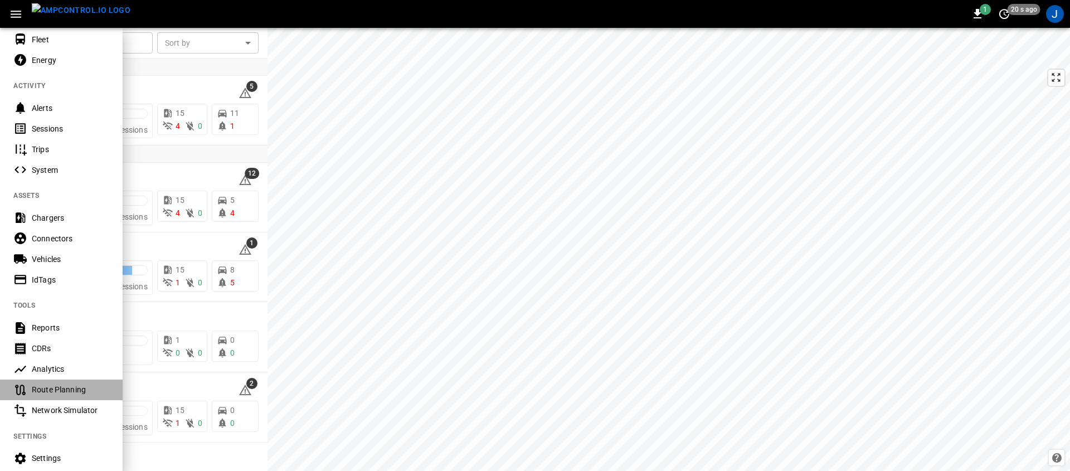
click at [73, 388] on div "Route Planning" at bounding box center [70, 389] width 77 height 11
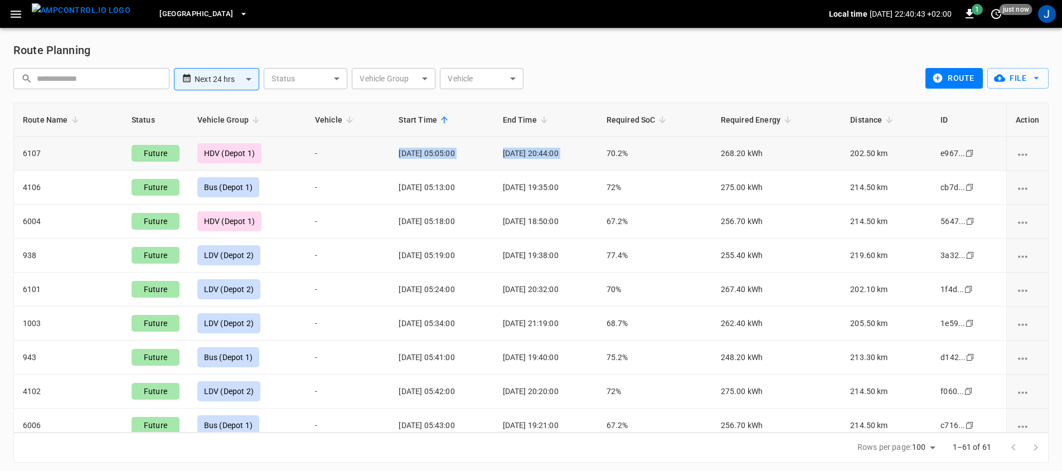
drag, startPoint x: 357, startPoint y: 154, endPoint x: 621, endPoint y: 154, distance: 264.2
click at [621, 154] on tr "6107 Future HDV (Depot 1) - [DATE] 05:05:00 [DATE] 20:44:00 70.2% 268.20 kWh 20…" at bounding box center [531, 154] width 1034 height 34
click at [621, 154] on td "70.2%" at bounding box center [654, 154] width 114 height 34
drag, startPoint x: 620, startPoint y: 153, endPoint x: 682, endPoint y: 153, distance: 61.9
click at [682, 153] on td "70.2%" at bounding box center [654, 154] width 114 height 34
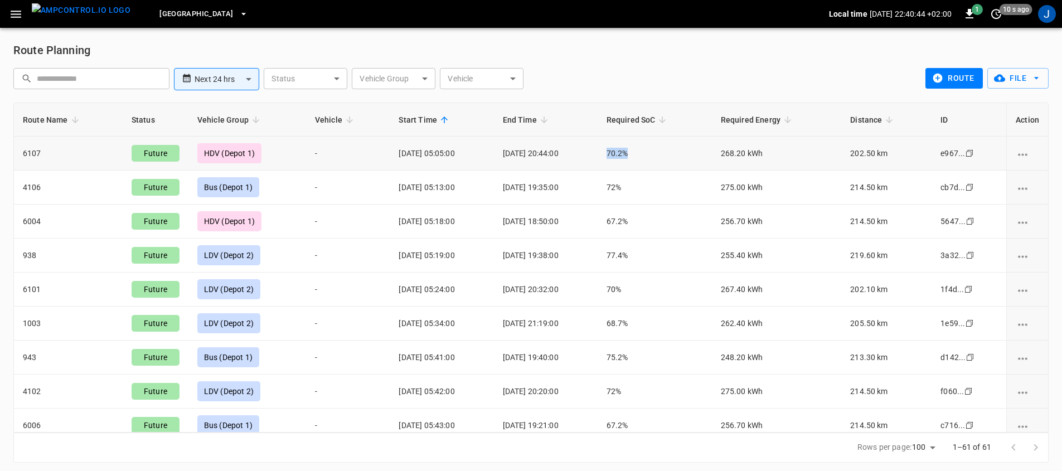
click at [678, 155] on td "70.2%" at bounding box center [654, 154] width 114 height 34
drag, startPoint x: 711, startPoint y: 155, endPoint x: 799, endPoint y: 155, distance: 88.1
click at [799, 155] on tr "6107 Future HDV (Depot 1) - [DATE] 05:05:00 [DATE] 20:44:00 70.2% 268.20 kWh 20…" at bounding box center [531, 154] width 1034 height 34
click at [760, 156] on td "268.20 kWh" at bounding box center [776, 154] width 129 height 34
click at [72, 13] on img "menu" at bounding box center [81, 10] width 99 height 14
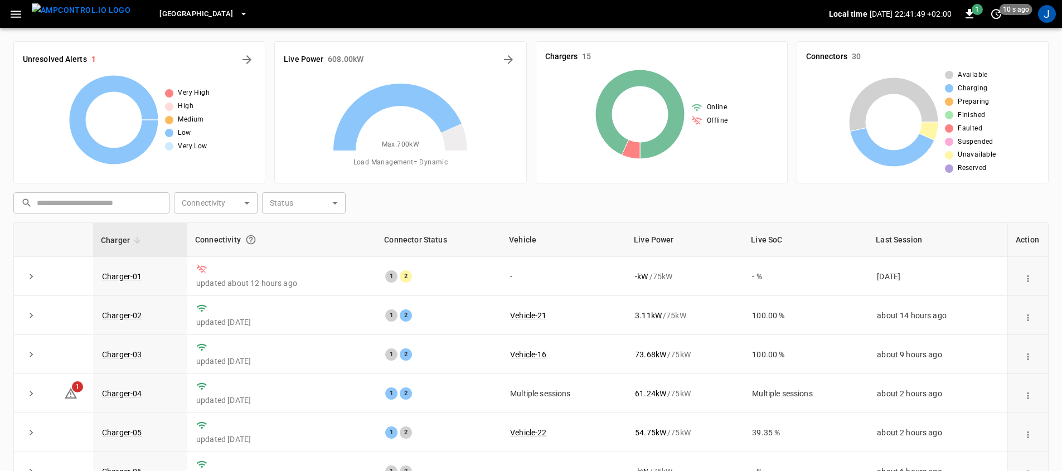
click at [607, 187] on div "Unresolved Alerts 1 Very High High Medium Low Very Low Live Power 608.00 kW Max…" at bounding box center [530, 306] width 1035 height 549
click at [672, 207] on div "​ ​ Connectivity ​ Connectivity Status ​ Status" at bounding box center [528, 201] width 1039 height 26
